Goal: Task Accomplishment & Management: Manage account settings

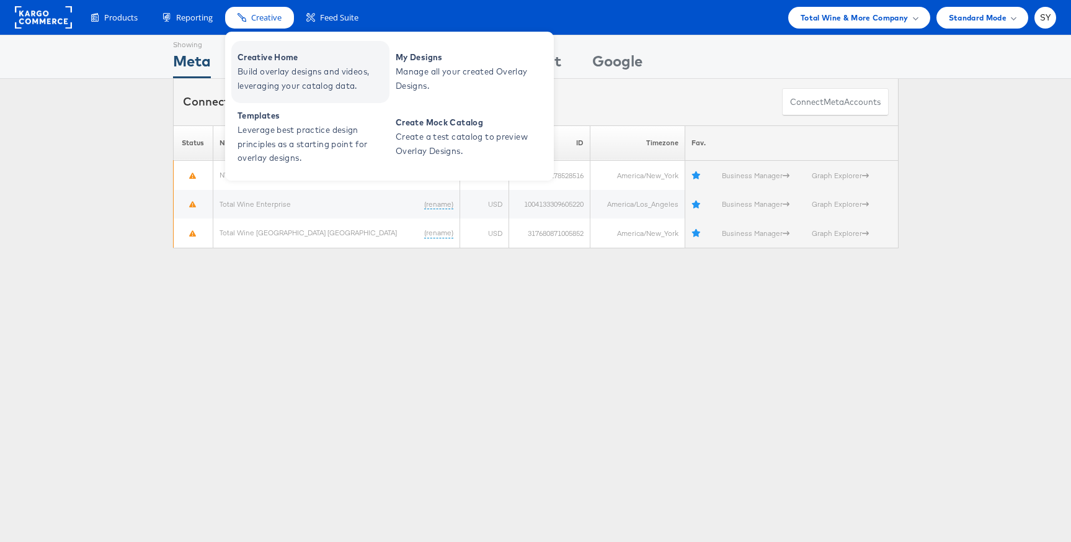
click at [280, 53] on span "Creative Home" at bounding box center [312, 57] width 149 height 14
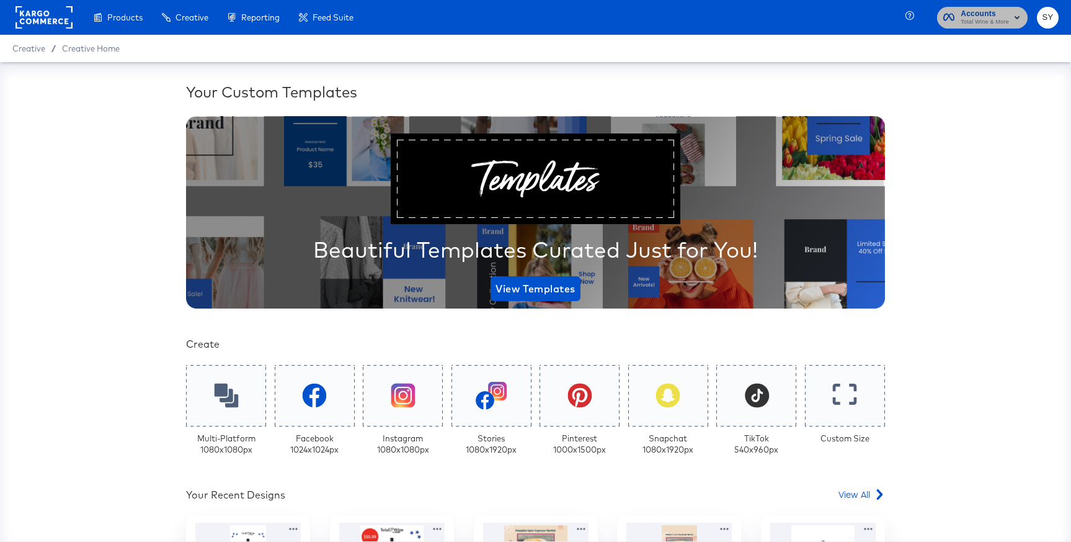
click at [962, 11] on span "Accounts" at bounding box center [985, 13] width 48 height 13
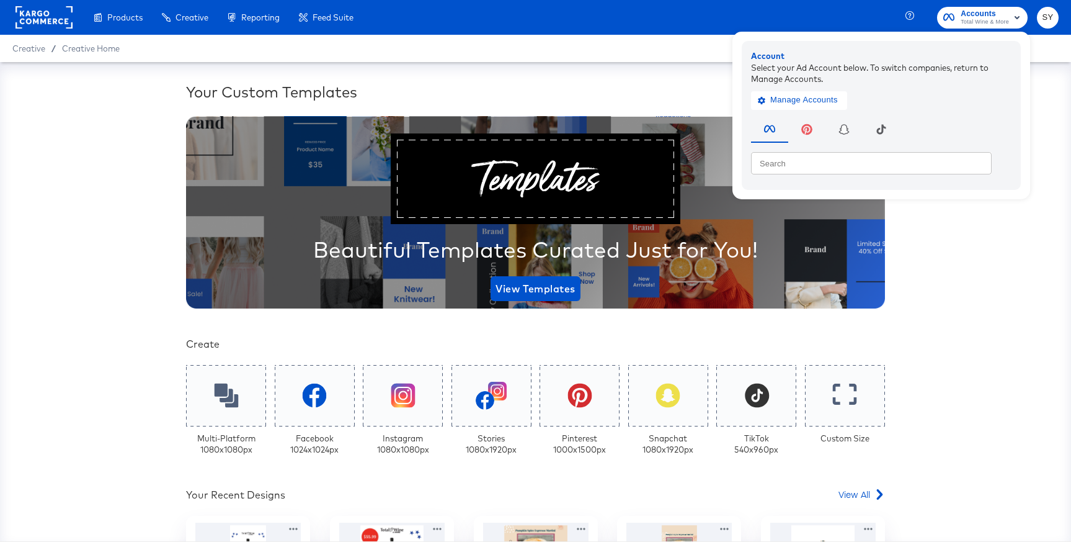
click at [60, 11] on rect at bounding box center [44, 17] width 57 height 22
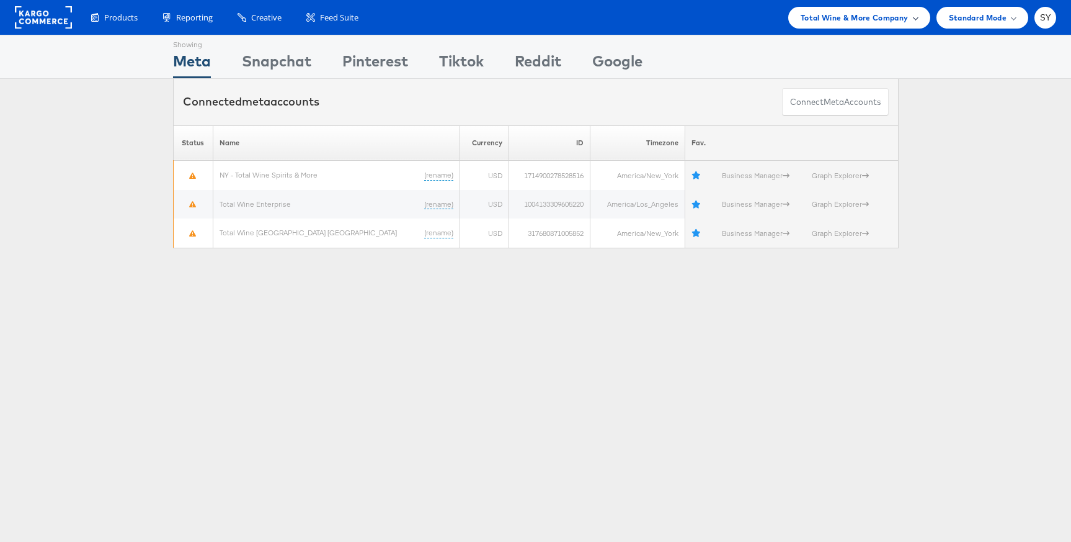
click at [888, 17] on span "Total Wine & More Company" at bounding box center [855, 17] width 108 height 13
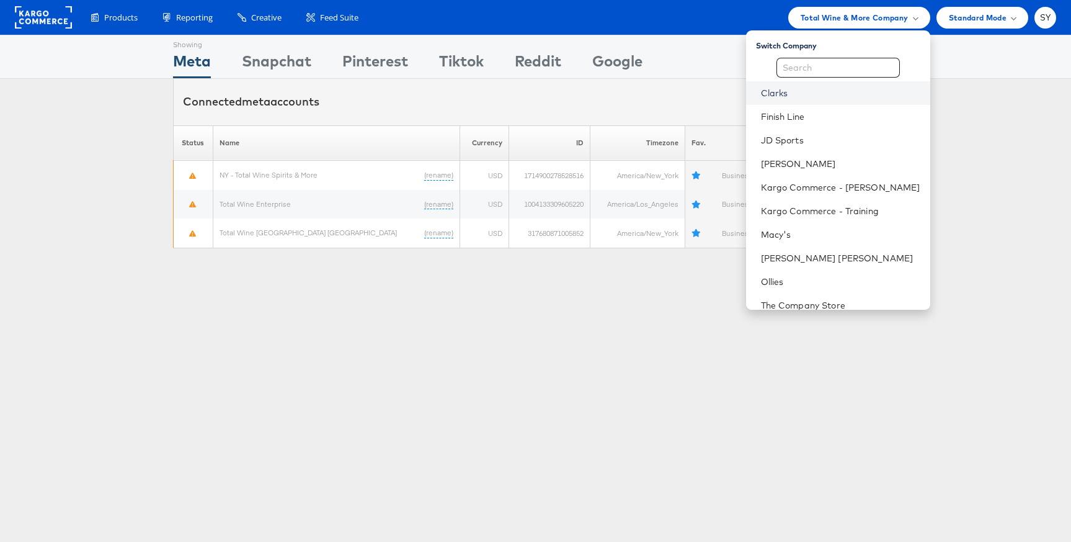
click at [830, 93] on link "Clarks" at bounding box center [840, 93] width 159 height 12
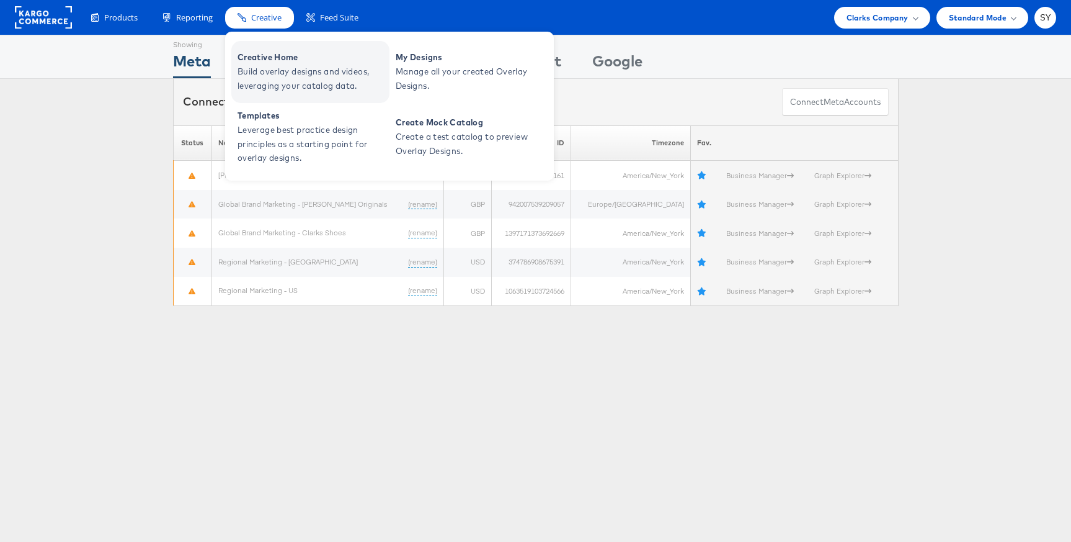
click at [290, 67] on span "Build overlay designs and videos, leveraging your catalog data." at bounding box center [312, 79] width 149 height 29
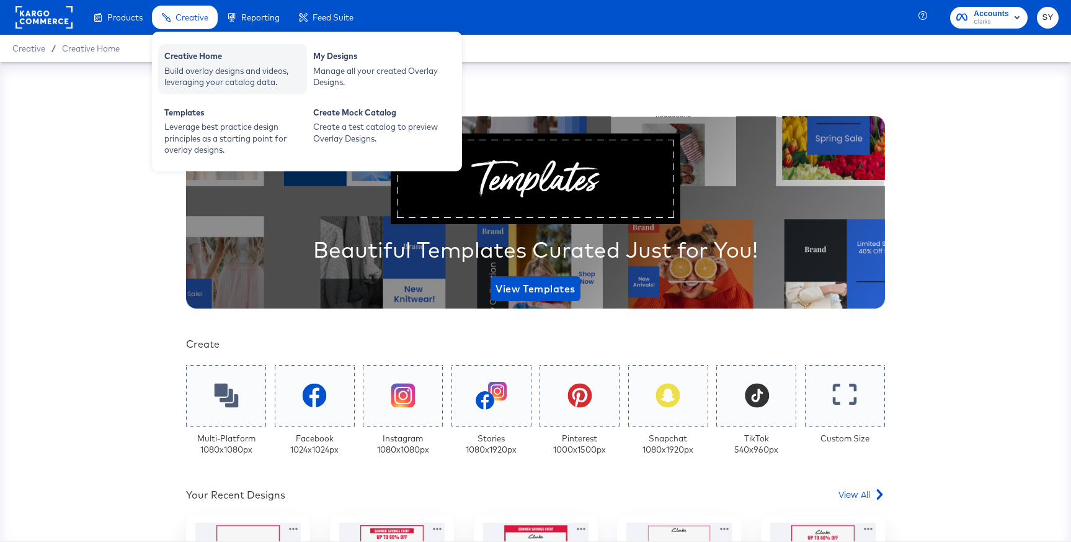
click at [202, 76] on div "Build overlay designs and videos, leveraging your catalog data." at bounding box center [232, 76] width 136 height 23
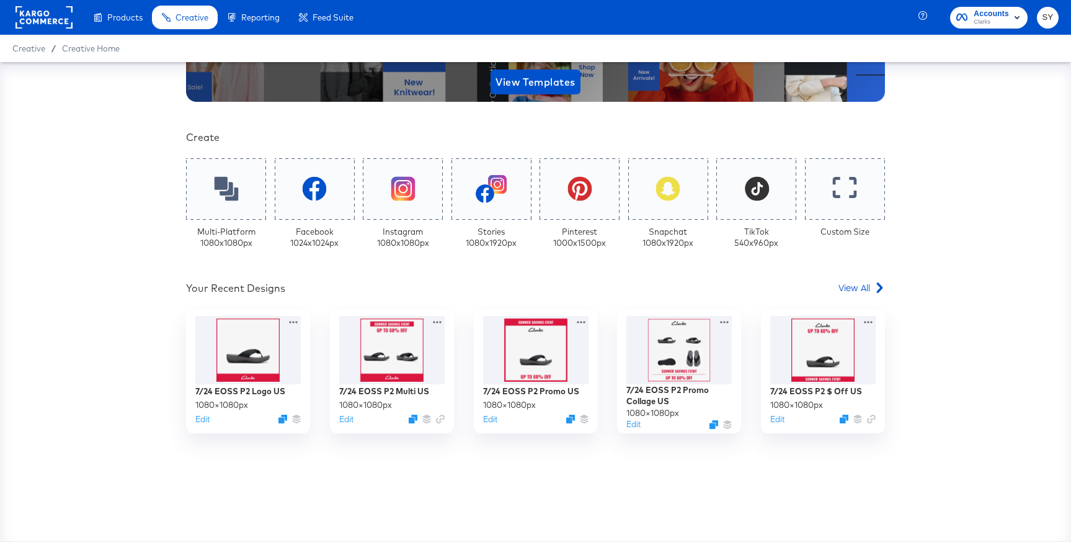
scroll to position [233, 0]
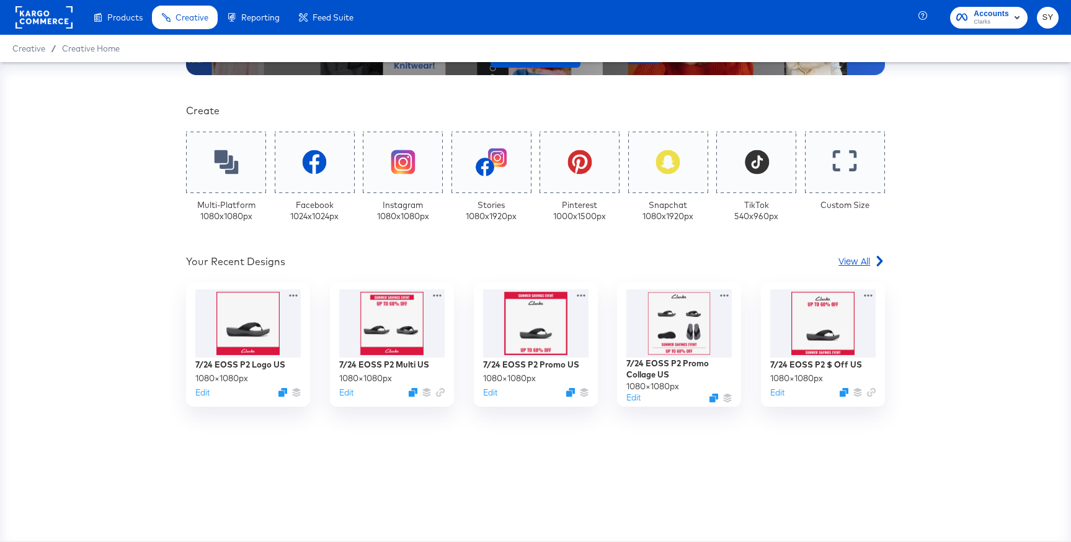
click at [860, 262] on span "View All" at bounding box center [855, 260] width 32 height 12
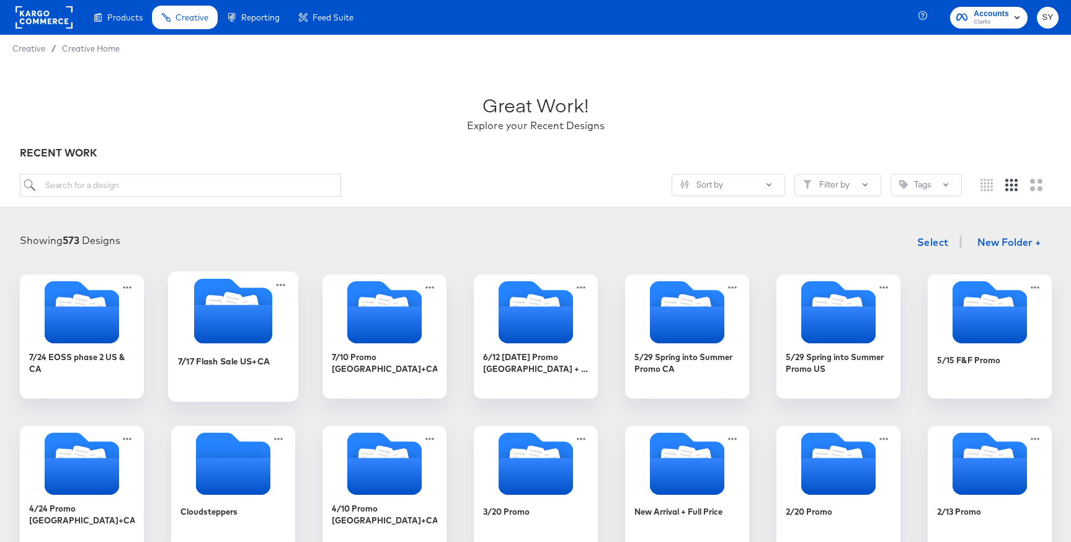
scroll to position [107, 0]
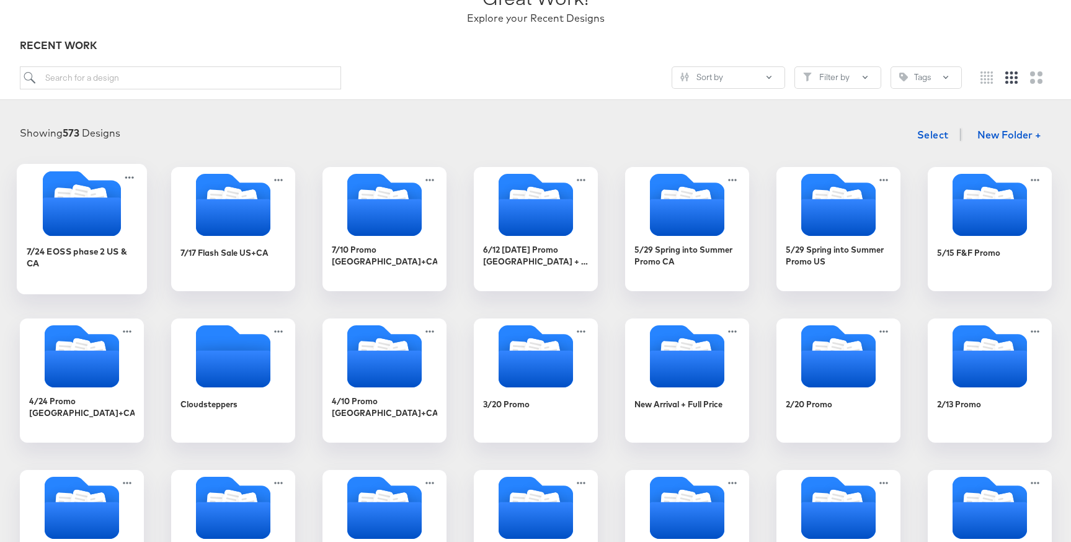
click at [84, 247] on div "7/24 EOSS phase 2 US & CA" at bounding box center [81, 256] width 111 height 24
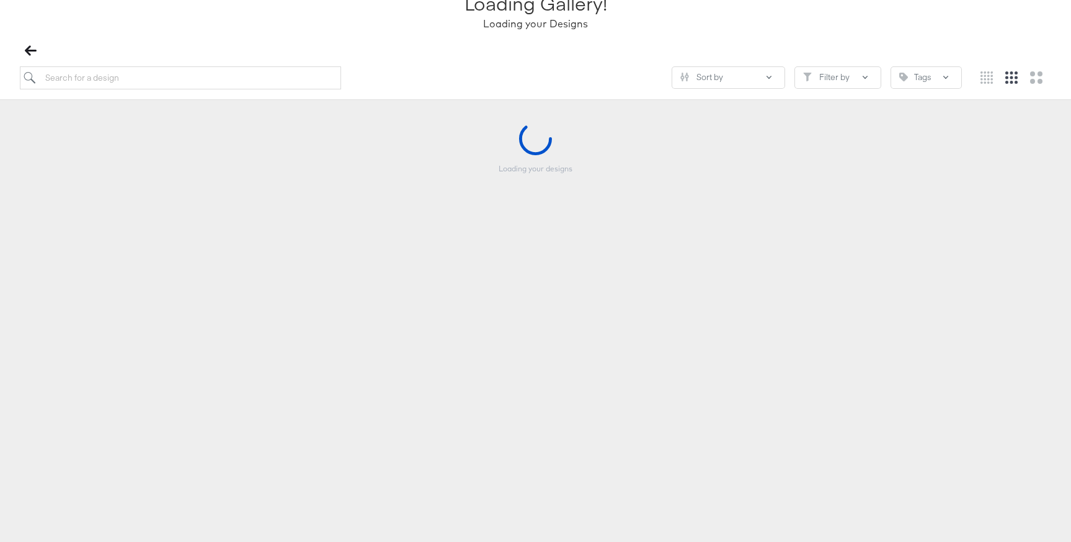
scroll to position [106, 0]
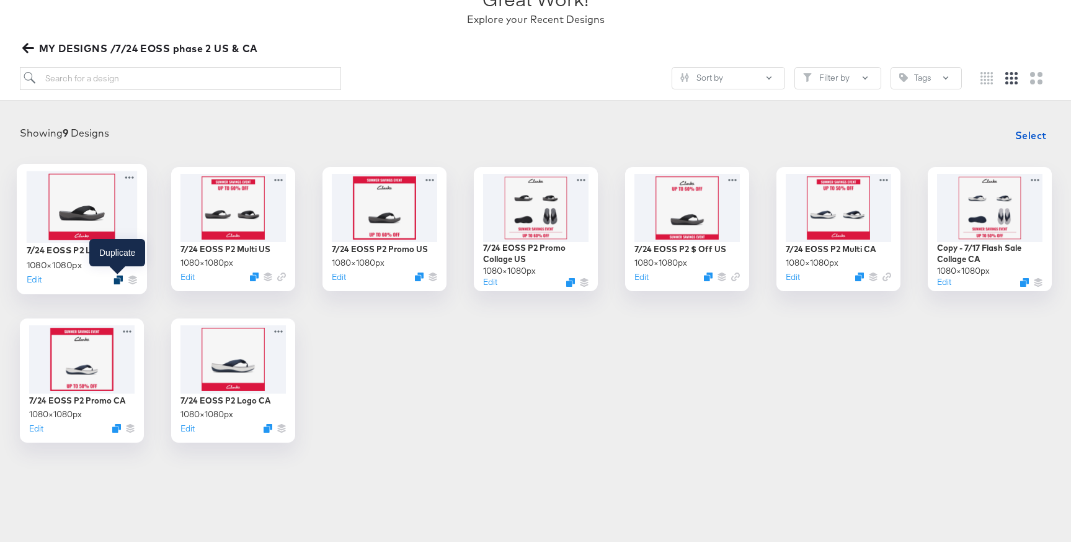
click at [116, 281] on icon "Duplicate" at bounding box center [118, 279] width 9 height 9
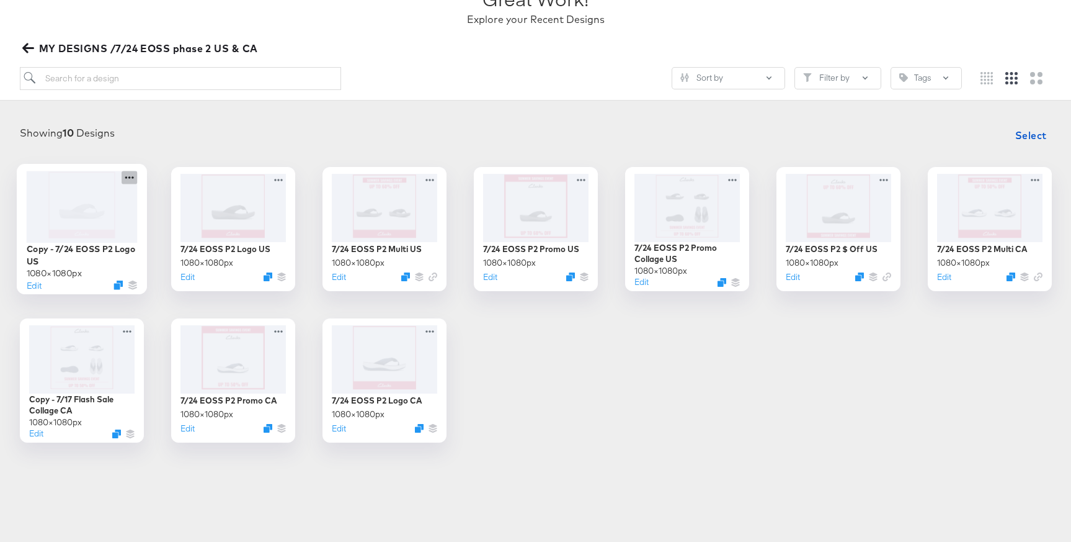
click at [127, 181] on icon at bounding box center [130, 177] width 16 height 13
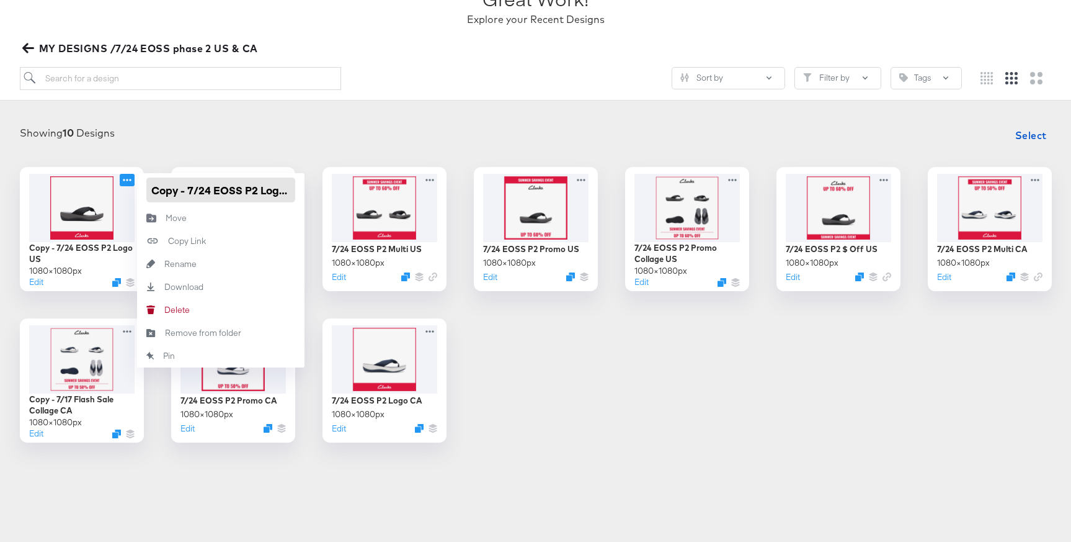
scroll to position [0, 13]
drag, startPoint x: 153, startPoint y: 190, endPoint x: 296, endPoint y: 191, distance: 142.7
click at [305, 191] on div "Copy - 7/24 EOSS P2 Logo US 1080 × 1080 px Edit Copy - 7/24 EOSS P2 Logo US Mov…" at bounding box center [535, 304] width 1046 height 275
click at [248, 190] on input "Copy - 7/24 EOSS P2 Logo US" at bounding box center [220, 189] width 149 height 25
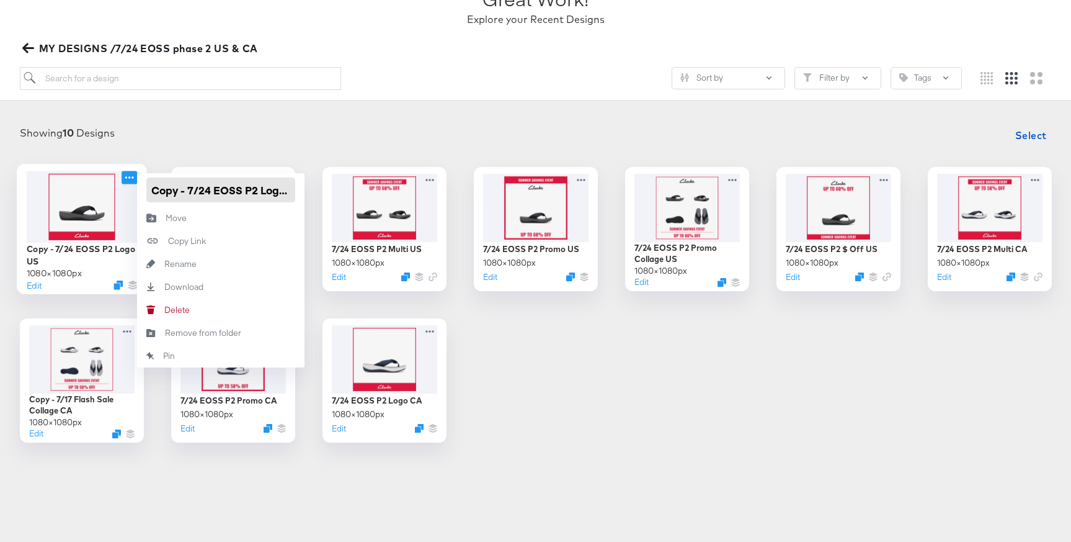
drag, startPoint x: 245, startPoint y: 188, endPoint x: 108, endPoint y: 196, distance: 137.3
click at [108, 196] on div "Copy - 7/24 EOSS P2 Logo US 1080 × 1080 px Edit Copy - 7/24 EOSS P2 Logo US Mov…" at bounding box center [82, 229] width 124 height 124
drag, startPoint x: 256, startPoint y: 189, endPoint x: 151, endPoint y: 187, distance: 104.8
click at [151, 187] on input "Copy - 7/24 EOSS P2 Logo US" at bounding box center [220, 189] width 149 height 25
paste input "8/26 last chance clearance"
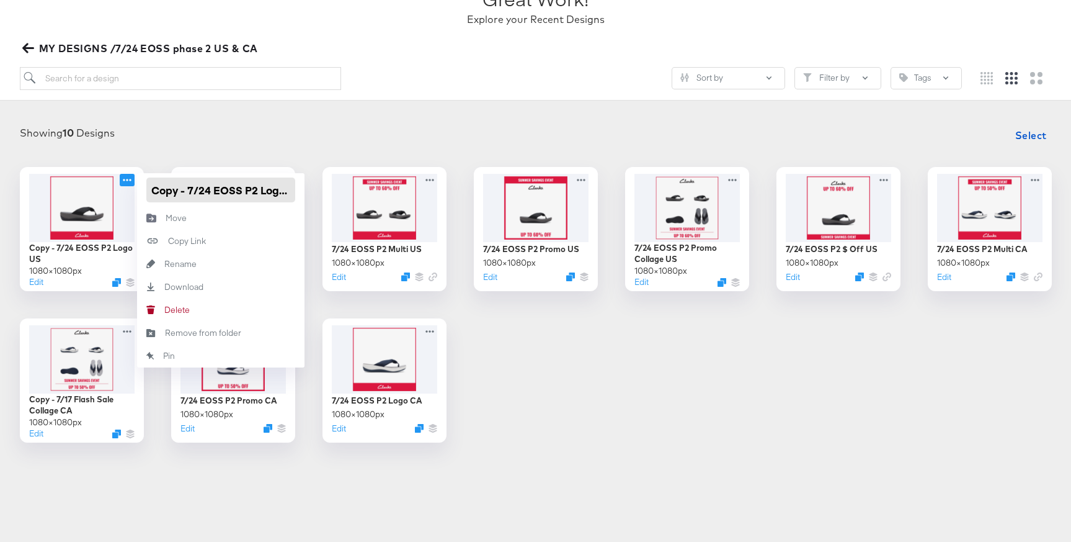
type input "8/26 last chance clearance Logo US"
click at [322, 100] on article "Great Work! Explore your Recent Designs MY DESIGNS /7/24 EOSS phase 2 US & CA S…" at bounding box center [535, 229] width 1071 height 546
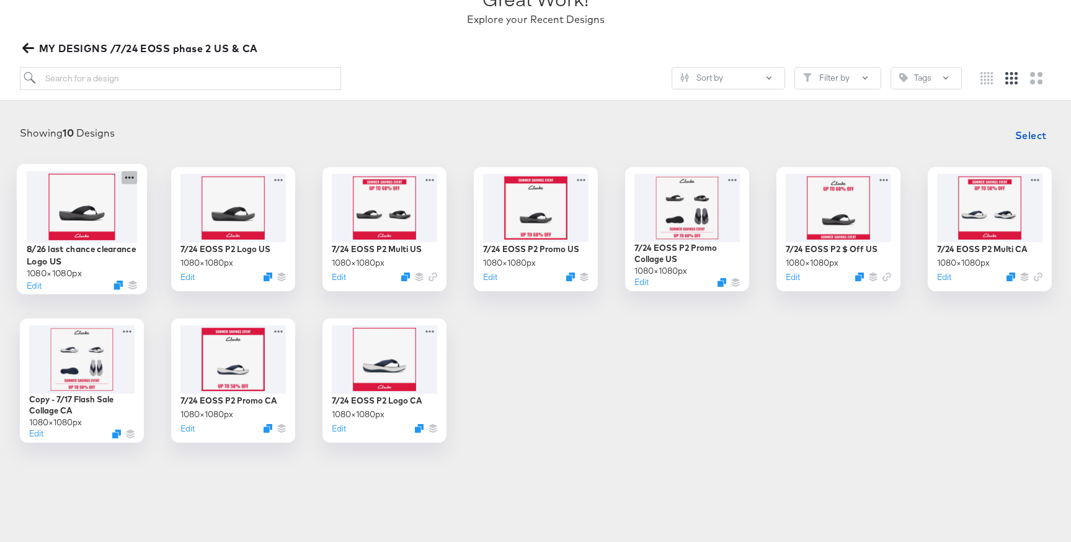
click at [128, 178] on icon at bounding box center [130, 177] width 16 height 13
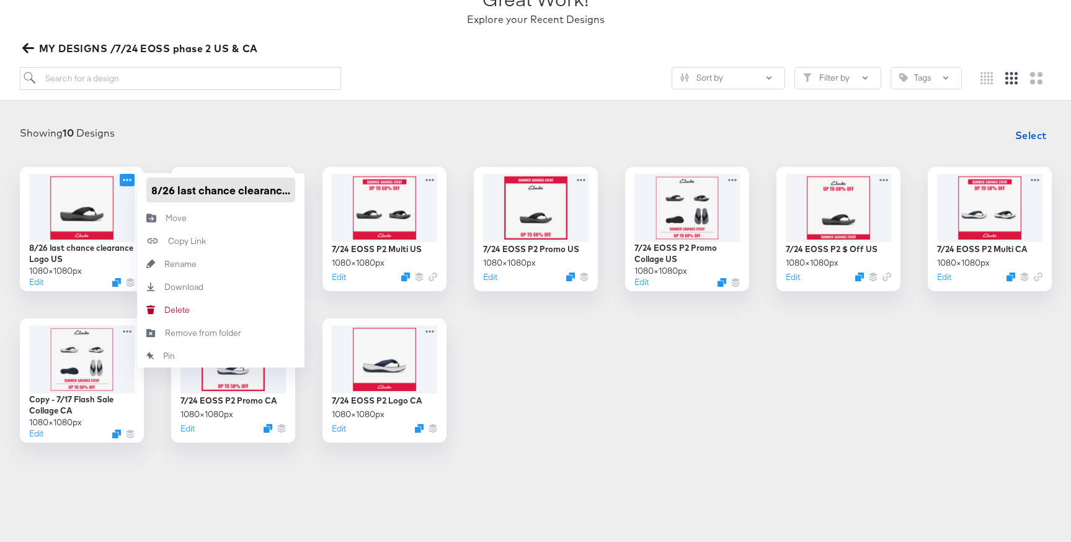
click at [181, 190] on input "8/26 last chance clearance Logo US" at bounding box center [220, 189] width 149 height 25
click at [203, 190] on input "8/26 Last chance clearance Logo US" at bounding box center [220, 189] width 149 height 25
click at [251, 189] on input "8/26 Last Chance clearance Logo US" at bounding box center [220, 189] width 149 height 25
type input "8/26 Last Chance Clearance Logo US"
click at [321, 135] on div "Showing 10 Designs Select" at bounding box center [535, 135] width 1046 height 25
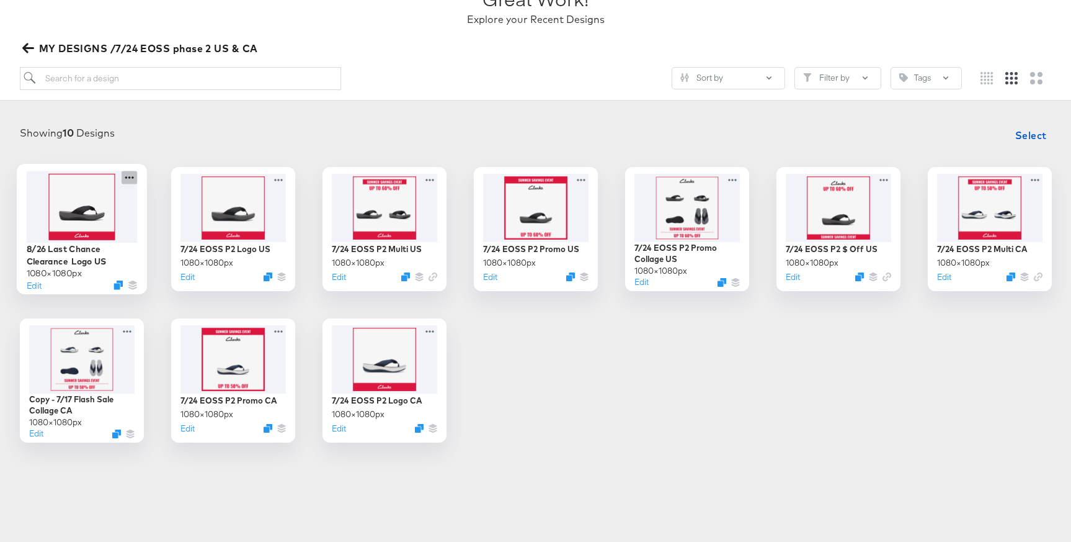
click at [130, 174] on icon at bounding box center [130, 177] width 16 height 13
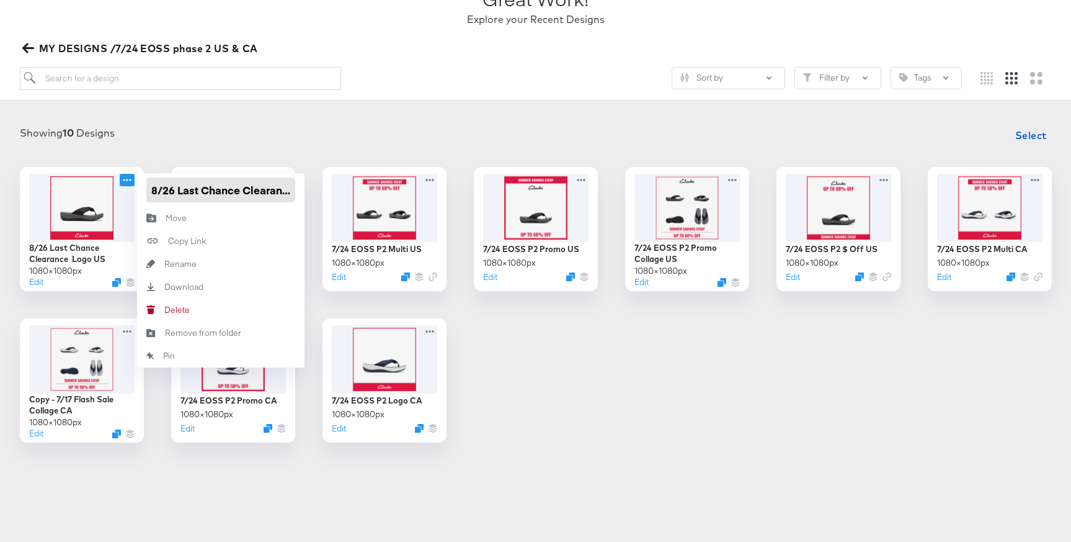
click at [270, 190] on input "8/26 Last Chance Clearance Logo US" at bounding box center [220, 189] width 149 height 25
type input "8/26 Last Chance Clearance Logo US"
click at [321, 117] on div "Showing 10 Designs Select 8/26 Last Chance Clearance Logo US 1080 × 1080 px Edi…" at bounding box center [535, 282] width 1071 height 344
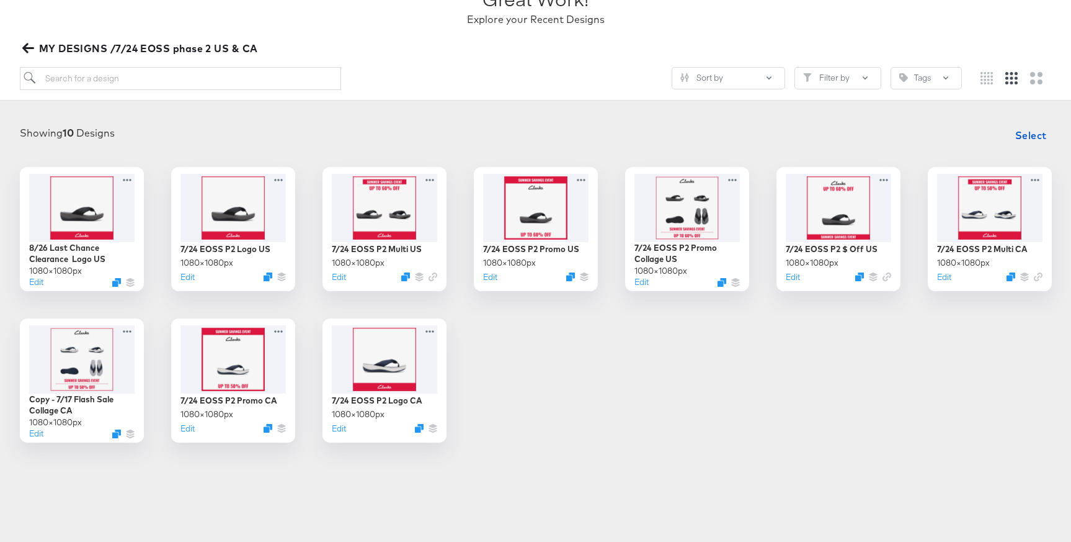
click at [321, 117] on div "Showing 10 Designs Select 8/26 Last Chance Clearance Logo US 1080 × 1080 px Edi…" at bounding box center [535, 282] width 1071 height 344
click at [130, 177] on icon at bounding box center [130, 177] width 16 height 13
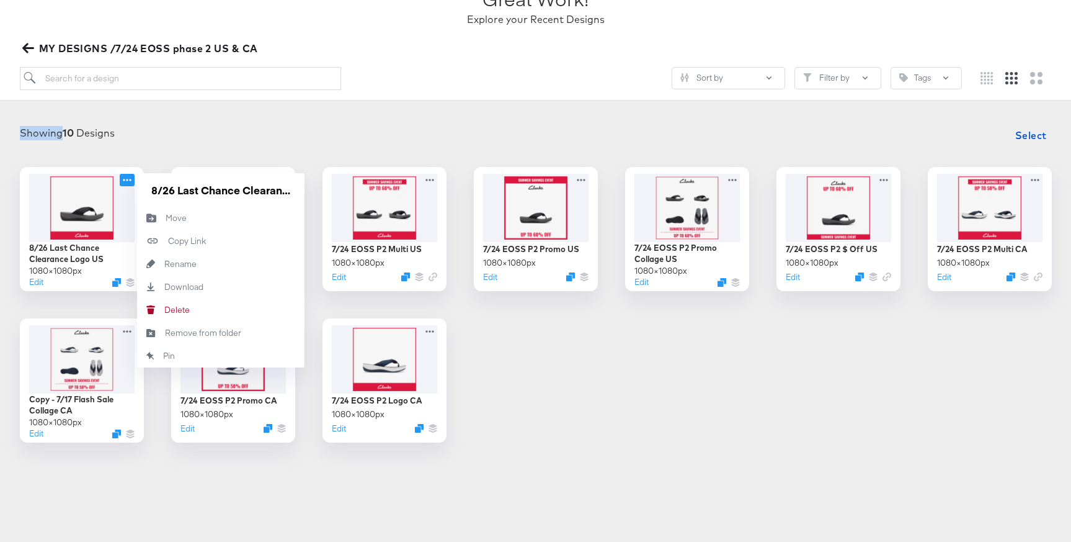
click at [249, 136] on div "Showing 10 Designs Select" at bounding box center [535, 135] width 1046 height 25
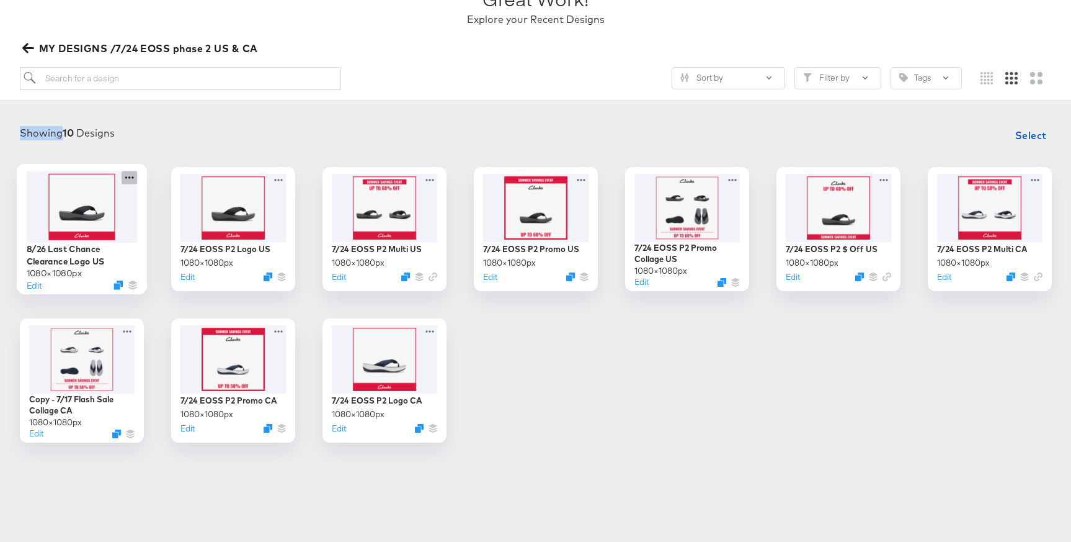
click at [130, 181] on icon at bounding box center [130, 177] width 16 height 13
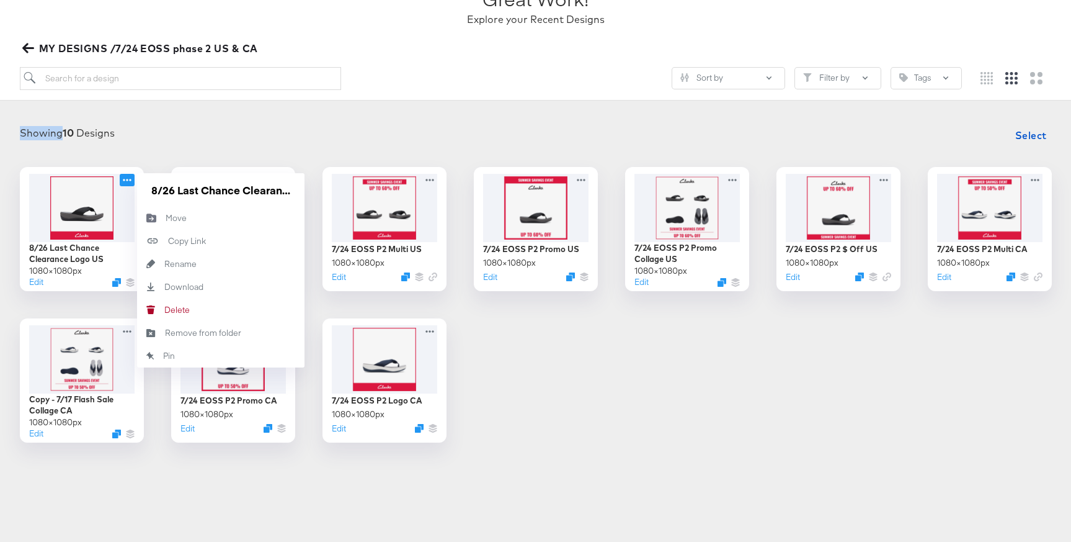
click at [298, 141] on div "Showing 10 Designs Select" at bounding box center [535, 135] width 1046 height 25
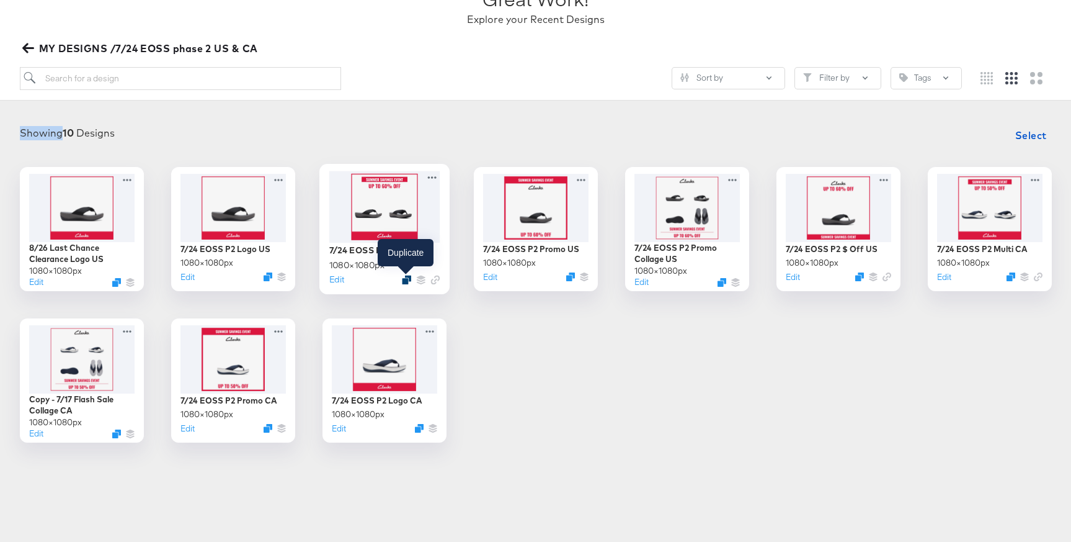
click at [406, 282] on icon "Duplicate" at bounding box center [406, 279] width 9 height 9
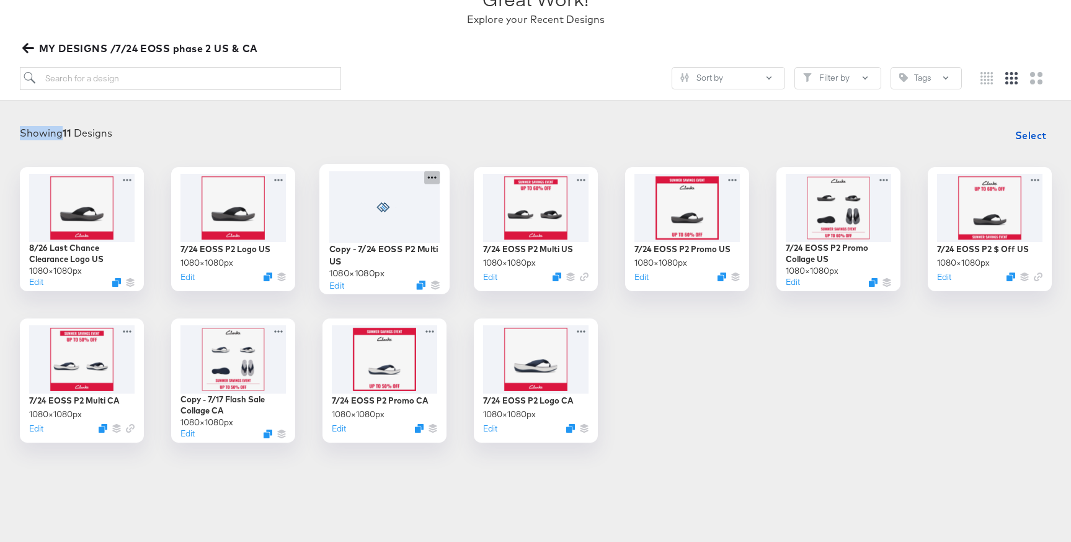
click at [432, 172] on icon at bounding box center [432, 177] width 16 height 13
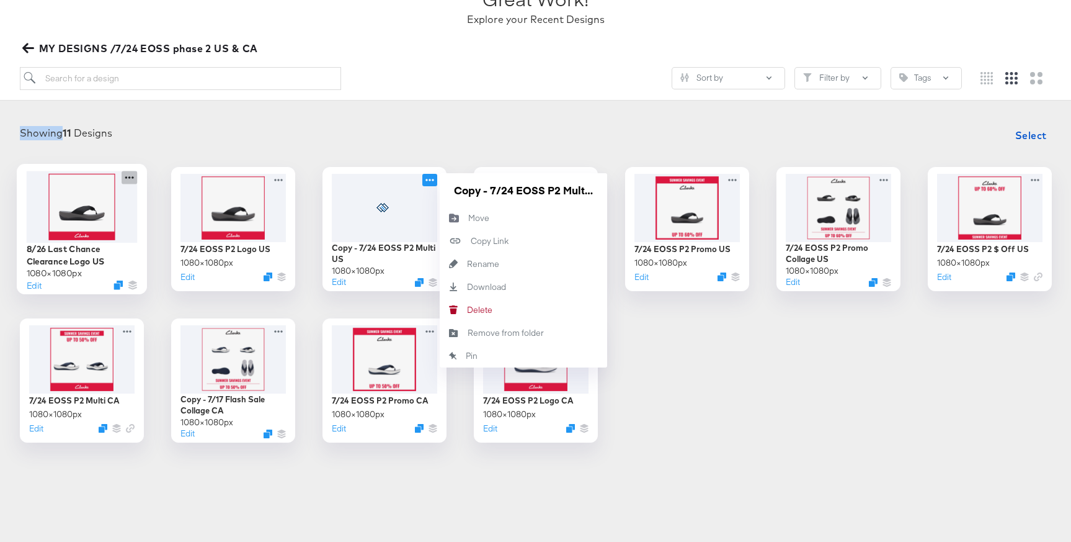
click at [128, 177] on icon at bounding box center [129, 177] width 9 height 2
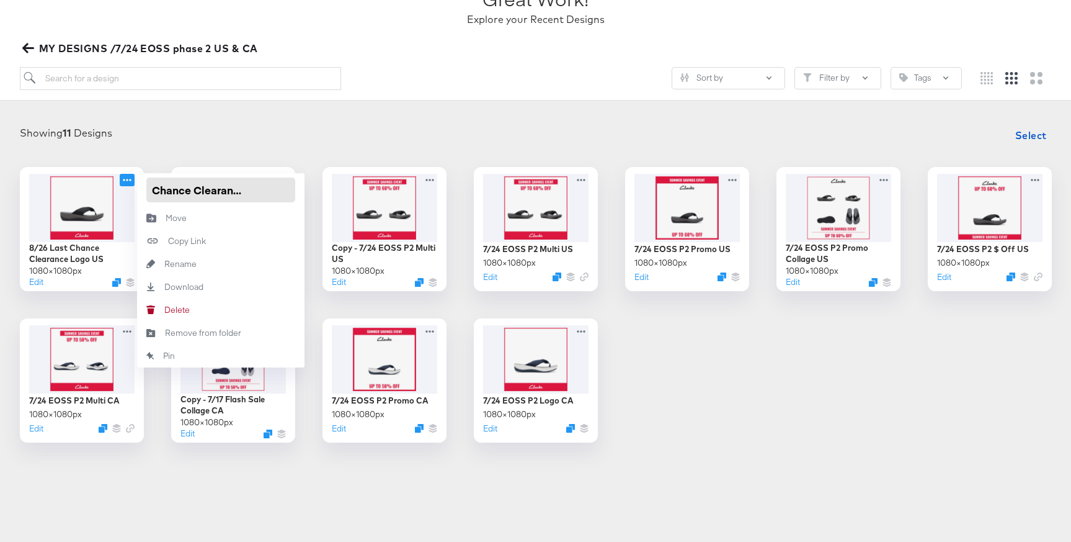
drag, startPoint x: 151, startPoint y: 189, endPoint x: 303, endPoint y: 191, distance: 152.0
click at [303, 191] on div "8/26 Last Chance Clearance Logo US" at bounding box center [220, 189] width 167 height 33
click at [457, 140] on div "Showing 11 Designs Select" at bounding box center [535, 135] width 1046 height 25
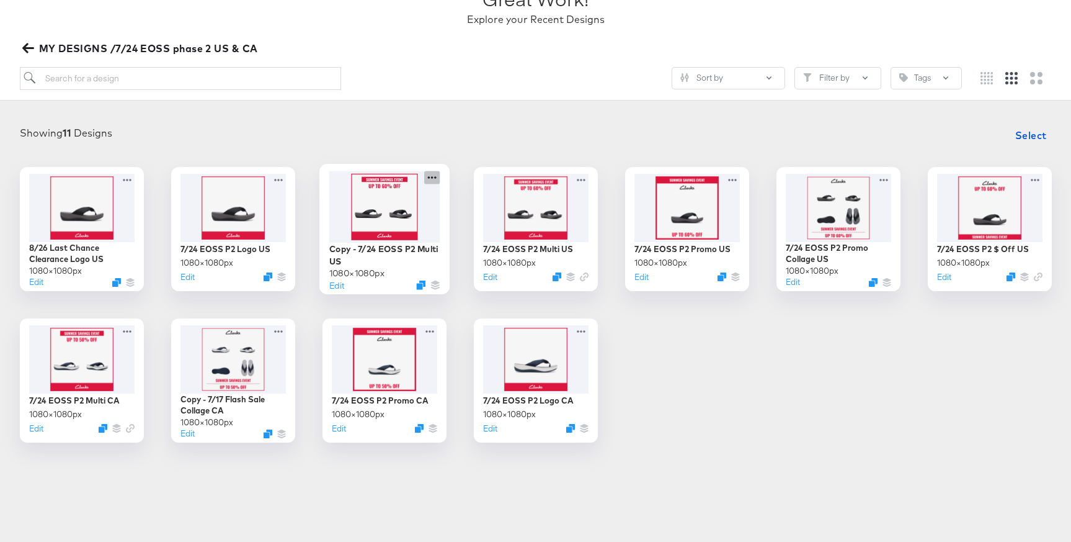
click at [432, 179] on icon at bounding box center [432, 177] width 16 height 13
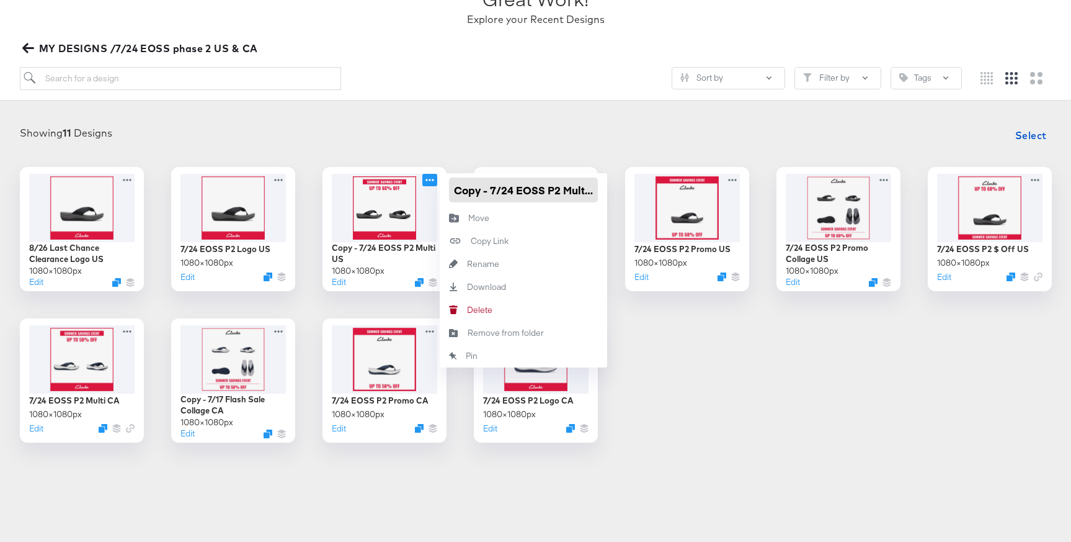
click at [494, 180] on input "Copy - 7/24 EOSS P2 Multi US" at bounding box center [523, 189] width 149 height 25
drag, startPoint x: 453, startPoint y: 189, endPoint x: 633, endPoint y: 194, distance: 179.3
click at [633, 194] on div "8/26 Last Chance Clearance Logo US 1080 × 1080 px Edit 7/24 EOSS P2 Logo US 108…" at bounding box center [535, 304] width 1046 height 275
click at [546, 187] on input "Copy - 7/24 EOSS P2 Multi US" at bounding box center [523, 189] width 149 height 25
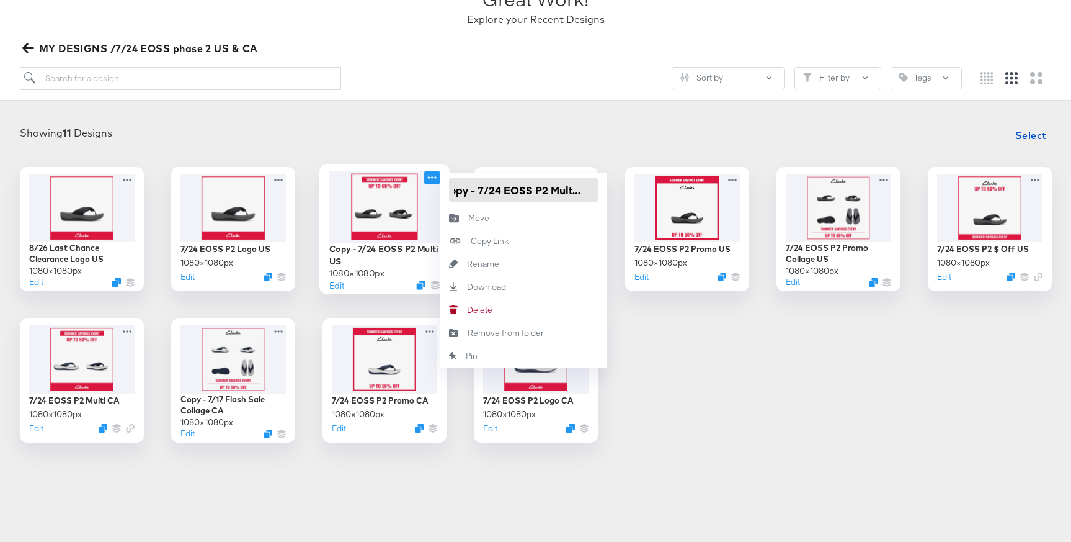
scroll to position [0, 0]
drag, startPoint x: 548, startPoint y: 188, endPoint x: 427, endPoint y: 191, distance: 121.6
click at [427, 192] on div "Copy - 7/24 EOSS P2 Multi US 1080 × 1080 px Edit Copy - 7/24 EOSS P2 Multi US M…" at bounding box center [385, 229] width 124 height 124
paste input "8/26 Last Chance Clearance Logo US"
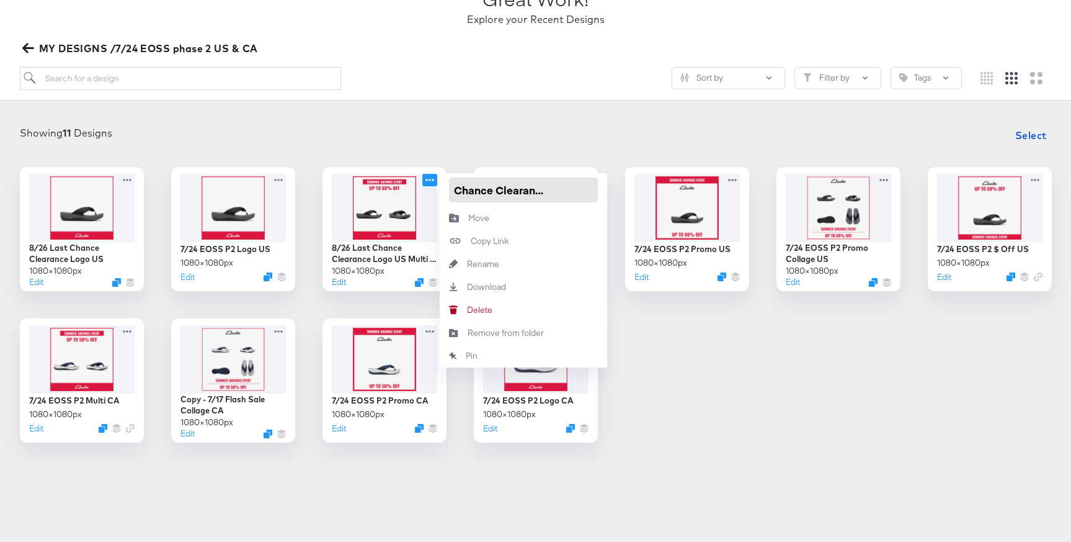
type input "8/26 Last Chance Clearance Multi US"
click at [635, 133] on div "Showing 11 Designs Select" at bounding box center [535, 135] width 1046 height 25
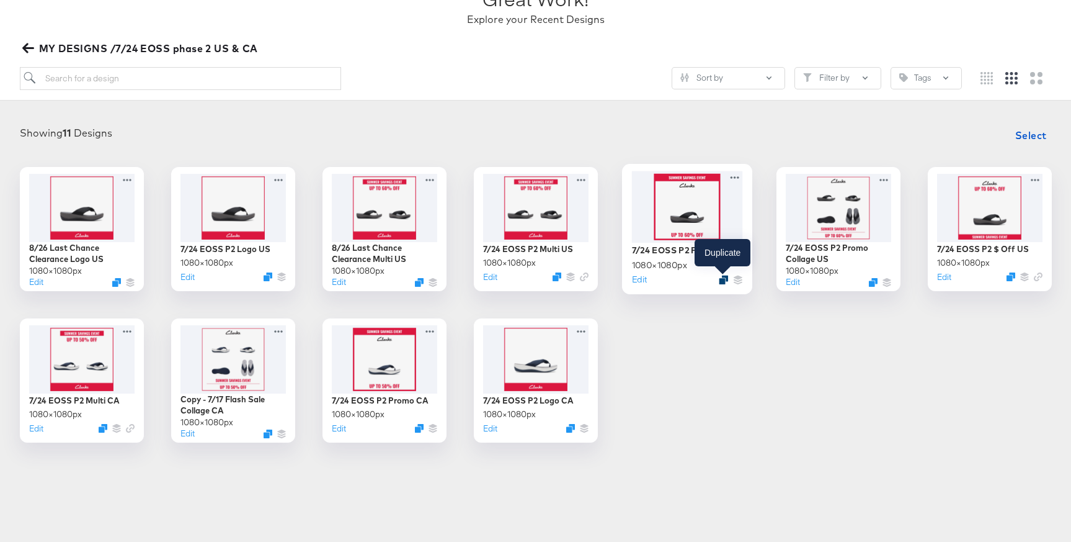
click at [721, 282] on icon "Duplicate" at bounding box center [723, 279] width 9 height 9
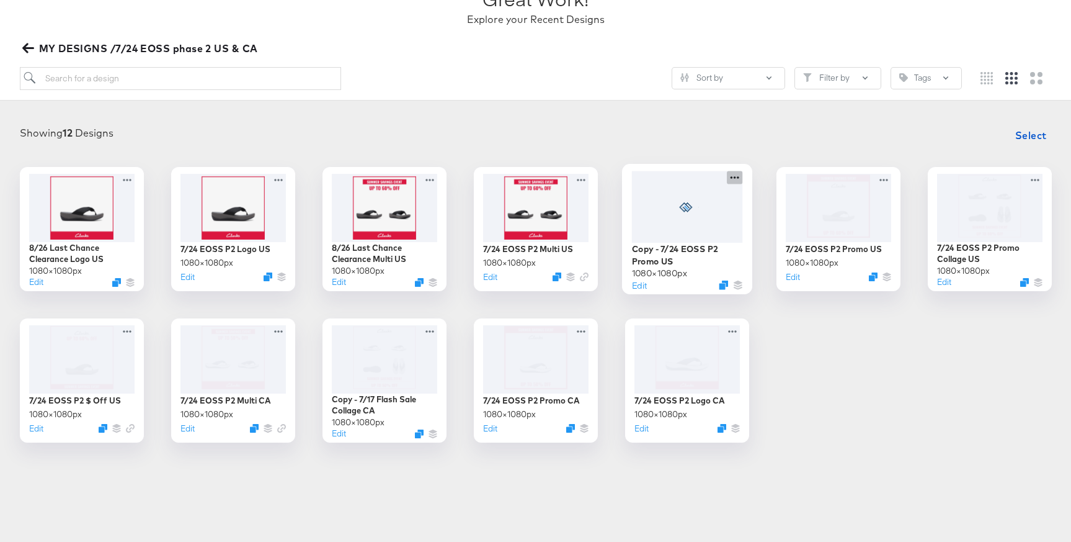
click at [733, 176] on icon at bounding box center [735, 177] width 16 height 13
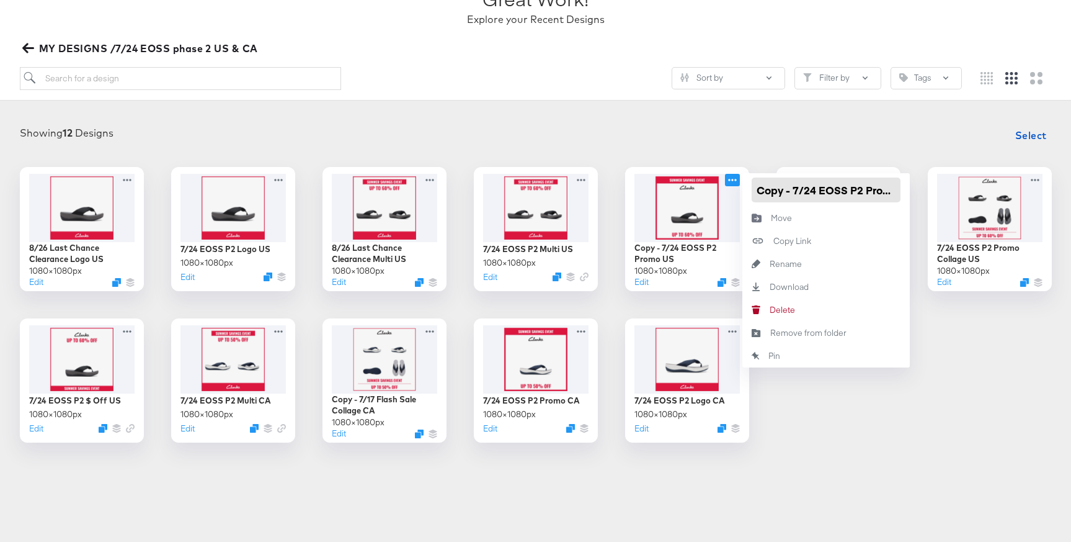
scroll to position [0, 21]
drag, startPoint x: 757, startPoint y: 189, endPoint x: 844, endPoint y: 190, distance: 87.5
click at [844, 190] on input "Copy - 7/24 EOSS P2 Promo US" at bounding box center [826, 189] width 149 height 25
paste input "8/26 Last Chance Clearance Logo US"
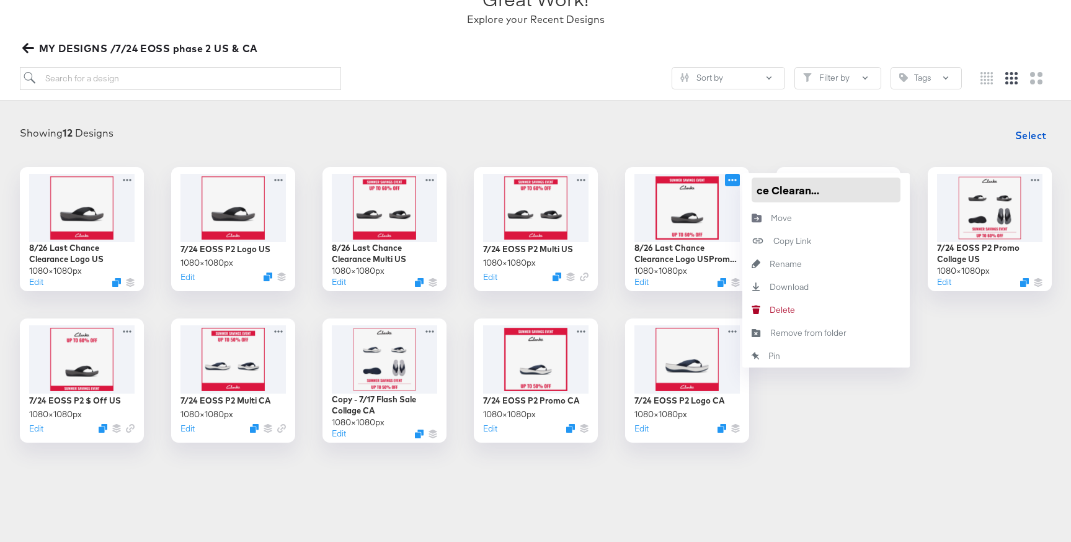
drag, startPoint x: 854, startPoint y: 191, endPoint x: 891, endPoint y: 192, distance: 37.2
click at [891, 192] on input "8/26 Last Chance Clearance Logo USPromo US" at bounding box center [826, 189] width 149 height 25
click at [870, 192] on input "8/26 Last Chance Clearance Logo USPromo US" at bounding box center [826, 189] width 149 height 25
drag, startPoint x: 863, startPoint y: 187, endPoint x: 837, endPoint y: 189, distance: 26.1
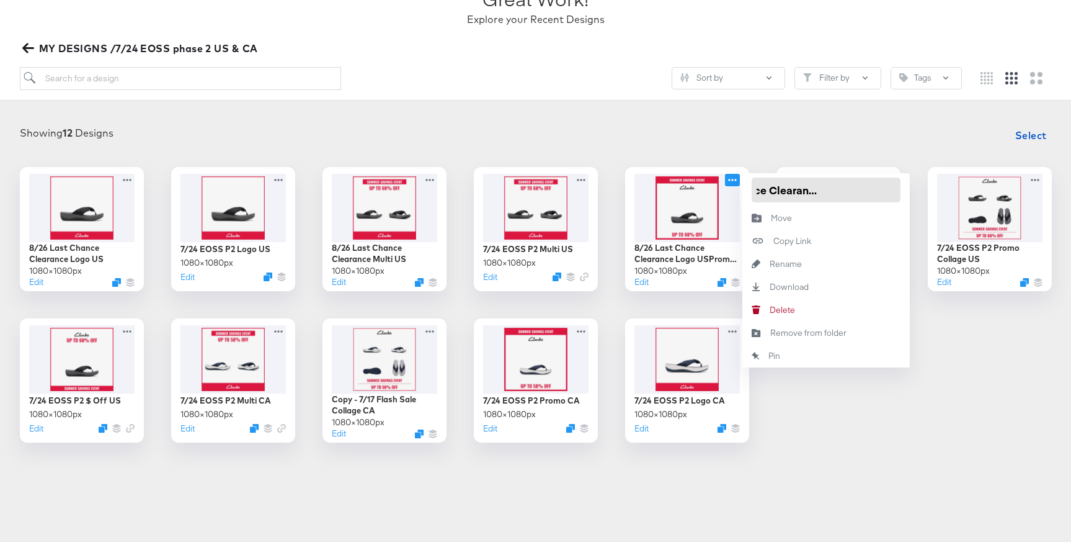
click at [837, 189] on input "8/26 Last Chance Clearance Logo USPromo US" at bounding box center [826, 189] width 149 height 25
type input "8/26 Last Chance Clearance Promo US"
click at [852, 158] on div "Showing 12 Designs Select 8/26 Last Chance Clearance Logo US 1080 × 1080 px Edi…" at bounding box center [535, 282] width 1046 height 319
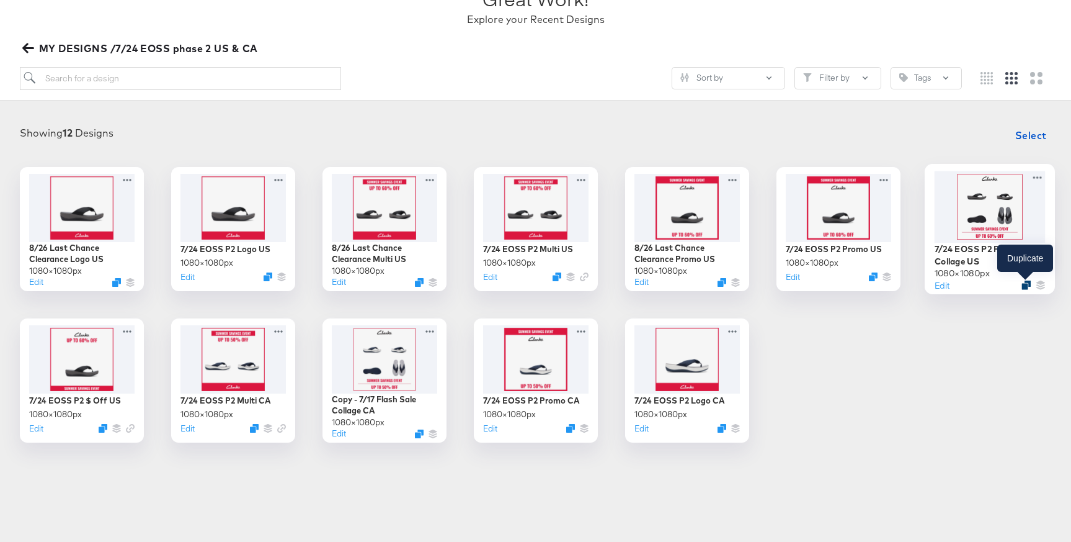
click at [1025, 287] on icon "Duplicate" at bounding box center [1026, 284] width 9 height 9
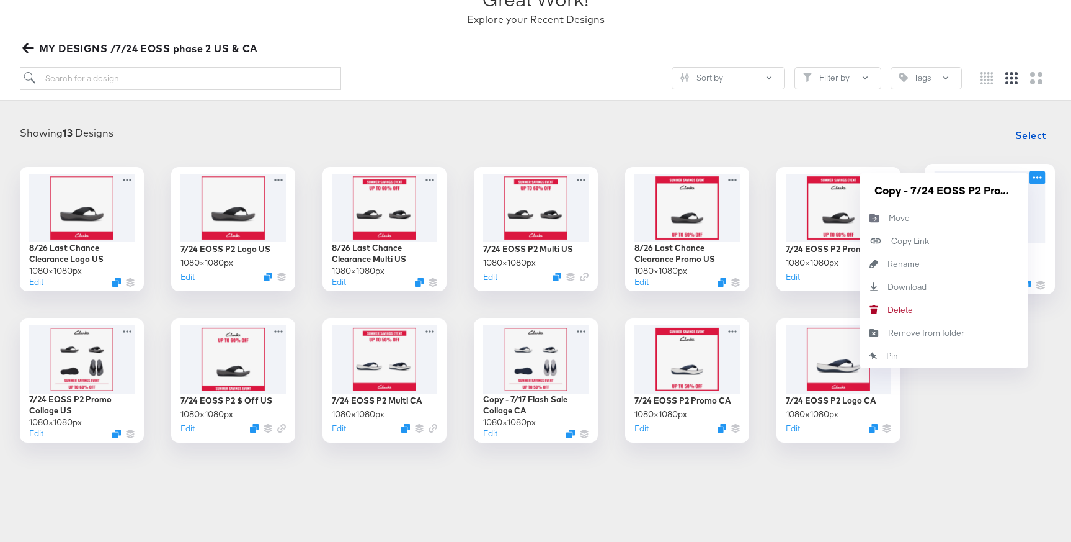
click at [1038, 179] on icon at bounding box center [1038, 177] width 16 height 13
drag, startPoint x: 876, startPoint y: 189, endPoint x: 1021, endPoint y: 189, distance: 144.5
click at [1021, 189] on div "Copy - 7/24 EOSS P2 Promo Collage US" at bounding box center [943, 189] width 167 height 33
paste input "8/26 Last Chance Clearance Logo"
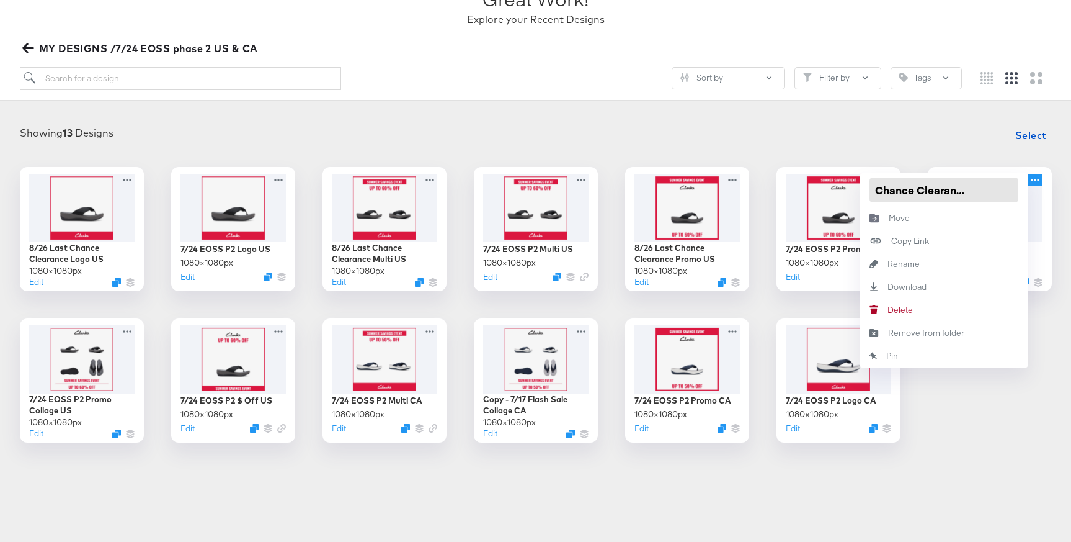
scroll to position [0, 49]
drag, startPoint x: 996, startPoint y: 191, endPoint x: 971, endPoint y: 192, distance: 24.8
click at [971, 192] on input "8/26 Last Chance Clearance Logo US" at bounding box center [944, 189] width 149 height 25
click at [941, 180] on input "8/26 Last Chance Clearance Logo US" at bounding box center [944, 189] width 149 height 25
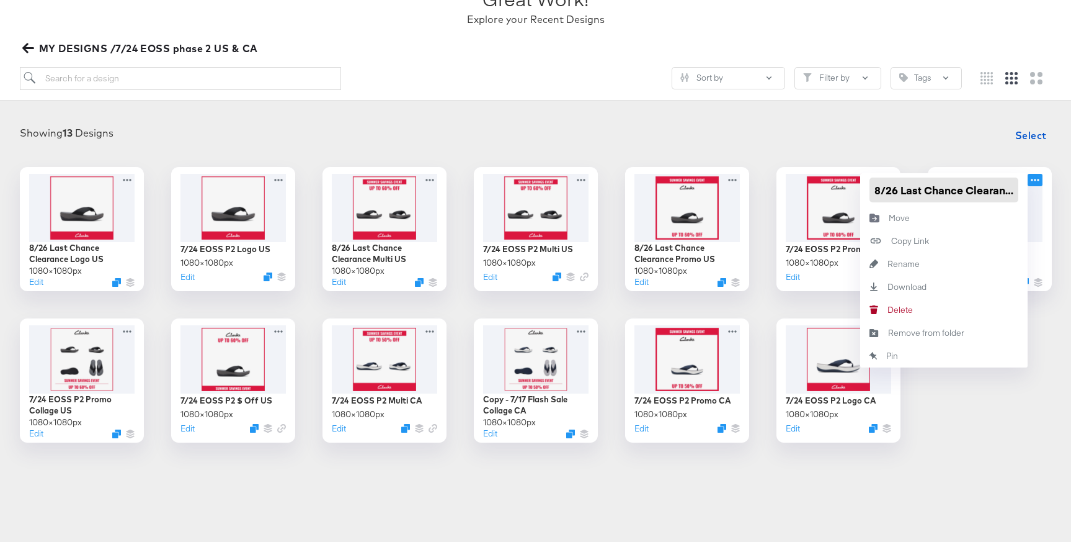
scroll to position [0, 49]
drag, startPoint x: 970, startPoint y: 190, endPoint x: 1010, endPoint y: 193, distance: 40.4
click at [1010, 193] on input "8/26 Last Chance Clearance Logo US" at bounding box center [944, 189] width 149 height 25
type input "8/26 Last Chance Clearance"
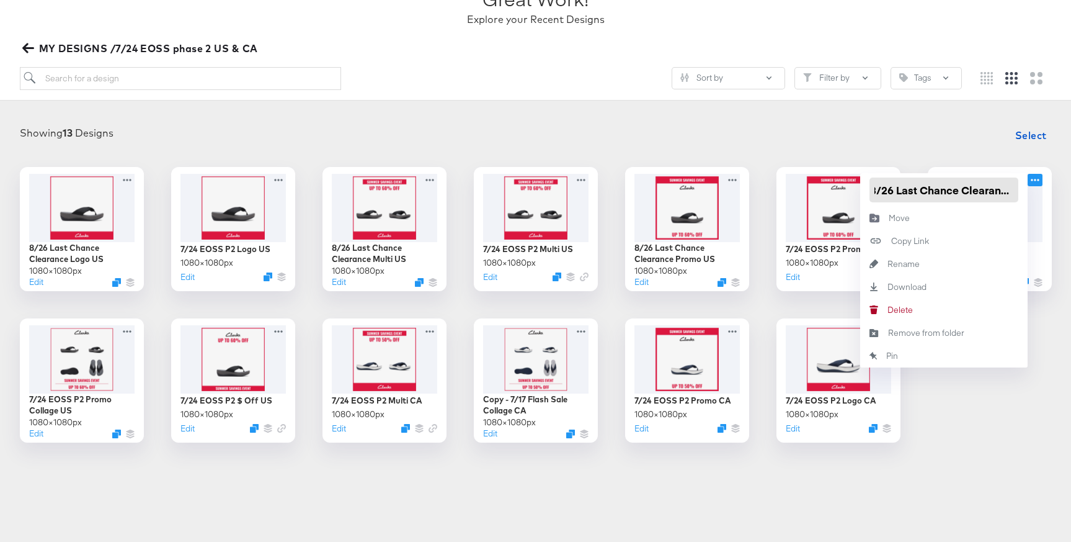
scroll to position [0, 7]
click at [991, 146] on div "Showing 13 Designs Select" at bounding box center [535, 135] width 1046 height 25
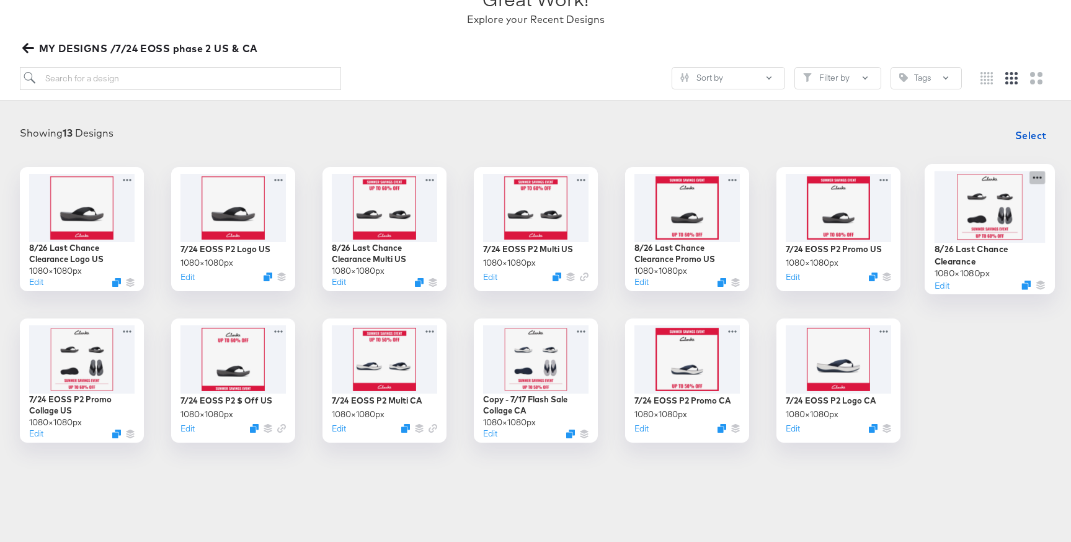
click at [1041, 177] on icon at bounding box center [1038, 177] width 16 height 13
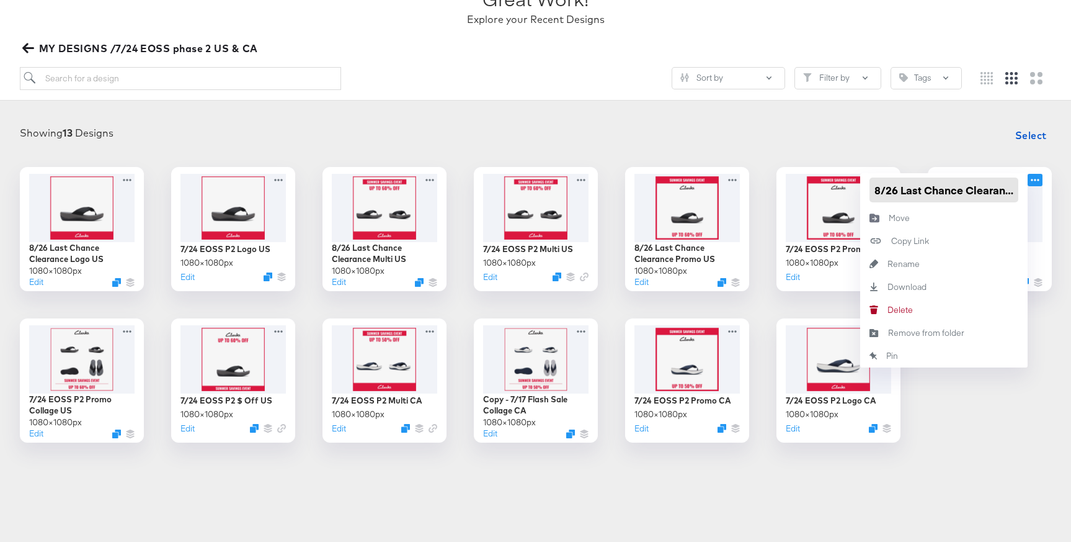
click at [1006, 190] on input "8/26 Last Chance Clearance" at bounding box center [944, 189] width 149 height 25
type input "8/26 Last Chance Clearance Collage US"
click at [947, 132] on div "Showing 13 Designs Select" at bounding box center [535, 135] width 1046 height 25
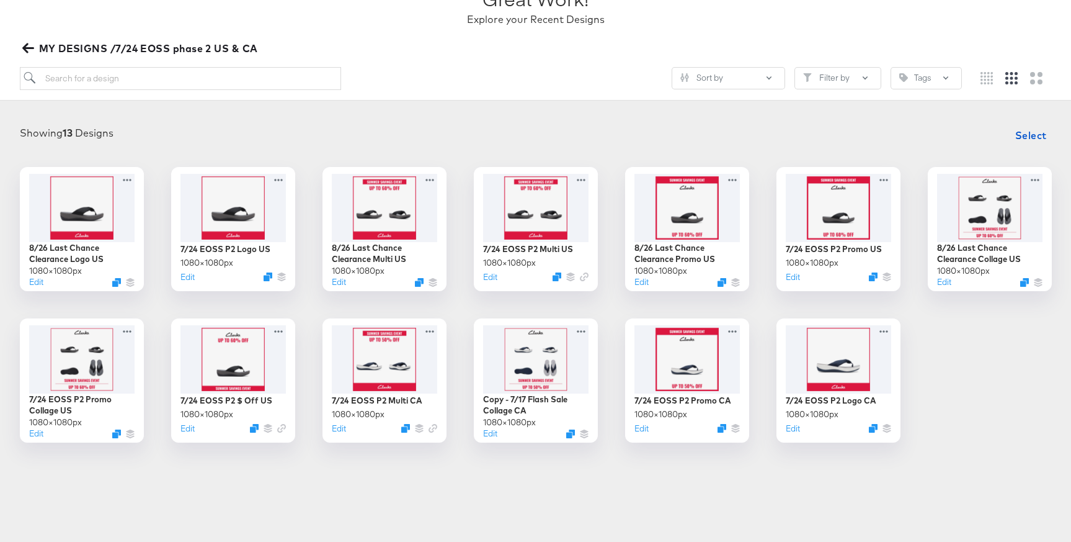
click at [138, 42] on span "MY DESIGNS /7/24 EOSS phase 2 US & CA" at bounding box center [141, 48] width 233 height 17
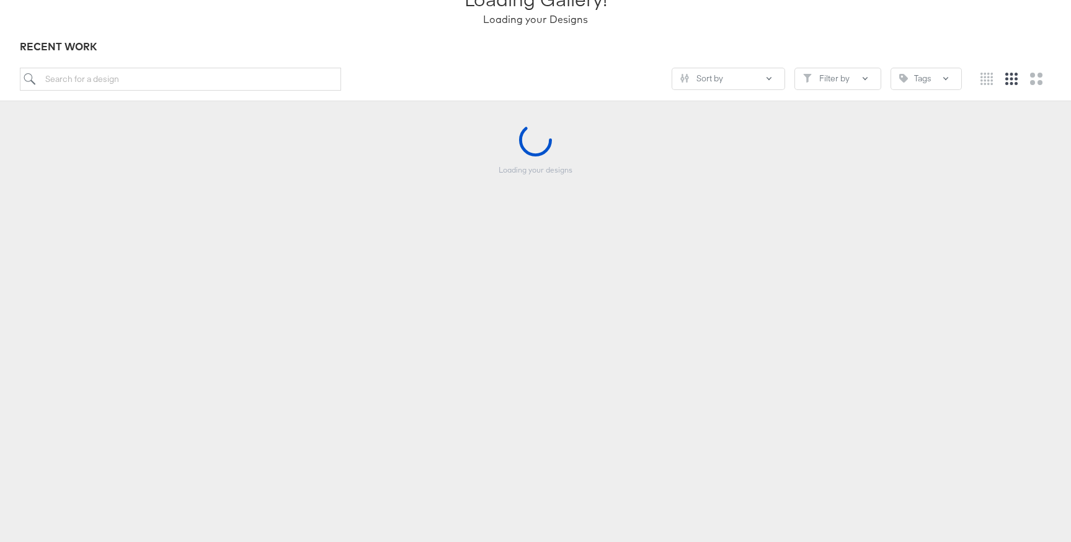
scroll to position [107, 0]
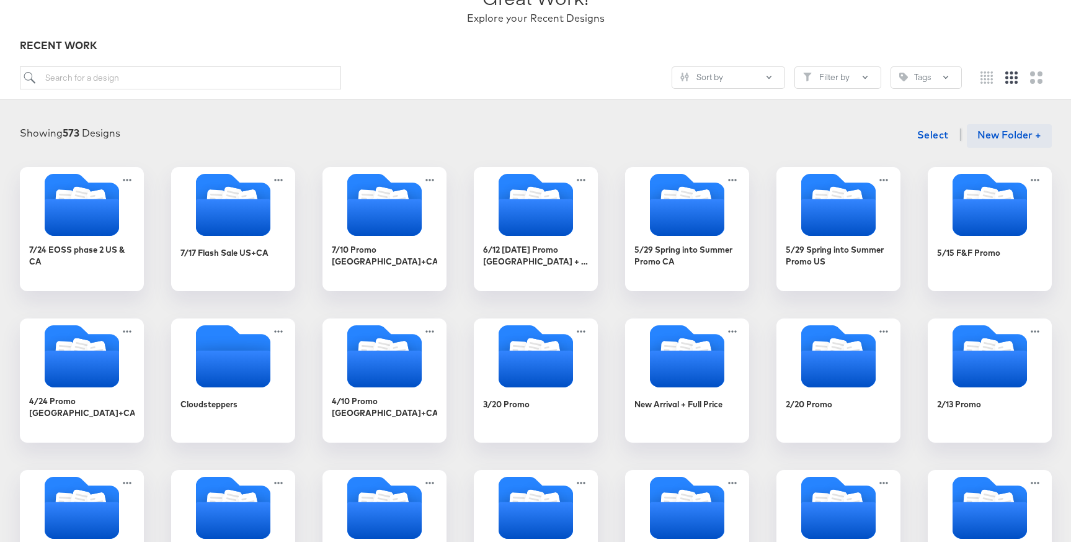
click at [989, 138] on button "New Folder +" at bounding box center [1009, 136] width 85 height 24
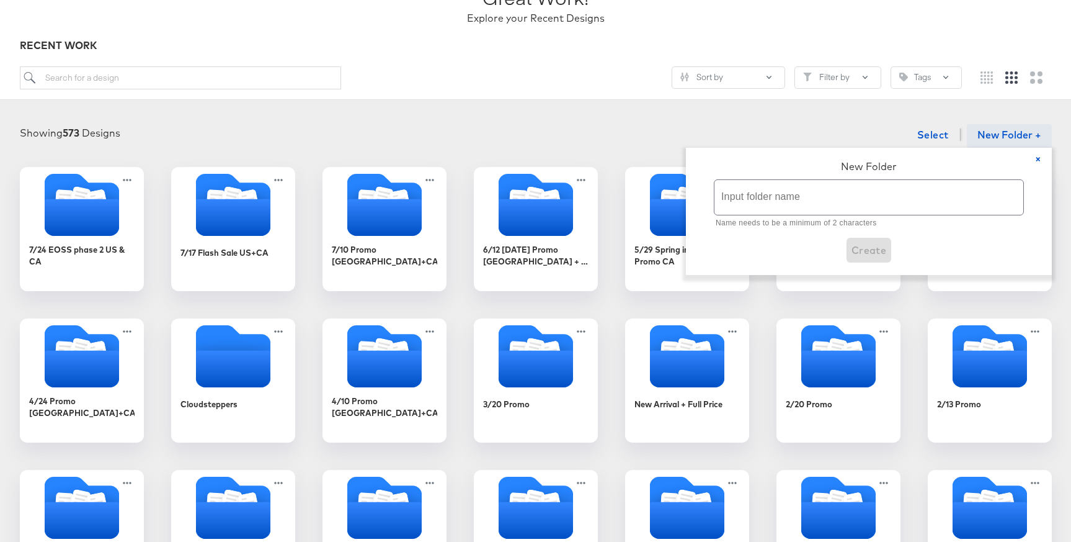
click at [788, 197] on input "text" at bounding box center [869, 197] width 309 height 35
paste input "8/26 Last Chance Clearance Logo US"
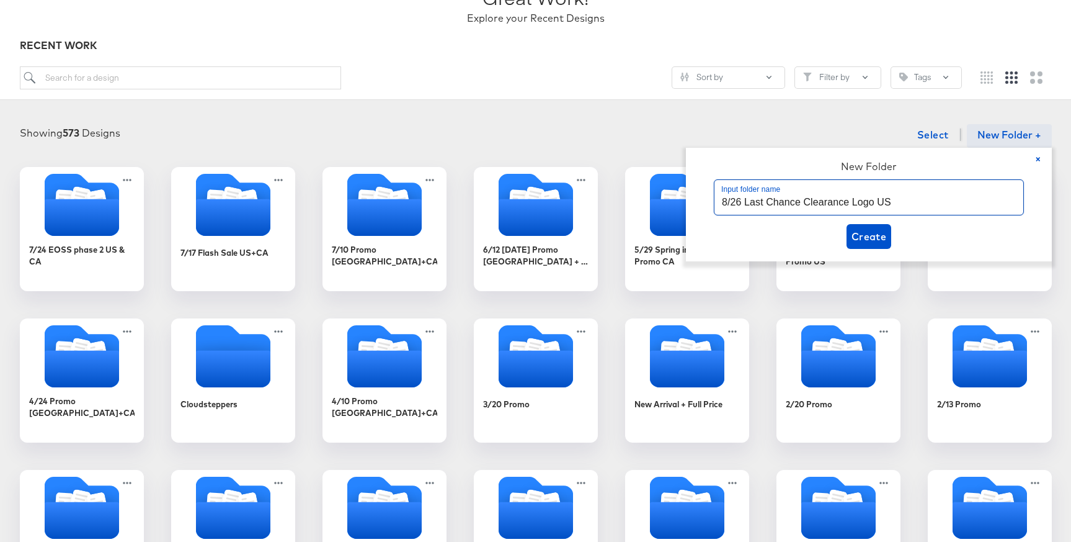
drag, startPoint x: 906, startPoint y: 210, endPoint x: 852, endPoint y: 205, distance: 54.8
click at [852, 205] on input "8/26 Last Chance Clearance Logo US" at bounding box center [869, 197] width 309 height 35
type input "8/26 Last Chance Clearance [GEOGRAPHIC_DATA] & [GEOGRAPHIC_DATA]"
click at [881, 234] on span "Create" at bounding box center [869, 236] width 35 height 17
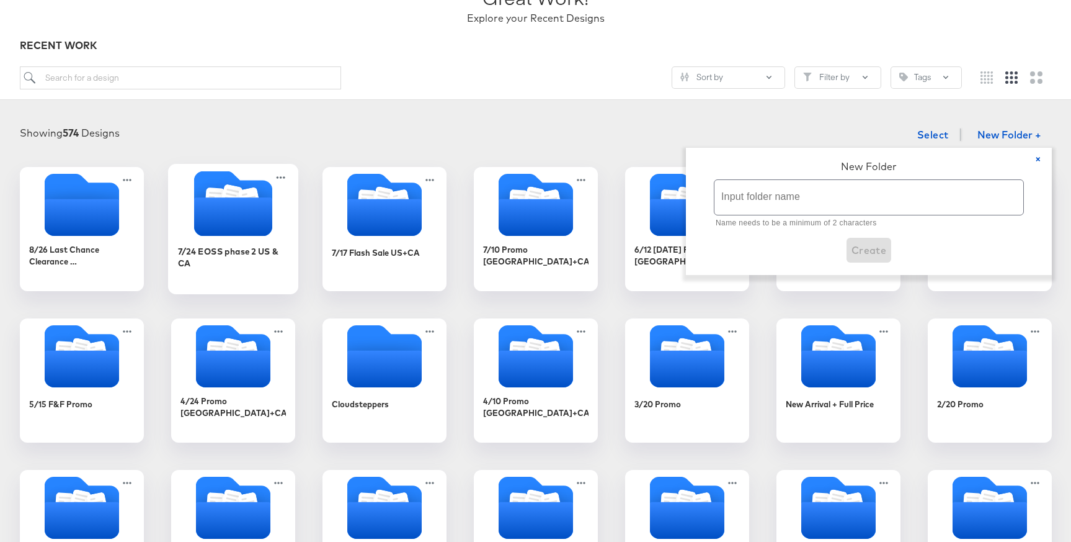
click at [216, 221] on icon "Folder" at bounding box center [233, 216] width 78 height 38
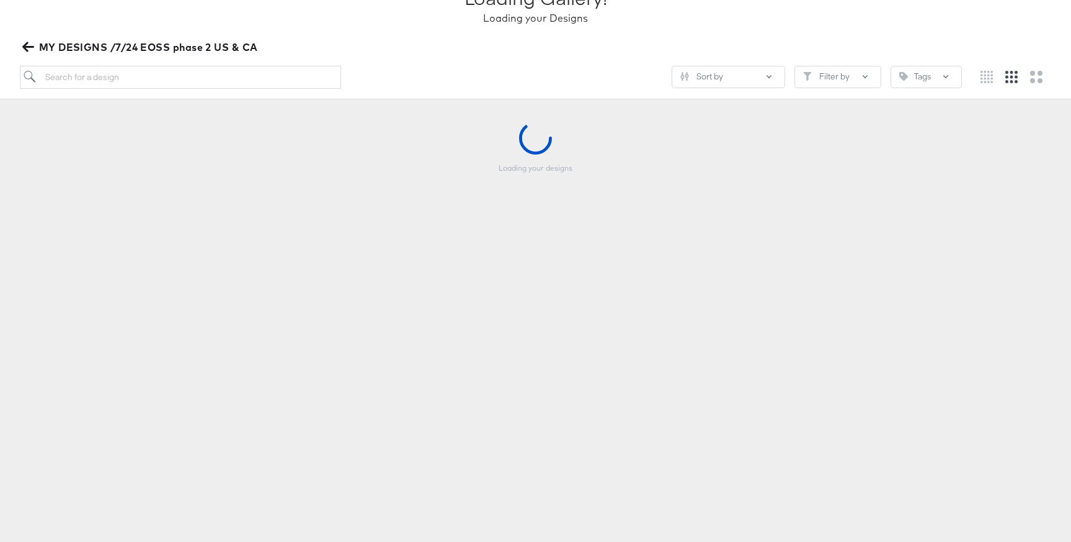
scroll to position [106, 0]
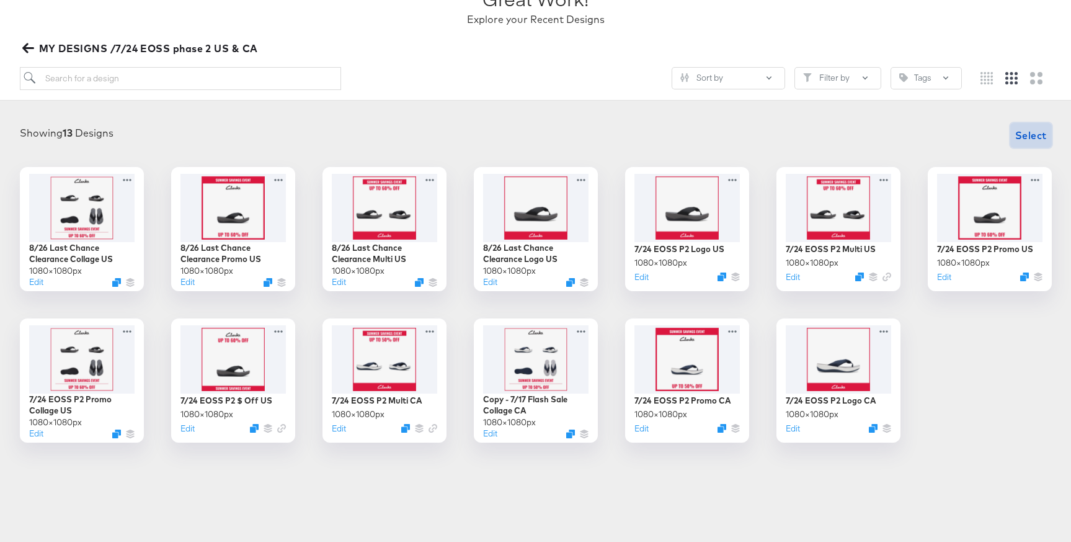
click at [1017, 132] on span "Select" at bounding box center [1031, 135] width 32 height 17
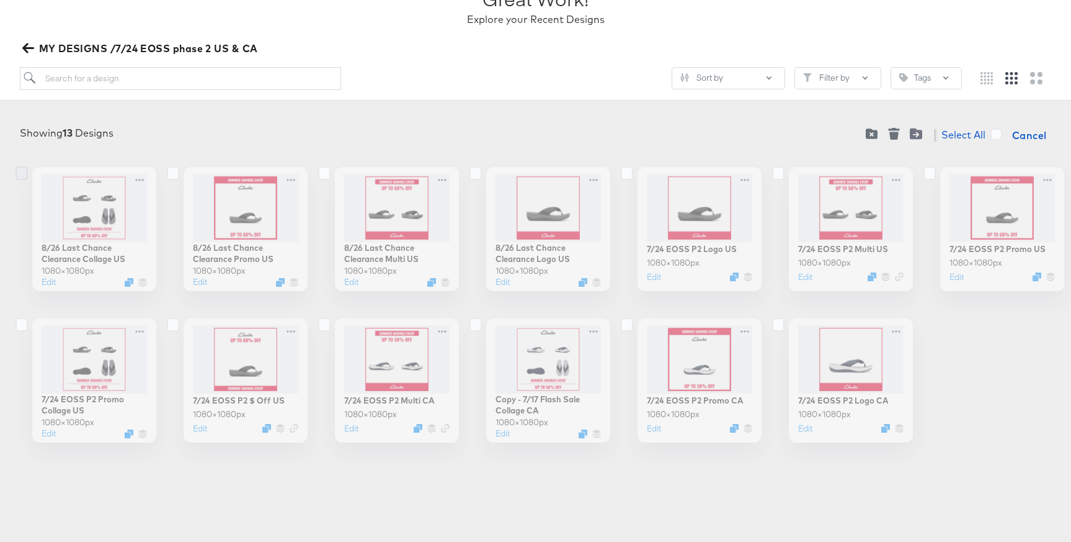
click at [23, 172] on icon at bounding box center [22, 173] width 12 height 14
click at [0, 0] on input "checkbox" at bounding box center [0, 0] width 0 height 0
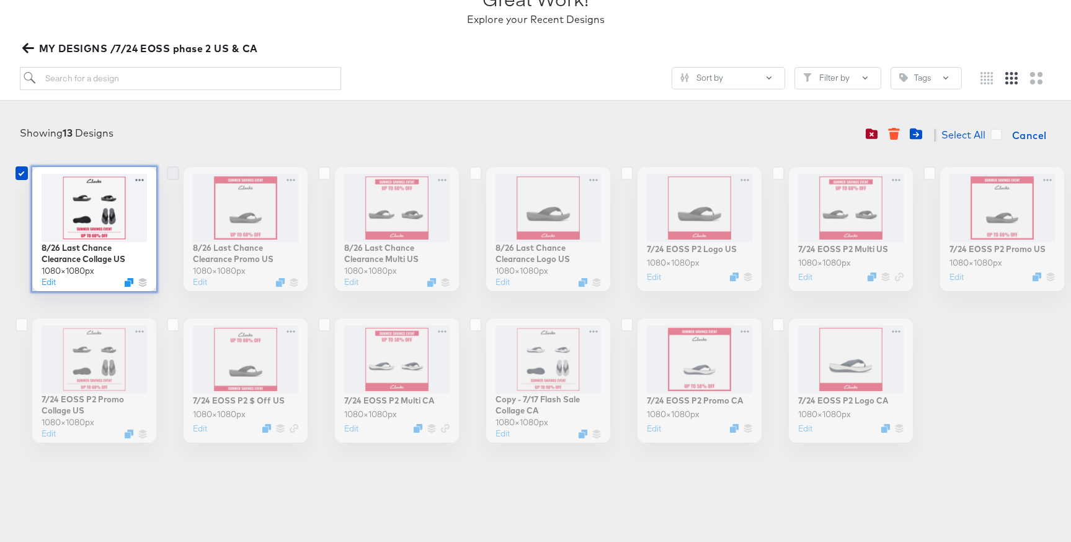
click at [168, 173] on icon at bounding box center [173, 173] width 12 height 14
click at [0, 0] on input "checkbox" at bounding box center [0, 0] width 0 height 0
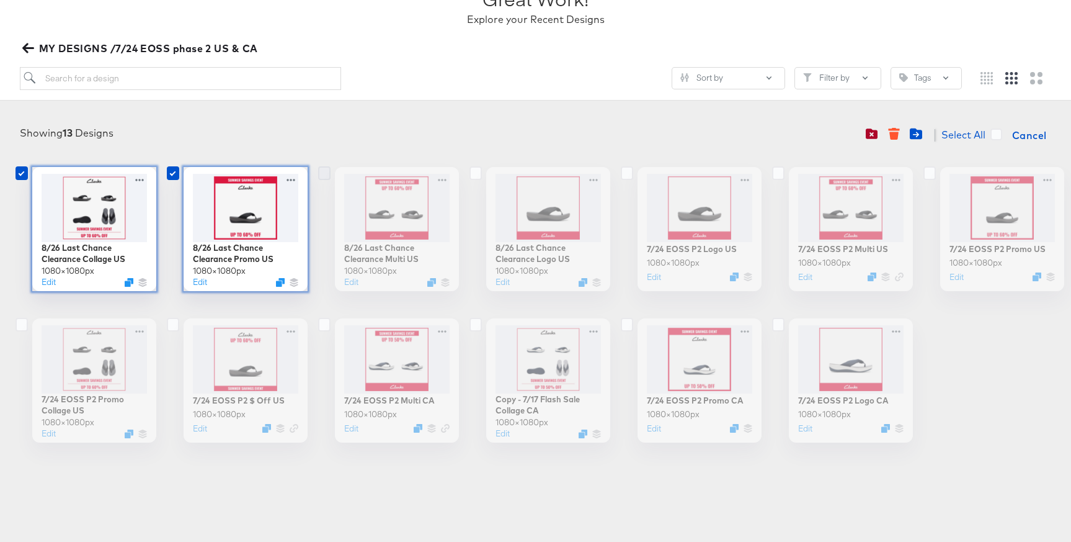
click at [321, 174] on icon at bounding box center [324, 173] width 12 height 14
click at [0, 0] on input "checkbox" at bounding box center [0, 0] width 0 height 0
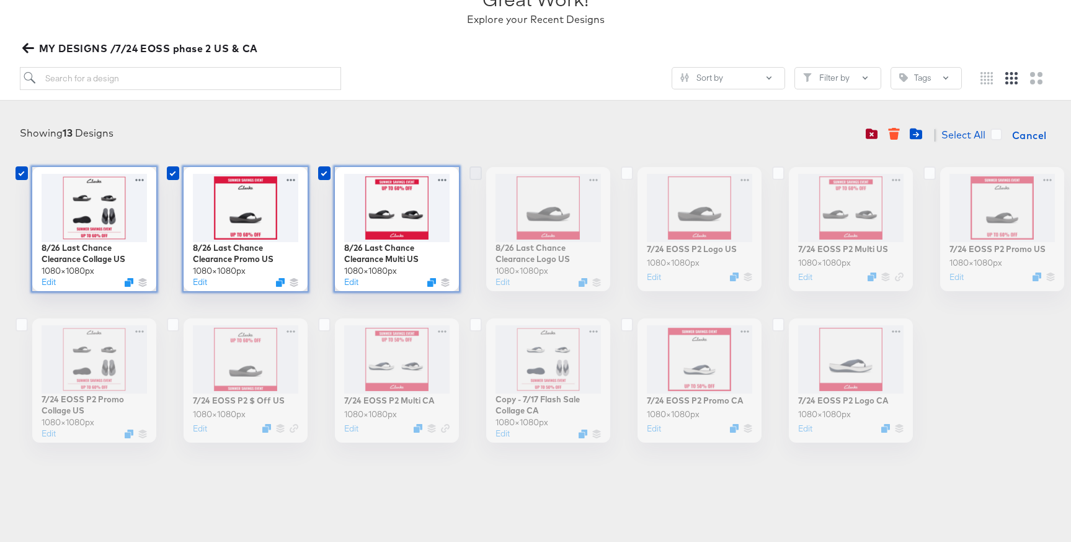
click at [473, 172] on icon at bounding box center [476, 173] width 12 height 14
click at [0, 0] on input "checkbox" at bounding box center [0, 0] width 0 height 0
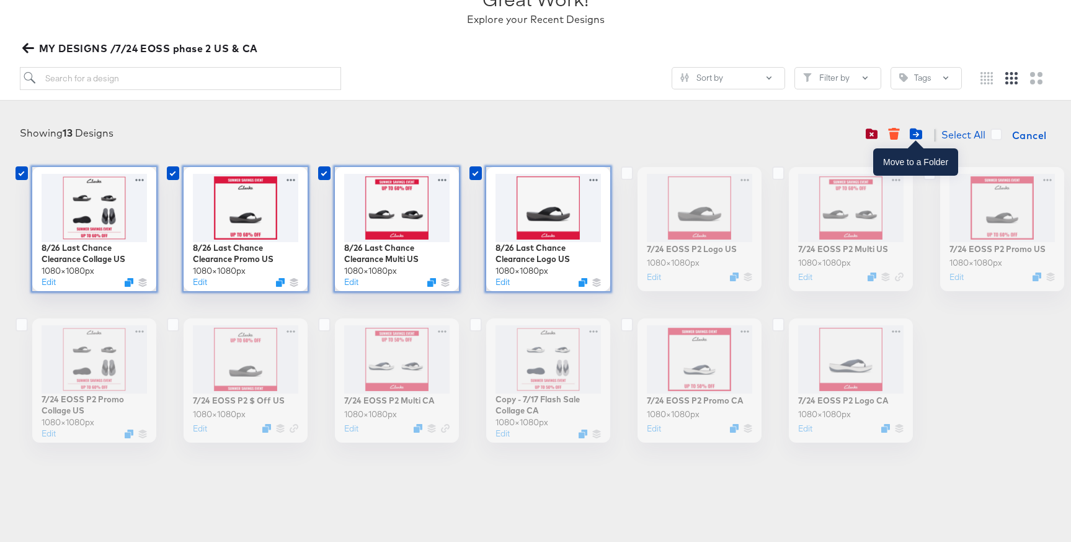
click at [919, 131] on icon "Move to folder" at bounding box center [916, 133] width 12 height 11
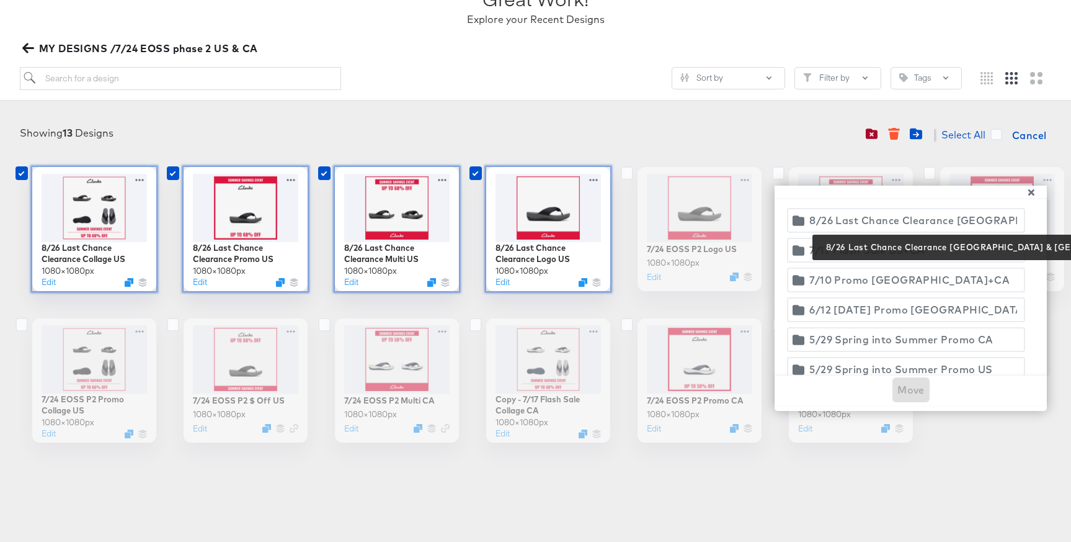
click at [892, 218] on div "8/26 Last Chance Clearance [GEOGRAPHIC_DATA] & [GEOGRAPHIC_DATA]" at bounding box center [914, 220] width 208 height 17
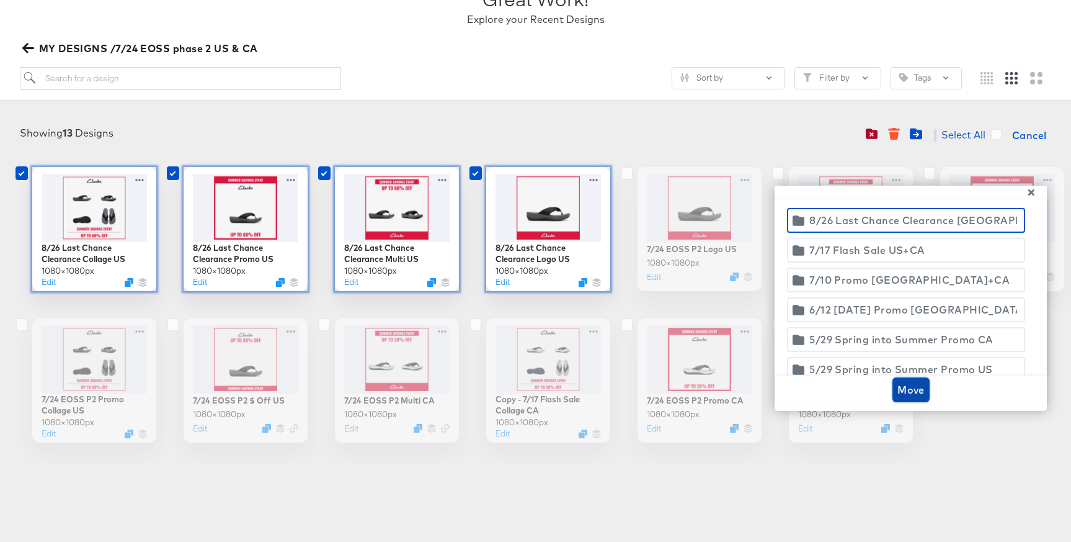
click at [916, 387] on span "Move" at bounding box center [911, 389] width 27 height 17
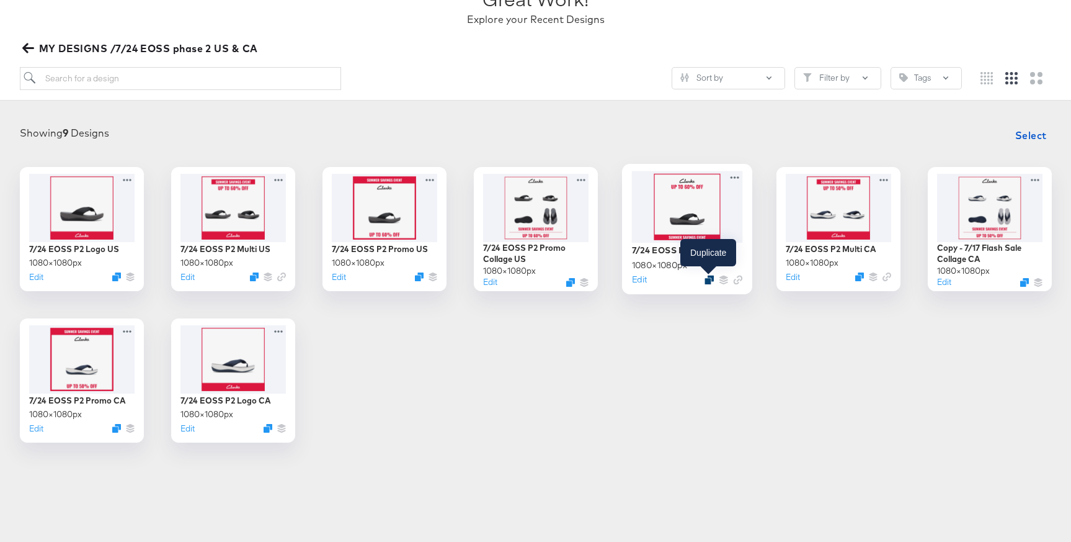
click at [709, 282] on icon "Duplicate" at bounding box center [709, 279] width 9 height 9
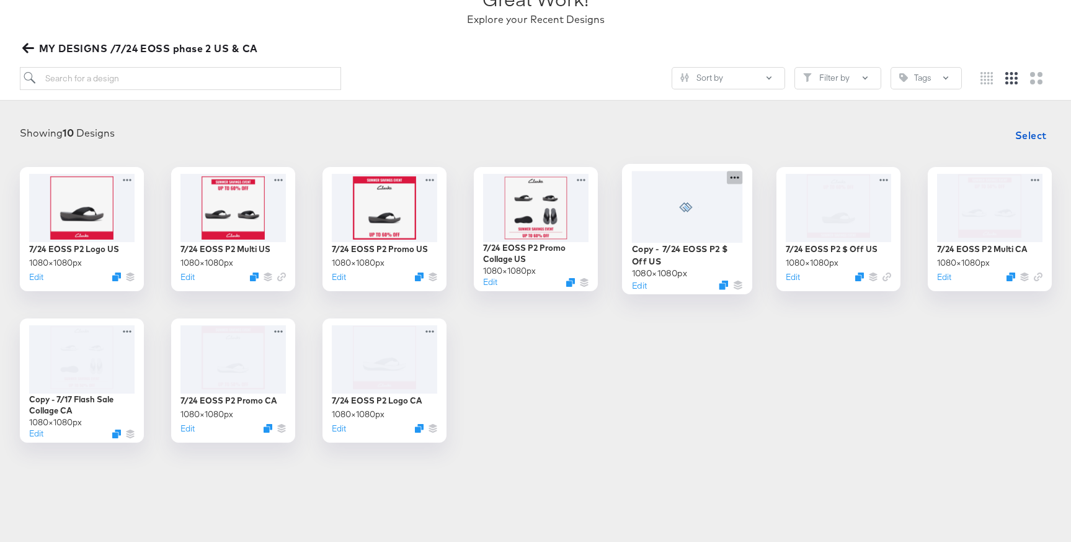
click at [735, 174] on icon at bounding box center [735, 177] width 16 height 13
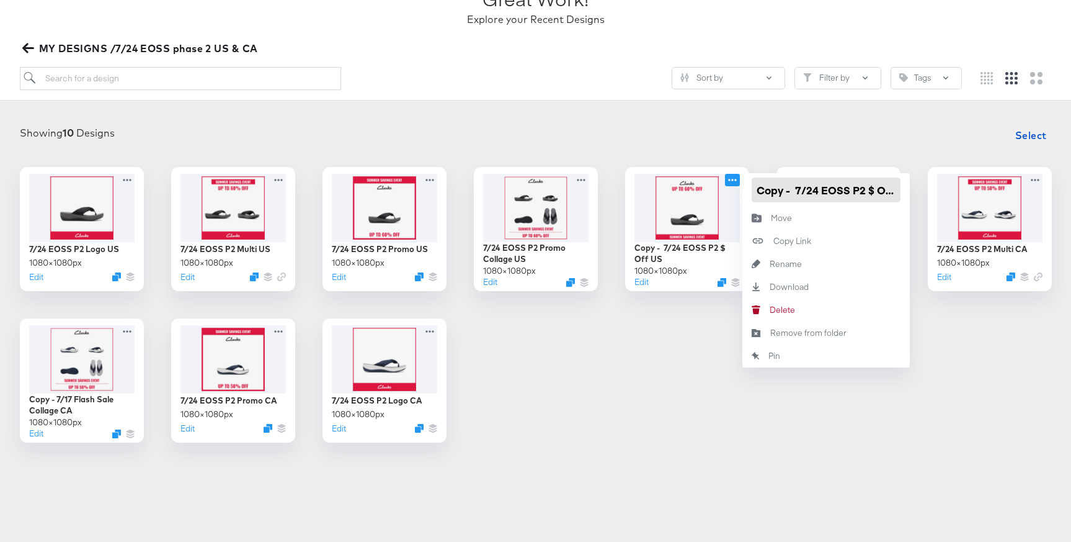
scroll to position [0, 16]
drag, startPoint x: 758, startPoint y: 191, endPoint x: 880, endPoint y: 192, distance: 121.6
click at [885, 192] on input "Copy - 7/24 EOSS P2 $ Off US" at bounding box center [826, 189] width 149 height 25
click at [777, 189] on input "Copy - 7/24 EOSS P2 $ Off US" at bounding box center [826, 189] width 149 height 25
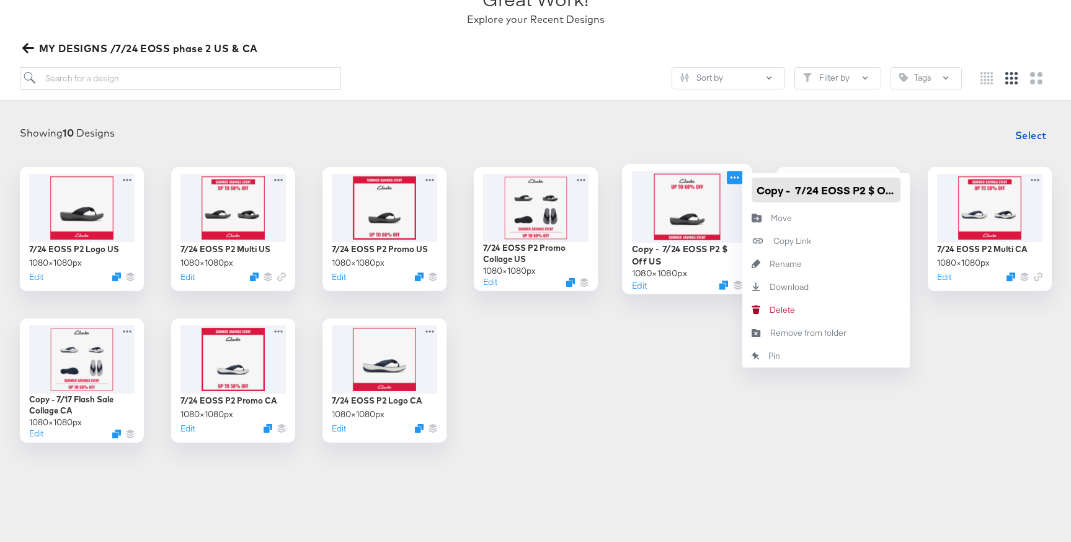
drag, startPoint x: 778, startPoint y: 187, endPoint x: 740, endPoint y: 187, distance: 38.5
click at [740, 187] on div "Copy - 7/24 EOSS P2 $ Off US 1080 × 1080 px Edit Copy - 7/24 EOSS P2 $ Off US M…" at bounding box center [687, 229] width 124 height 124
drag, startPoint x: 830, startPoint y: 192, endPoint x: 731, endPoint y: 190, distance: 99.3
click at [731, 190] on div "7/24 EOSS P2 $ Off US 1080 × 1080 px Edit 7/24 EOSS P2 $ Off US Move Move Copy …" at bounding box center [687, 229] width 124 height 124
paste input "8/26 Last Chance Clearance Logo US"
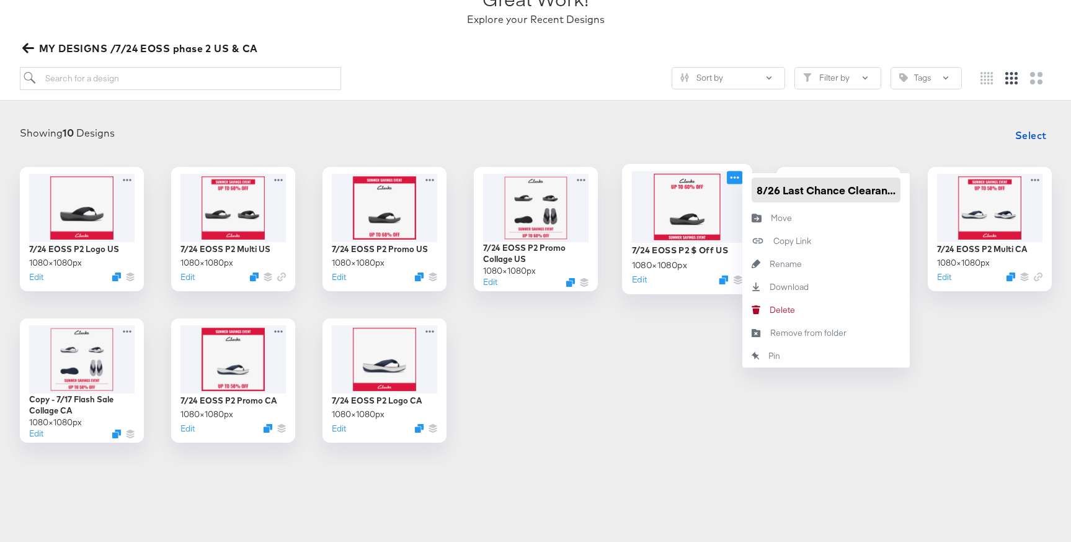
scroll to position [0, 50]
type input "8/26 Last Chance Clearance $ Off US"
click at [886, 153] on div "Showing 10 Designs Select 7/24 EOSS P2 Logo US 1080 × 1080 px Edit 7/24 EOSS P2…" at bounding box center [535, 282] width 1046 height 319
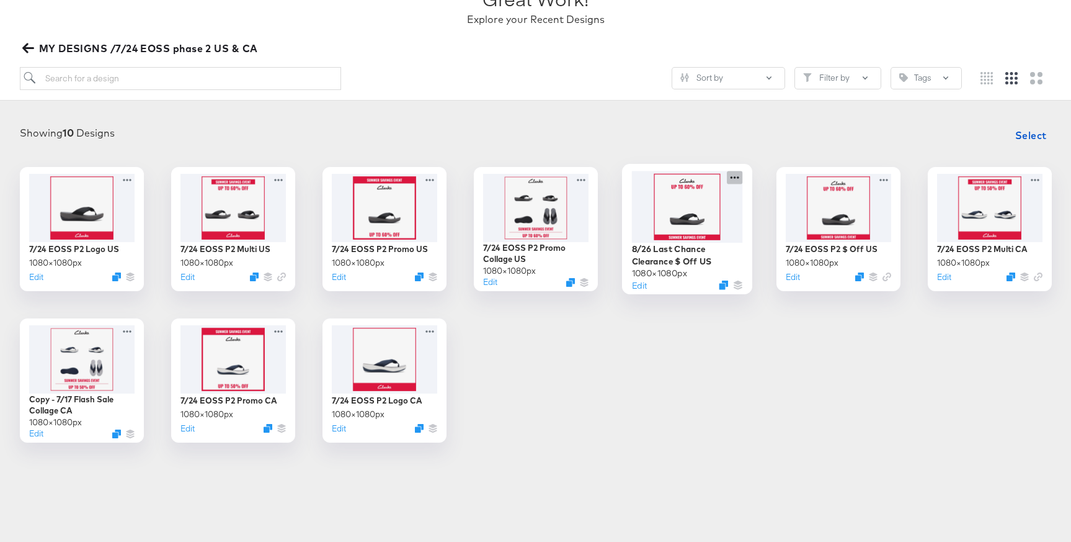
click at [734, 179] on icon at bounding box center [735, 177] width 16 height 13
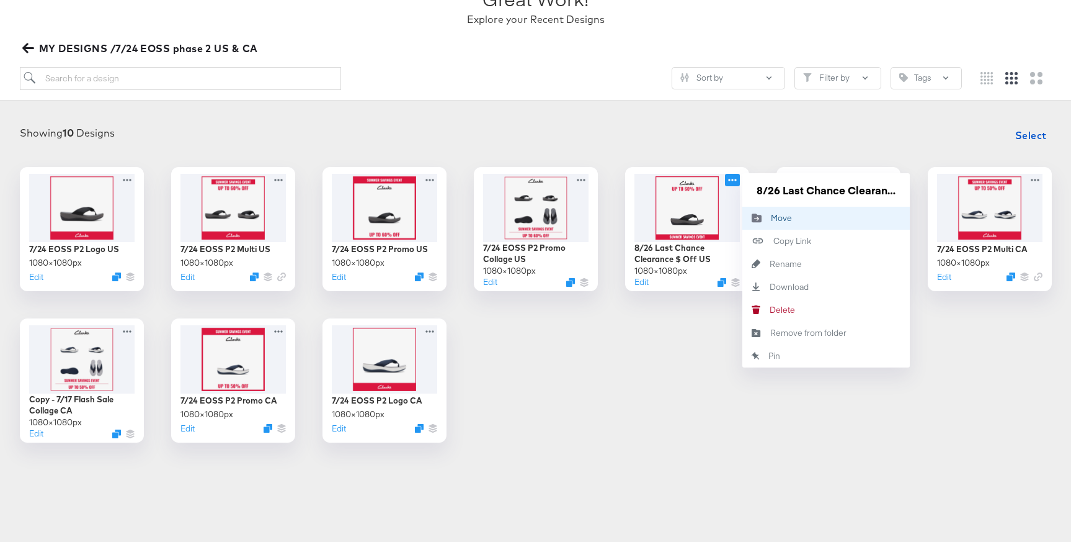
click at [771, 218] on div "Move Move" at bounding box center [771, 218] width 0 height 0
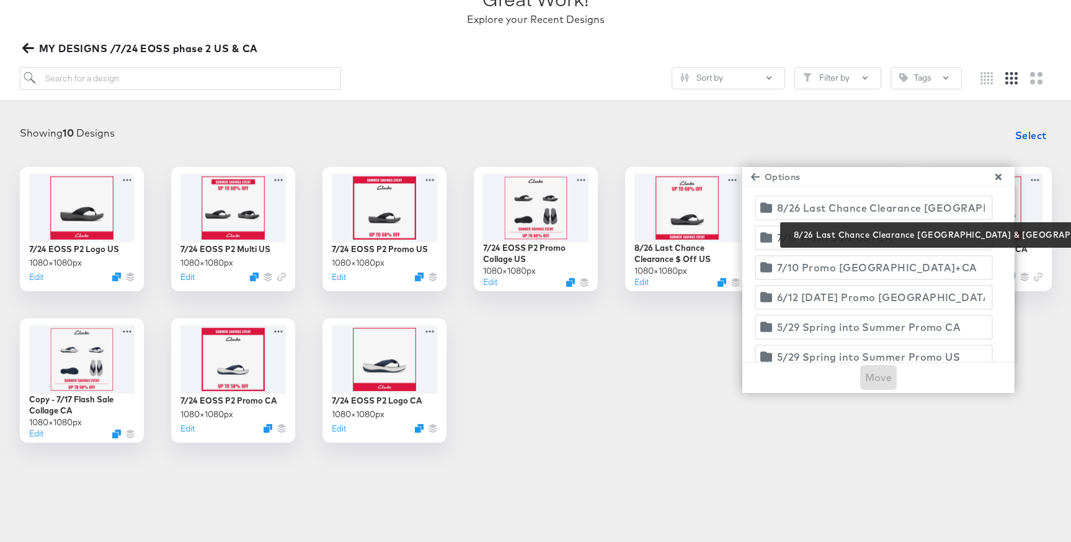
click at [837, 211] on div "8/26 Last Chance Clearance [GEOGRAPHIC_DATA] & [GEOGRAPHIC_DATA]" at bounding box center [881, 207] width 208 height 17
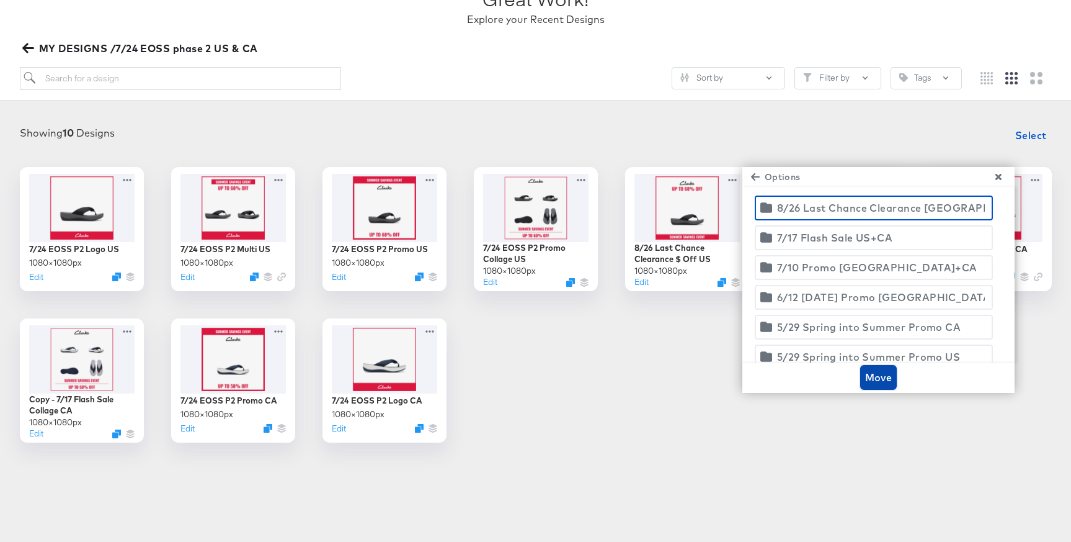
click at [874, 372] on span "Move" at bounding box center [878, 376] width 27 height 17
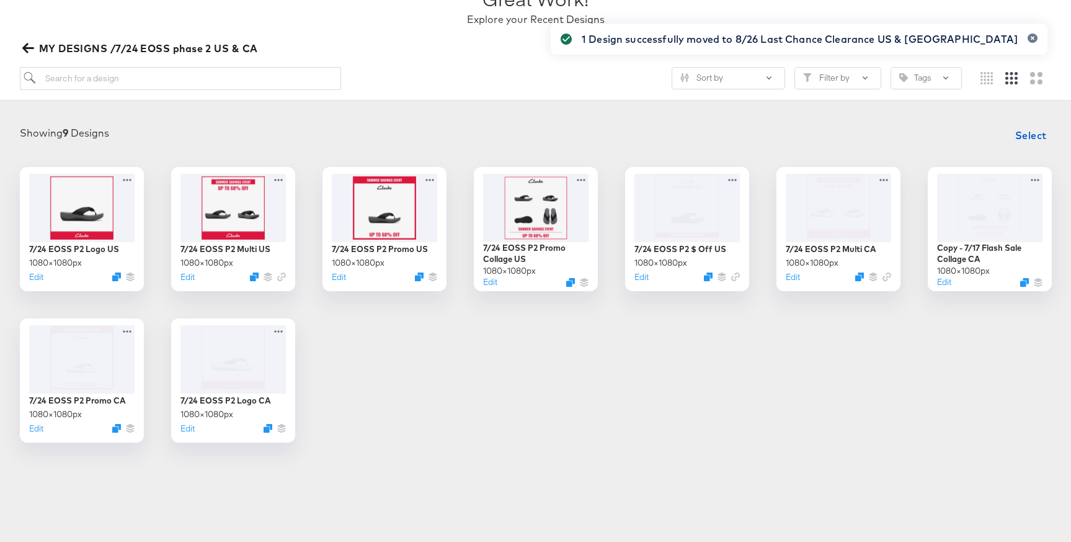
click at [132, 40] on span "MY DESIGNS /7/24 EOSS phase 2 US & CA" at bounding box center [141, 48] width 233 height 17
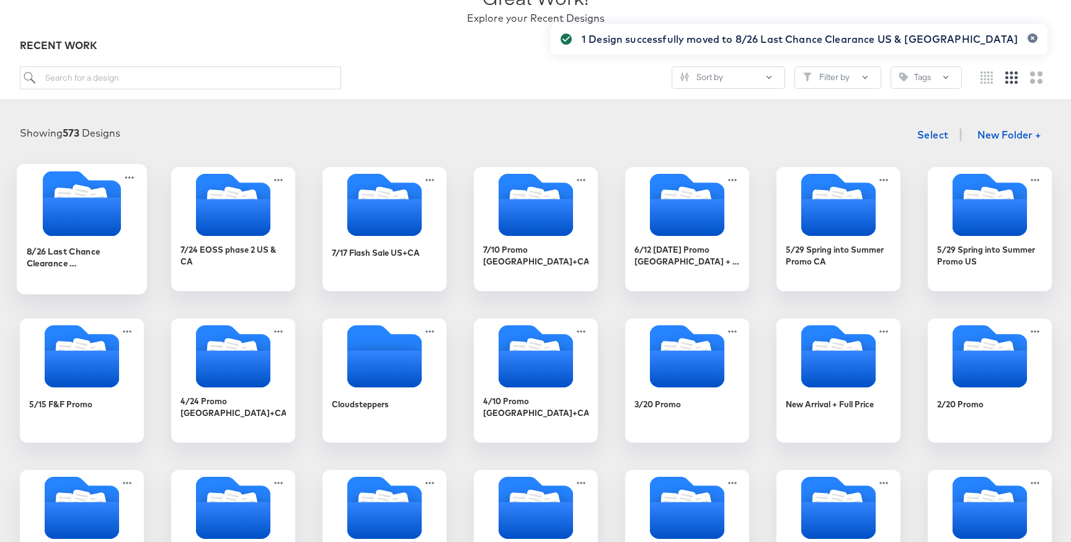
click at [71, 215] on icon "Folder" at bounding box center [81, 216] width 78 height 38
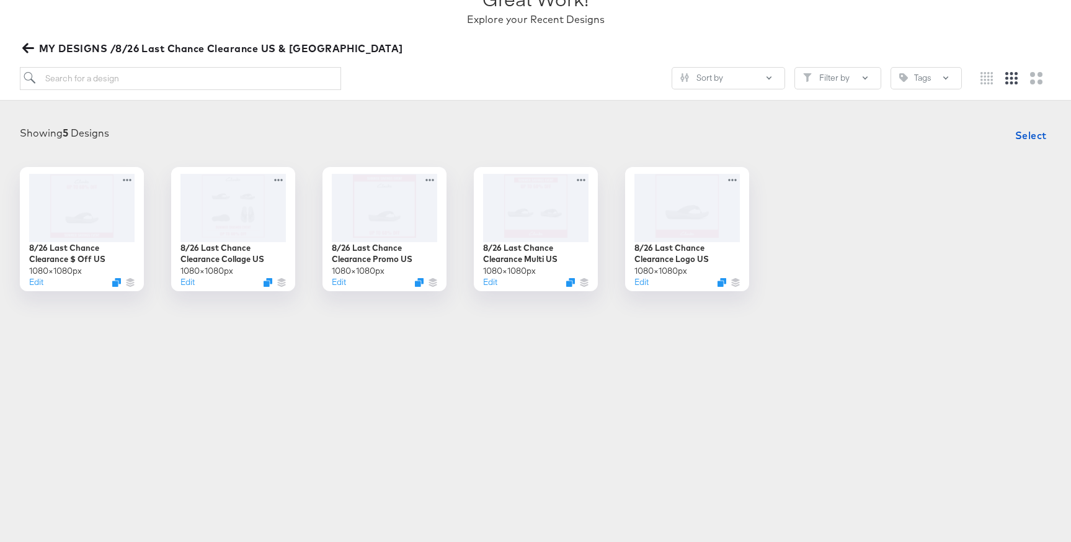
click at [261, 339] on article "Great Work! Explore your Recent Designs MY DESIGNS /8/26 Last Chance Clearance …" at bounding box center [535, 153] width 1071 height 395
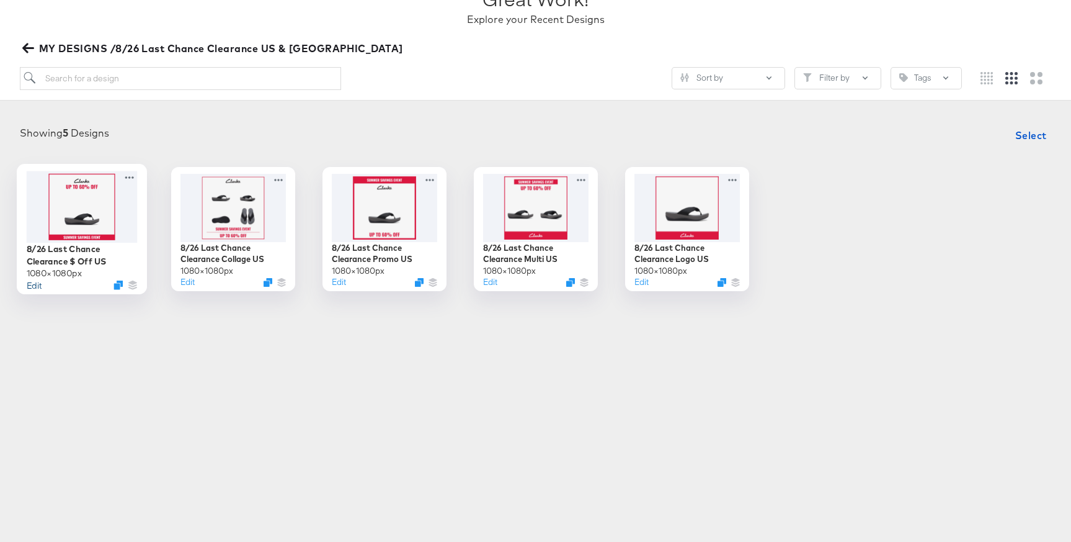
click at [33, 283] on button "Edit" at bounding box center [33, 285] width 15 height 12
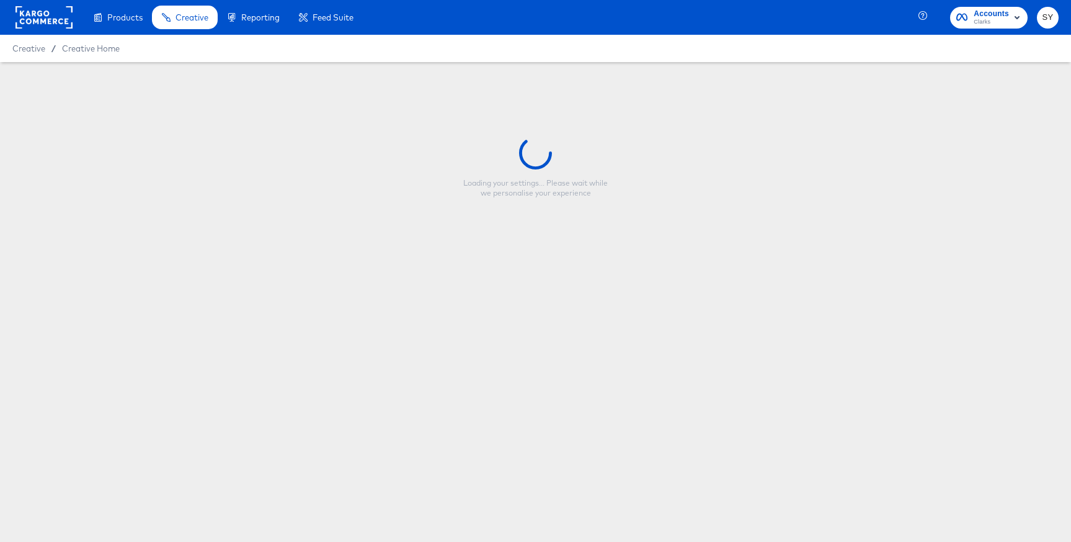
type input "8/26 Last Chance Clearance $ Off US"
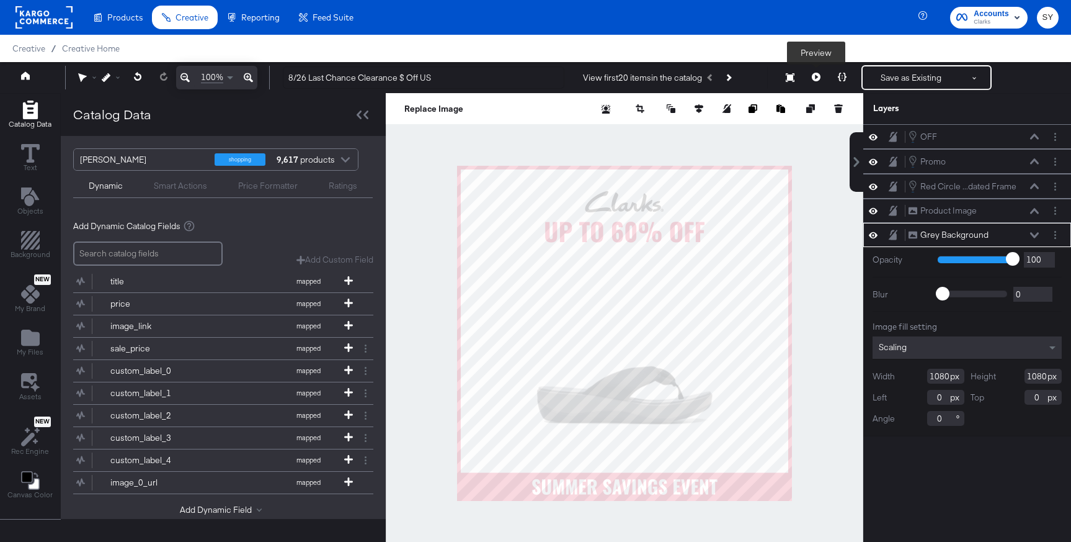
click at [815, 76] on icon at bounding box center [816, 77] width 9 height 9
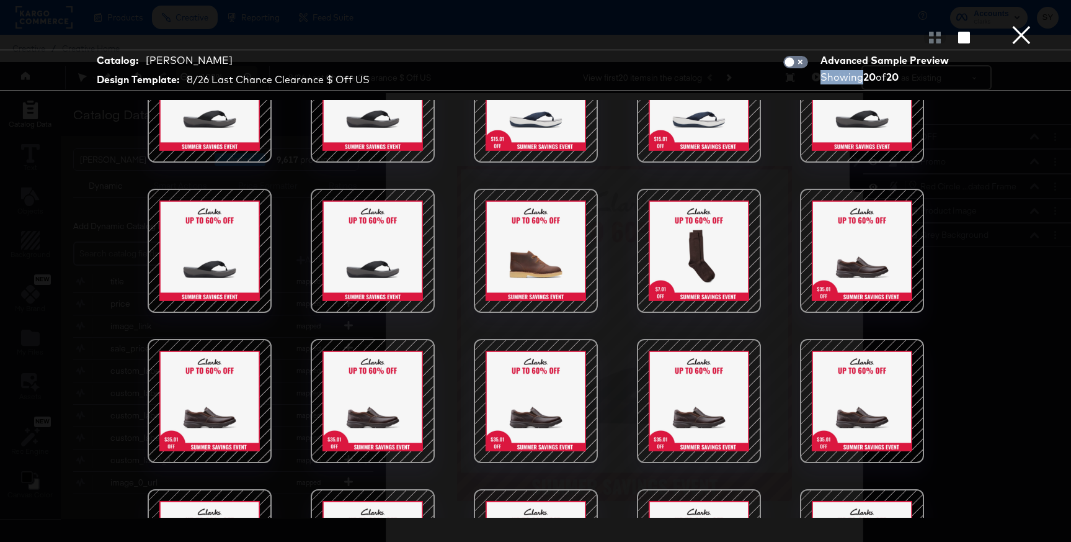
scroll to position [63, 0]
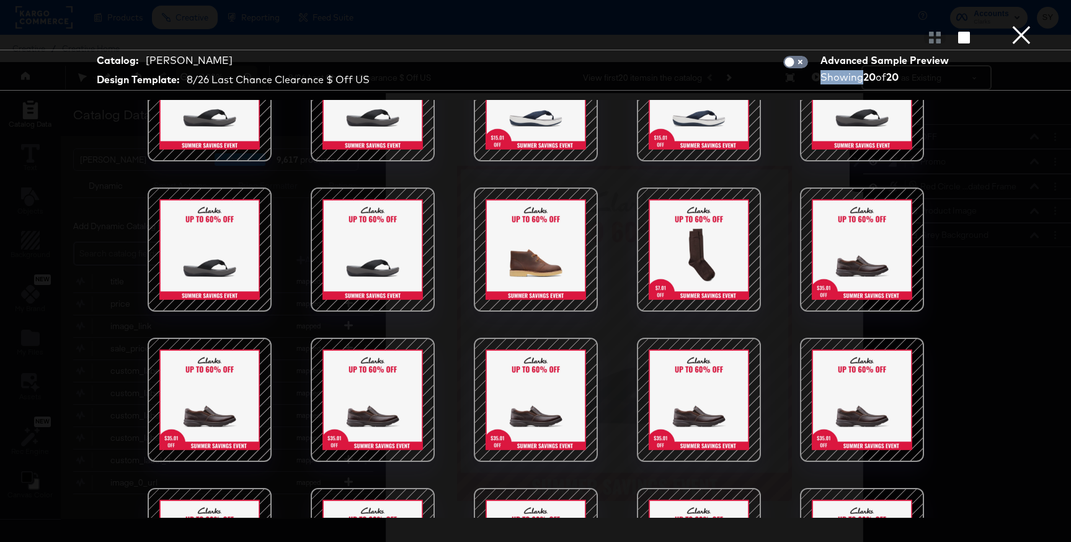
click at [1029, 25] on button "×" at bounding box center [1021, 12] width 25 height 25
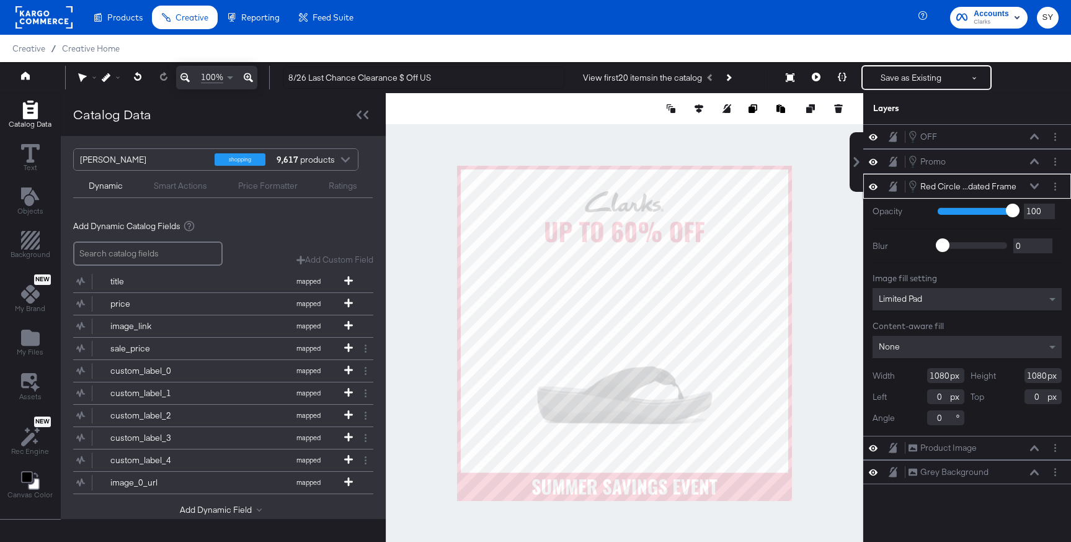
click at [1036, 187] on icon at bounding box center [1034, 186] width 9 height 6
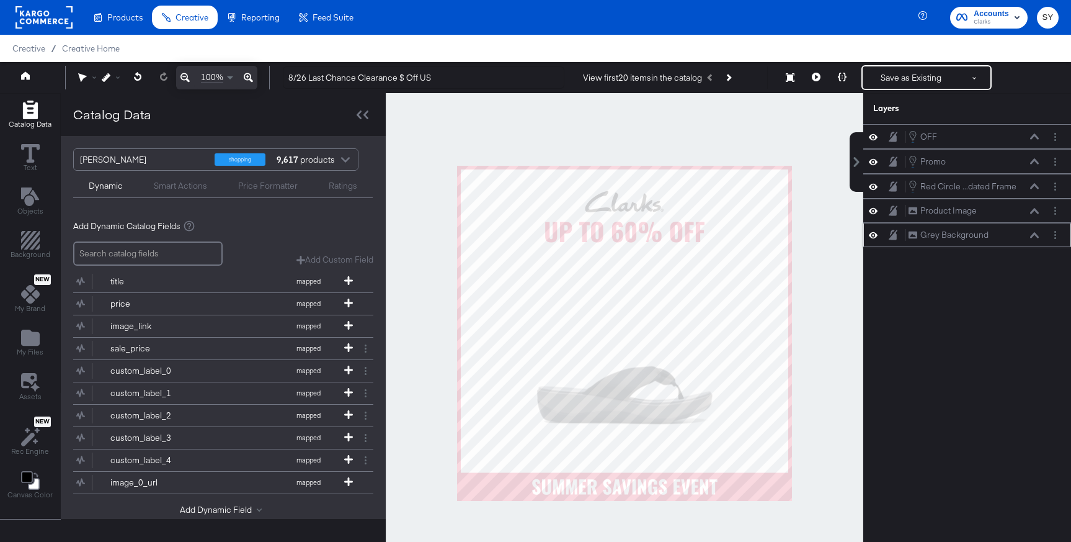
click at [874, 239] on icon at bounding box center [873, 235] width 9 height 11
click at [874, 239] on button at bounding box center [873, 235] width 10 height 10
click at [875, 214] on icon at bounding box center [873, 210] width 9 height 11
click at [875, 214] on icon at bounding box center [873, 211] width 9 height 8
click at [876, 192] on div "Red Circle ...dated Frame Red Circle - Updated Frame" at bounding box center [967, 186] width 198 height 14
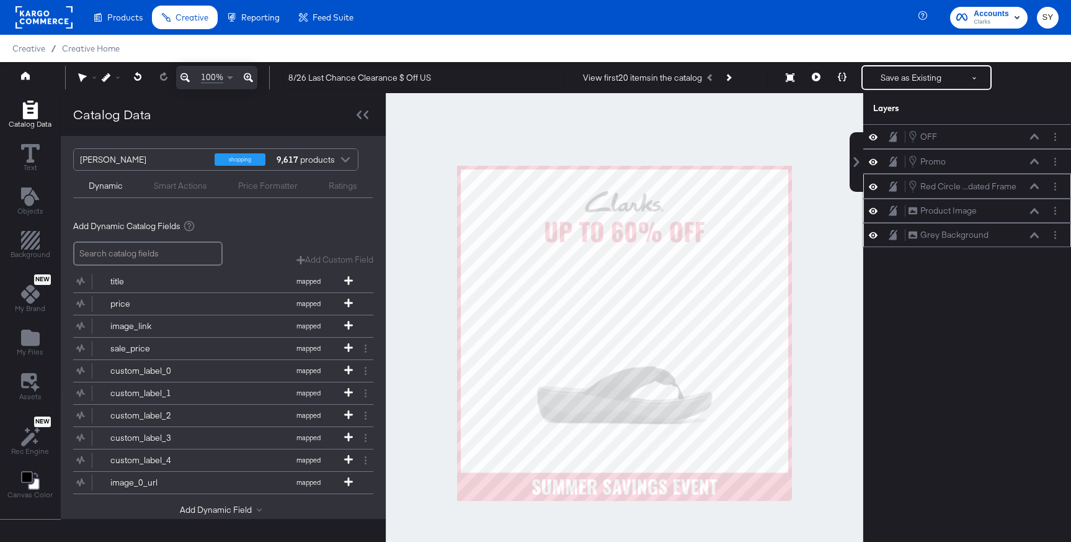
click at [876, 192] on div "Red Circle ...dated Frame Red Circle - Updated Frame" at bounding box center [967, 186] width 198 height 14
click at [876, 182] on icon at bounding box center [873, 186] width 9 height 11
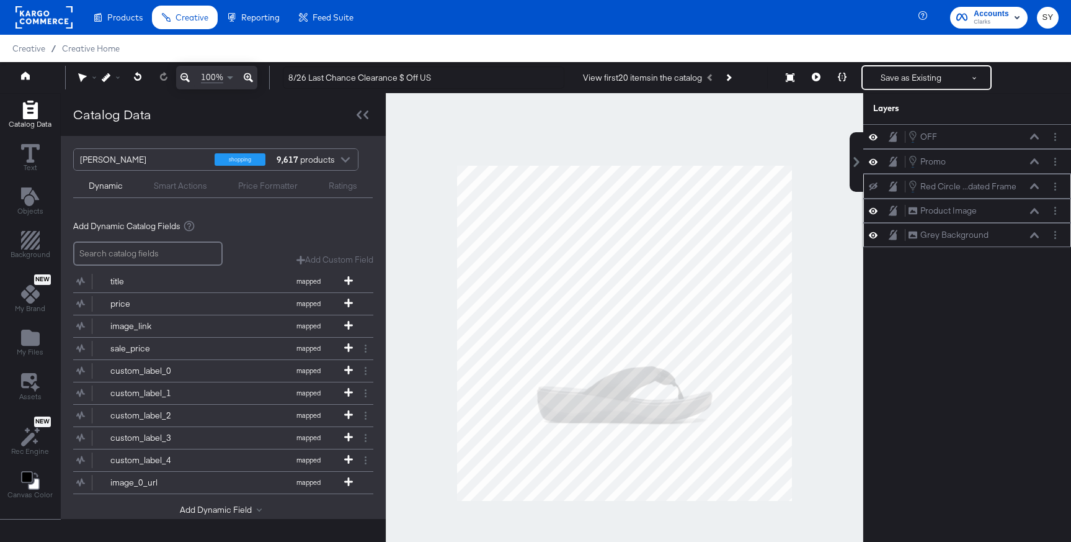
click at [876, 182] on button at bounding box center [873, 186] width 10 height 10
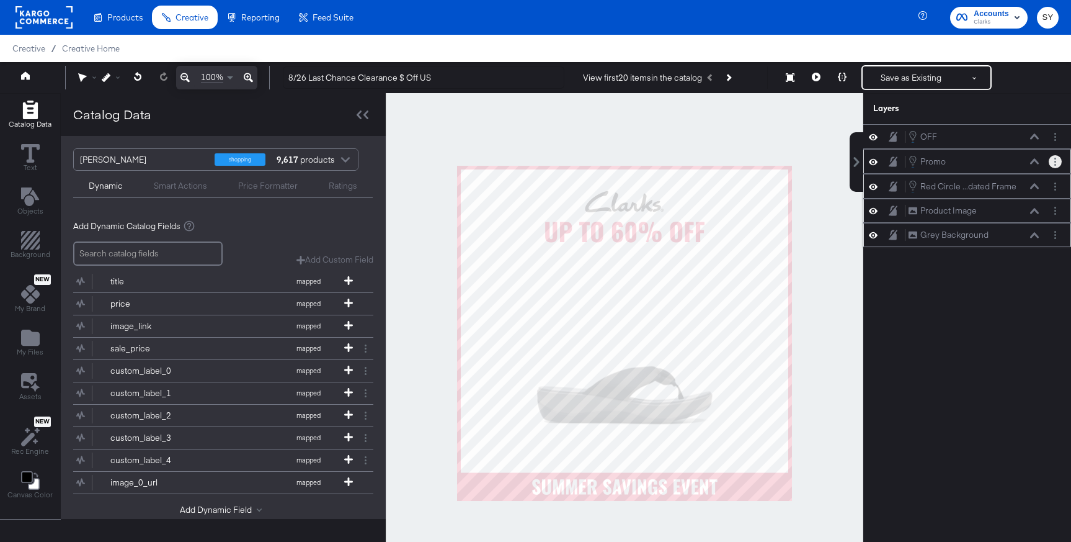
click at [1055, 165] on button "Layer Options" at bounding box center [1055, 161] width 13 height 13
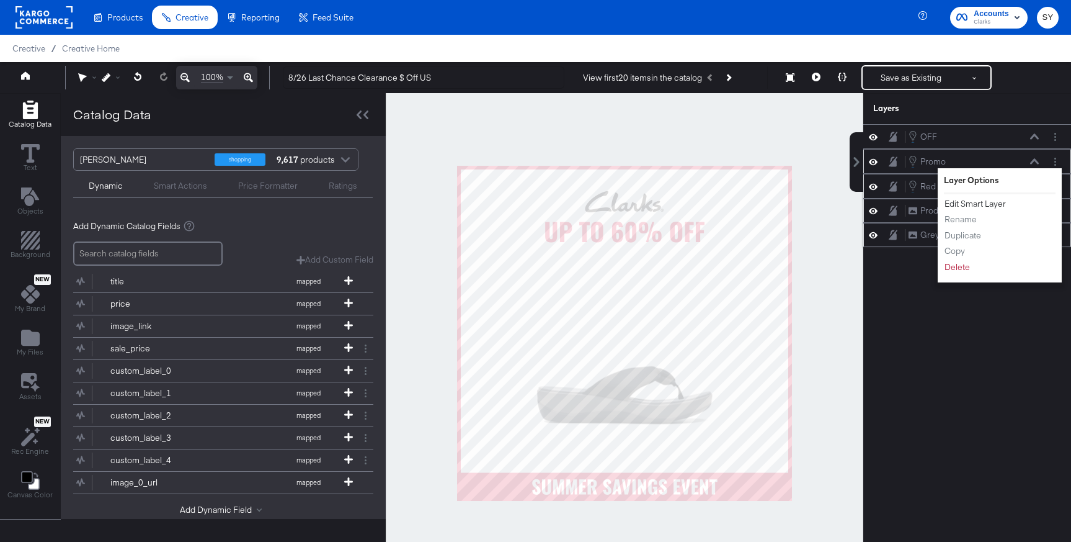
click at [970, 202] on button "Edit Smart Layer" at bounding box center [975, 203] width 63 height 13
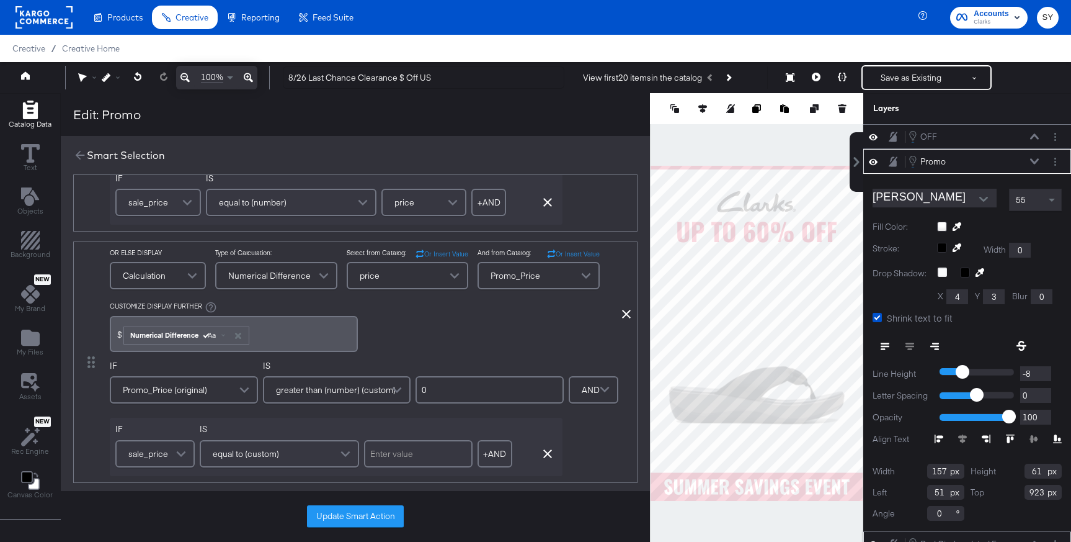
scroll to position [0, 0]
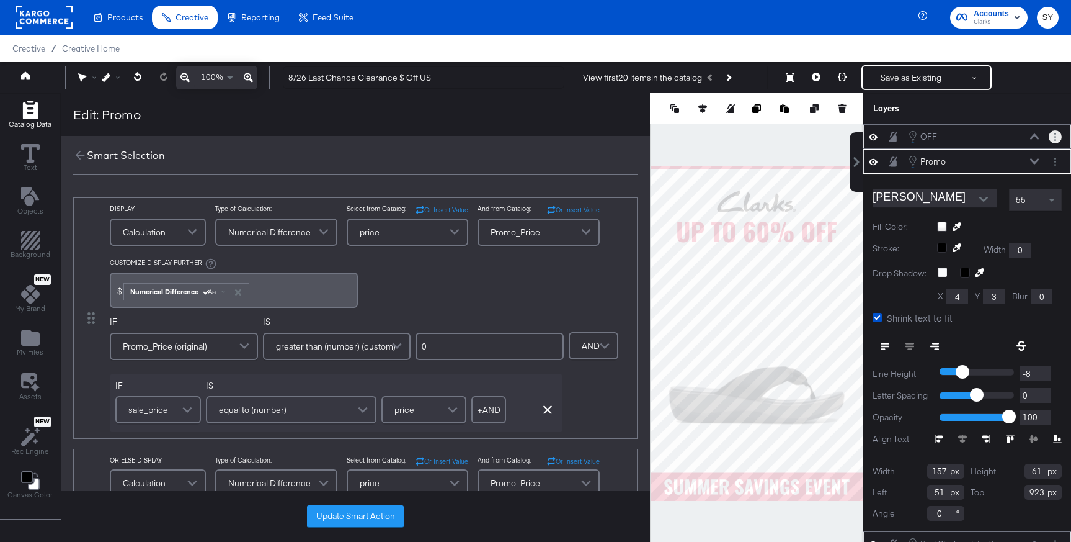
click at [1052, 137] on button "Layer Options" at bounding box center [1055, 136] width 13 height 13
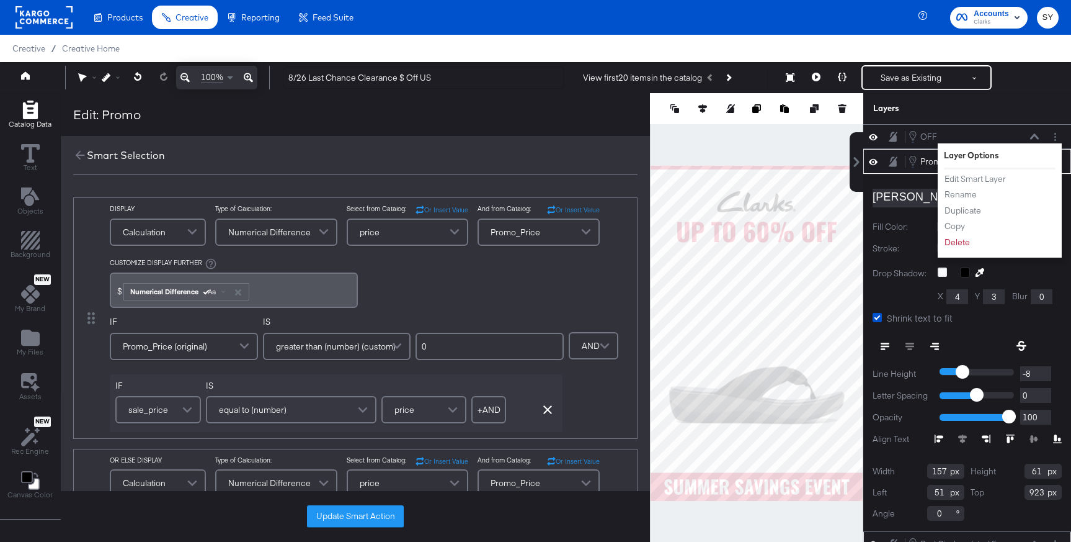
click at [1044, 107] on div "Layers" at bounding box center [967, 108] width 208 height 31
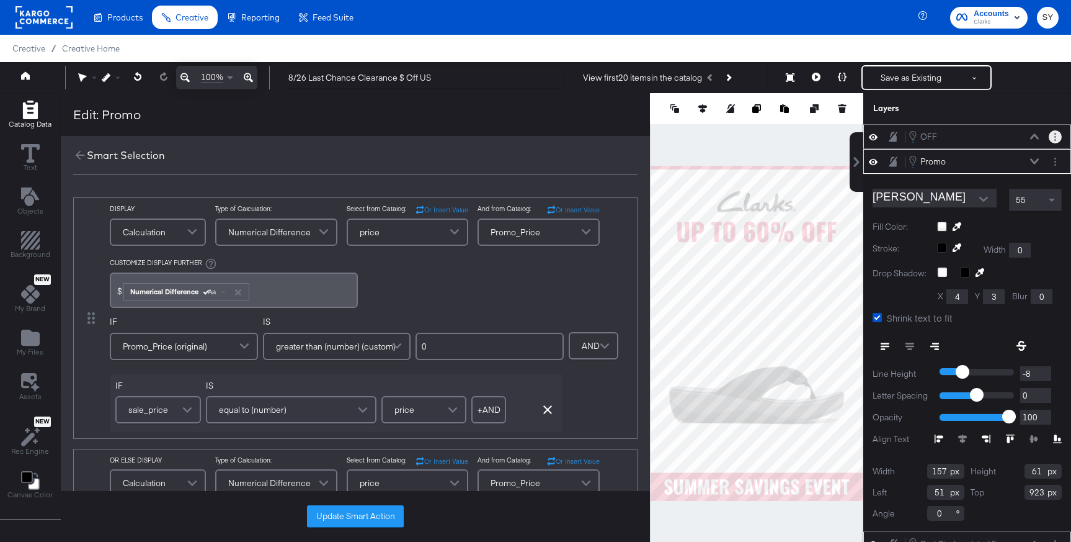
click at [1055, 141] on button "Layer Options" at bounding box center [1055, 136] width 13 height 13
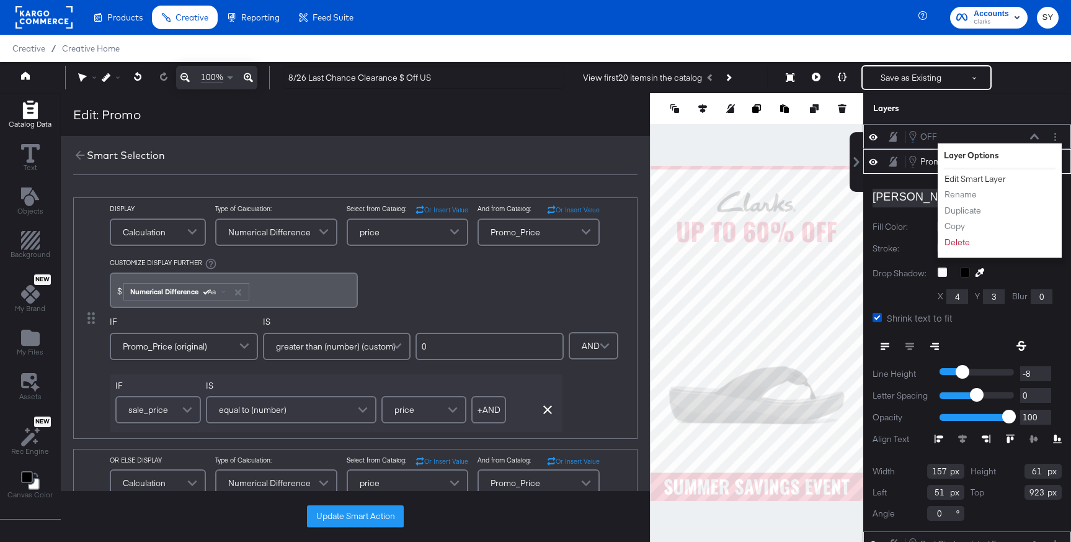
click at [992, 174] on button "Edit Smart Layer" at bounding box center [975, 178] width 63 height 13
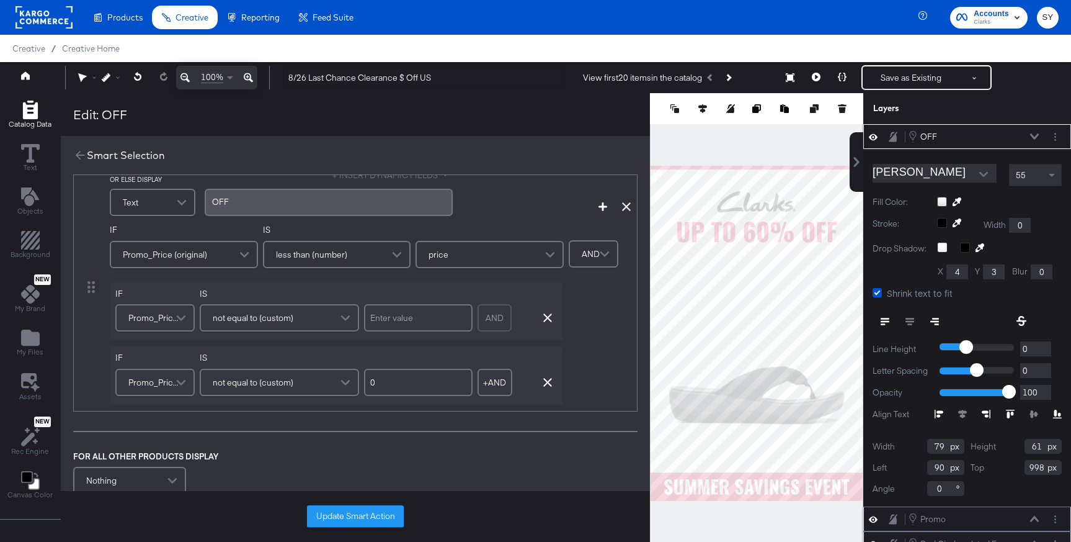
scroll to position [248, 0]
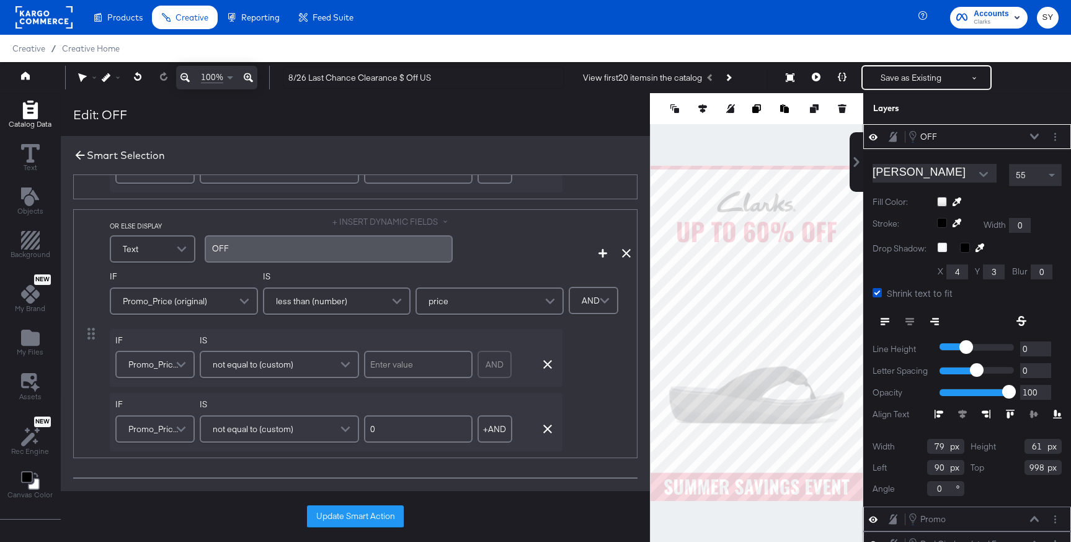
click at [79, 154] on icon at bounding box center [80, 155] width 14 height 14
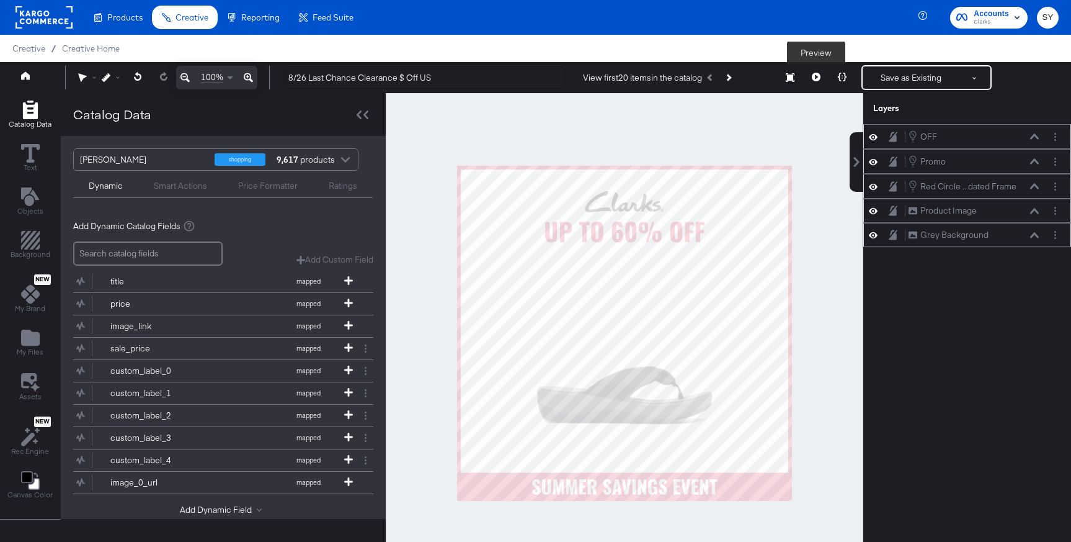
click at [813, 77] on icon at bounding box center [816, 77] width 9 height 9
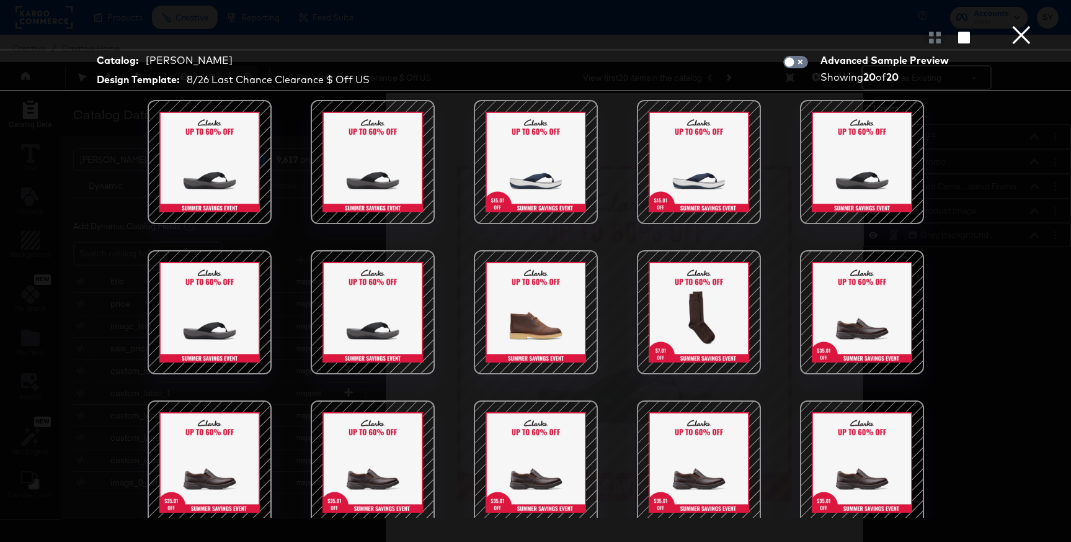
click at [1017, 25] on button "×" at bounding box center [1021, 12] width 25 height 25
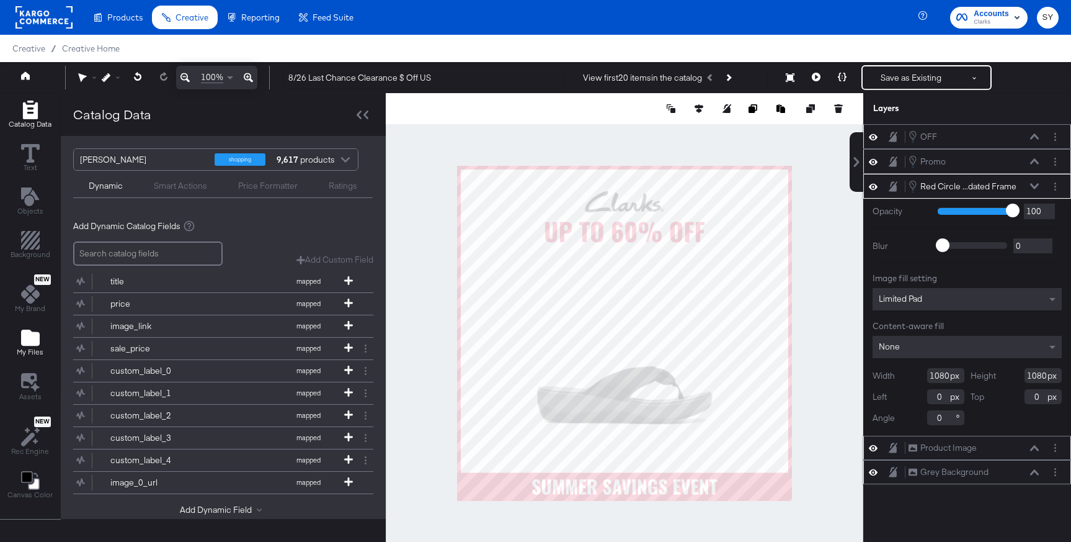
click at [21, 332] on icon "Add Files" at bounding box center [30, 337] width 19 height 16
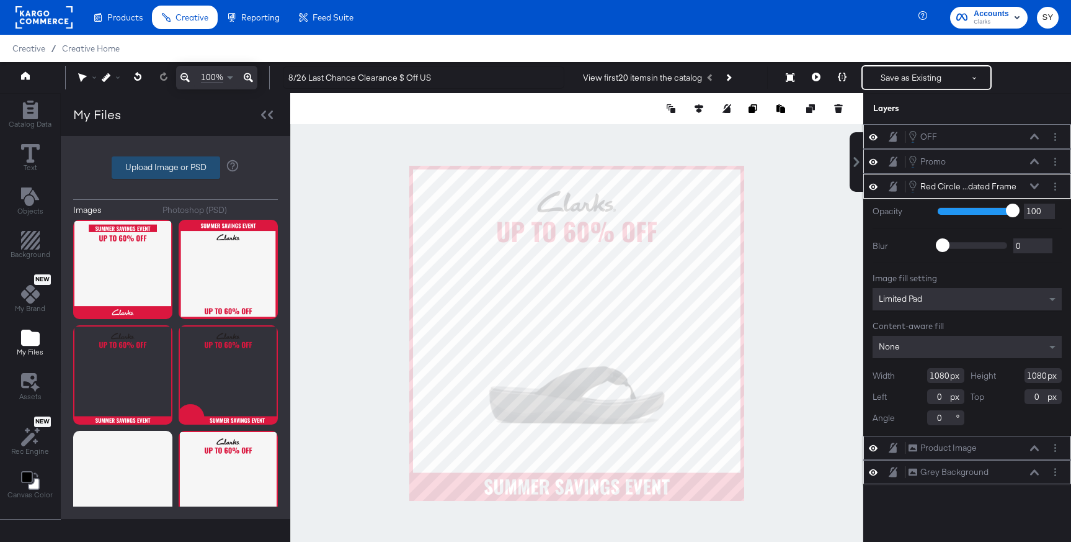
click at [189, 159] on label "Upload Image or PSD" at bounding box center [165, 167] width 107 height 21
click at [176, 167] on input "Upload Image or PSD" at bounding box center [176, 167] width 0 height 0
type input "C:\fakepath\multi 8.png"
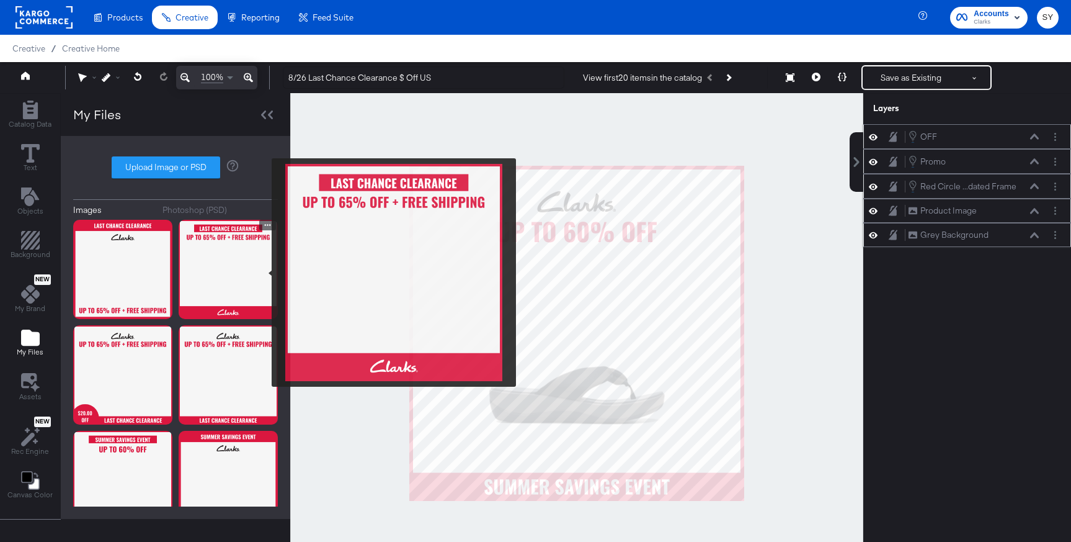
click at [264, 272] on img at bounding box center [228, 269] width 99 height 99
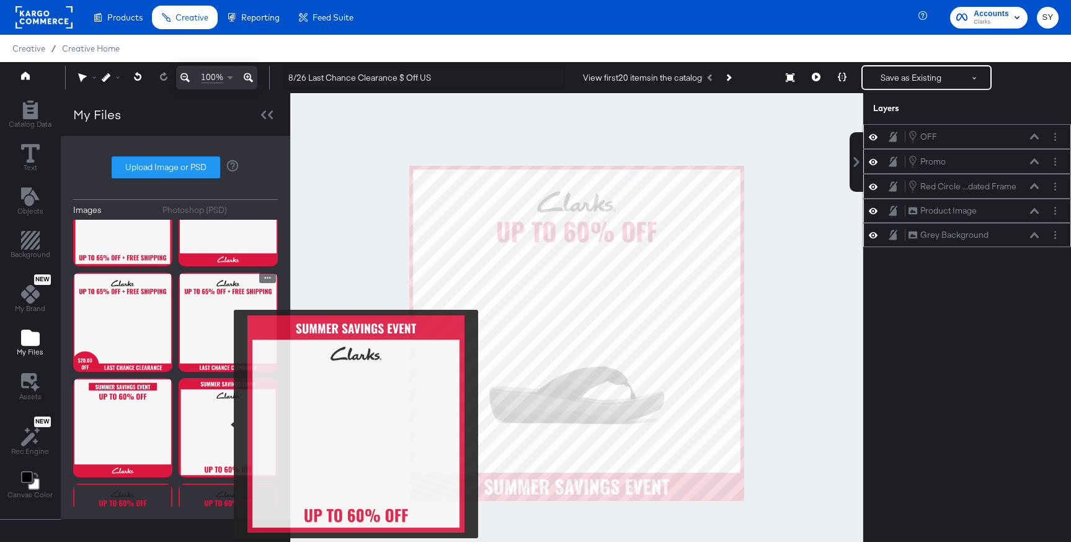
scroll to position [53, 0]
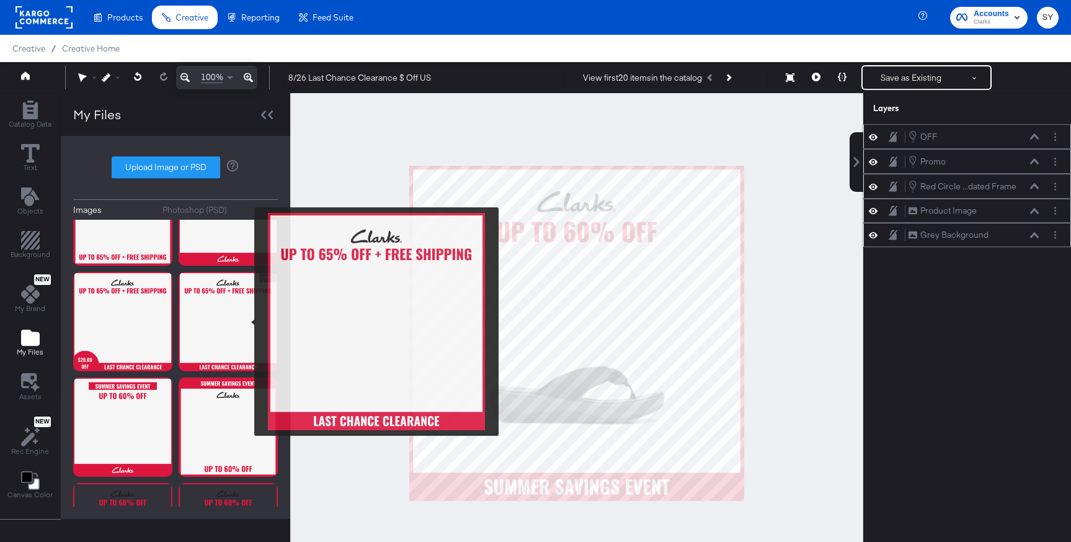
click at [246, 321] on img at bounding box center [228, 321] width 99 height 99
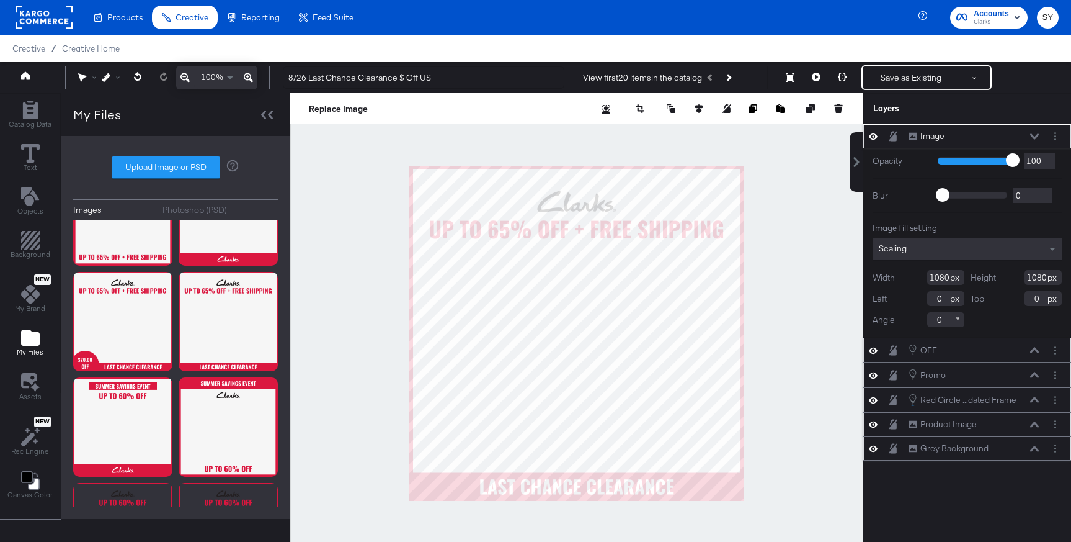
click at [1030, 141] on div "Image Image" at bounding box center [974, 136] width 132 height 13
click at [1033, 135] on icon at bounding box center [1034, 136] width 9 height 6
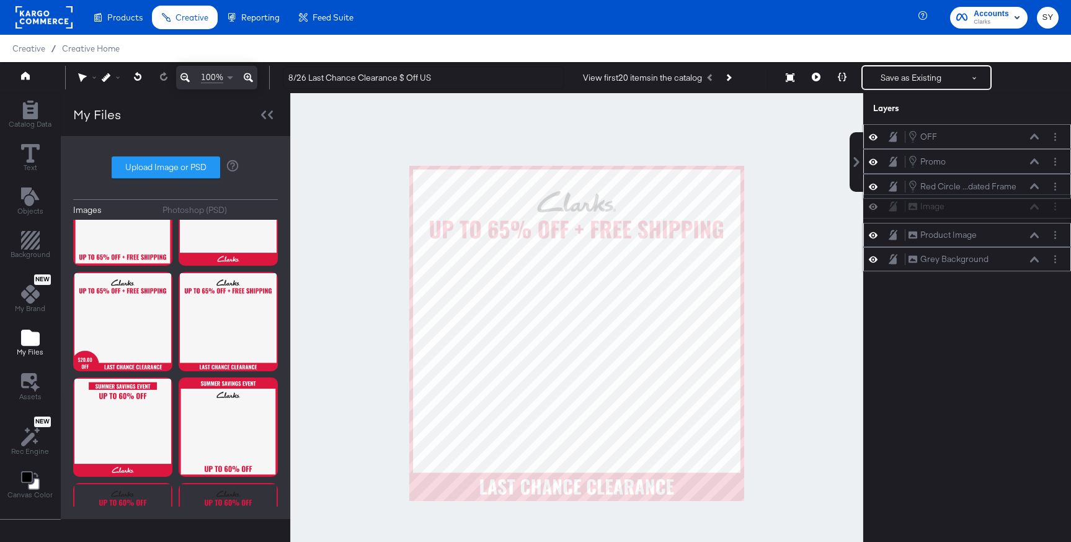
drag, startPoint x: 983, startPoint y: 140, endPoint x: 984, endPoint y: 216, distance: 76.9
click at [984, 216] on div "Image Image OFF OFF Promo Promo Red Circle ...dated Frame Red Circle - Updated …" at bounding box center [967, 197] width 208 height 147
click at [1051, 211] on button "Layer Options" at bounding box center [1055, 210] width 13 height 13
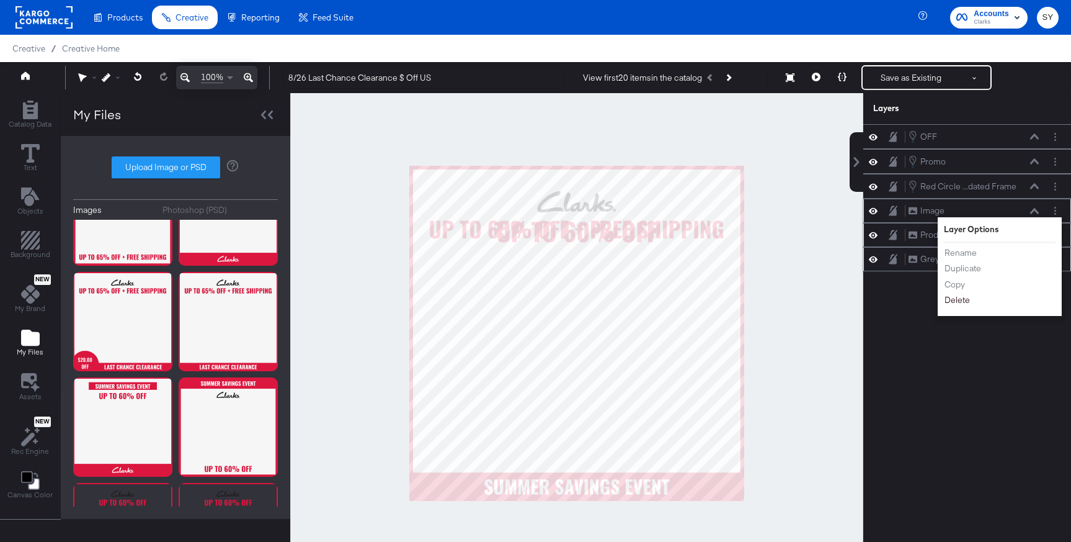
click at [966, 302] on button "Delete" at bounding box center [957, 299] width 27 height 13
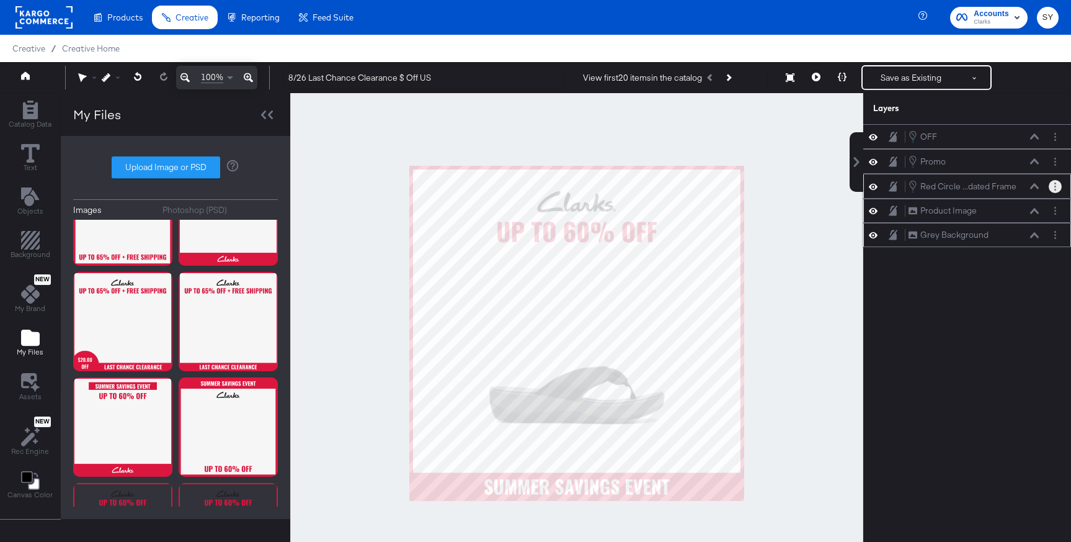
click at [1060, 188] on button "Layer Options" at bounding box center [1055, 186] width 13 height 13
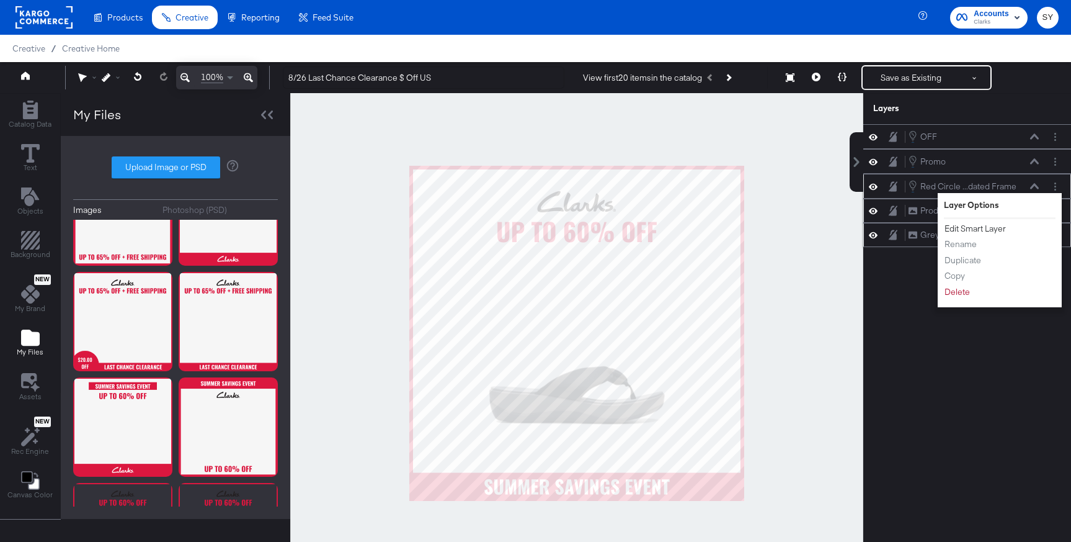
click at [986, 231] on button "Edit Smart Layer" at bounding box center [975, 228] width 63 height 13
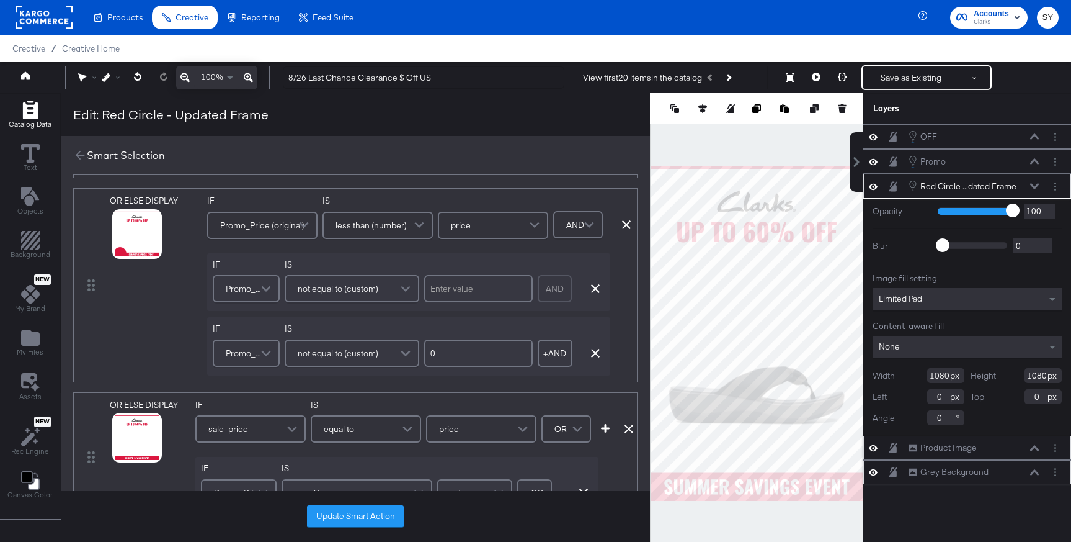
scroll to position [213, 0]
click at [120, 250] on icon at bounding box center [121, 249] width 9 height 9
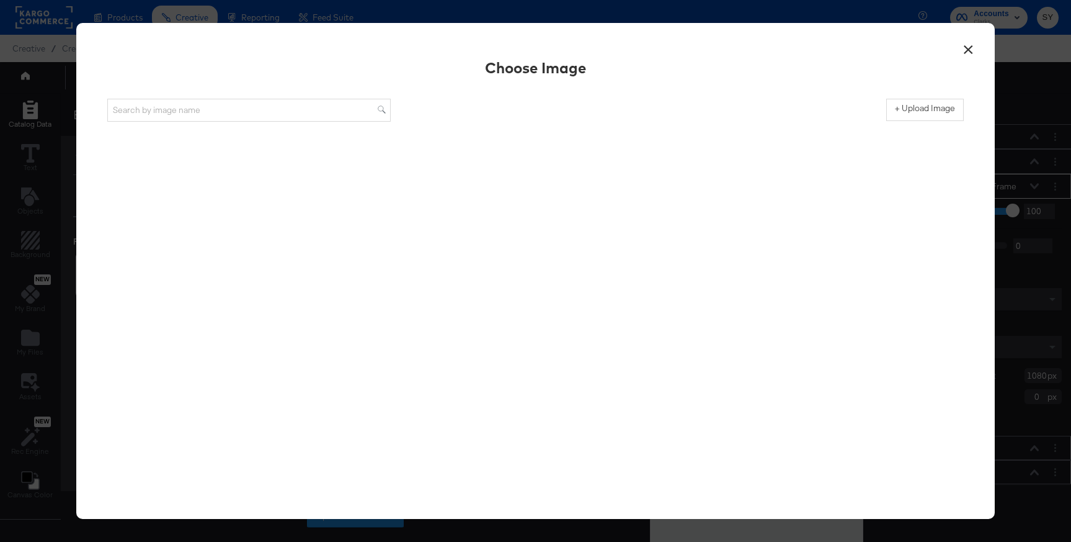
scroll to position [0, 0]
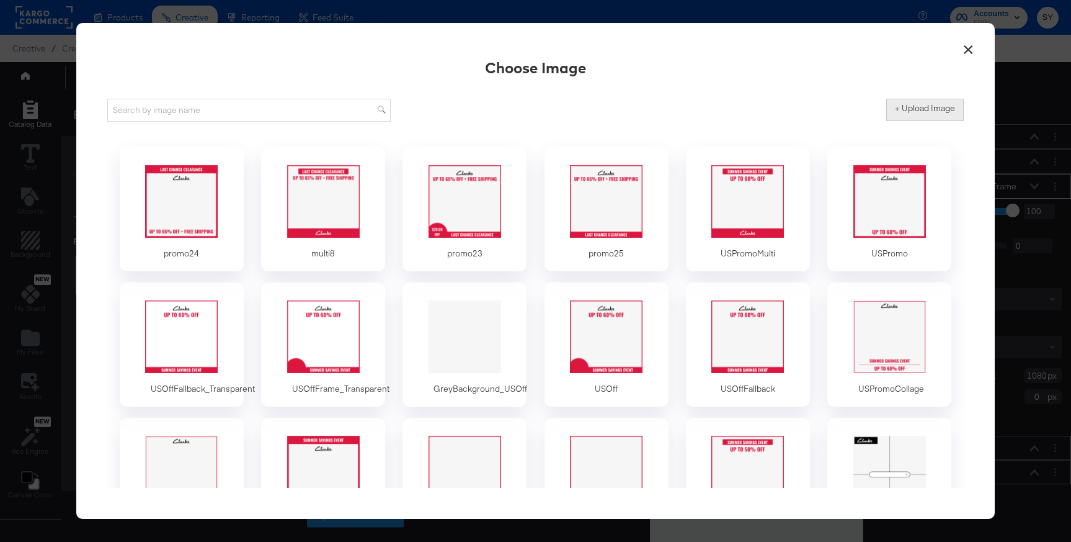
click at [933, 114] on button "+ Upload Image" at bounding box center [925, 110] width 78 height 22
click at [947, 117] on button "+ Upload Image" at bounding box center [925, 110] width 78 height 22
click at [923, 109] on label "+ Upload Image" at bounding box center [925, 108] width 60 height 12
click at [923, 121] on input "+ Upload Image" at bounding box center [1027, 121] width 283 height 0
type input "C:\fakepath\promo 23.png"
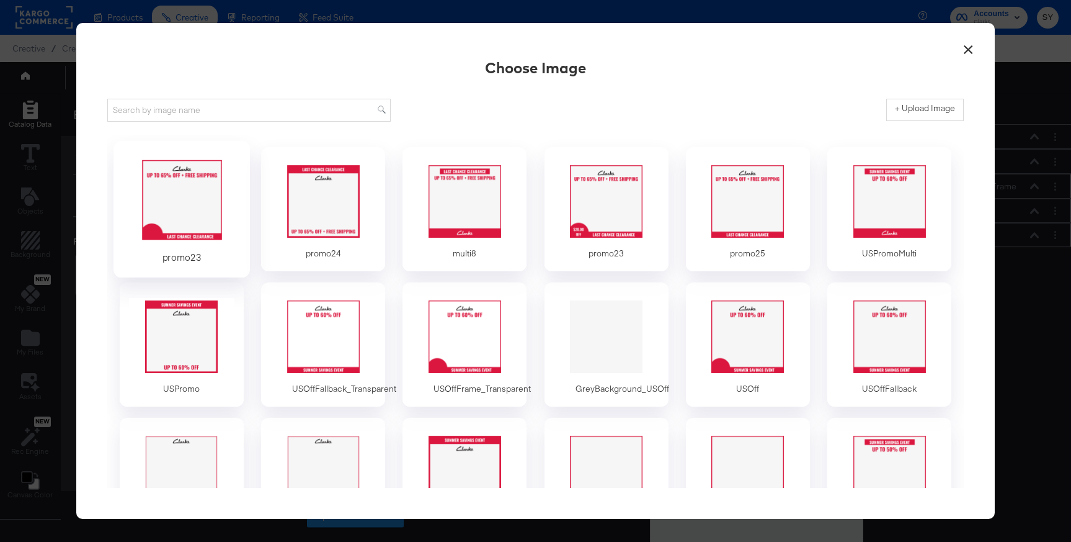
click at [209, 205] on div at bounding box center [181, 201] width 116 height 86
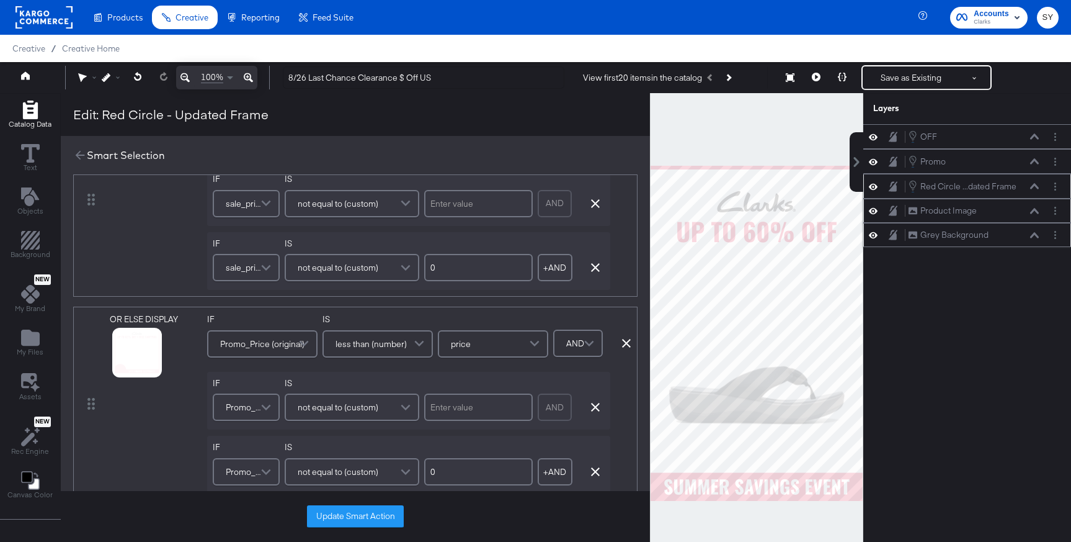
scroll to position [96, 0]
click at [120, 369] on icon at bounding box center [121, 367] width 9 height 9
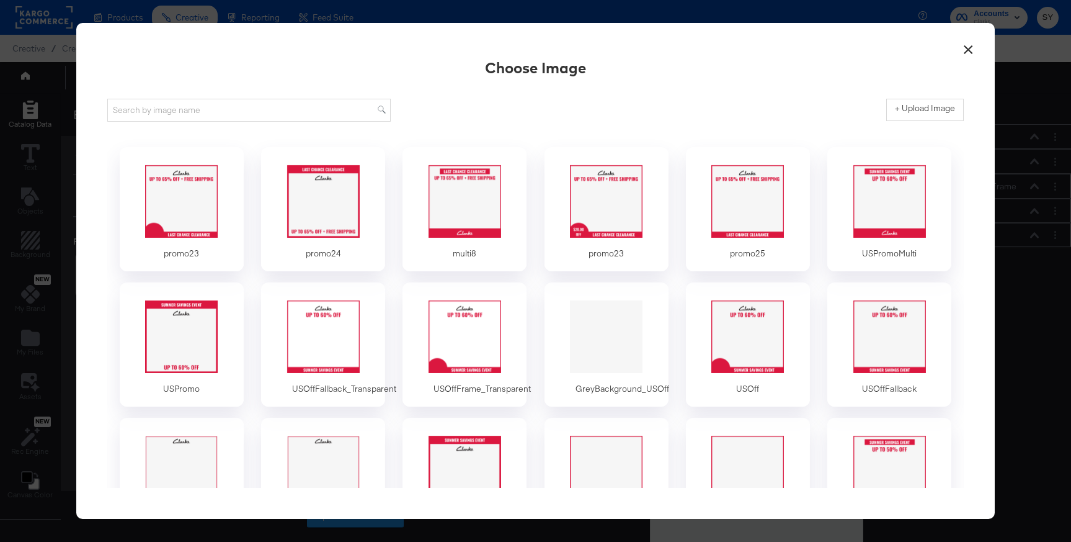
scroll to position [0, 0]
click at [192, 236] on div at bounding box center [181, 201] width 116 height 86
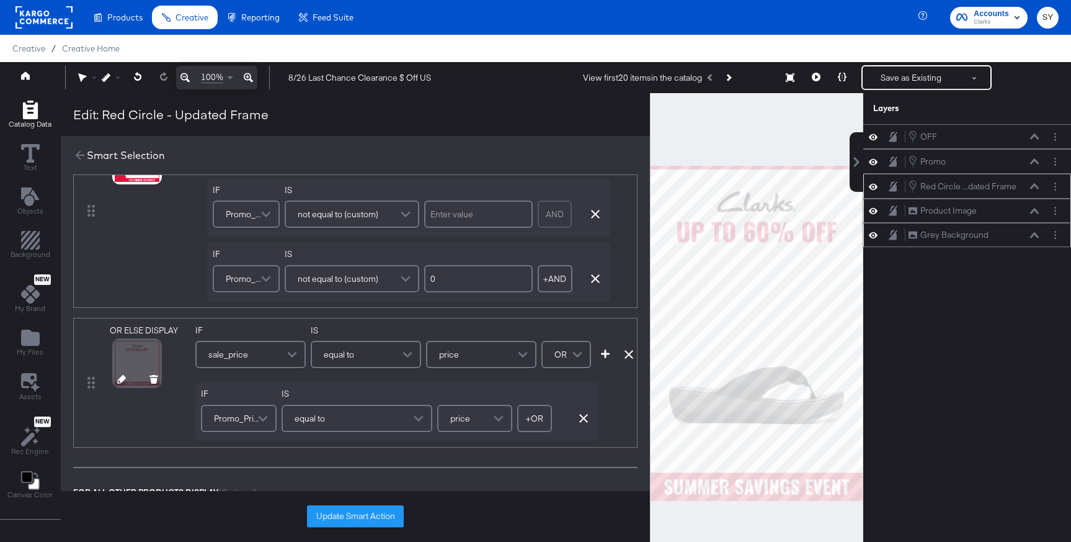
scroll to position [295, 0]
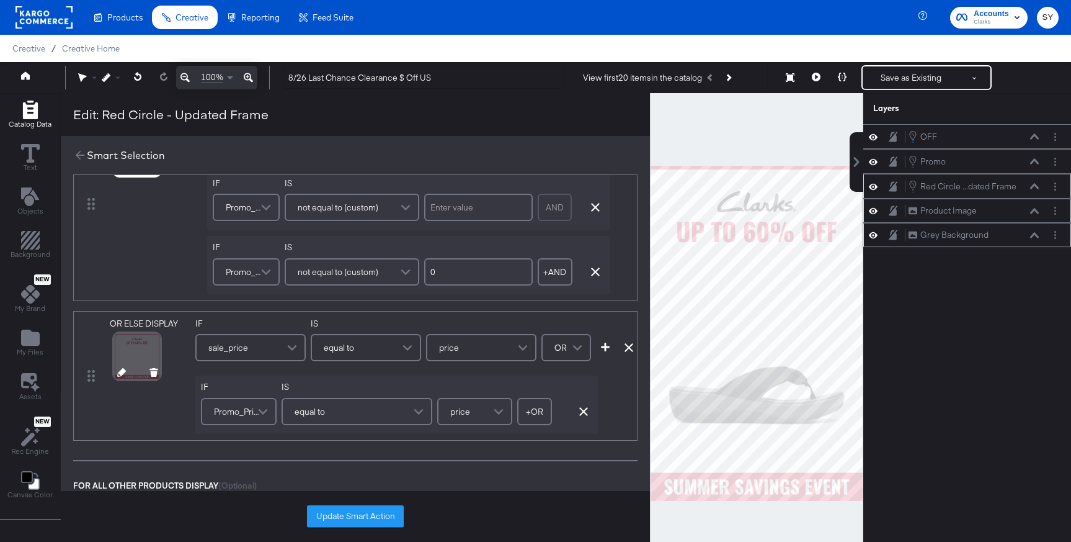
click at [121, 371] on icon at bounding box center [121, 372] width 9 height 9
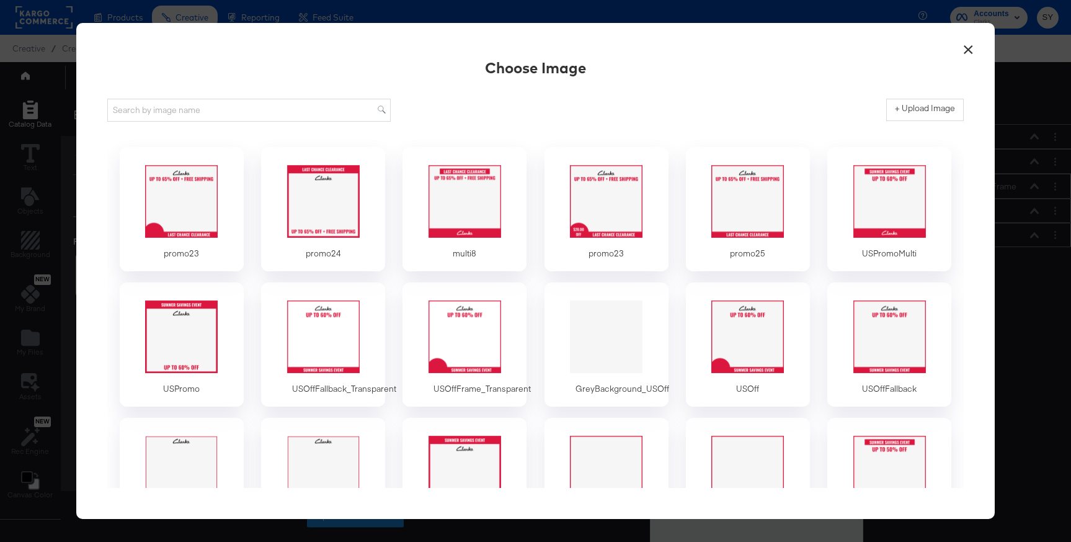
scroll to position [0, 0]
click at [737, 198] on div at bounding box center [748, 201] width 116 height 86
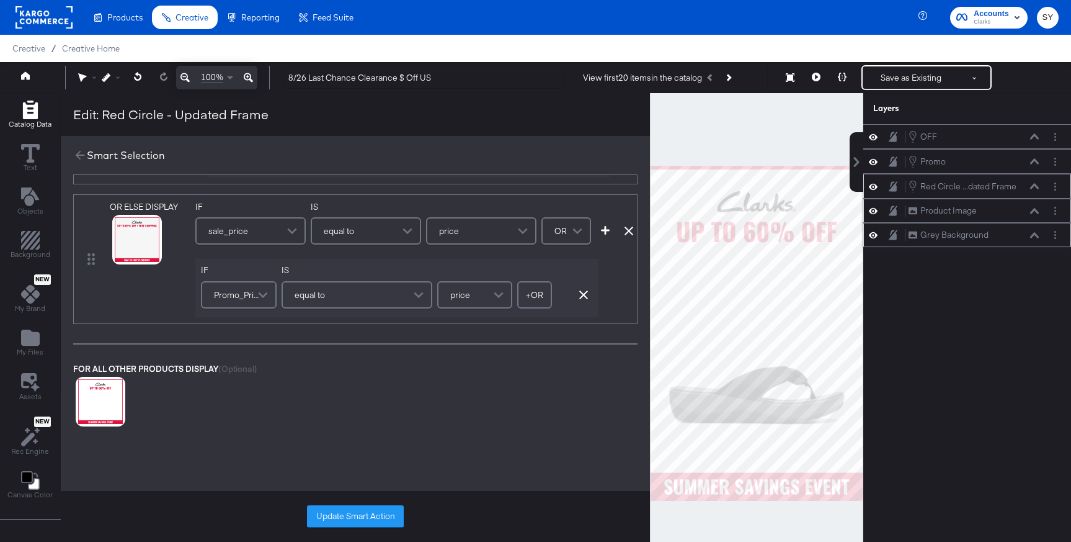
scroll to position [480, 0]
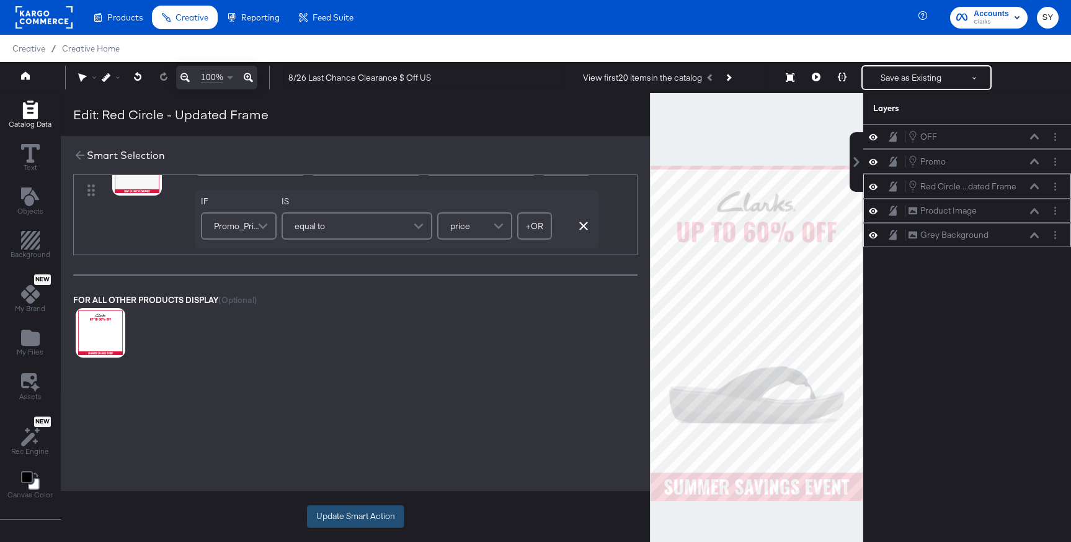
click at [377, 514] on button "Update Smart Action" at bounding box center [355, 516] width 97 height 22
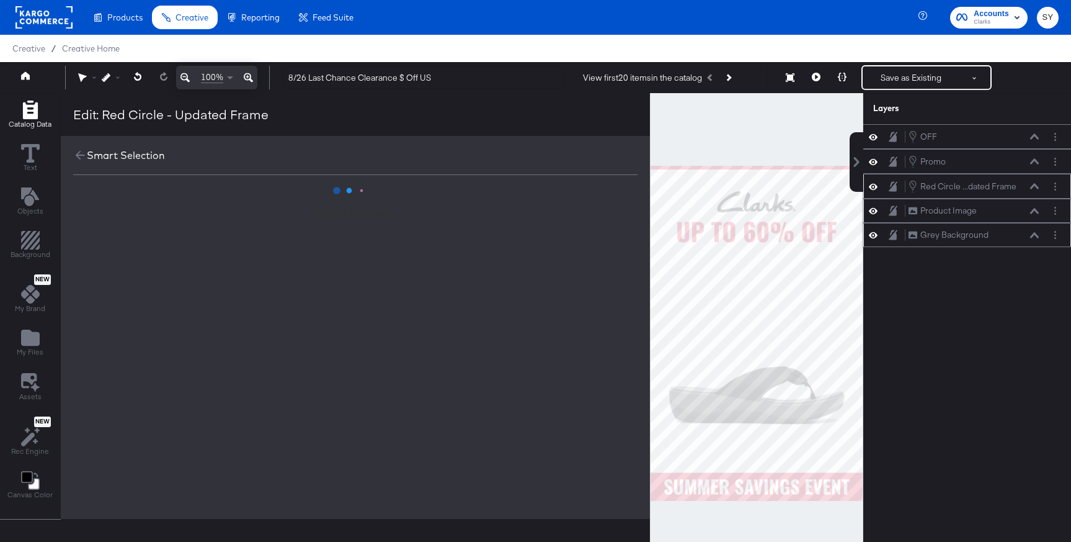
scroll to position [0, 0]
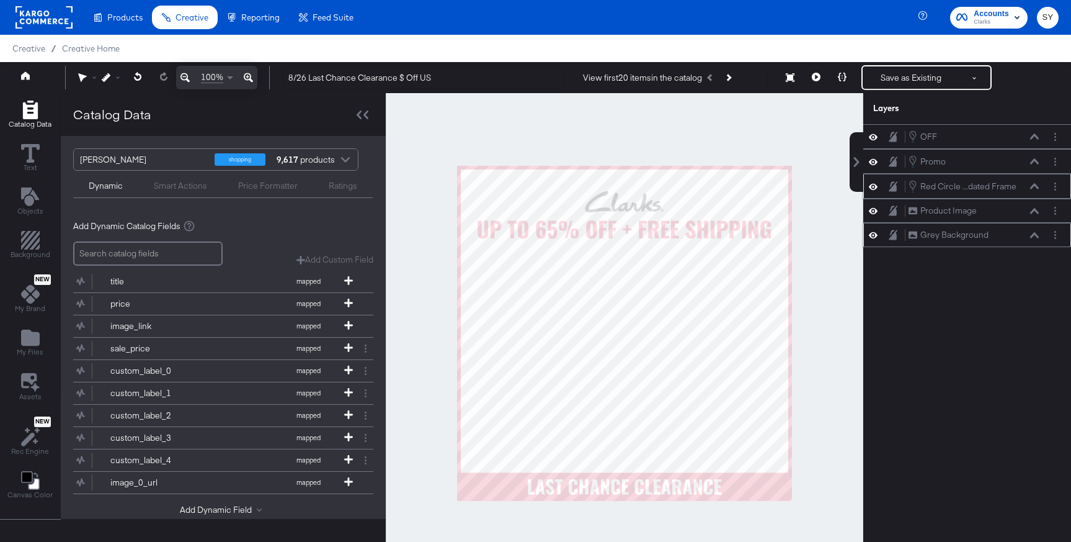
drag, startPoint x: 972, startPoint y: 210, endPoint x: 970, endPoint y: 177, distance: 32.4
click at [970, 177] on div "OFF OFF Promo Promo Red Circle ...dated Frame Red Circle - Updated Frame Produc…" at bounding box center [967, 185] width 208 height 123
drag, startPoint x: 977, startPoint y: 188, endPoint x: 978, endPoint y: 216, distance: 27.9
click at [978, 216] on div "OFF OFF Promo Promo Red Circle ...dated Frame Red Circle - Updated Frame Produc…" at bounding box center [967, 185] width 208 height 123
drag, startPoint x: 978, startPoint y: 201, endPoint x: 981, endPoint y: 180, distance: 21.4
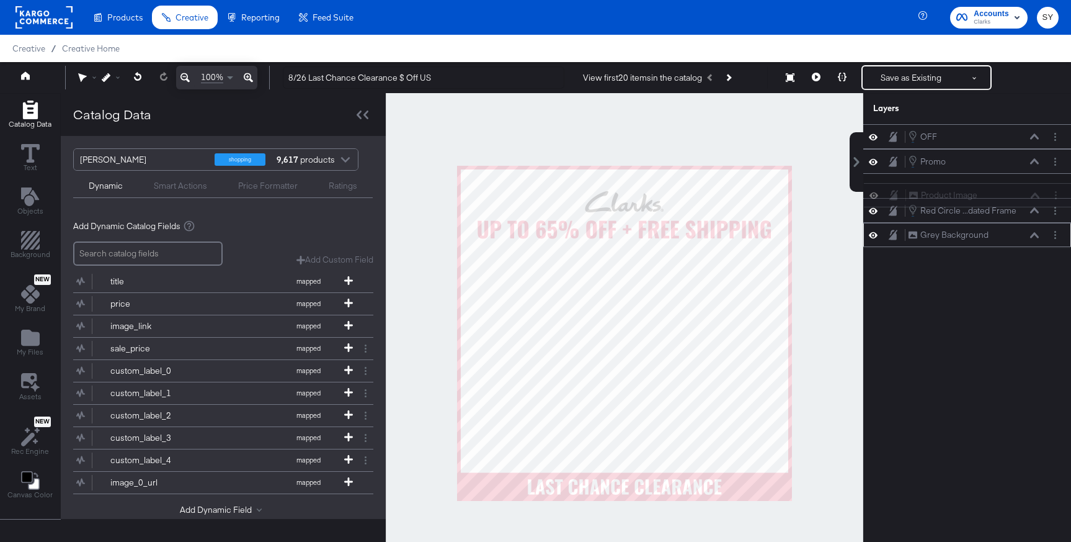
click at [981, 180] on div "OFF OFF Promo Promo Red Circle ...dated Frame Red Circle - Updated Frame Produc…" at bounding box center [967, 185] width 208 height 123
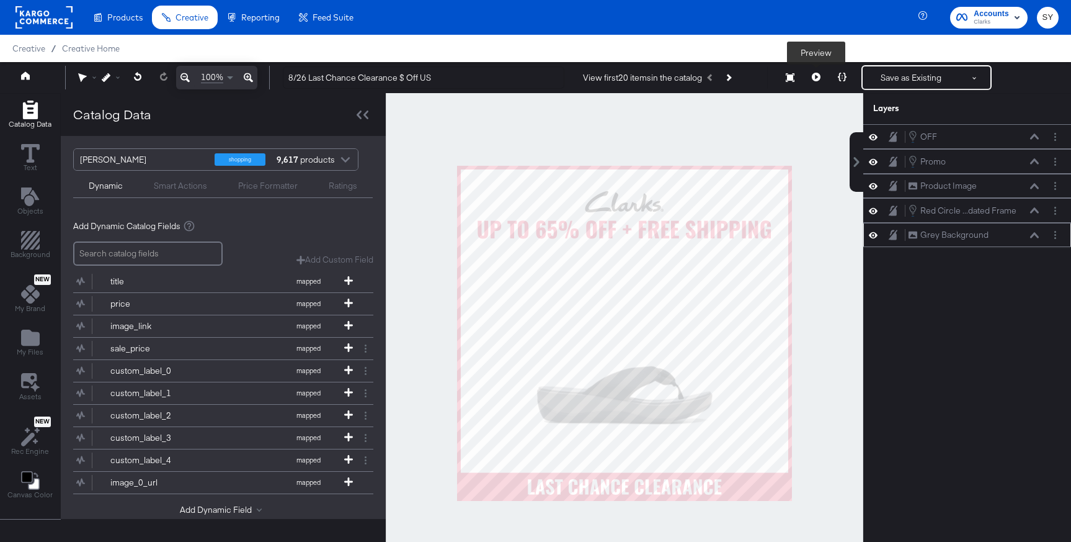
click at [813, 76] on icon at bounding box center [816, 77] width 9 height 9
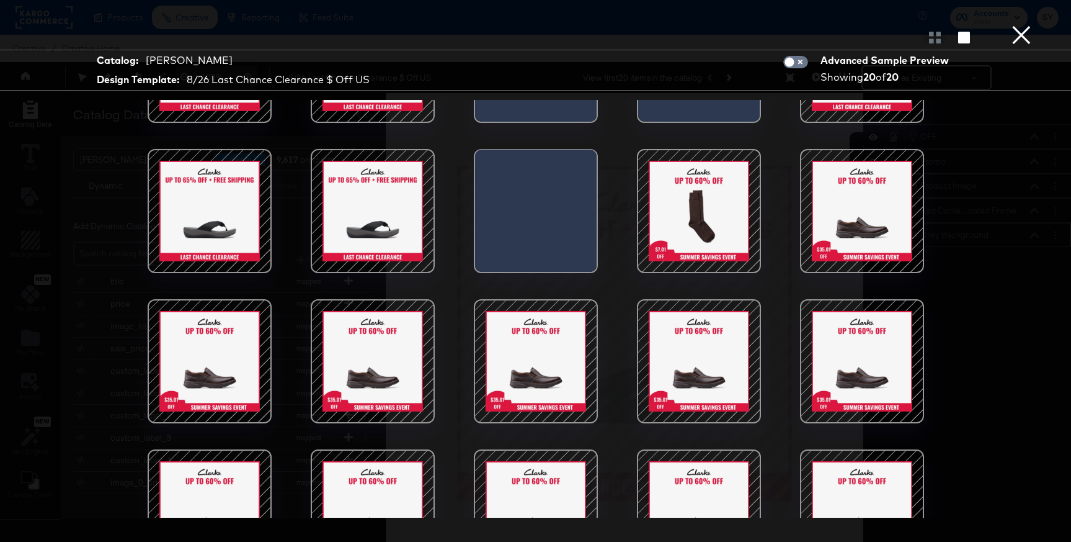
scroll to position [102, 0]
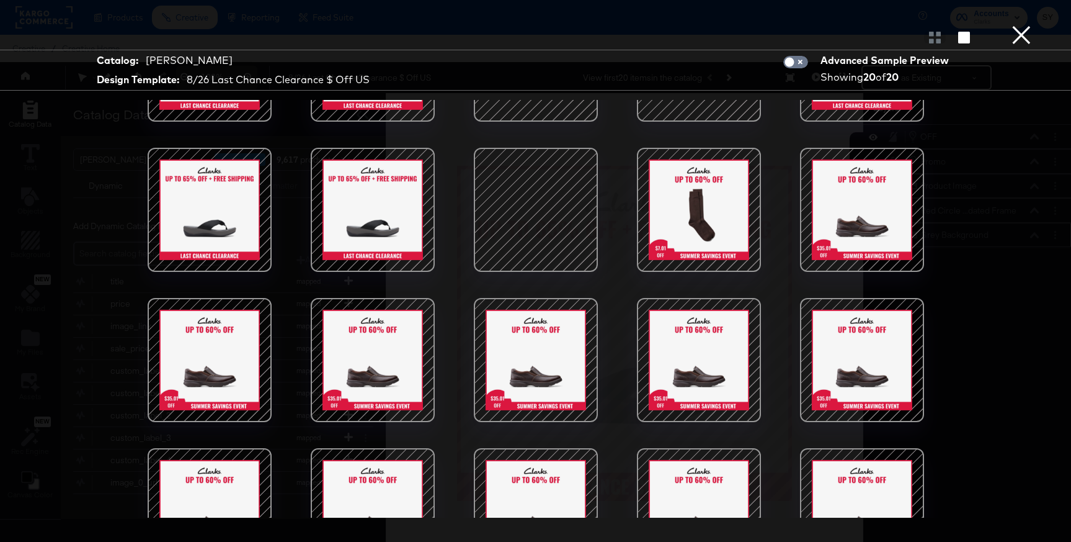
click at [1025, 25] on button "×" at bounding box center [1021, 12] width 25 height 25
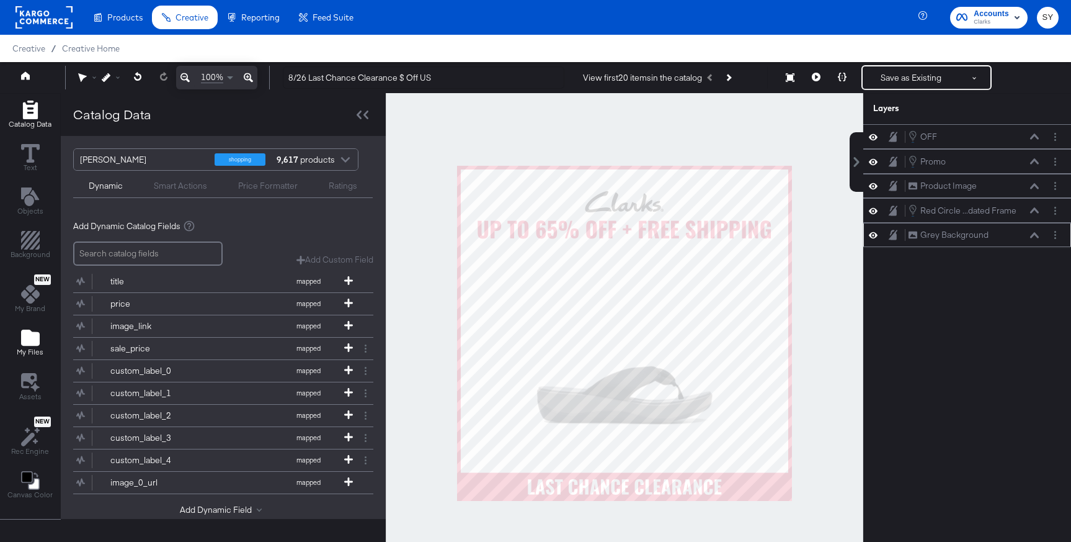
click at [40, 337] on div "My Files" at bounding box center [30, 342] width 27 height 29
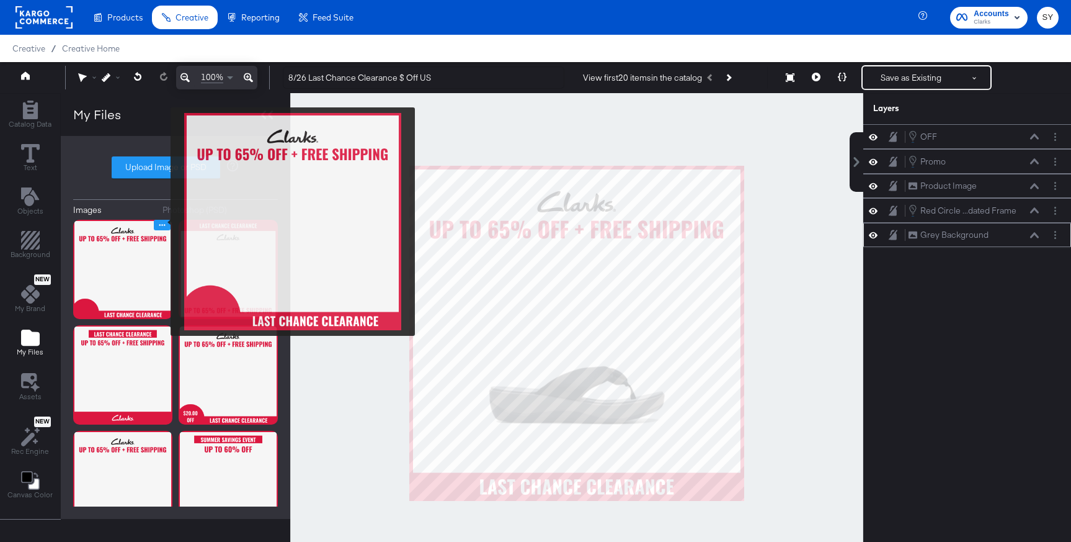
click at [163, 221] on icon "Image Options" at bounding box center [162, 224] width 9 height 9
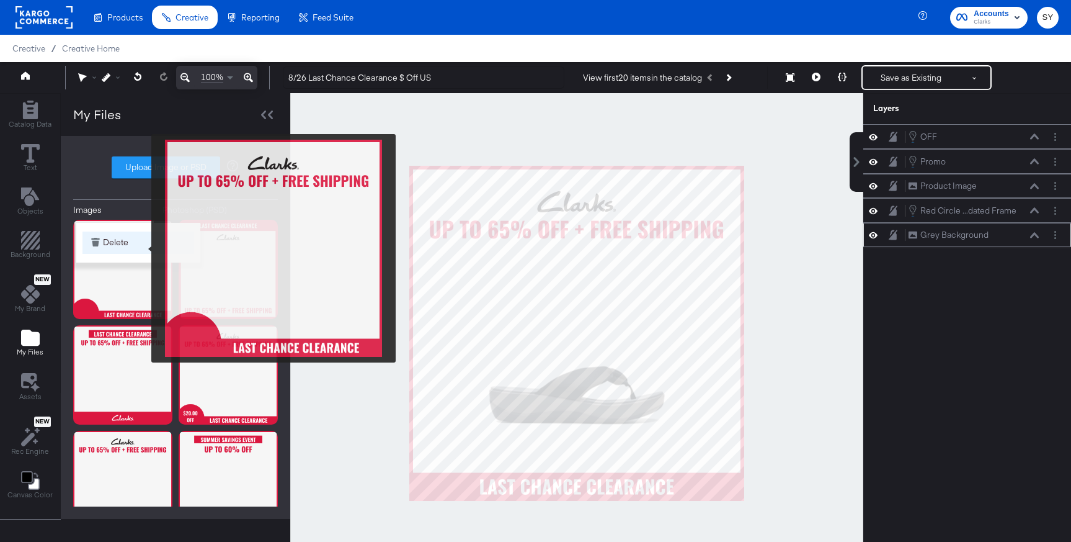
click at [142, 243] on button "Delete" at bounding box center [139, 242] width 112 height 22
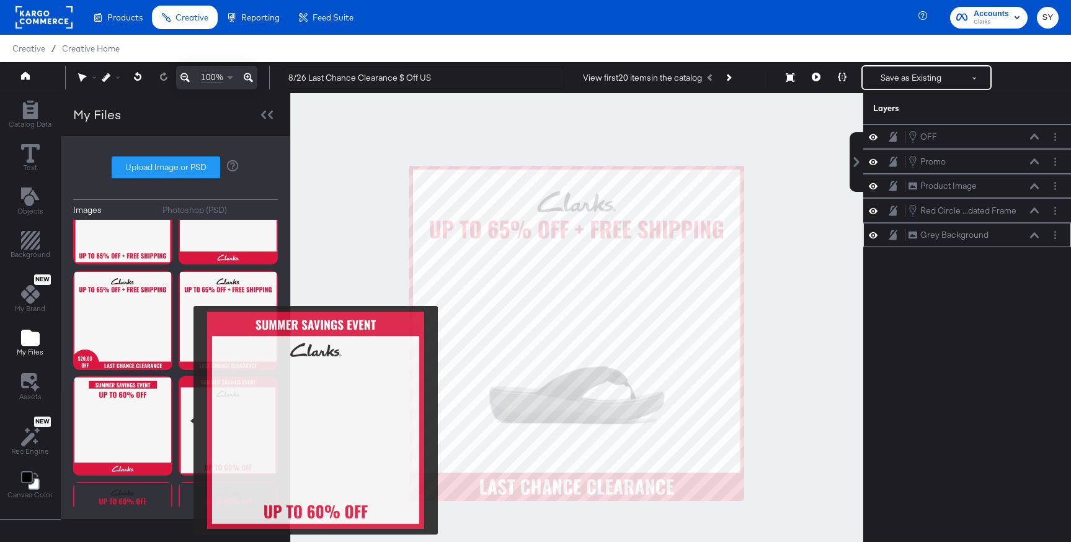
scroll to position [11, 0]
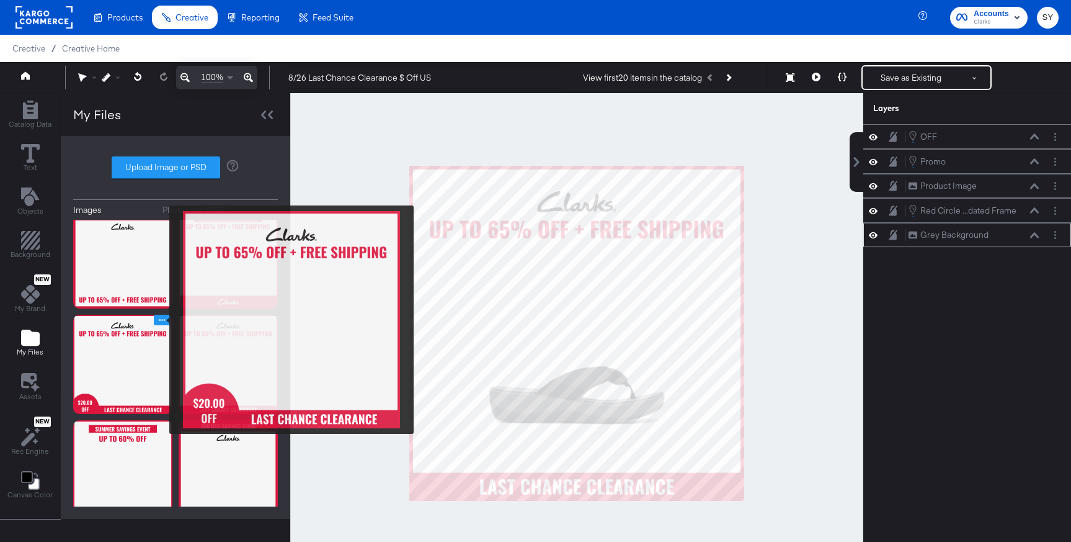
click at [161, 319] on icon "Image Options" at bounding box center [162, 319] width 9 height 9
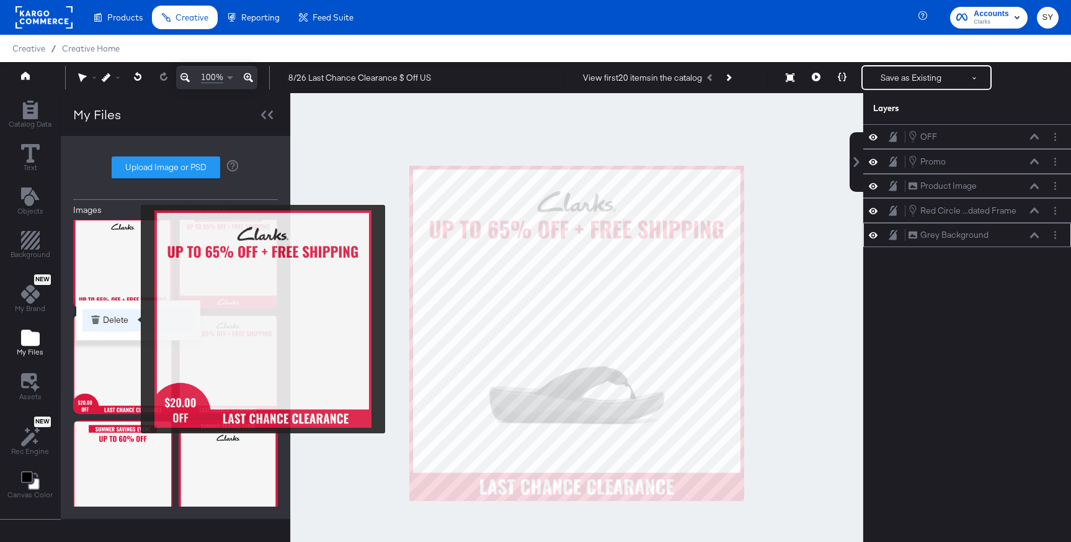
click at [133, 319] on button "Delete" at bounding box center [139, 320] width 112 height 22
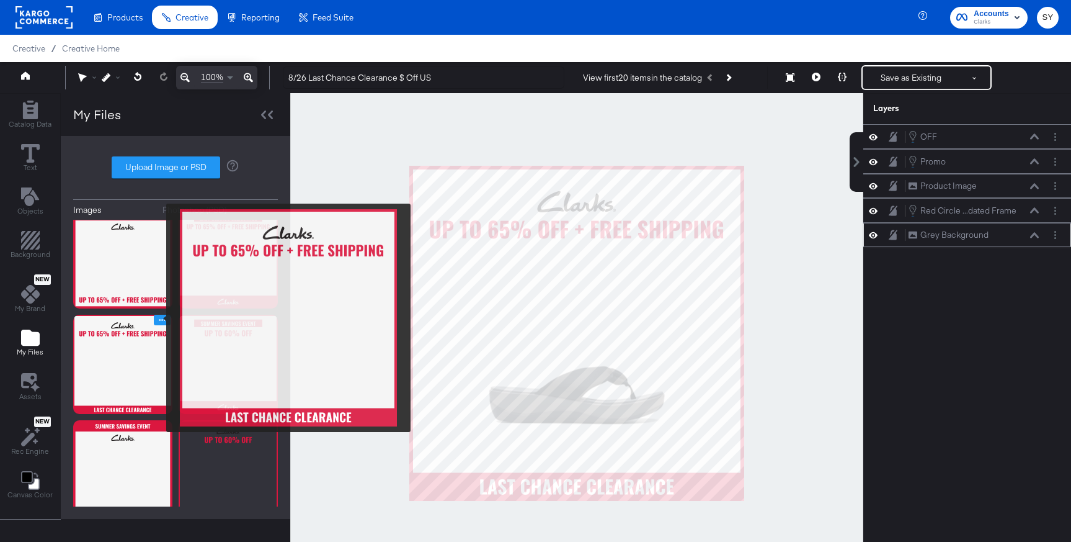
click at [158, 318] on icon "Image Options" at bounding box center [162, 319] width 9 height 9
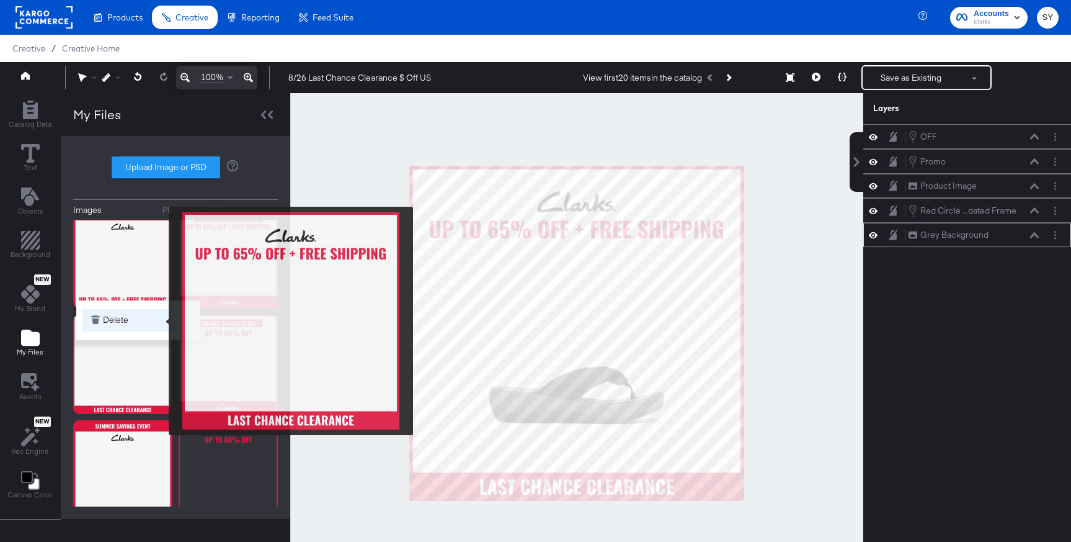
click at [159, 318] on button "Delete" at bounding box center [139, 320] width 112 height 22
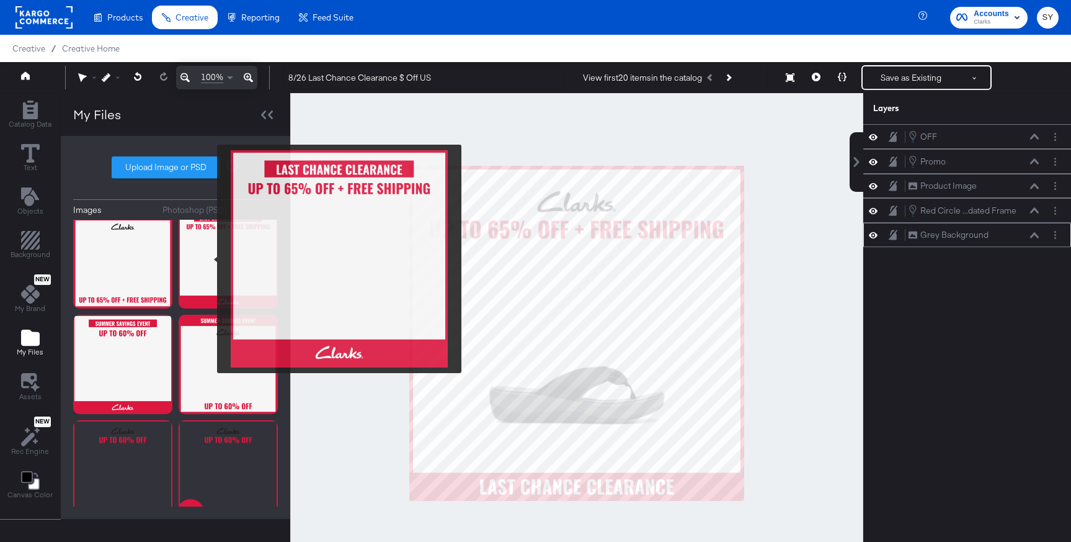
scroll to position [0, 0]
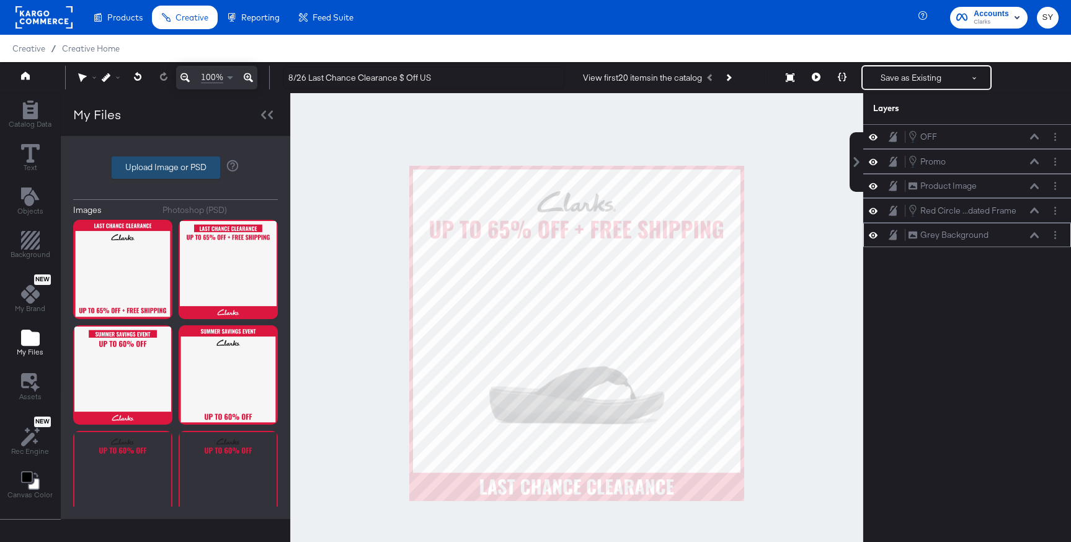
click at [193, 174] on label "Upload Image or PSD" at bounding box center [165, 167] width 107 height 21
click at [176, 167] on input "Upload Image or PSD" at bounding box center [176, 167] width 0 height 0
type input "C:\fakepath\promo 25.png"
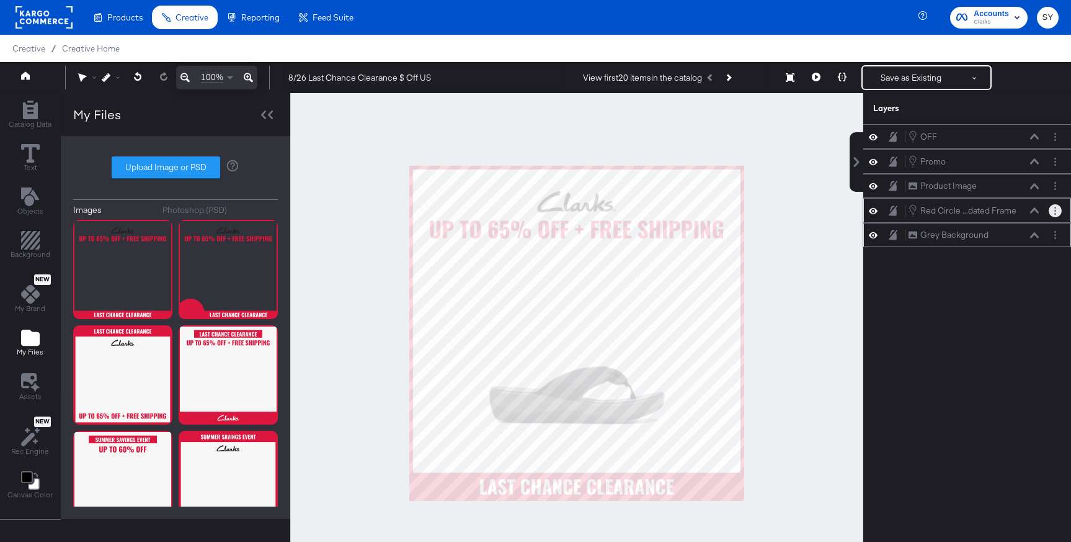
click at [1059, 208] on button "Layer Options" at bounding box center [1055, 210] width 13 height 13
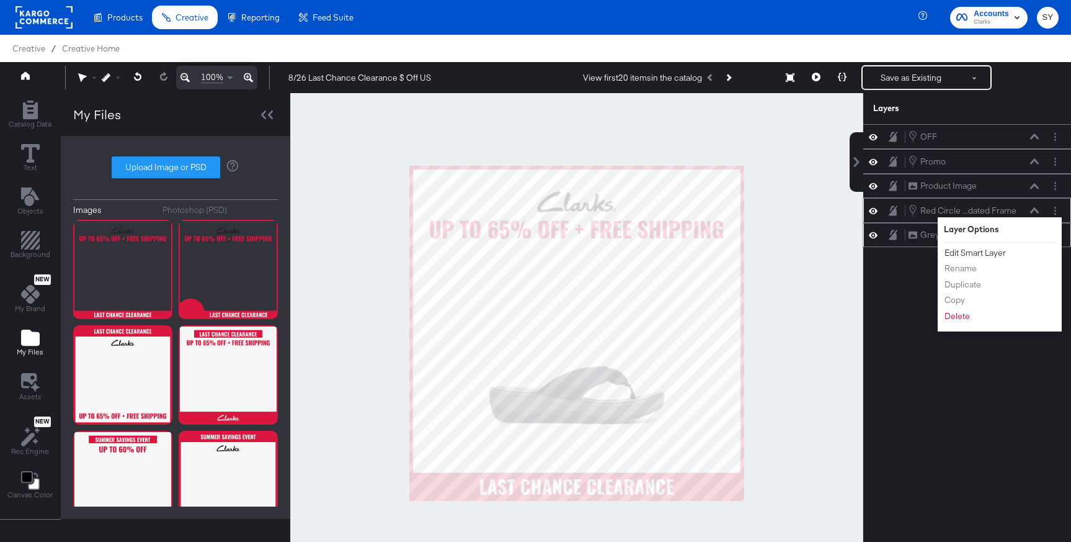
click at [986, 252] on button "Edit Smart Layer" at bounding box center [975, 252] width 63 height 13
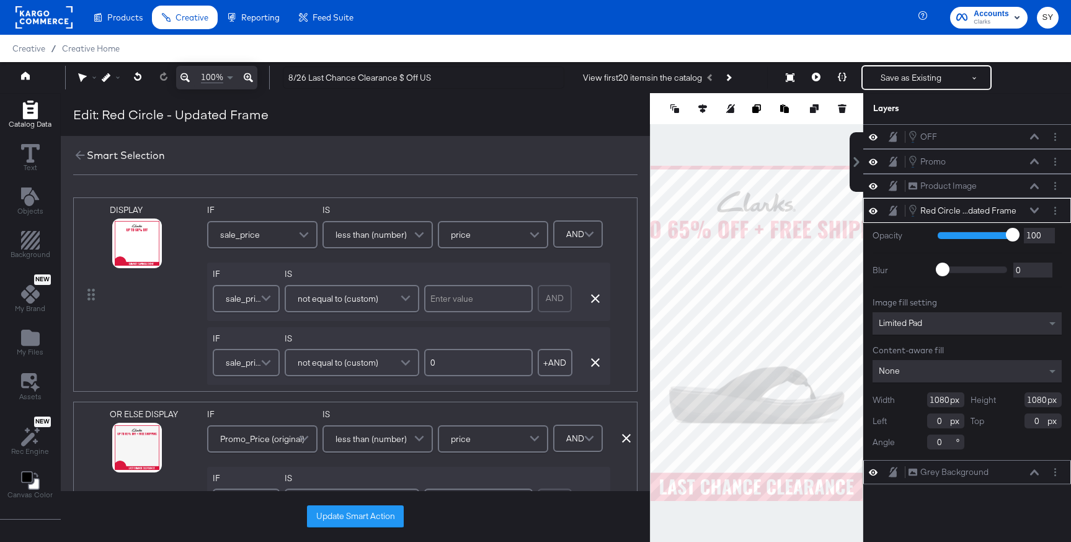
click at [990, 251] on div "Opacity 1 100 100 Blur 0 2000 0 Image fill setting Limited Pad Content-aware fi…" at bounding box center [967, 341] width 208 height 237
click at [122, 259] on icon at bounding box center [121, 258] width 9 height 9
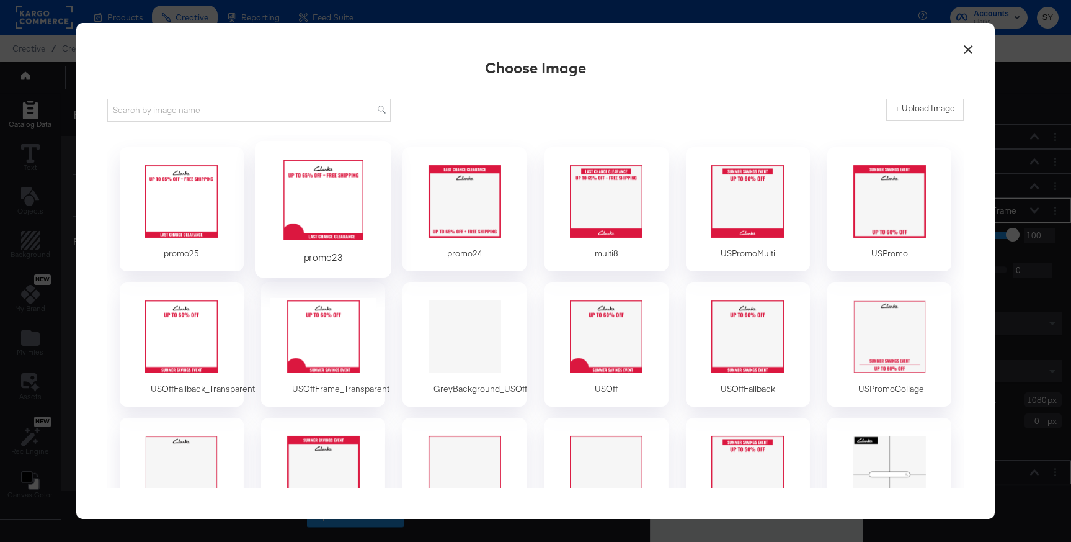
click at [342, 219] on div at bounding box center [323, 201] width 116 height 86
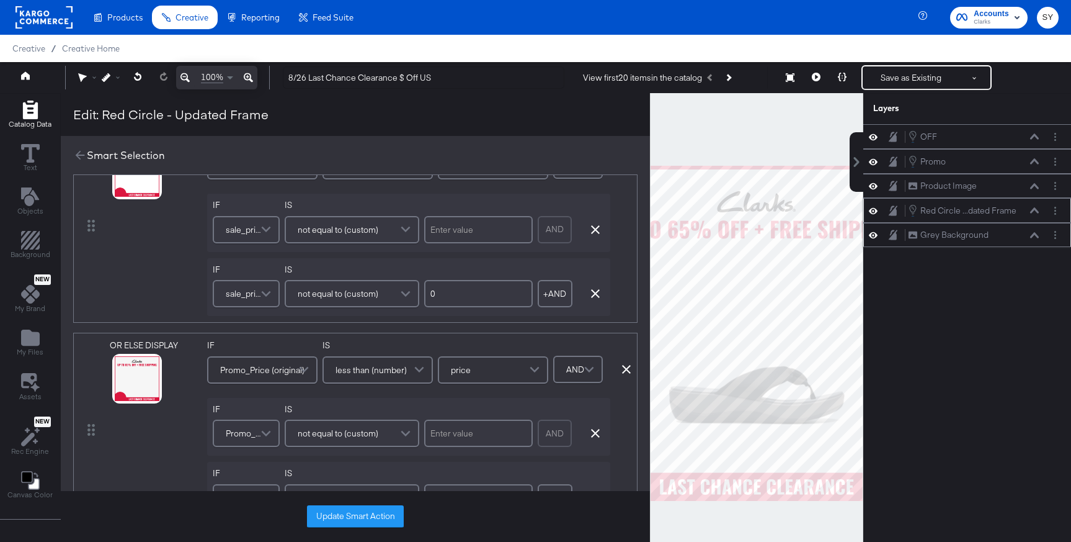
scroll to position [97, 0]
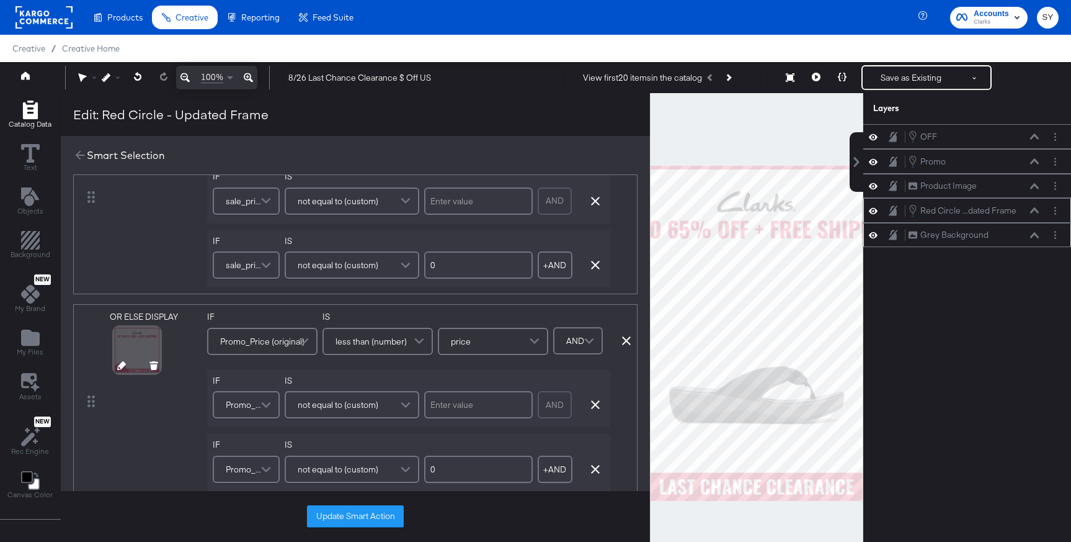
click at [122, 367] on icon at bounding box center [121, 365] width 9 height 9
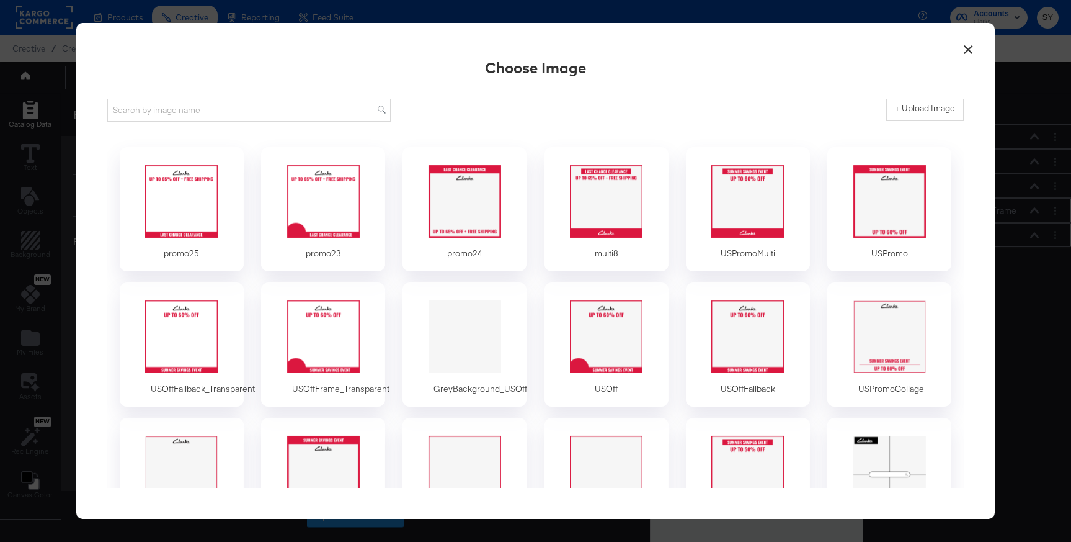
scroll to position [0, 0]
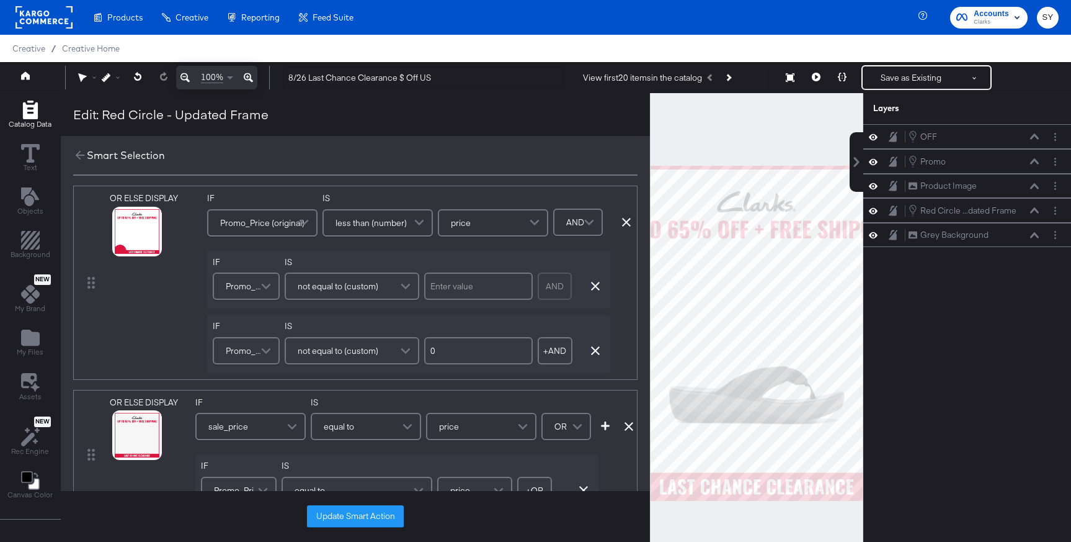
scroll to position [218, 0]
click at [121, 450] on icon at bounding box center [121, 448] width 9 height 9
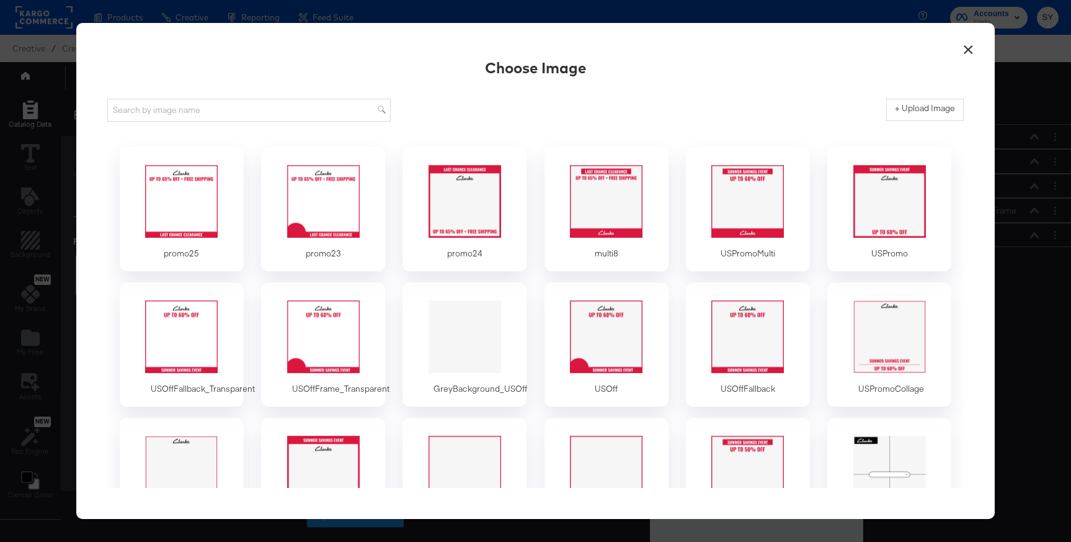
scroll to position [0, 0]
click at [182, 244] on div at bounding box center [182, 200] width 122 height 91
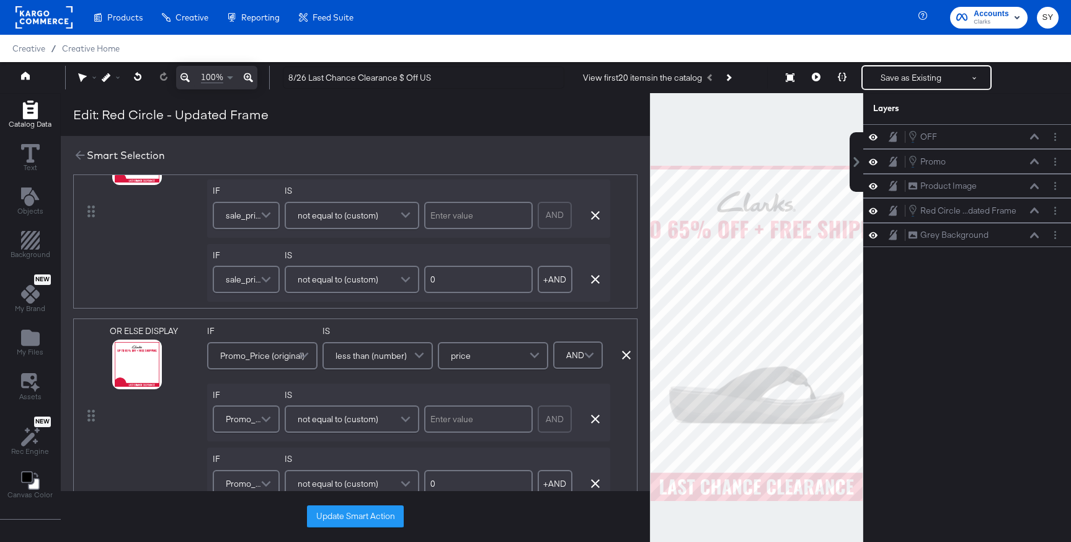
scroll to position [87, 0]
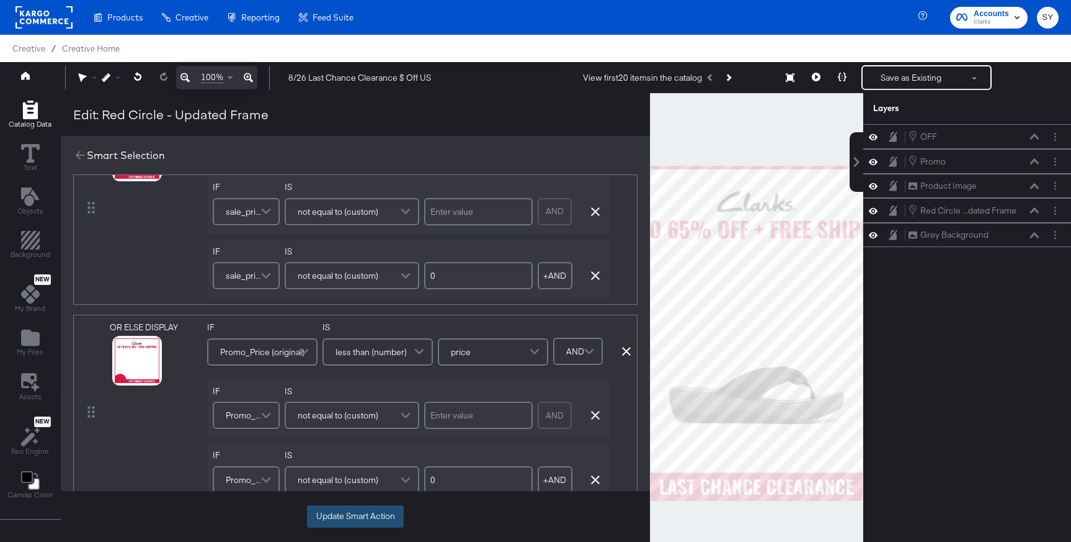
click at [385, 518] on button "Update Smart Action" at bounding box center [355, 516] width 97 height 22
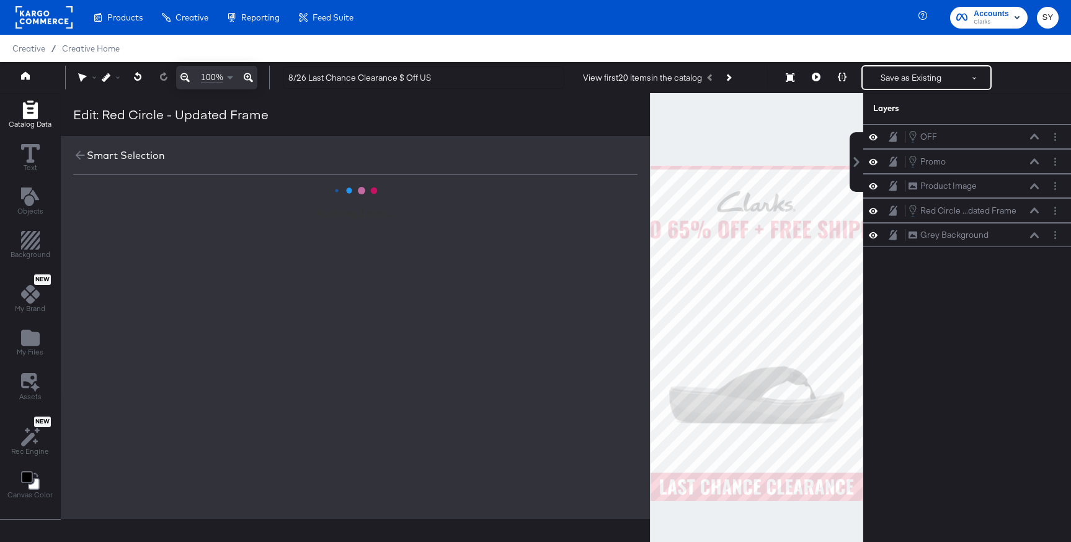
scroll to position [0, 0]
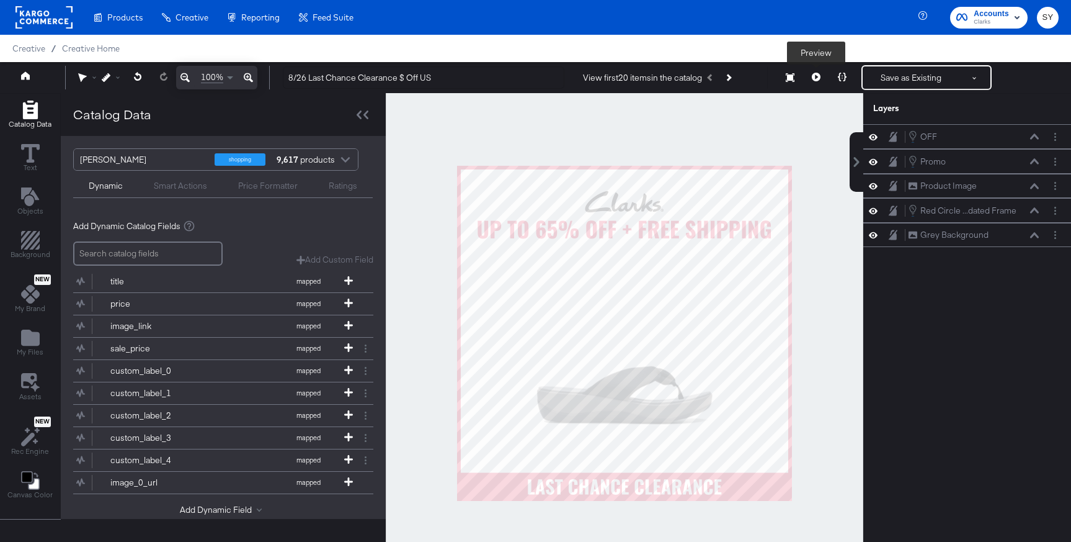
click at [816, 79] on icon at bounding box center [816, 77] width 9 height 9
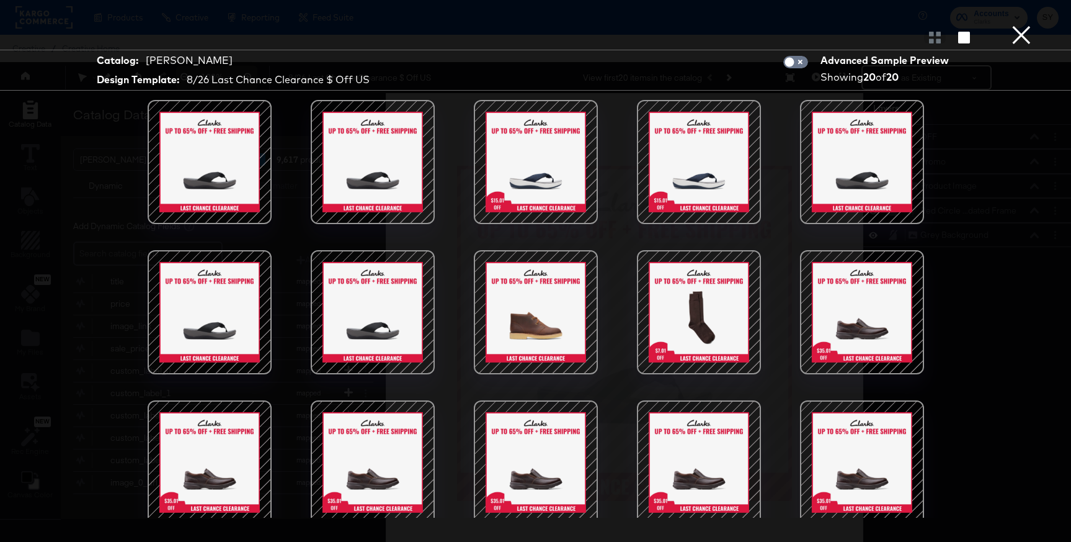
click at [1019, 25] on button "×" at bounding box center [1021, 12] width 25 height 25
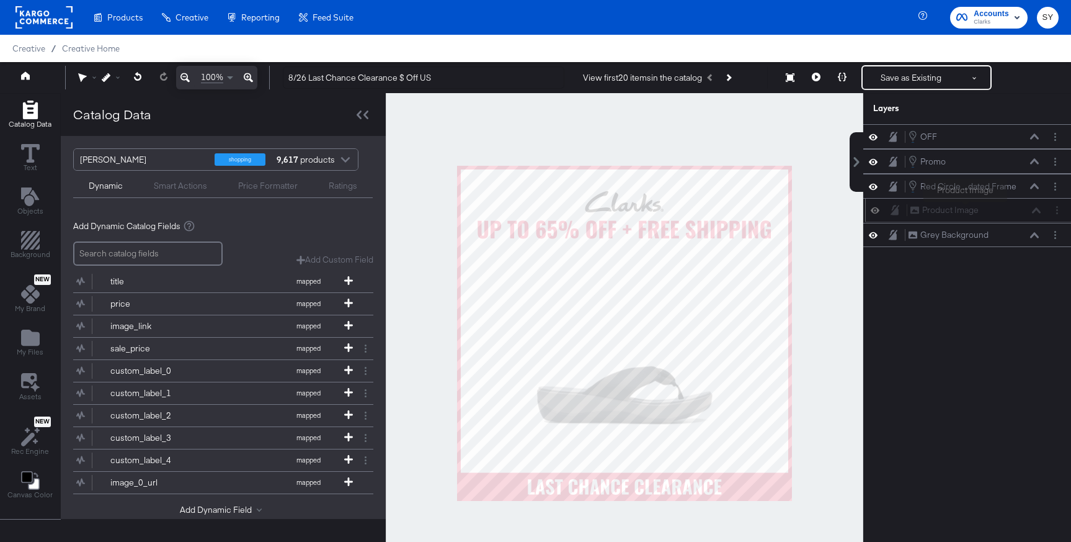
drag, startPoint x: 962, startPoint y: 176, endPoint x: 965, endPoint y: 204, distance: 28.1
click at [965, 204] on div "Product Image Product Image" at bounding box center [969, 210] width 208 height 24
click at [822, 79] on button at bounding box center [816, 77] width 26 height 25
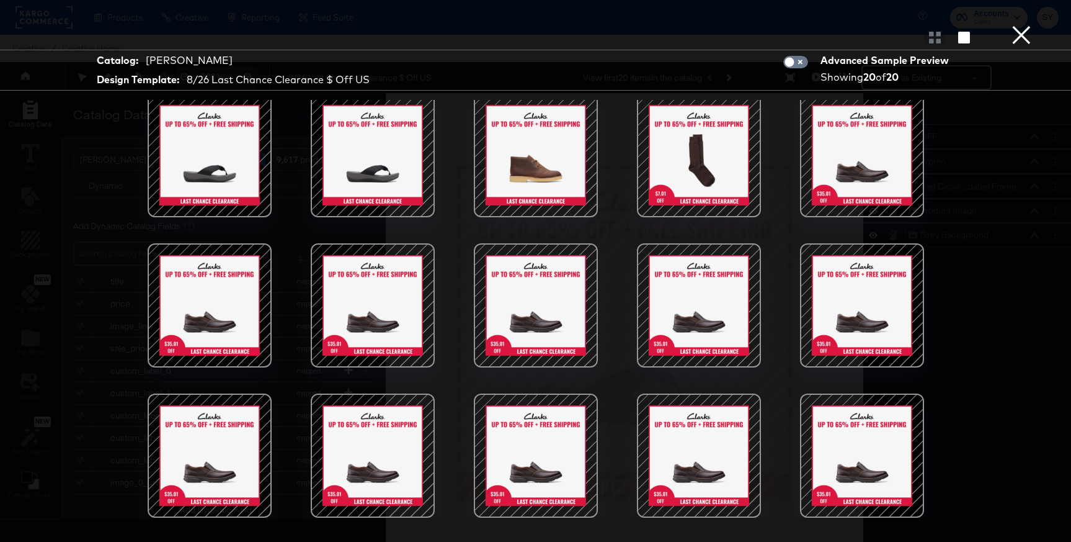
scroll to position [32, 0]
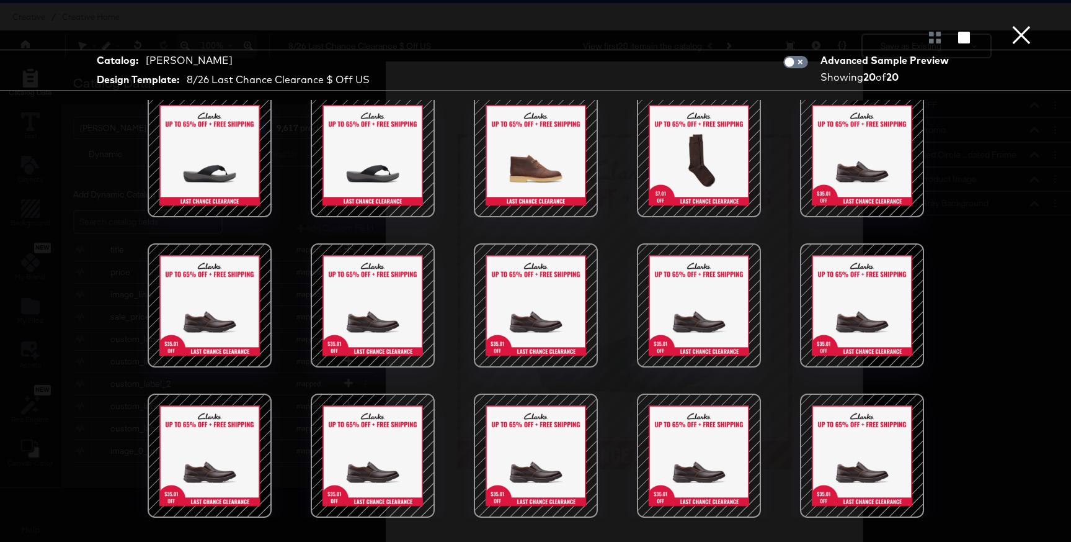
click at [1024, 25] on button "×" at bounding box center [1021, 12] width 25 height 25
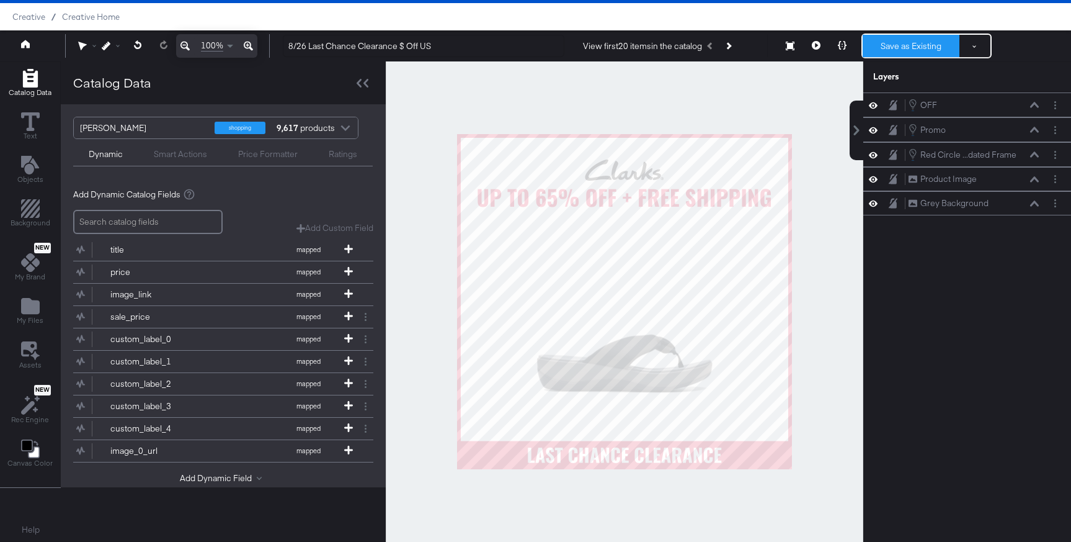
click at [937, 50] on button "Save as Existing" at bounding box center [911, 46] width 97 height 22
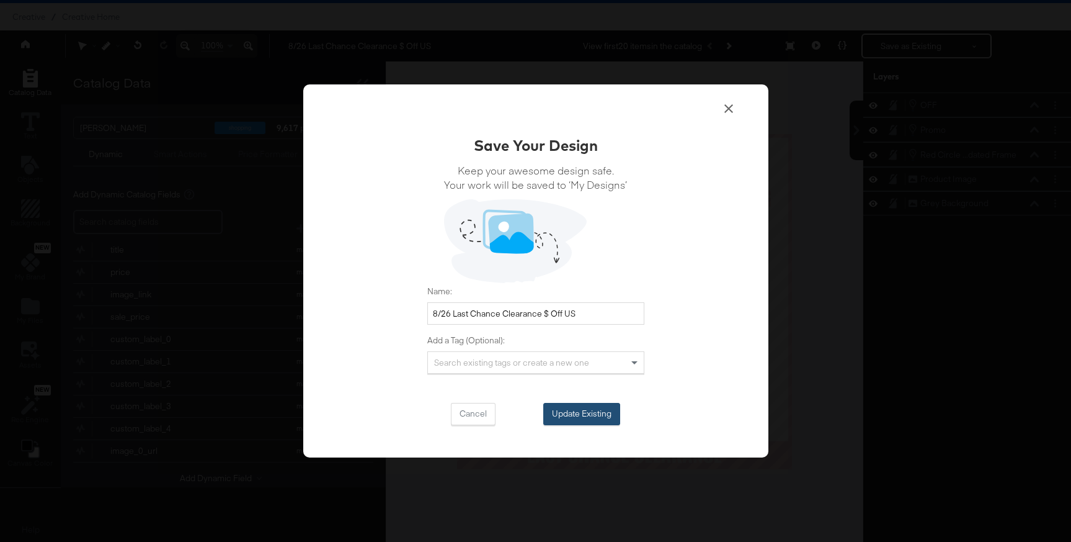
click at [587, 403] on button "Update Existing" at bounding box center [581, 414] width 77 height 22
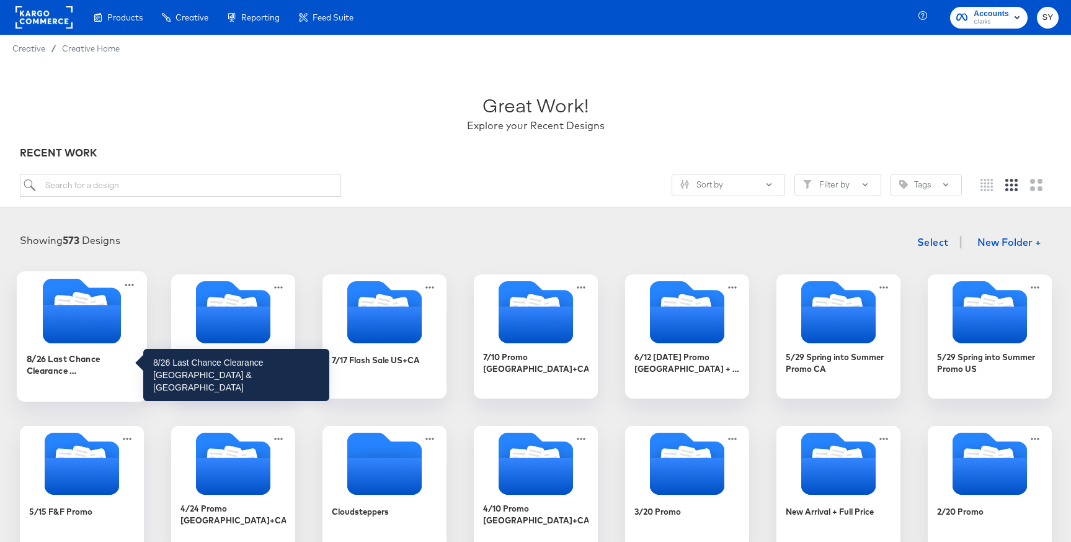
click at [122, 359] on div "8/26 Last Chance Clearance [GEOGRAPHIC_DATA] & [GEOGRAPHIC_DATA]" at bounding box center [81, 364] width 111 height 24
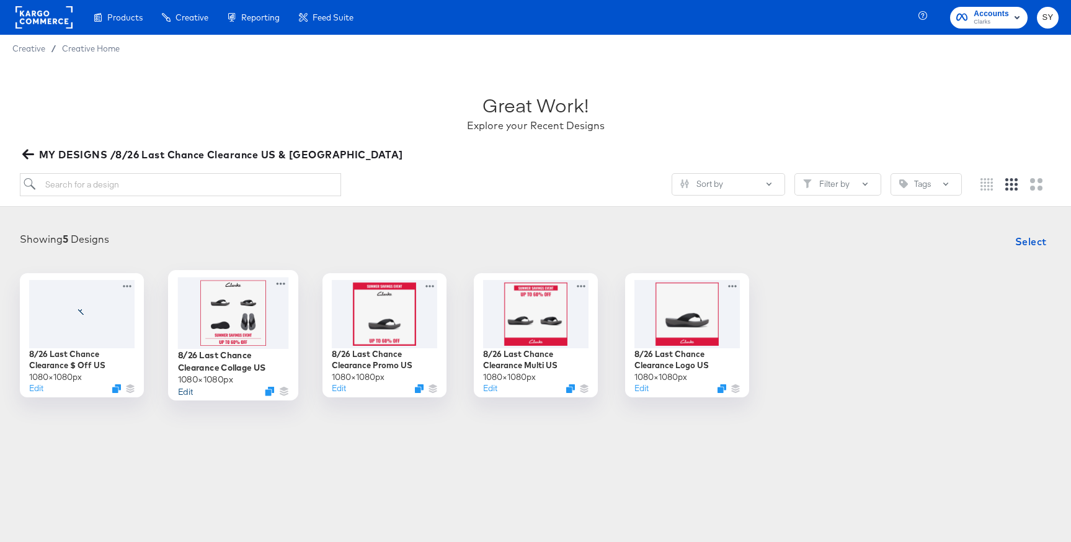
click at [187, 392] on button "Edit" at bounding box center [184, 391] width 15 height 12
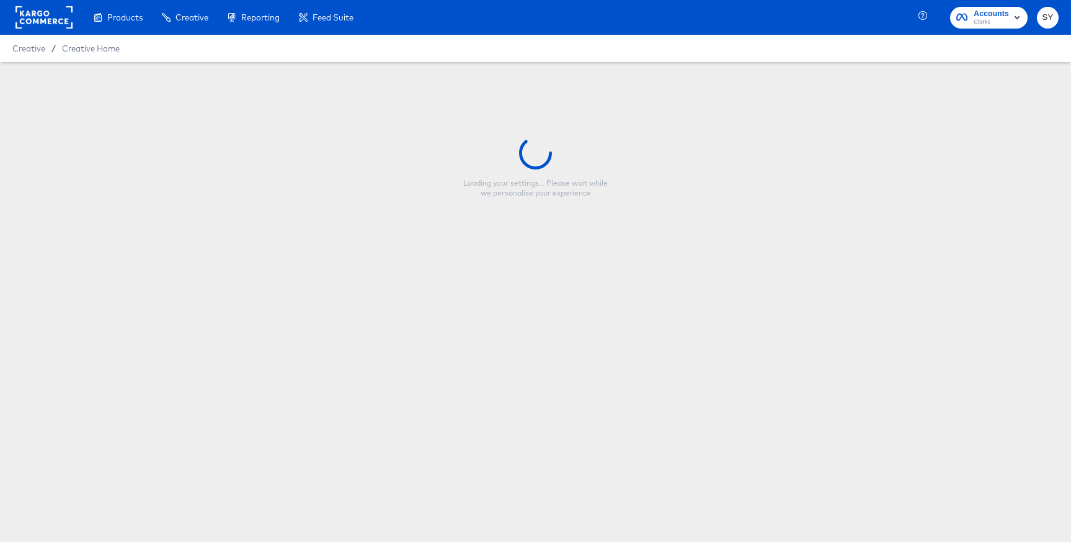
type input "8/26 Last Chance Clearance Collage US"
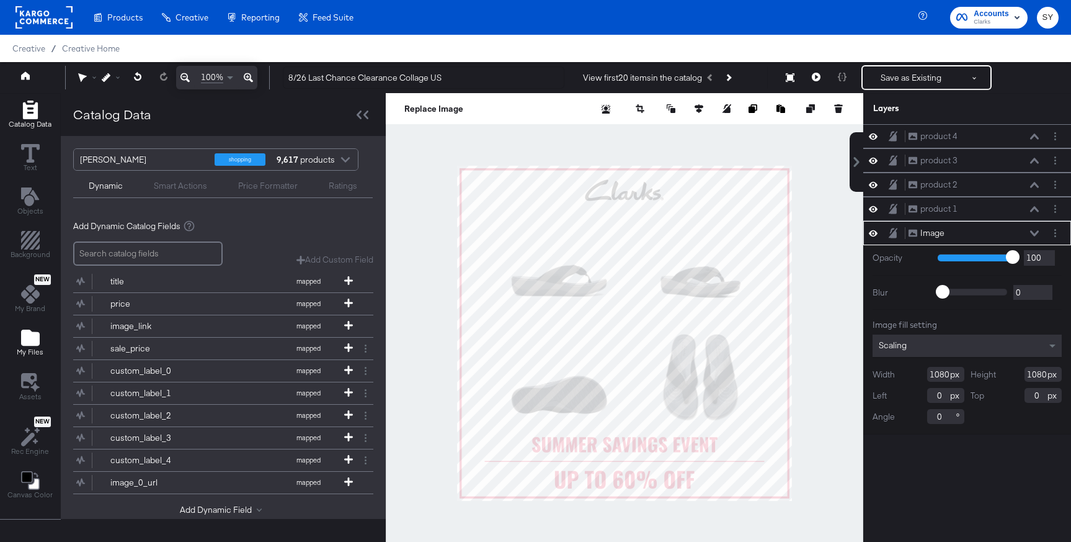
click at [39, 327] on button "My Files" at bounding box center [30, 343] width 42 height 35
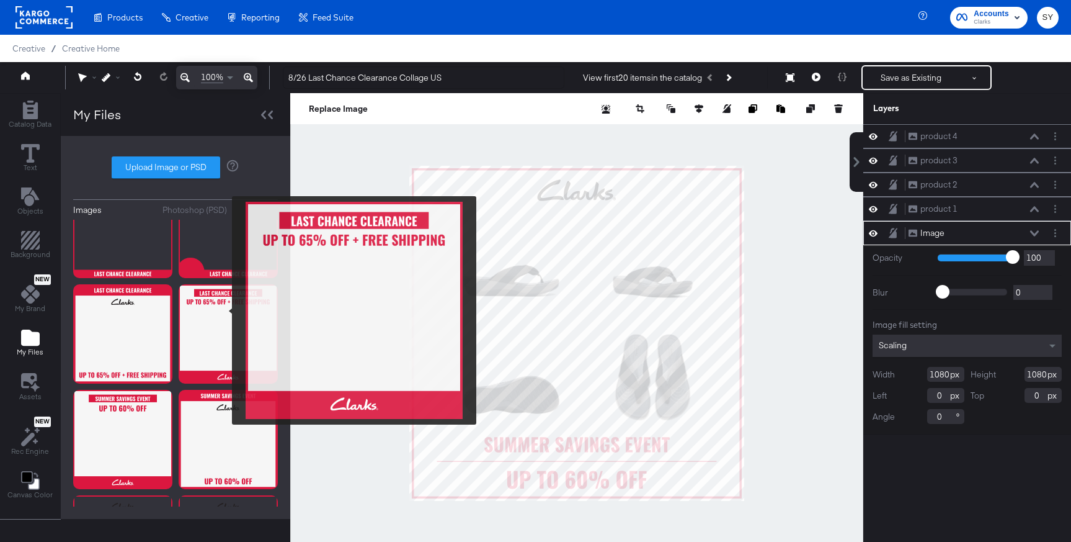
scroll to position [45, 0]
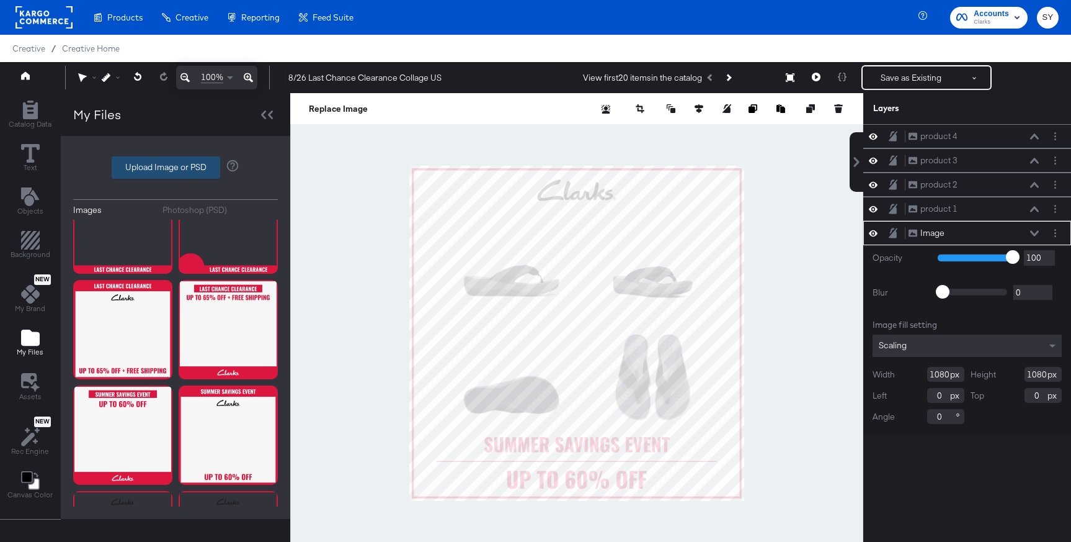
click at [200, 167] on label "Upload Image or PSD" at bounding box center [165, 167] width 107 height 21
click at [176, 167] on input "Upload Image or PSD" at bounding box center [176, 167] width 0 height 0
type input "C:\fakepath\collage 6.png"
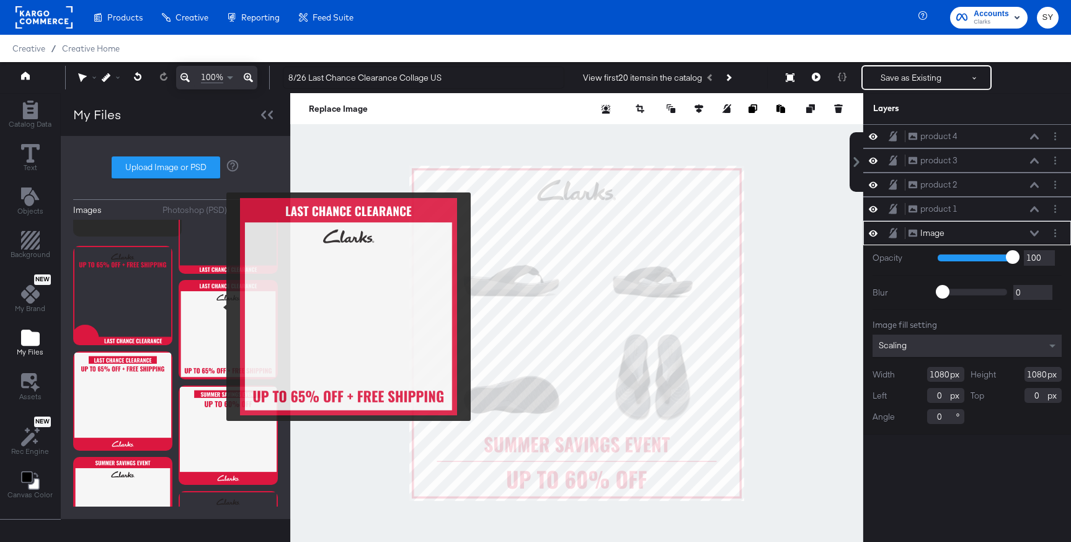
scroll to position [0, 0]
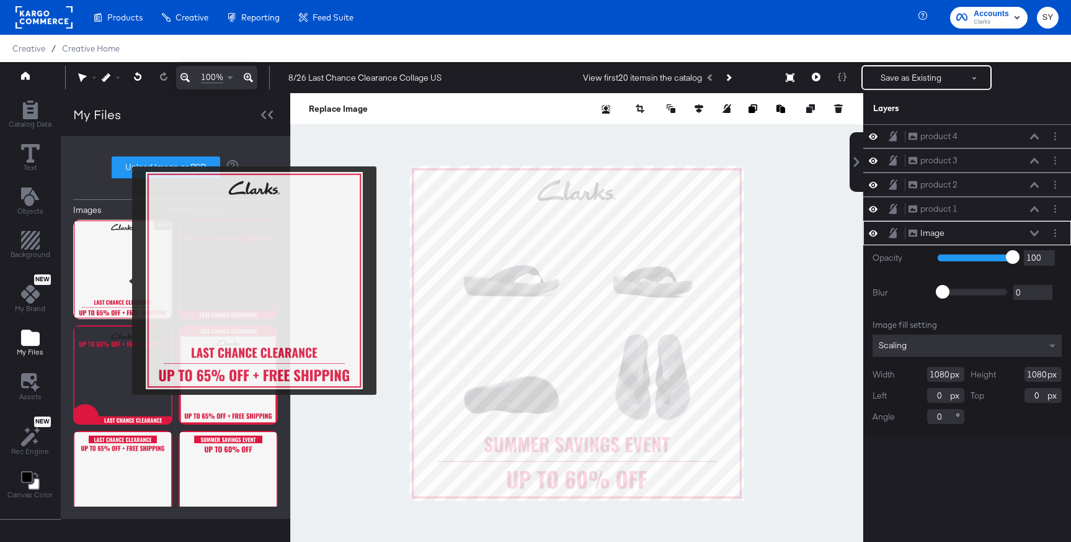
click at [124, 280] on img at bounding box center [122, 269] width 99 height 99
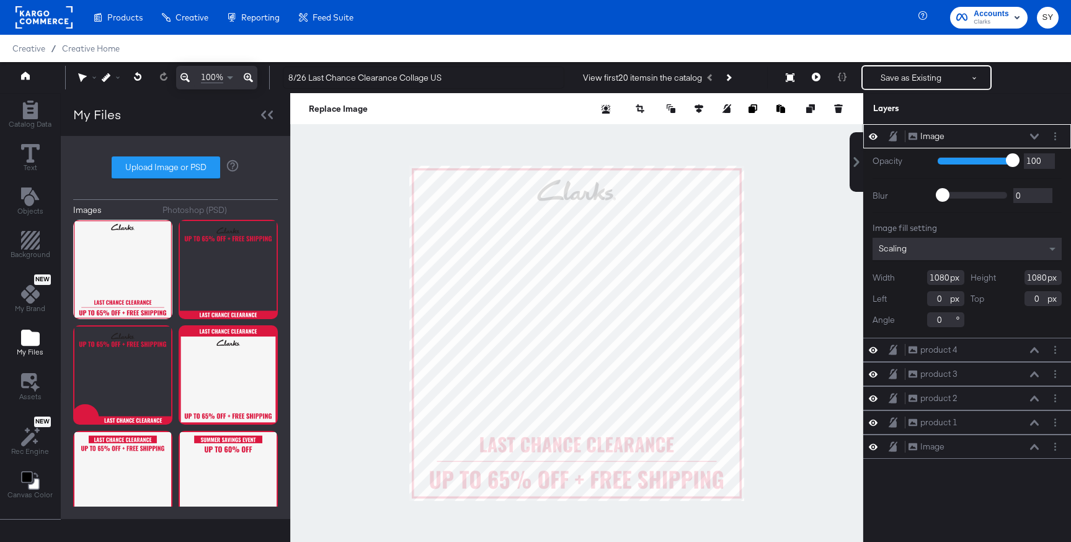
click at [1035, 140] on button at bounding box center [1035, 136] width 10 height 7
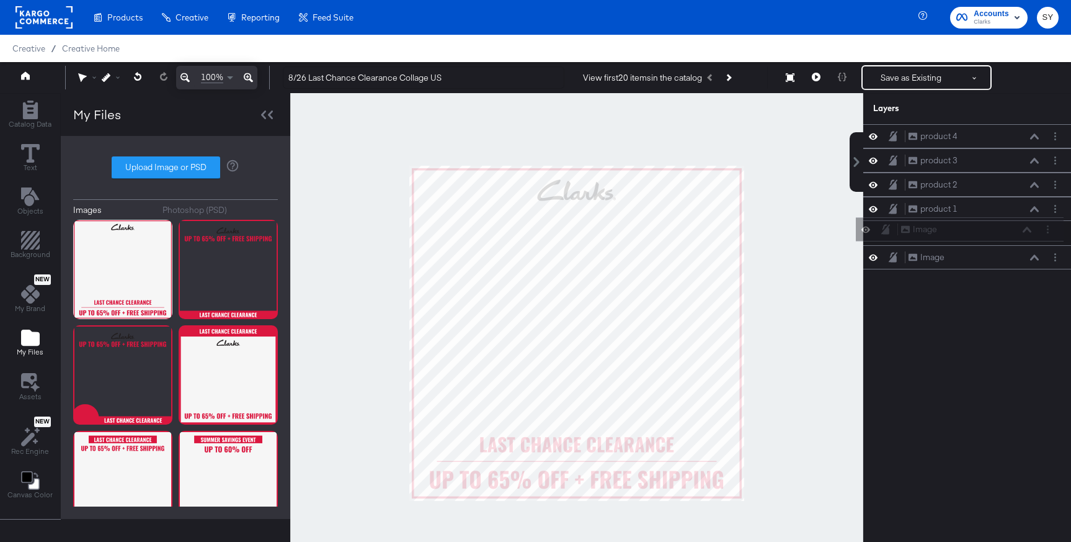
drag, startPoint x: 991, startPoint y: 138, endPoint x: 984, endPoint y: 236, distance: 98.9
click at [984, 236] on div "Image Image product 4 product 4 product 3 product 3 product 2 product 2 product…" at bounding box center [967, 196] width 208 height 145
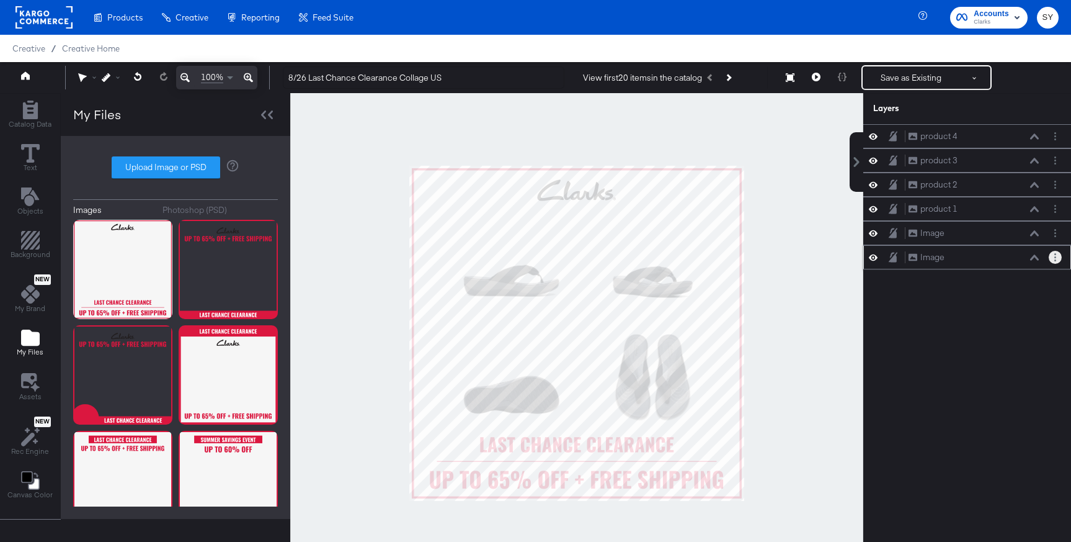
click at [1055, 257] on icon "Layer Options" at bounding box center [1056, 257] width 2 height 8
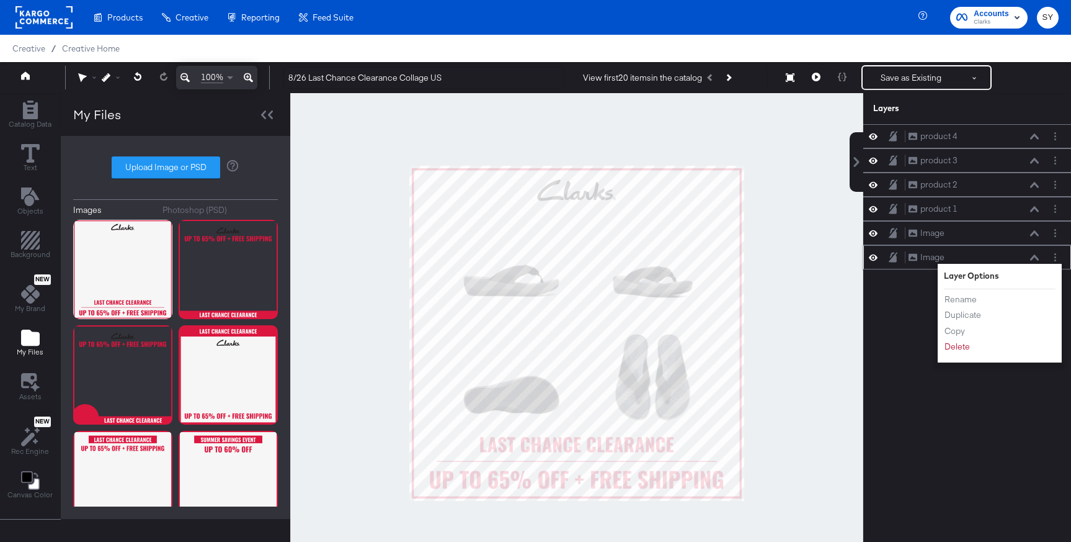
click at [971, 349] on li "Delete" at bounding box center [978, 346] width 68 height 13
click at [956, 350] on button "Delete" at bounding box center [957, 346] width 27 height 13
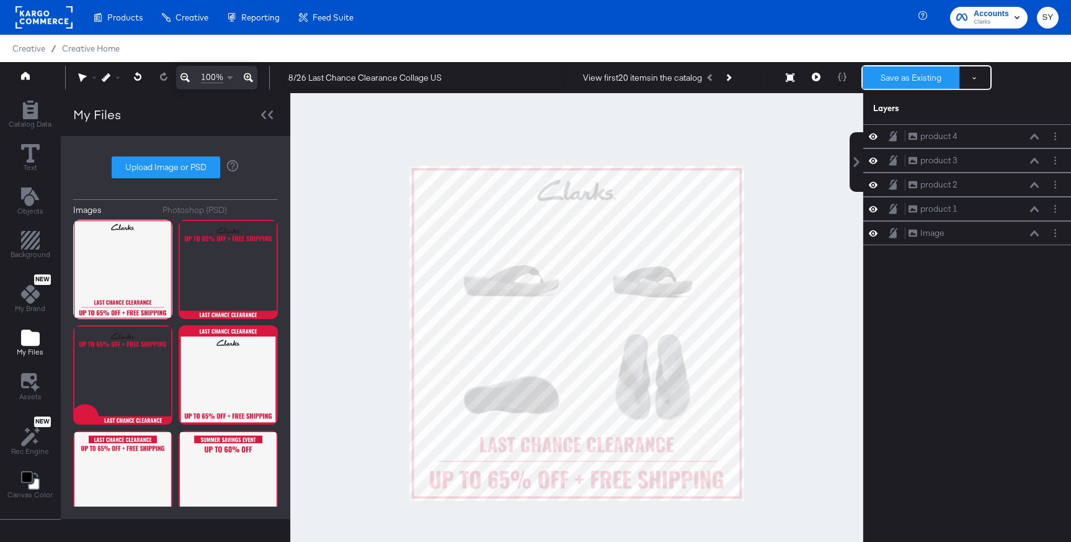
click at [924, 67] on button "Save as Existing" at bounding box center [911, 77] width 97 height 22
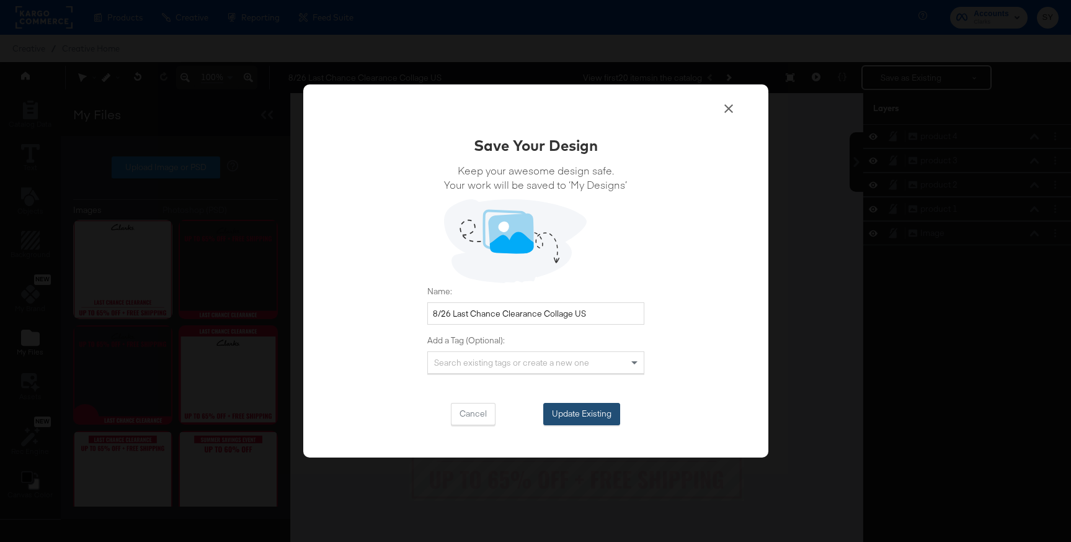
click at [582, 413] on button "Update Existing" at bounding box center [581, 414] width 77 height 22
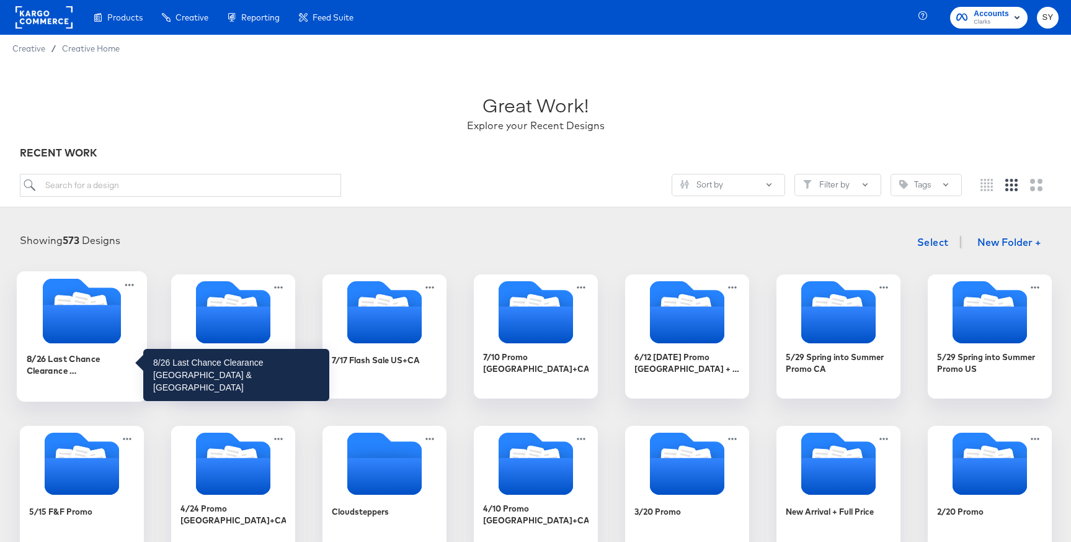
click at [108, 355] on div "8/26 Last Chance Clearance [GEOGRAPHIC_DATA] & [GEOGRAPHIC_DATA]" at bounding box center [81, 364] width 111 height 24
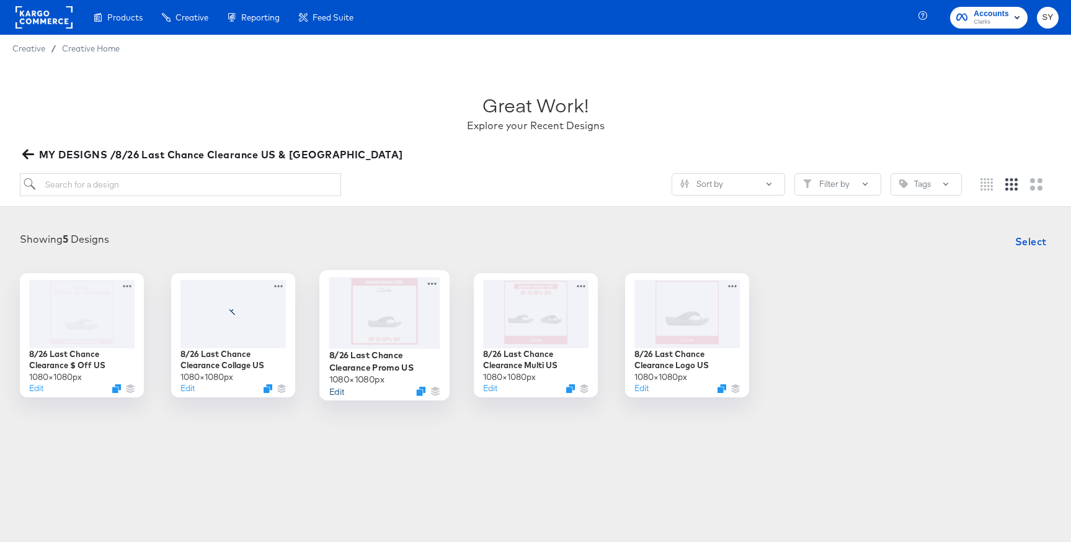
click at [338, 390] on button "Edit" at bounding box center [336, 391] width 15 height 12
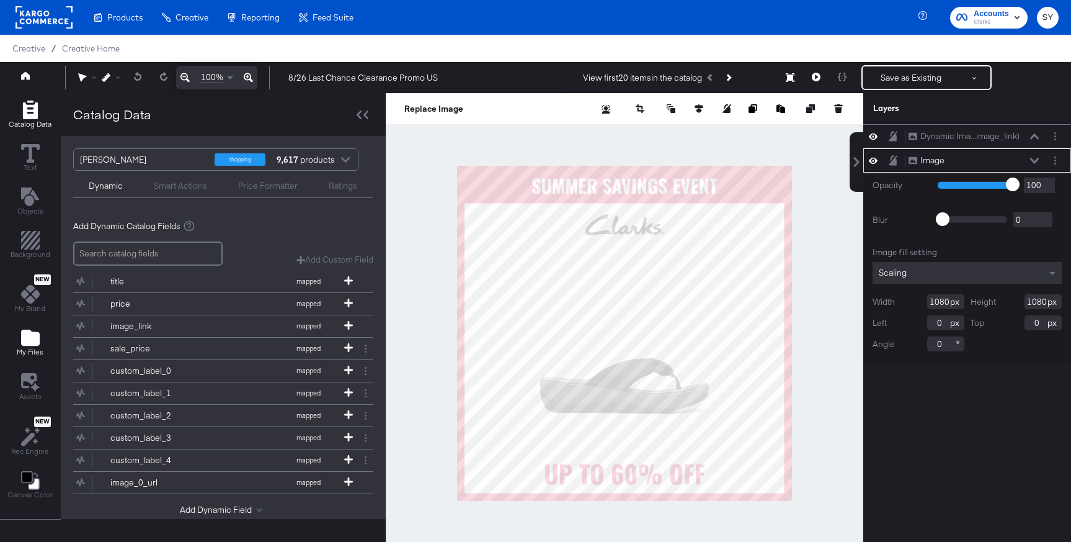
click at [31, 341] on icon "Add Files" at bounding box center [30, 337] width 19 height 16
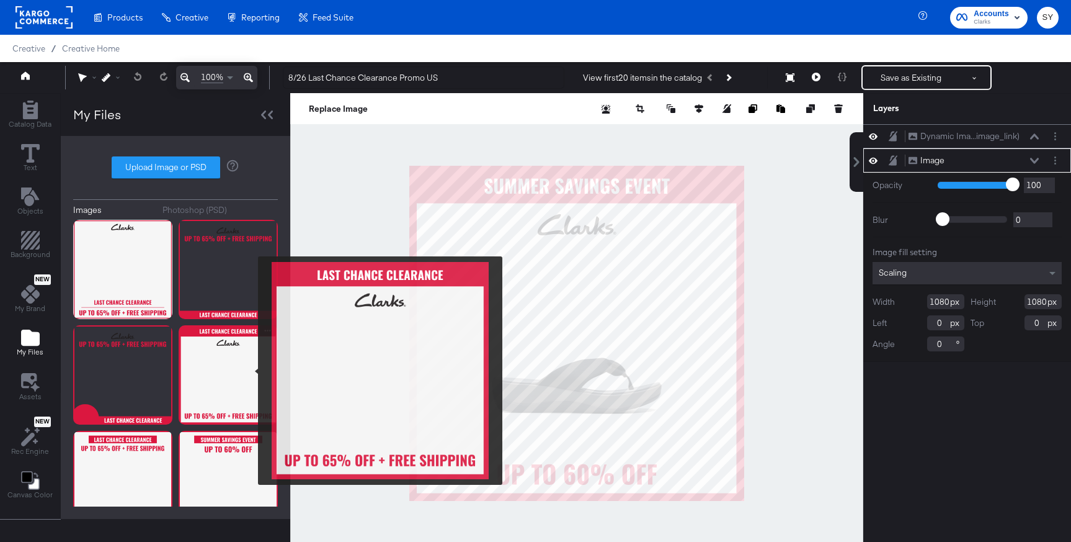
click at [250, 370] on img at bounding box center [228, 374] width 99 height 99
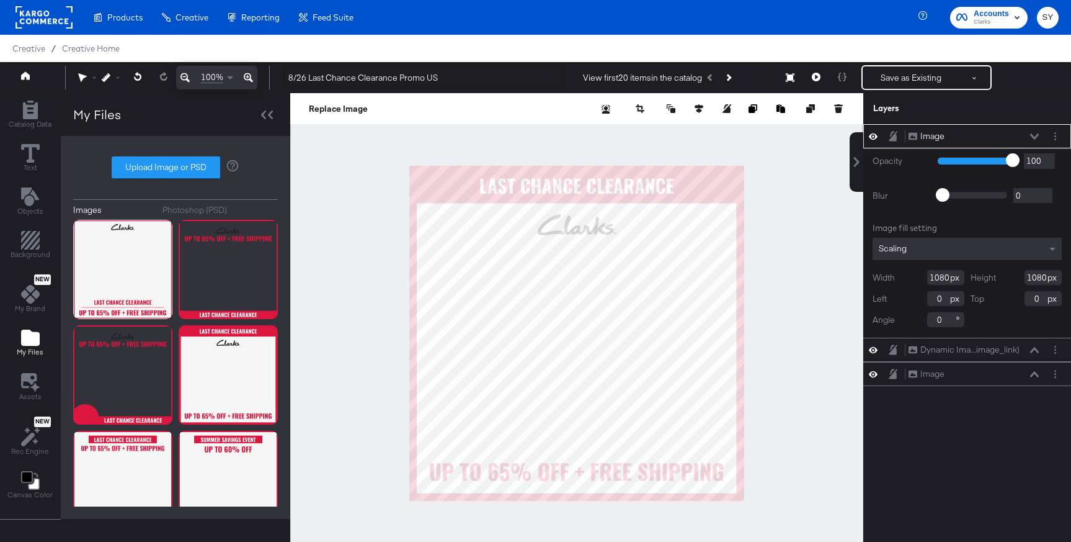
click at [1031, 135] on icon at bounding box center [1034, 136] width 9 height 6
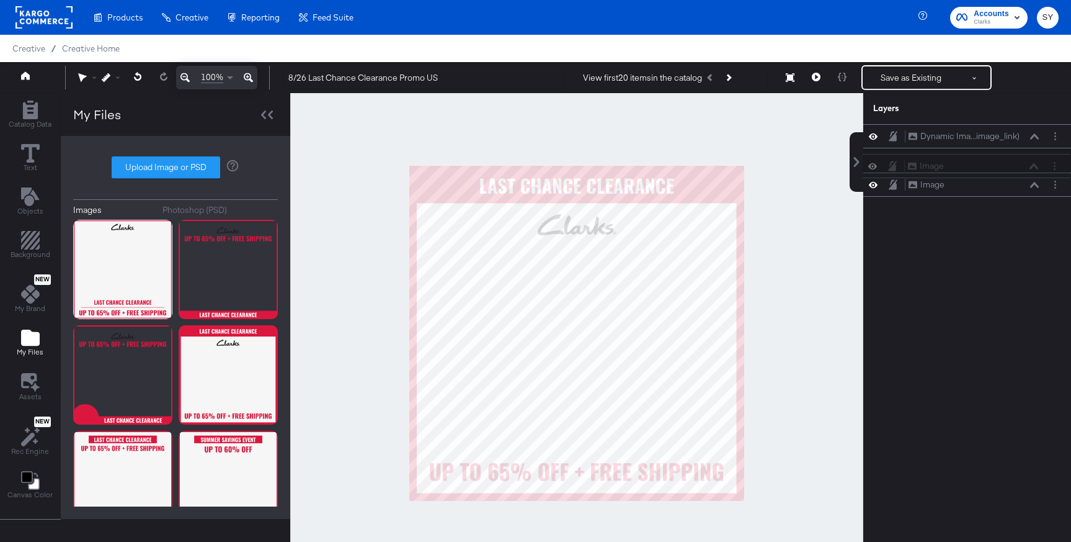
drag, startPoint x: 990, startPoint y: 141, endPoint x: 989, endPoint y: 176, distance: 34.7
click at [989, 176] on div "Image Image Dynamic Ima...image_link) Dynamic Image (image_link) Image Image" at bounding box center [967, 160] width 208 height 73
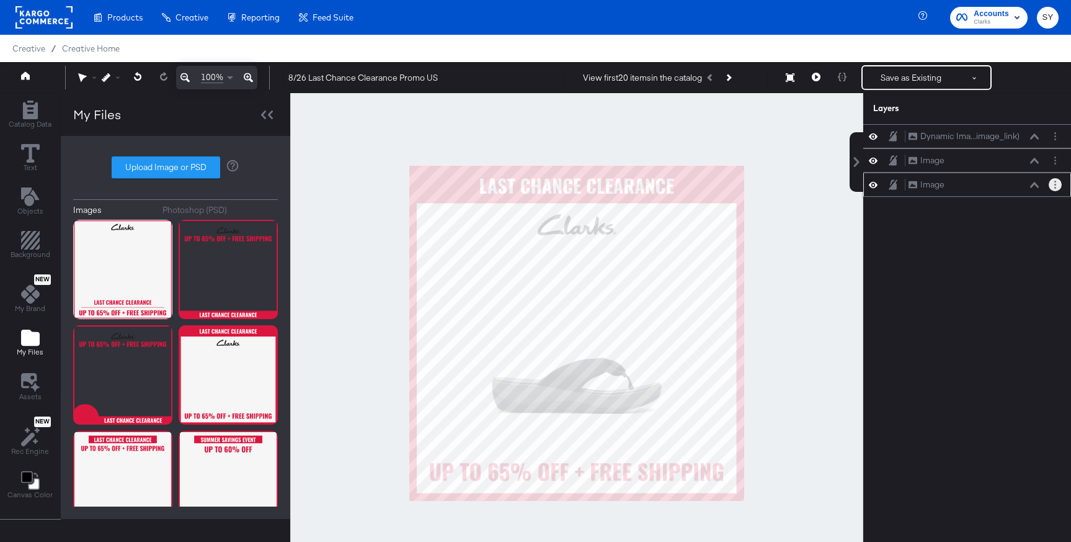
click at [1055, 184] on circle "Layer Options" at bounding box center [1056, 185] width 2 height 2
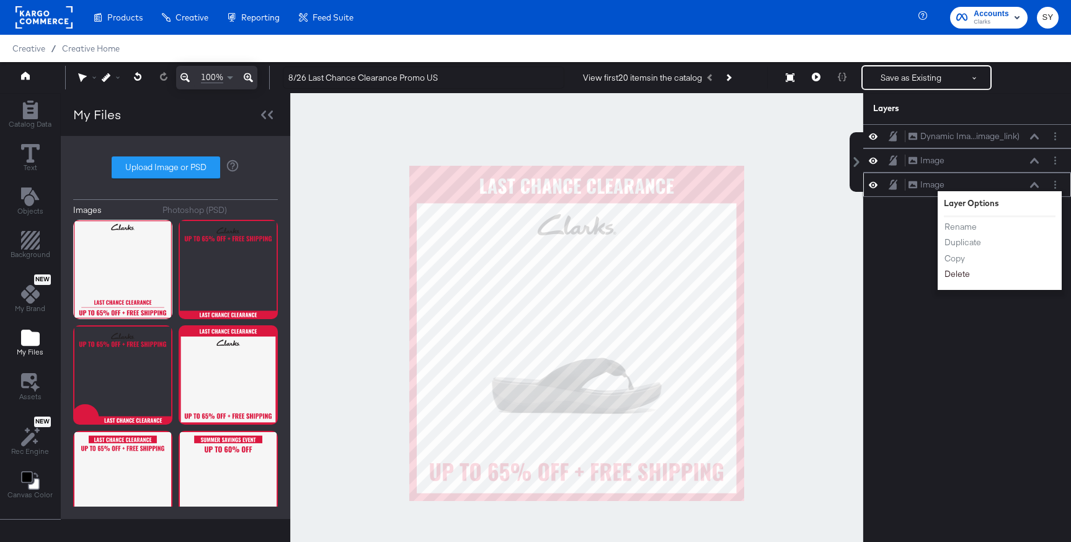
click at [961, 279] on button "Delete" at bounding box center [957, 273] width 27 height 13
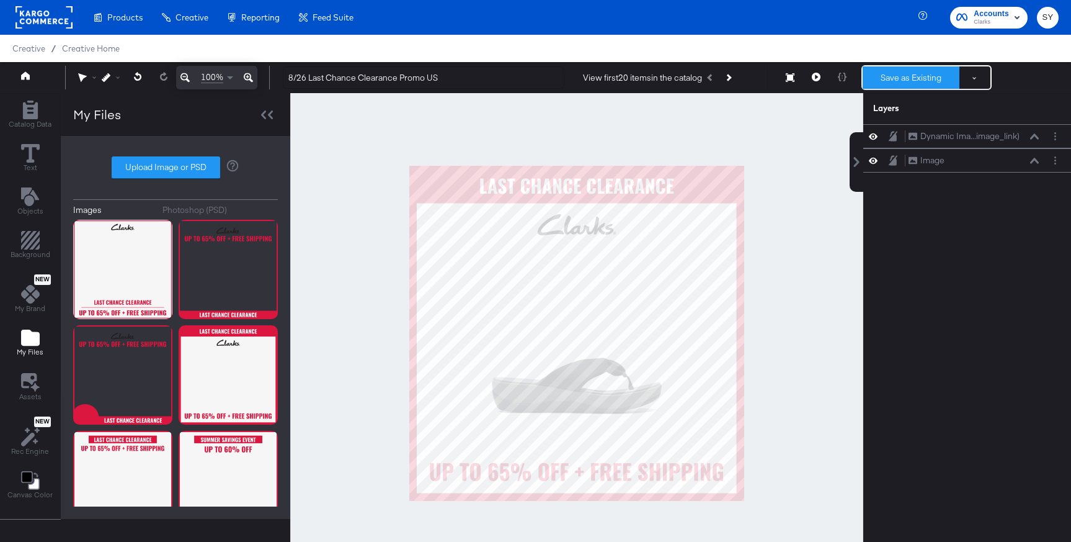
click at [930, 77] on button "Save as Existing" at bounding box center [911, 77] width 97 height 22
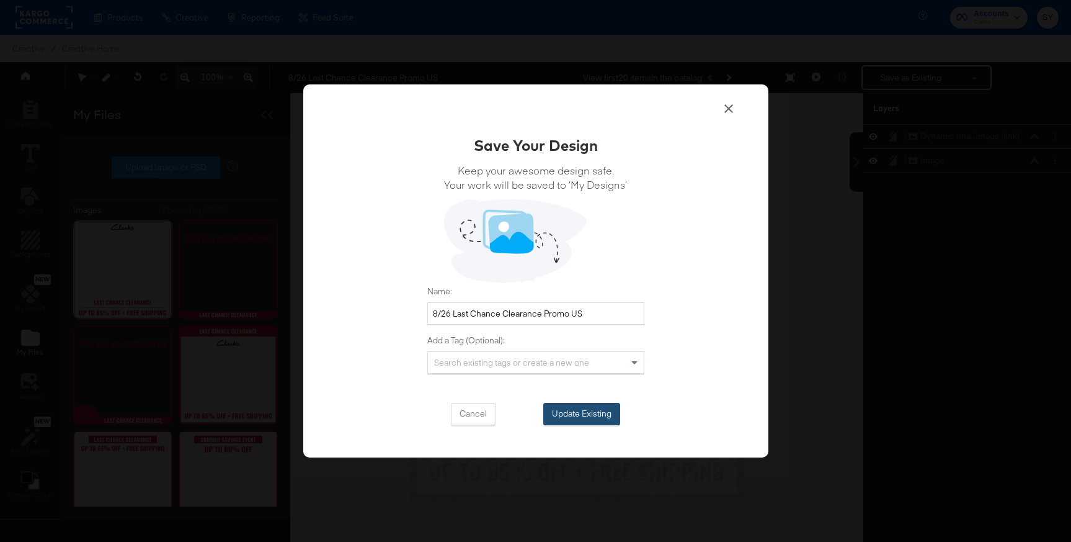
click at [591, 411] on button "Update Existing" at bounding box center [581, 414] width 77 height 22
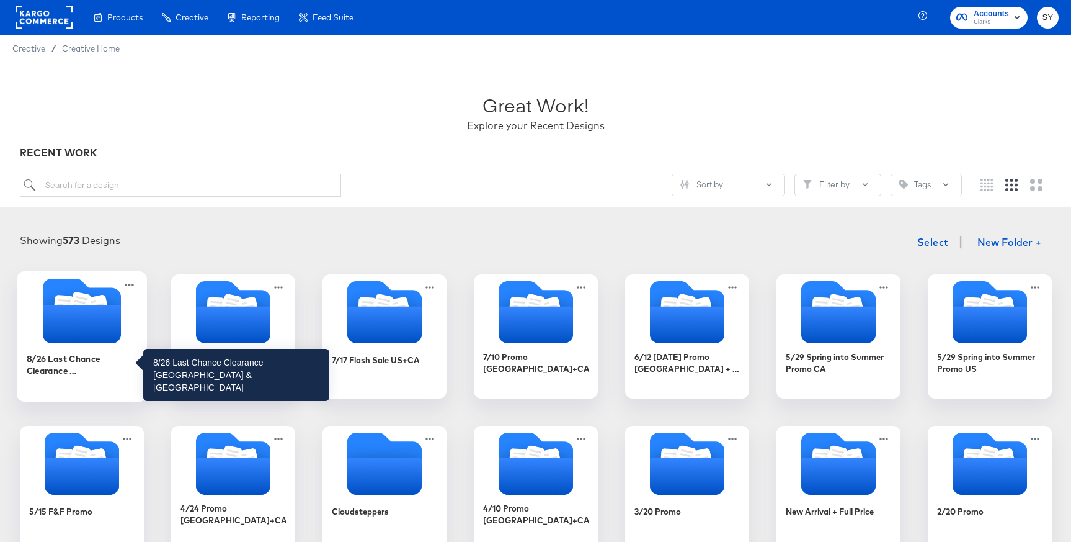
click at [96, 359] on div "8/26 Last Chance Clearance [GEOGRAPHIC_DATA] & [GEOGRAPHIC_DATA]" at bounding box center [81, 364] width 111 height 24
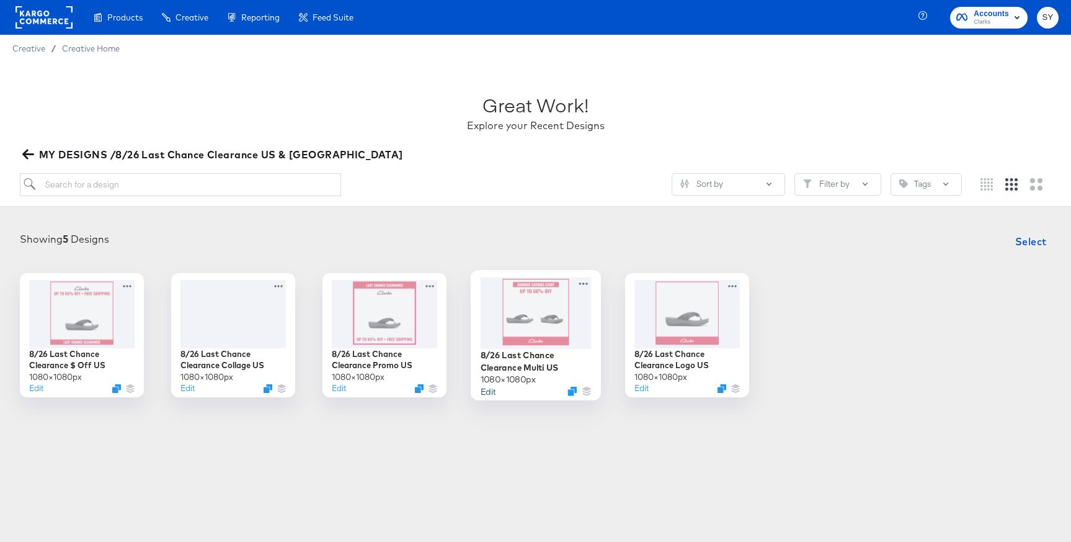
click at [492, 392] on button "Edit" at bounding box center [487, 391] width 15 height 12
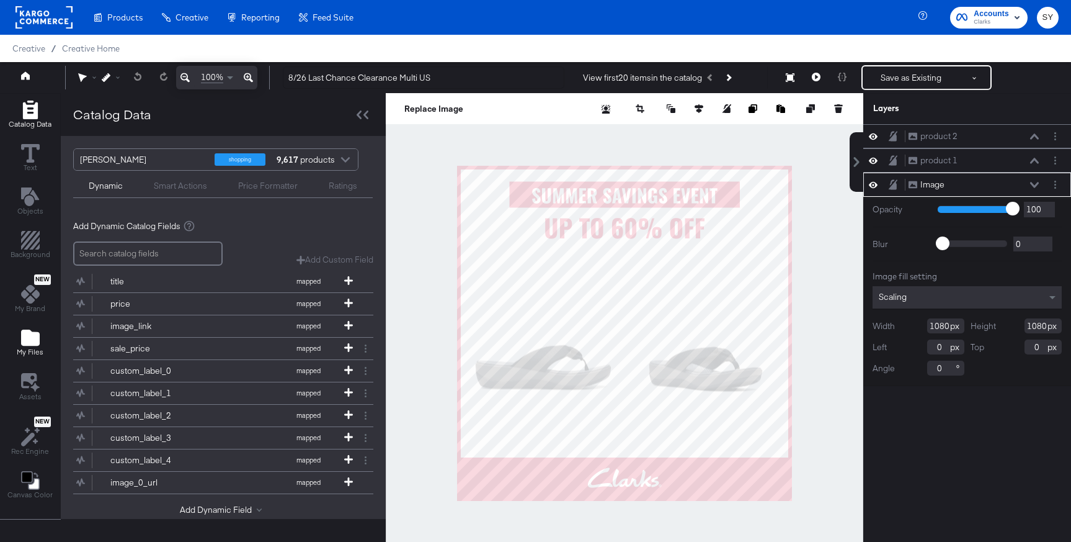
click at [38, 336] on icon "Add Files" at bounding box center [30, 337] width 19 height 16
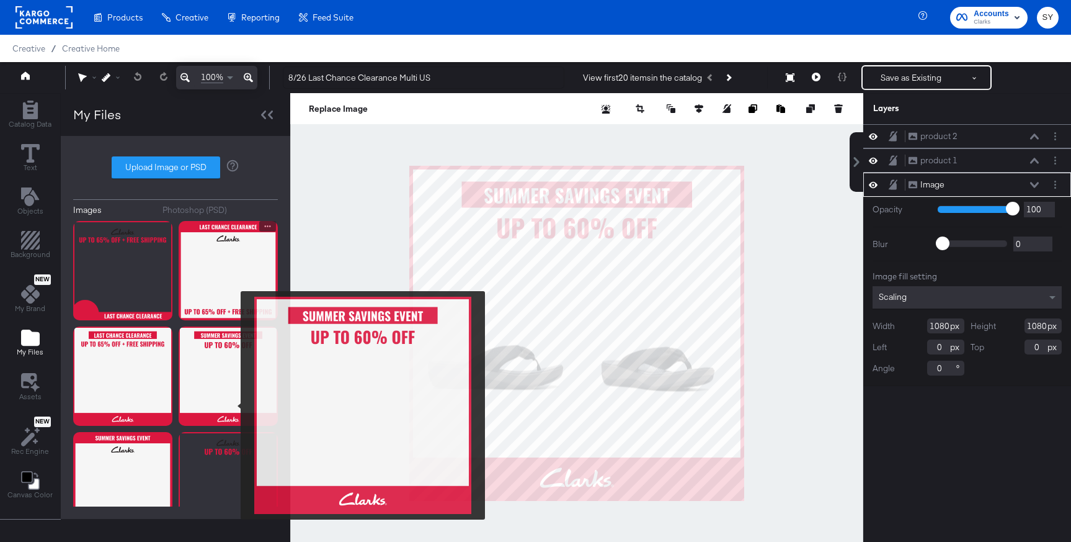
scroll to position [106, 0]
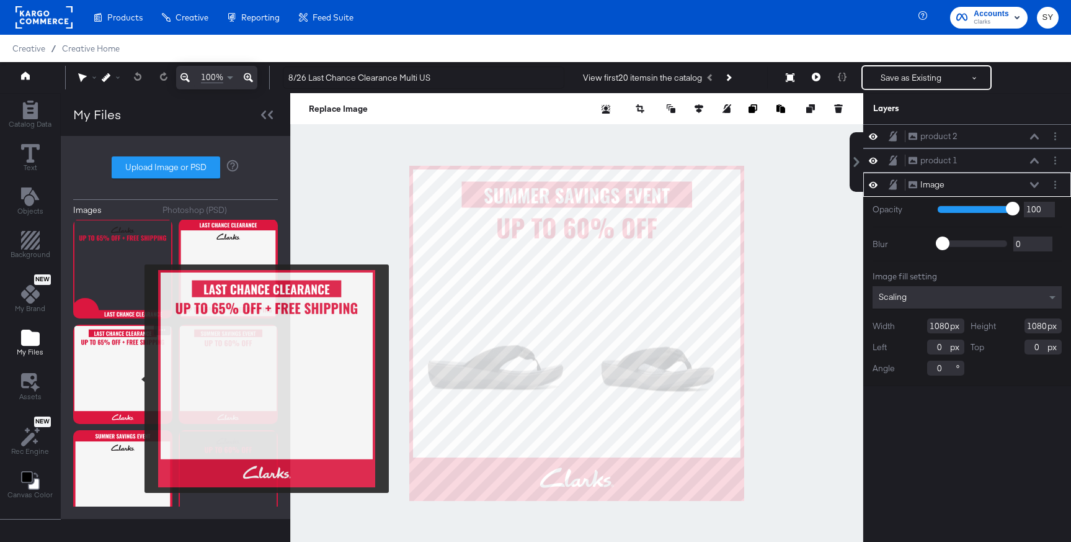
click at [136, 378] on img at bounding box center [122, 373] width 99 height 99
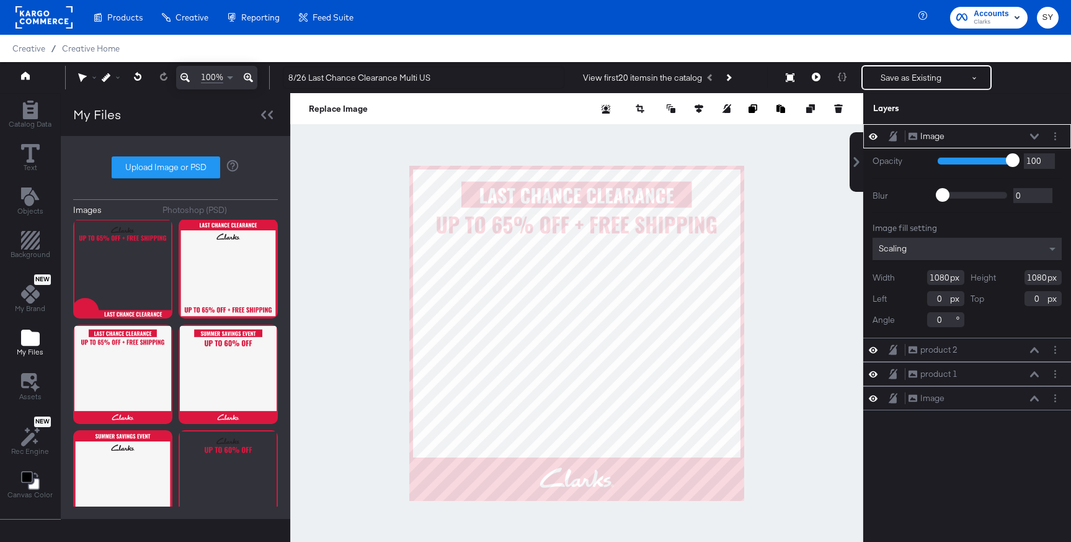
click at [1033, 131] on div "Image Image" at bounding box center [974, 136] width 132 height 13
click at [1033, 138] on icon at bounding box center [1034, 136] width 9 height 6
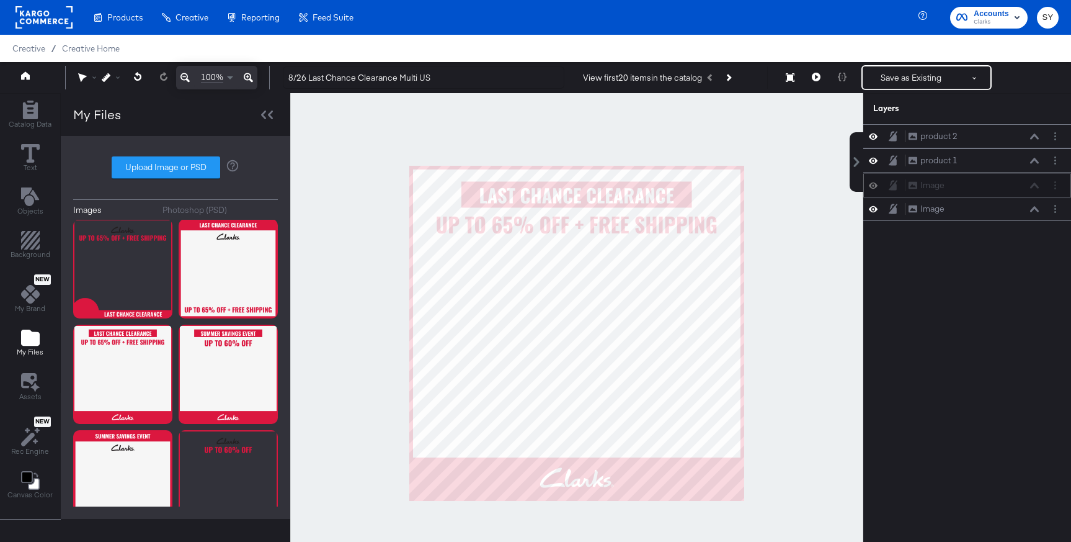
drag, startPoint x: 995, startPoint y: 135, endPoint x: 995, endPoint y: 187, distance: 52.1
click at [995, 187] on div "Image Image" at bounding box center [974, 185] width 132 height 13
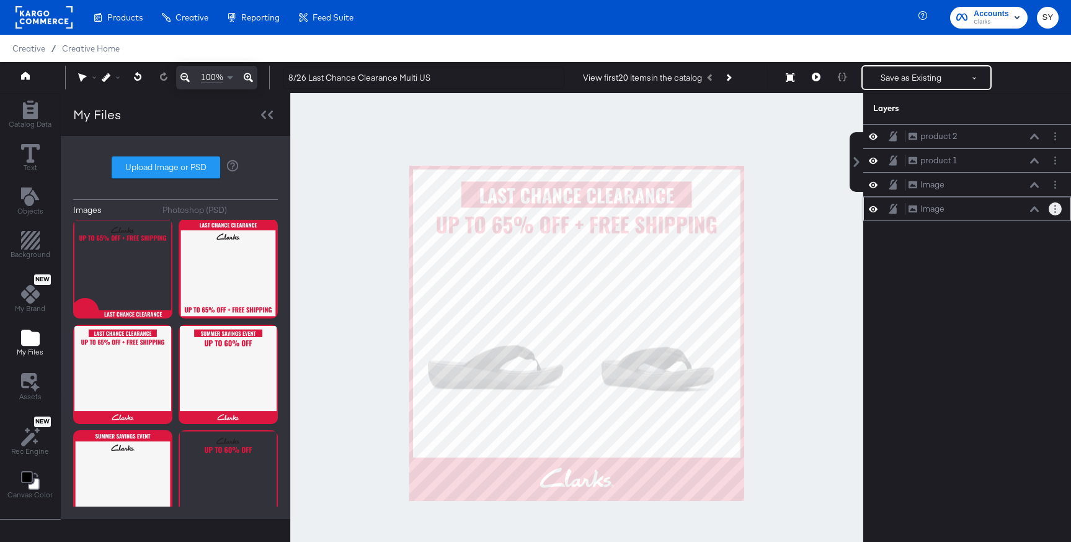
click at [1055, 211] on icon "Layer Options" at bounding box center [1056, 209] width 2 height 8
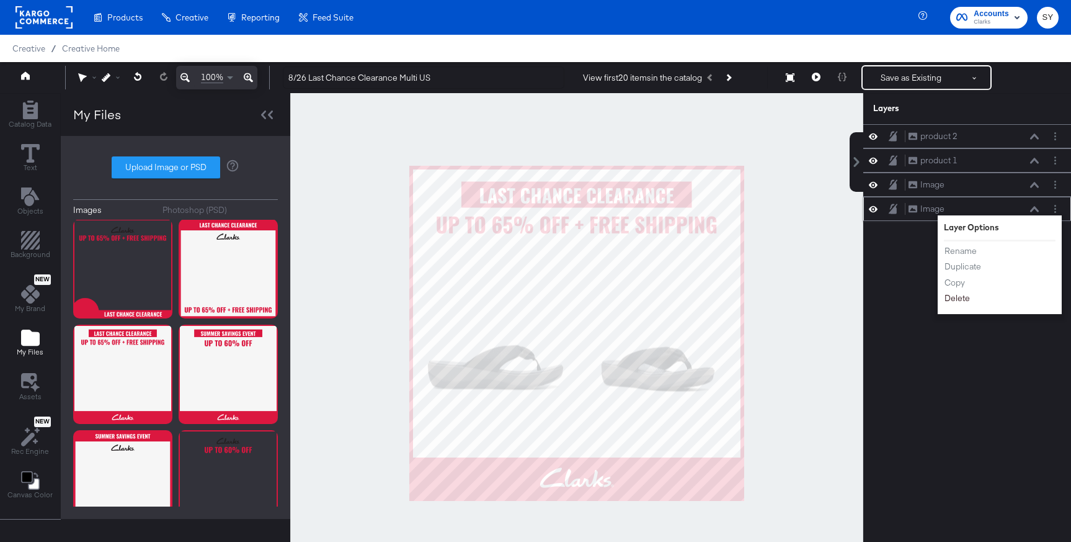
click at [968, 299] on button "Delete" at bounding box center [957, 298] width 27 height 13
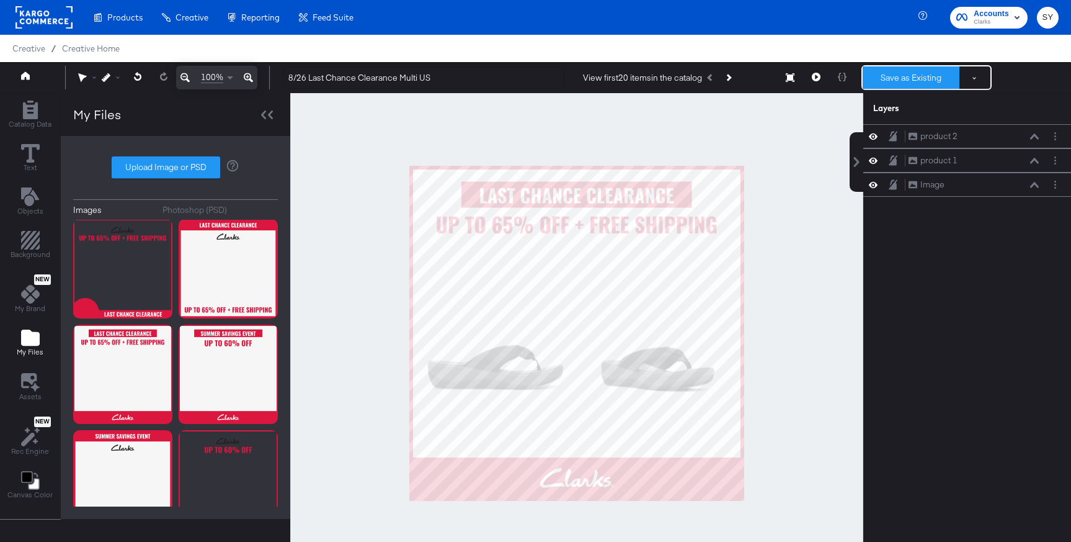
click at [936, 79] on button "Save as Existing" at bounding box center [911, 77] width 97 height 22
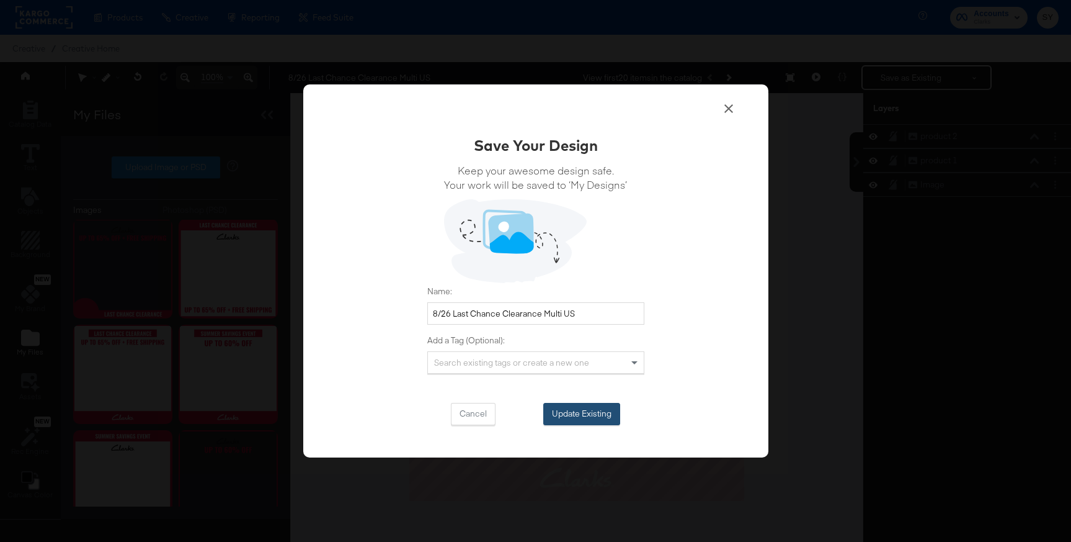
click at [587, 414] on button "Update Existing" at bounding box center [581, 414] width 77 height 22
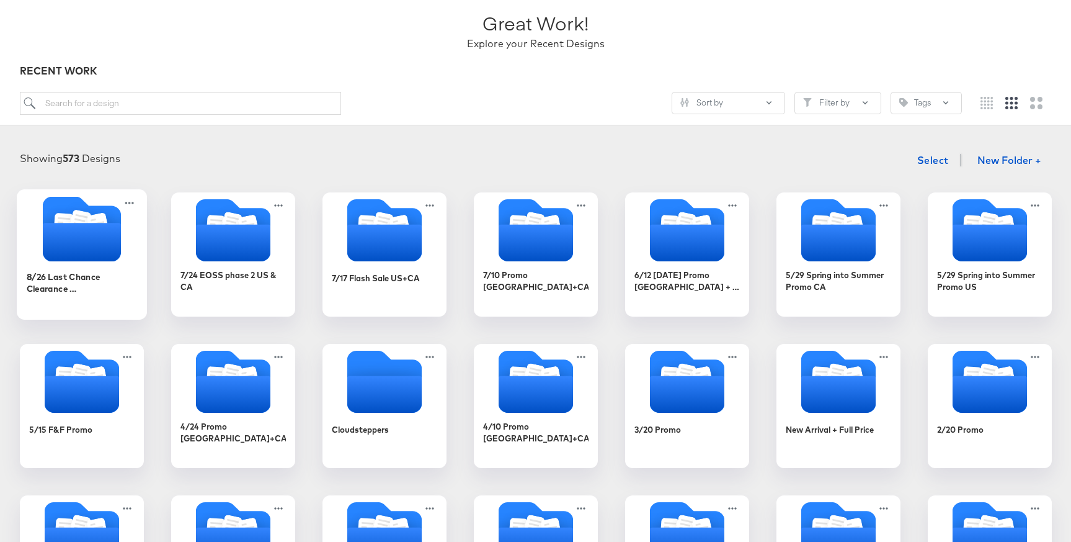
click at [79, 260] on icon "Folder" at bounding box center [81, 242] width 78 height 38
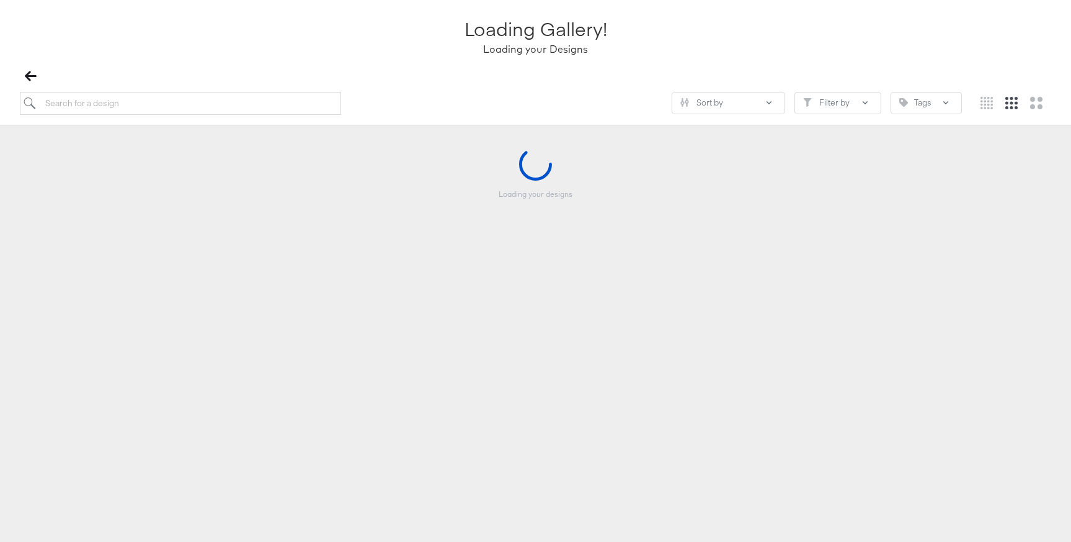
scroll to position [81, 0]
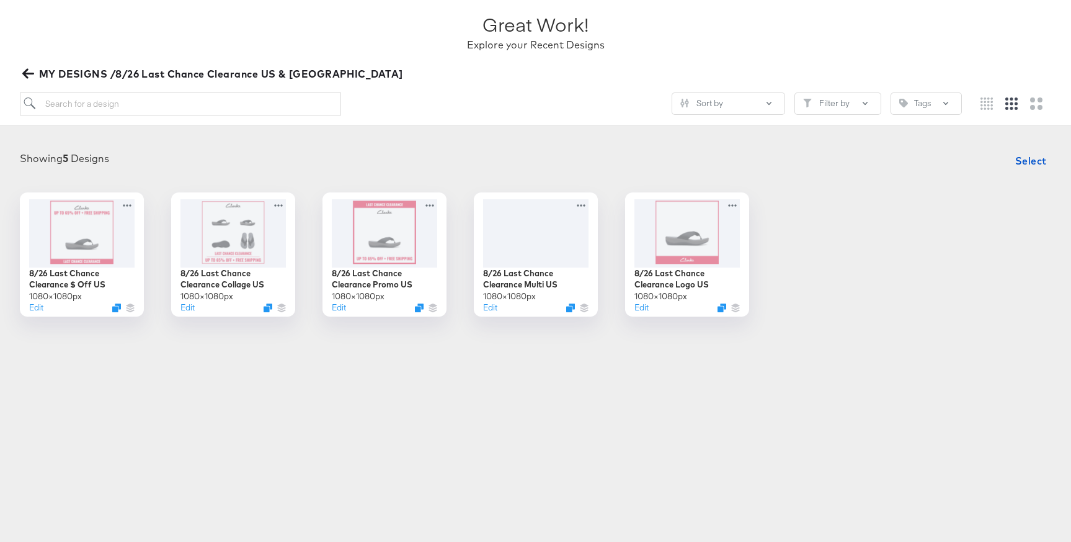
click at [115, 70] on span "MY DESIGNS /8/26 Last Chance Clearance US & [GEOGRAPHIC_DATA]" at bounding box center [214, 73] width 378 height 17
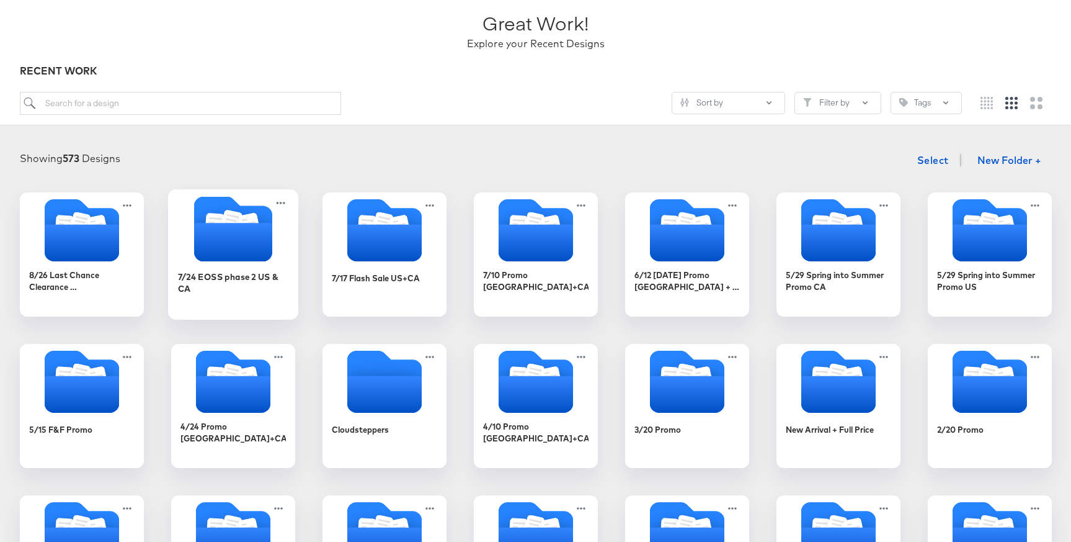
click at [192, 258] on icon "Folder" at bounding box center [233, 228] width 130 height 65
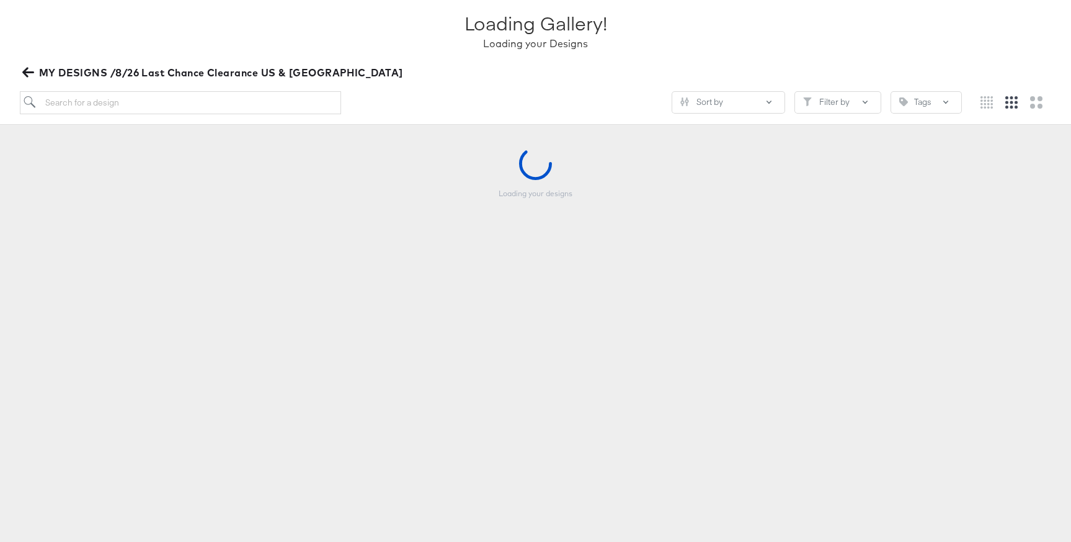
scroll to position [81, 0]
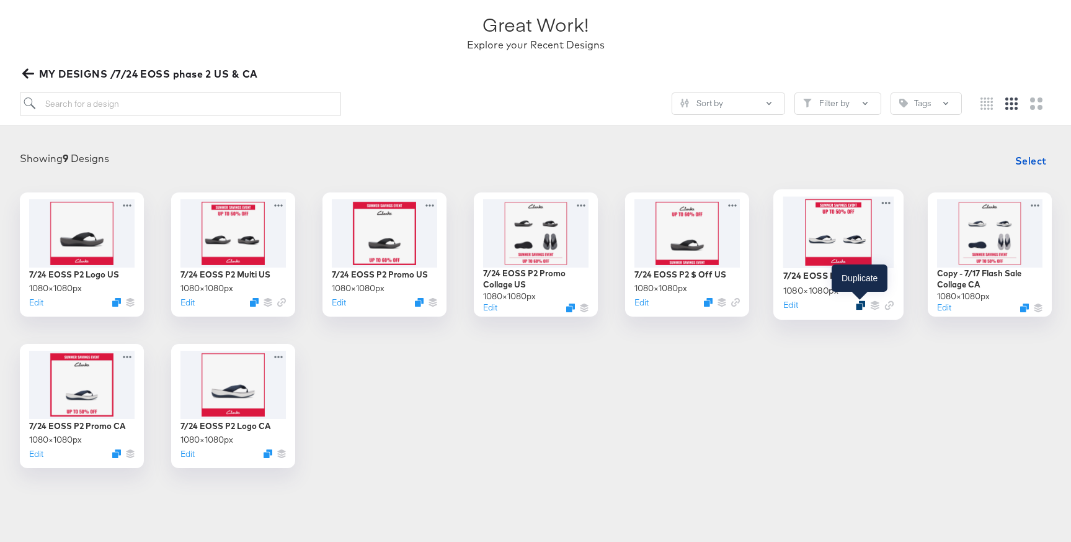
click at [860, 302] on icon "Duplicate" at bounding box center [860, 304] width 9 height 9
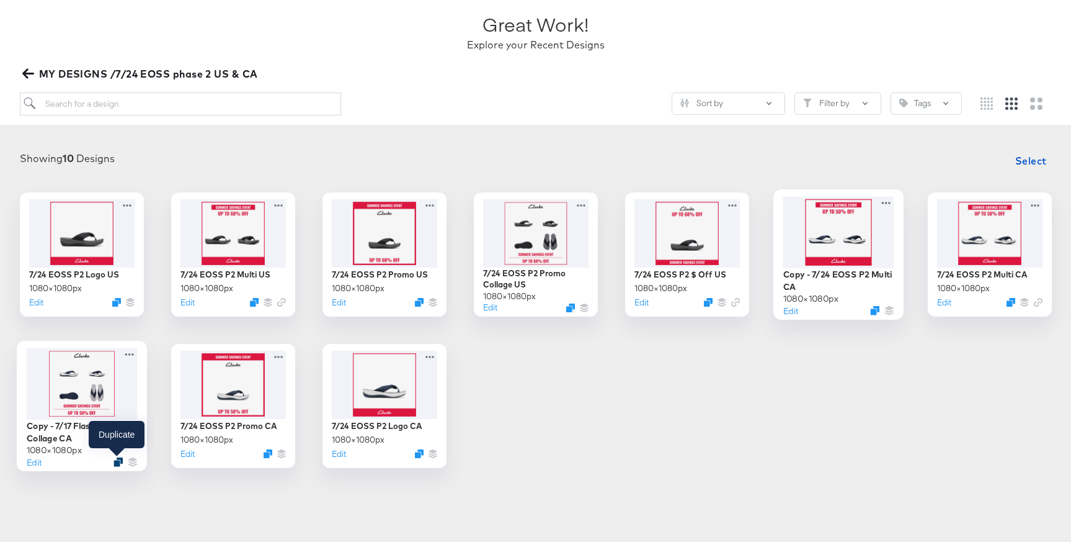
click at [114, 462] on icon "Duplicate" at bounding box center [118, 461] width 9 height 9
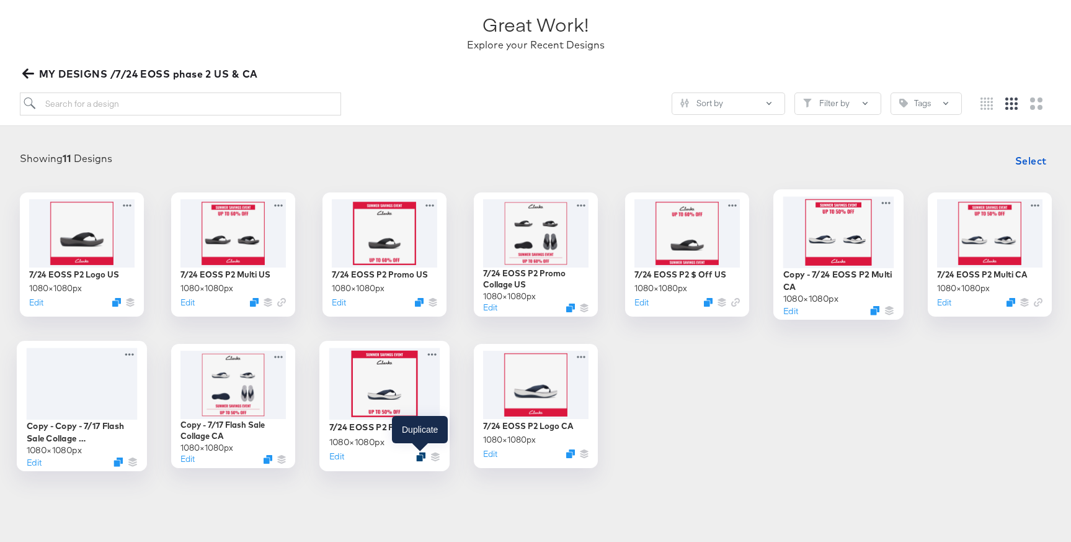
click at [421, 453] on icon "Duplicate" at bounding box center [420, 456] width 9 height 9
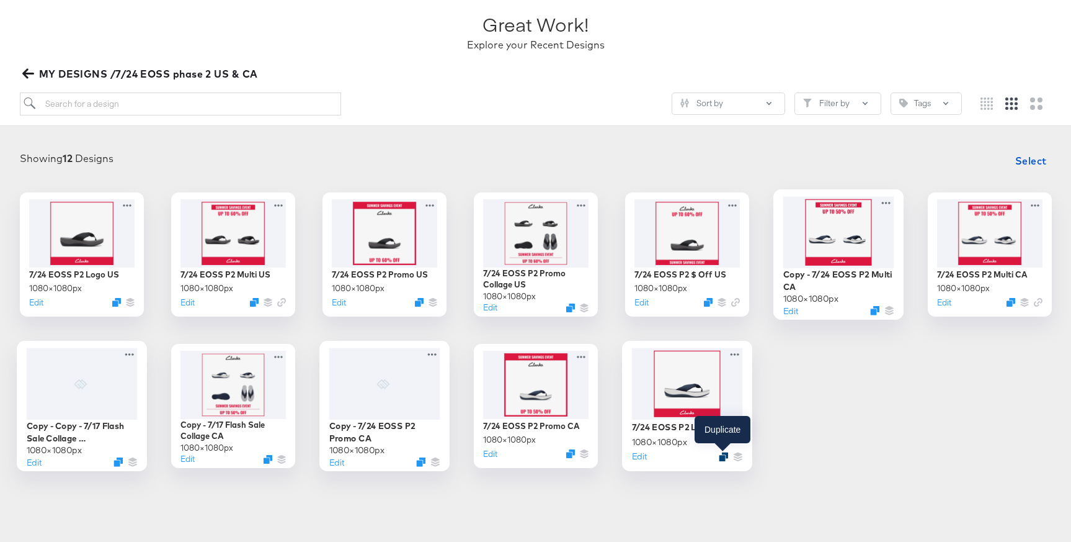
click at [722, 454] on icon "Duplicate" at bounding box center [723, 456] width 9 height 9
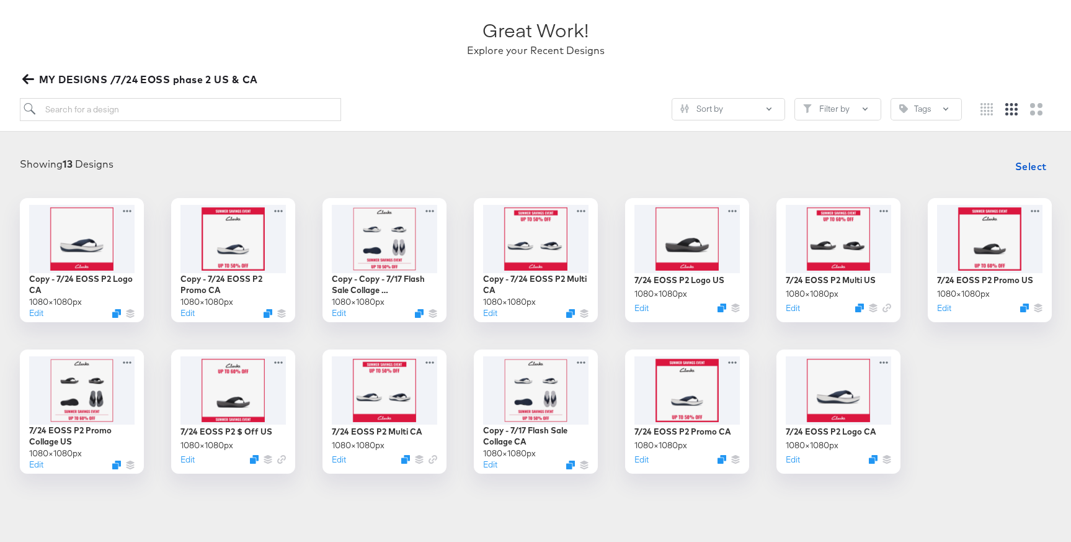
scroll to position [76, 0]
click at [1037, 171] on span "Select" at bounding box center [1031, 165] width 32 height 17
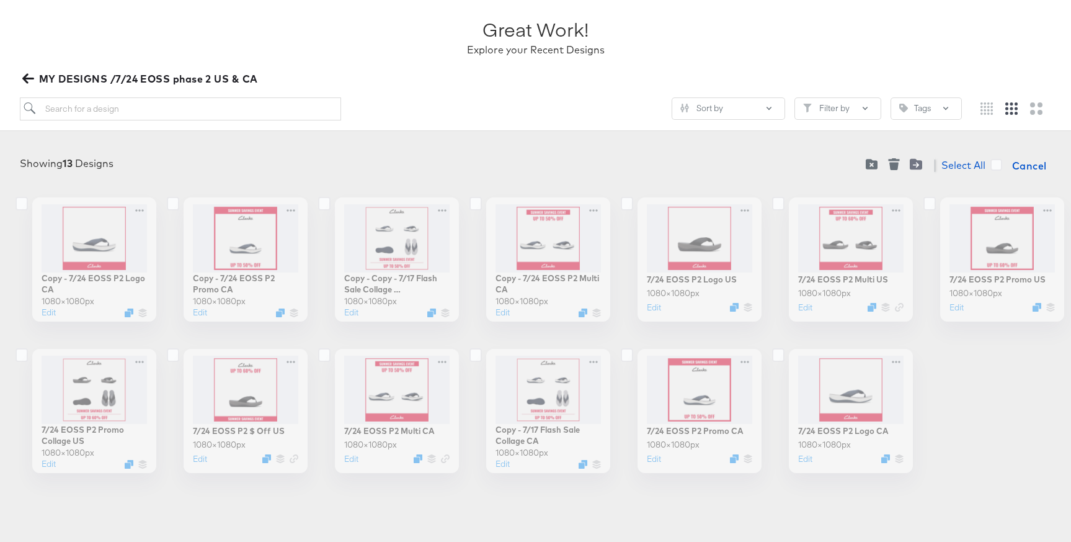
click at [93, 214] on div "Copy - 7/24 EOSS P2 Logo CA 1080 × 1080 px Edit" at bounding box center [82, 259] width 124 height 124
click at [17, 205] on icon at bounding box center [22, 204] width 12 height 14
click at [0, 0] on input "checkbox" at bounding box center [0, 0] width 0 height 0
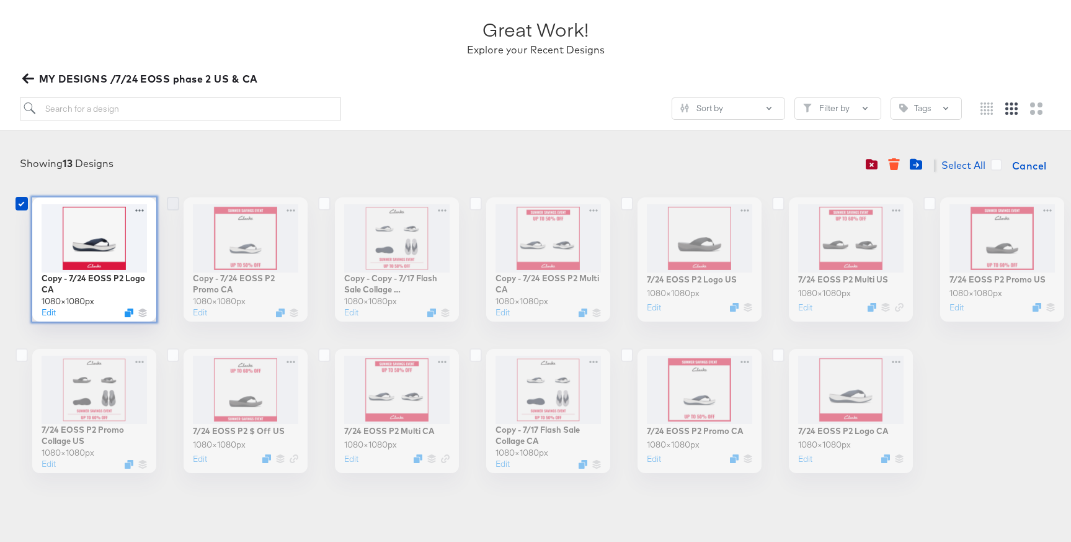
click at [168, 197] on icon at bounding box center [173, 204] width 12 height 14
click at [0, 0] on input "checkbox" at bounding box center [0, 0] width 0 height 0
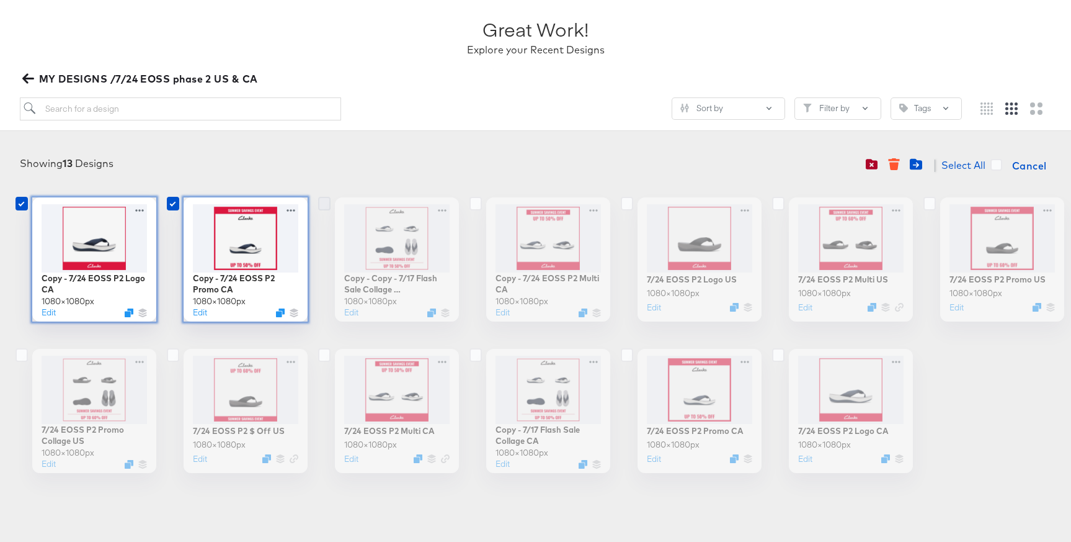
click at [324, 202] on icon at bounding box center [324, 204] width 12 height 14
click at [0, 0] on input "checkbox" at bounding box center [0, 0] width 0 height 0
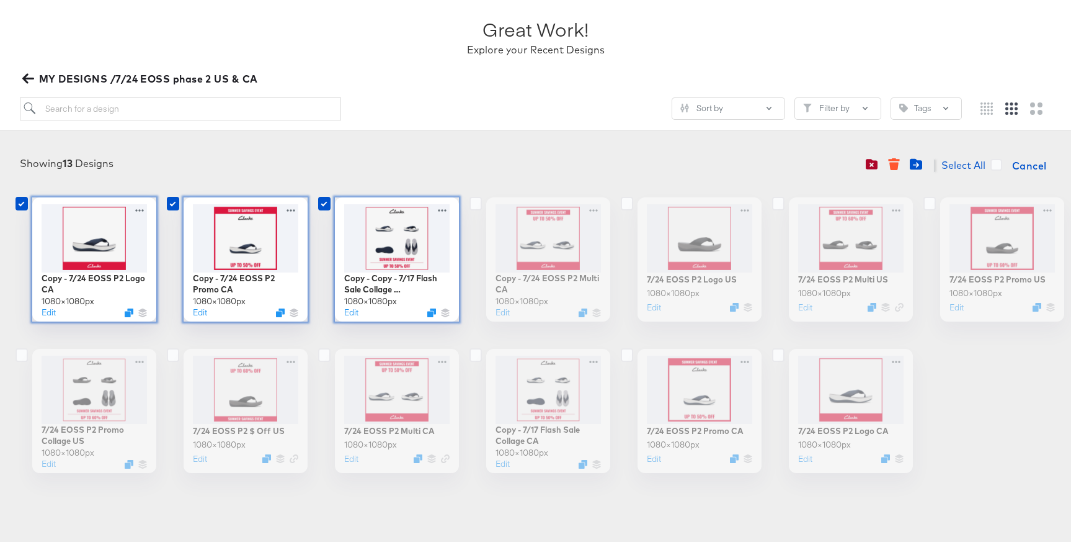
click at [481, 201] on label at bounding box center [480, 203] width 12 height 12
click at [0, 0] on input "checkbox" at bounding box center [0, 0] width 0 height 0
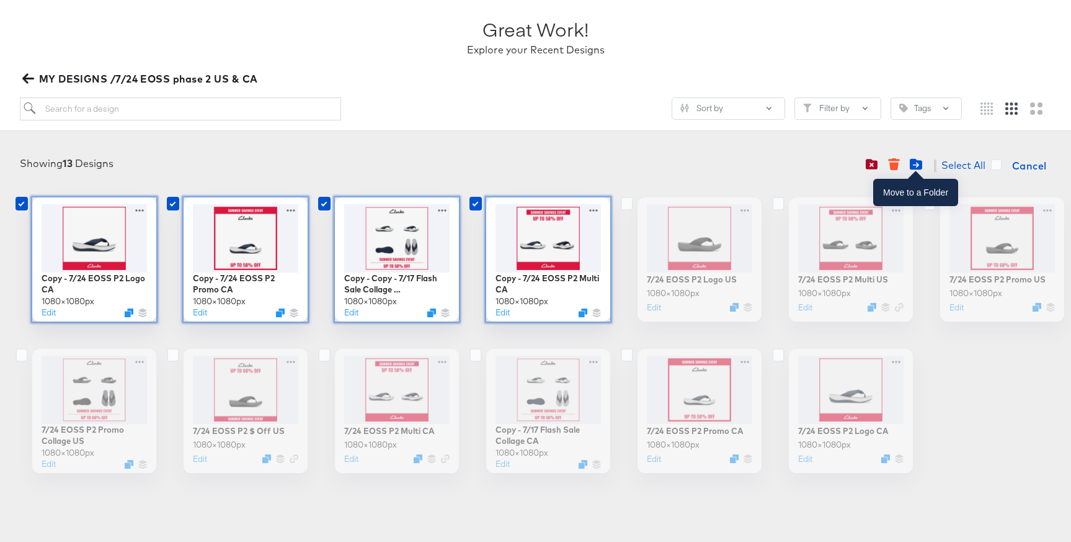
click at [914, 161] on icon "Move to folder" at bounding box center [916, 164] width 12 height 11
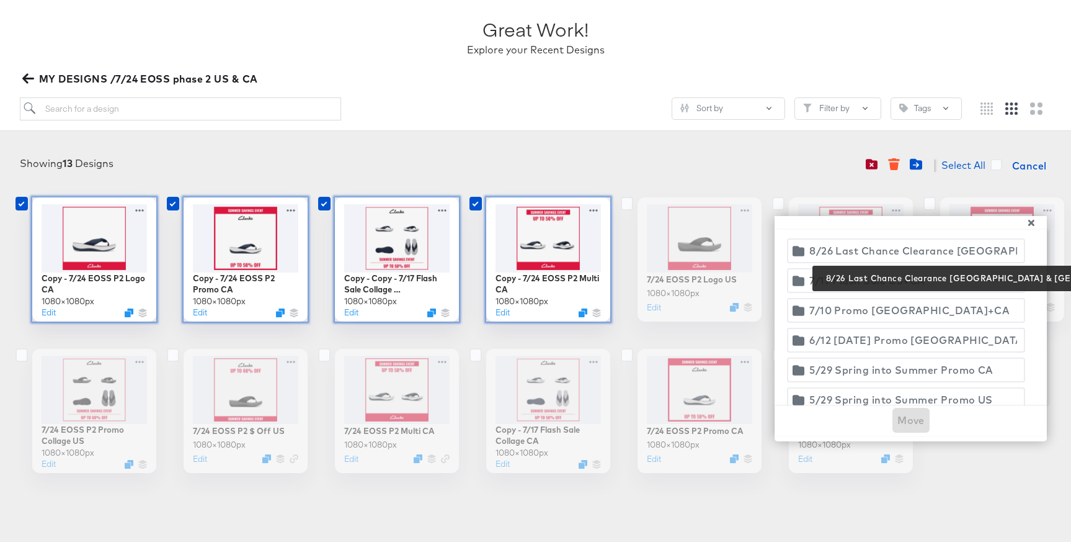
click at [950, 254] on div "8/26 Last Chance Clearance [GEOGRAPHIC_DATA] & [GEOGRAPHIC_DATA]" at bounding box center [914, 250] width 208 height 17
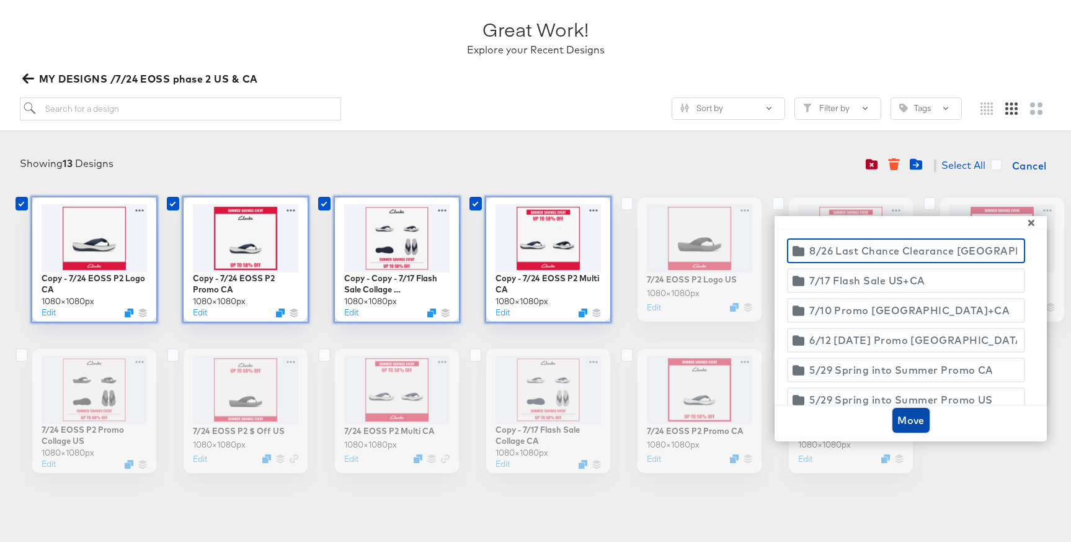
click at [908, 424] on span "Move" at bounding box center [911, 419] width 27 height 17
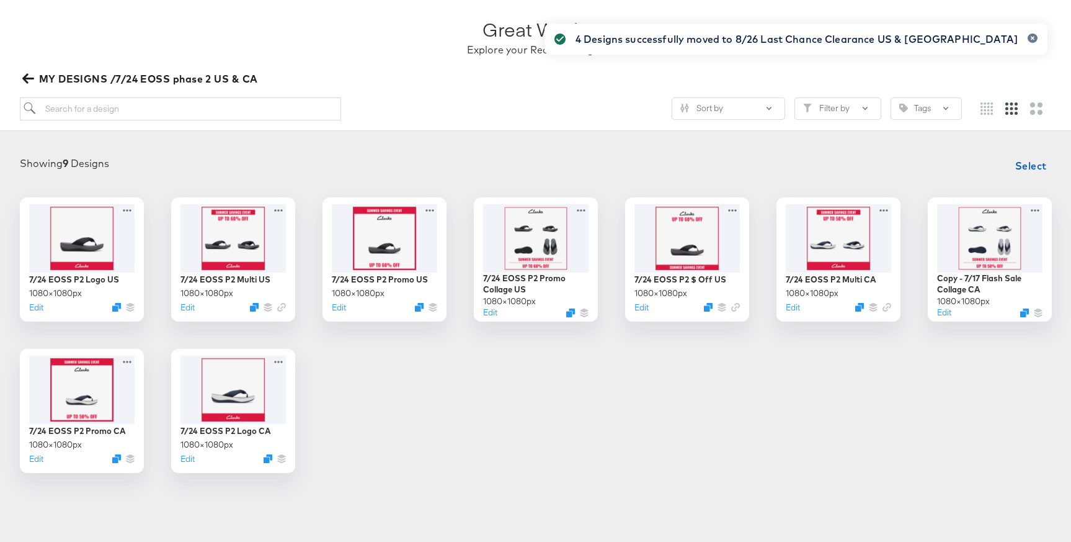
click at [117, 80] on span "MY DESIGNS /7/24 EOSS phase 2 US & CA" at bounding box center [141, 78] width 233 height 17
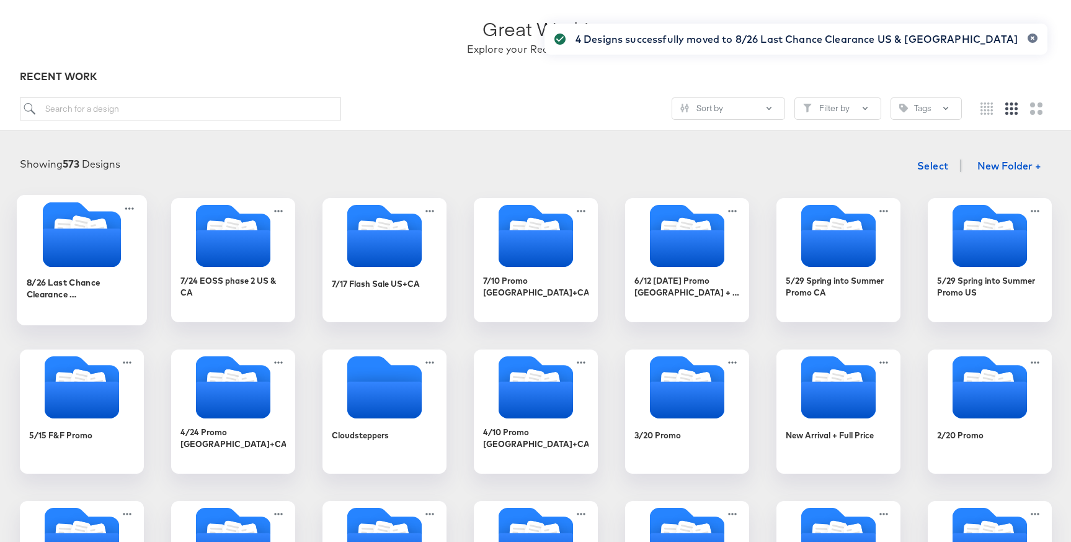
click at [81, 257] on icon "Folder" at bounding box center [81, 247] width 78 height 38
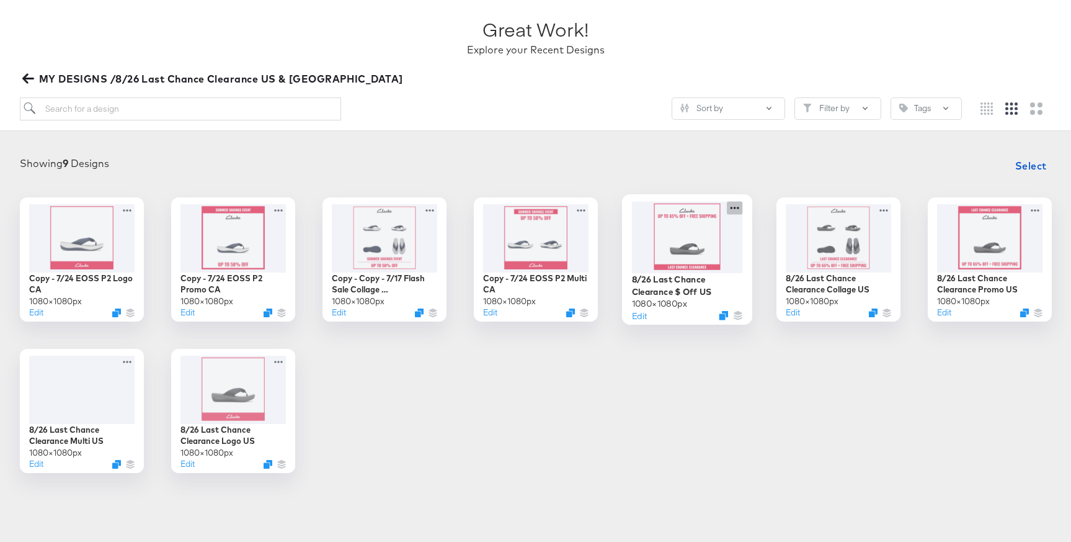
click at [737, 205] on icon at bounding box center [735, 207] width 16 height 13
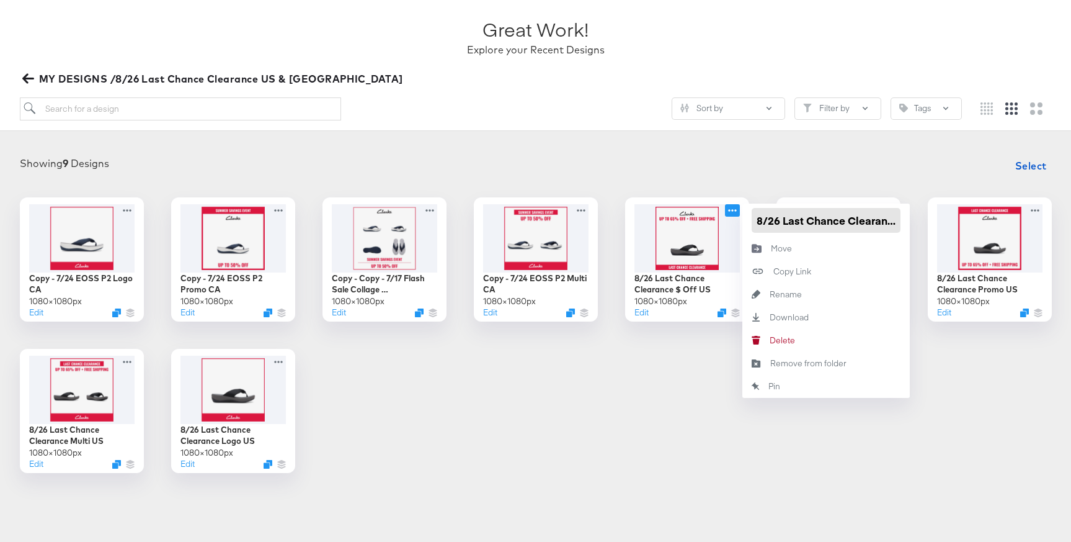
drag, startPoint x: 760, startPoint y: 219, endPoint x: 782, endPoint y: 219, distance: 21.7
click at [782, 219] on input "8/26 Last Chance Clearance $ Off US" at bounding box center [826, 220] width 149 height 25
drag, startPoint x: 756, startPoint y: 220, endPoint x: 850, endPoint y: 226, distance: 94.5
click at [850, 226] on input "8/26 Last Chance Clearance $ Off US" at bounding box center [826, 220] width 149 height 25
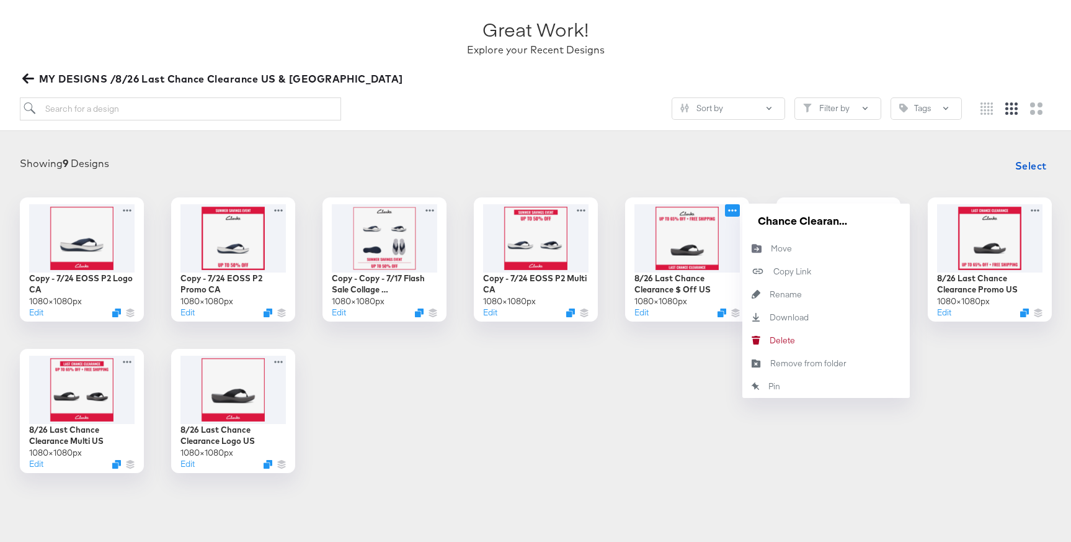
click at [813, 174] on div "Showing 9 Designs Select" at bounding box center [535, 165] width 1046 height 25
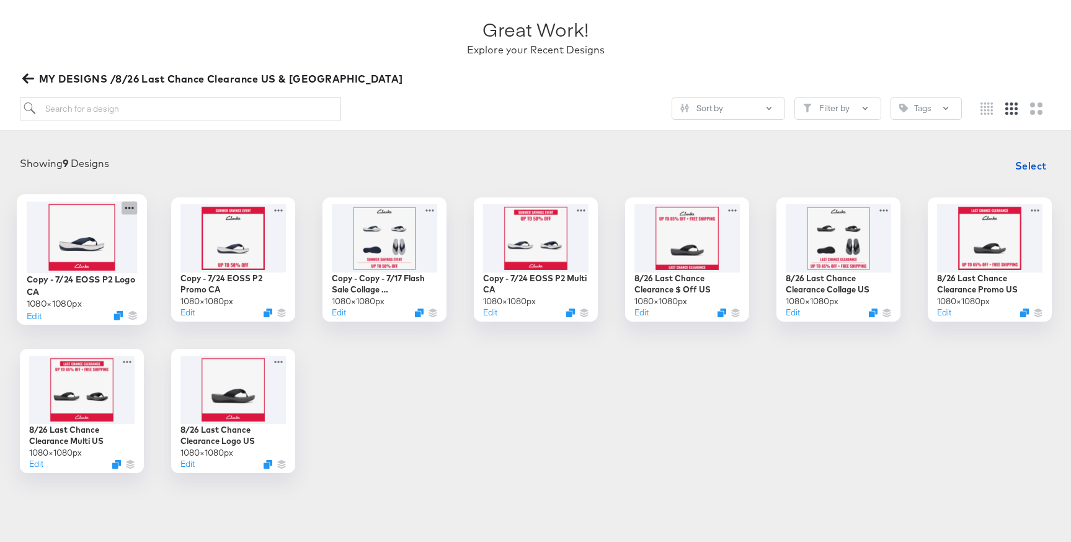
click at [126, 209] on icon at bounding box center [130, 207] width 16 height 13
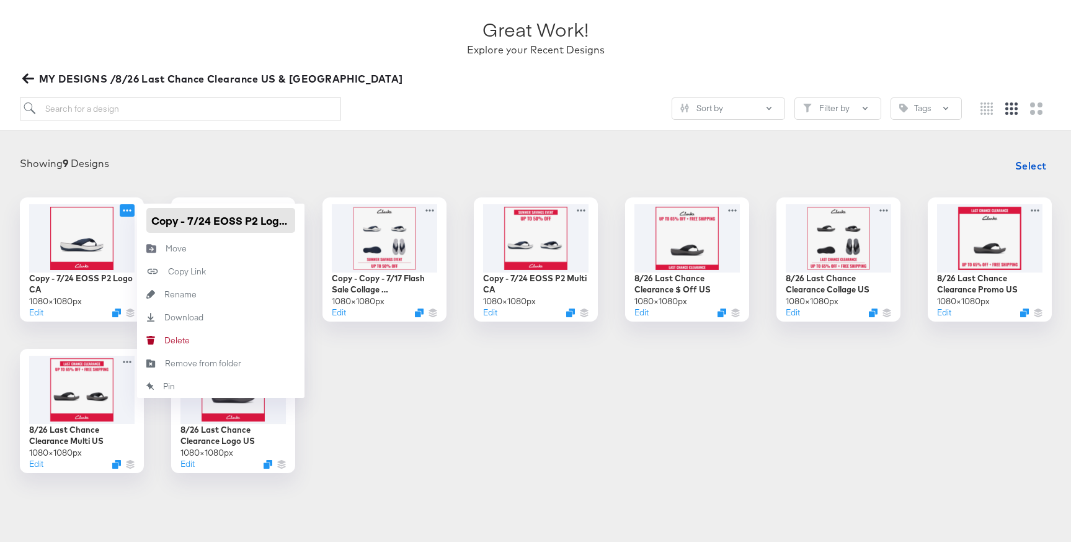
scroll to position [0, 14]
drag, startPoint x: 151, startPoint y: 220, endPoint x: 244, endPoint y: 219, distance: 93.1
click at [244, 219] on input "Copy - 7/24 EOSS P2 Logo CA" at bounding box center [220, 220] width 149 height 25
paste input "8/26 Last Chance Clearance"
type input "8/26 Last Chance Clearance Logo CA"
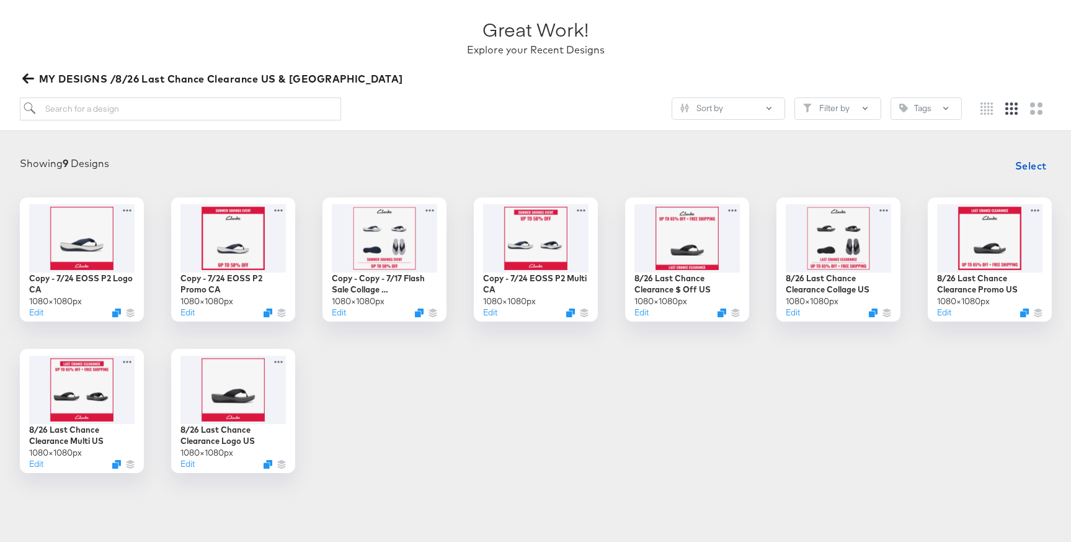
click at [344, 151] on div "Showing 9 Designs Select Copy - 7/24 EOSS P2 Logo CA 1080 × 1080 px Edit Copy -…" at bounding box center [535, 313] width 1071 height 344
click at [187, 312] on button "Edit" at bounding box center [184, 315] width 15 height 12
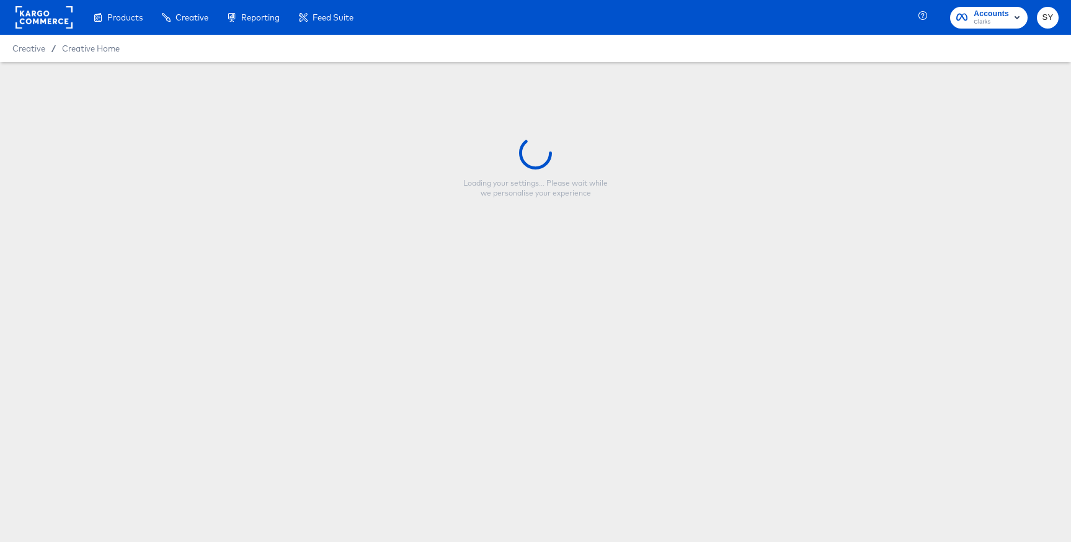
type input "Copy - 7/24 EOSS P2 Promo CA"
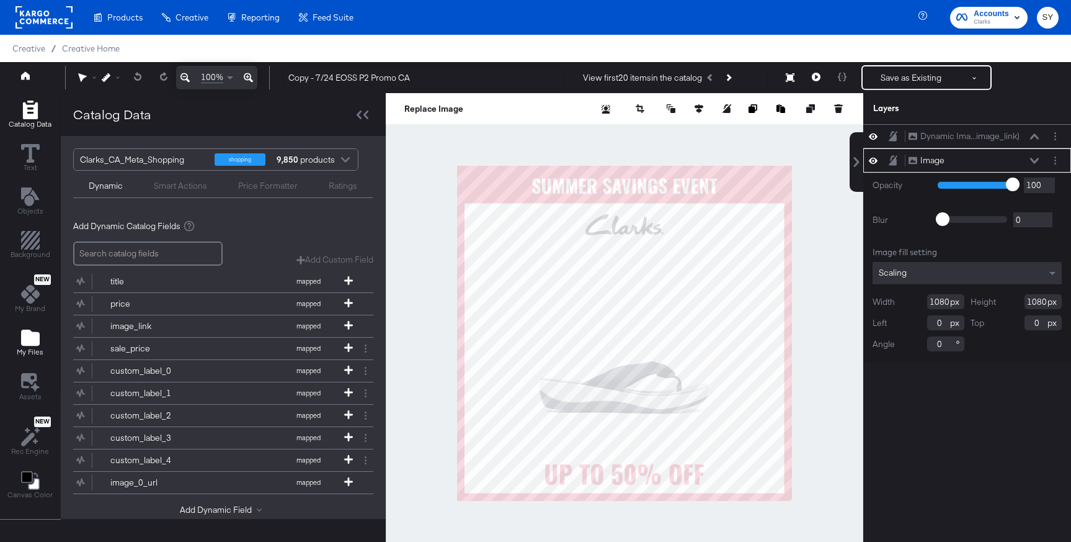
click at [35, 333] on icon "Add Files" at bounding box center [30, 337] width 19 height 16
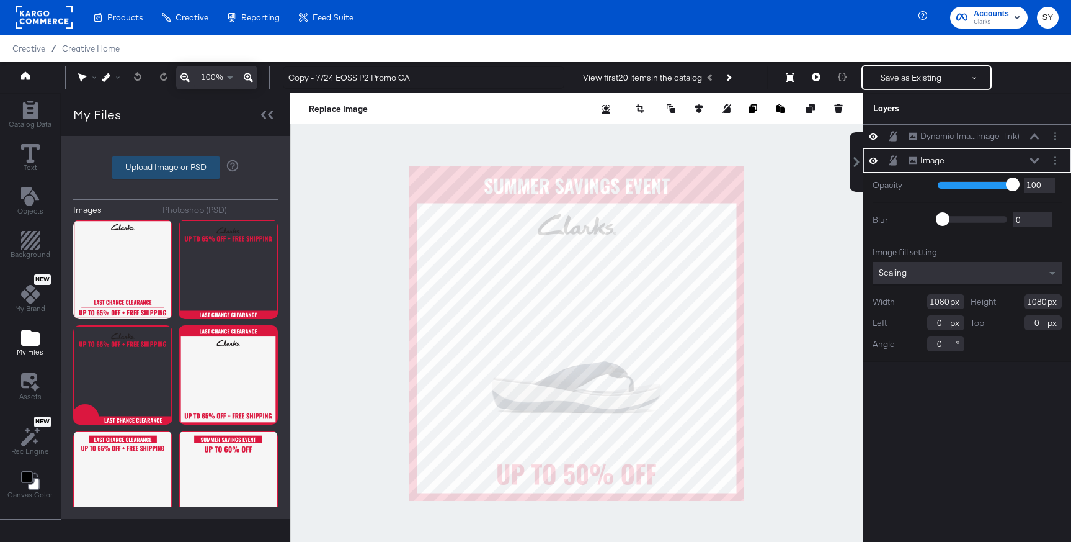
click at [171, 165] on label "Upload Image or PSD" at bounding box center [165, 167] width 107 height 21
click at [176, 167] on input "Upload Image or PSD" at bounding box center [176, 167] width 0 height 0
type input "C:\fakepath\promo 23.png"
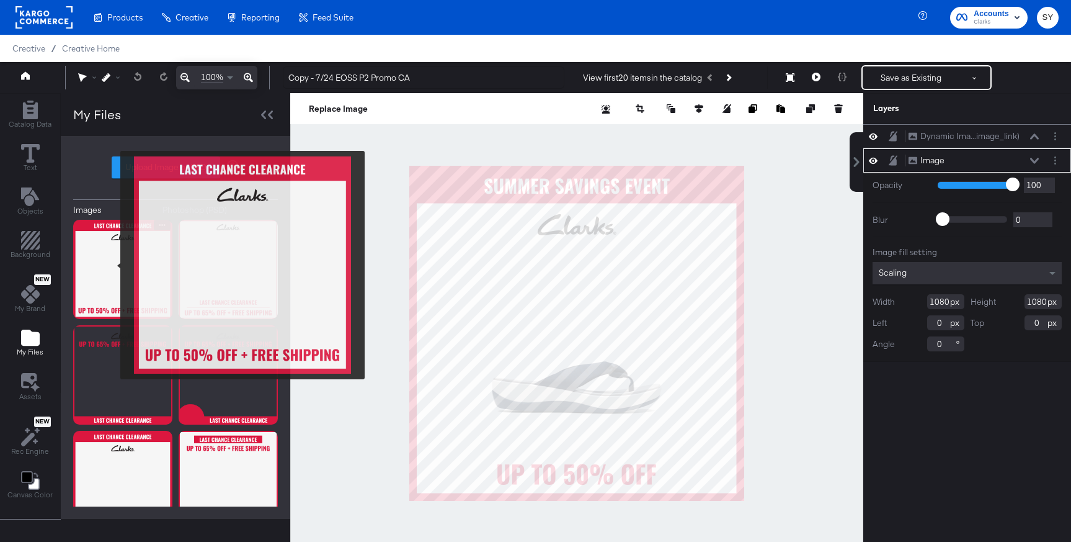
click at [112, 265] on img at bounding box center [122, 269] width 99 height 99
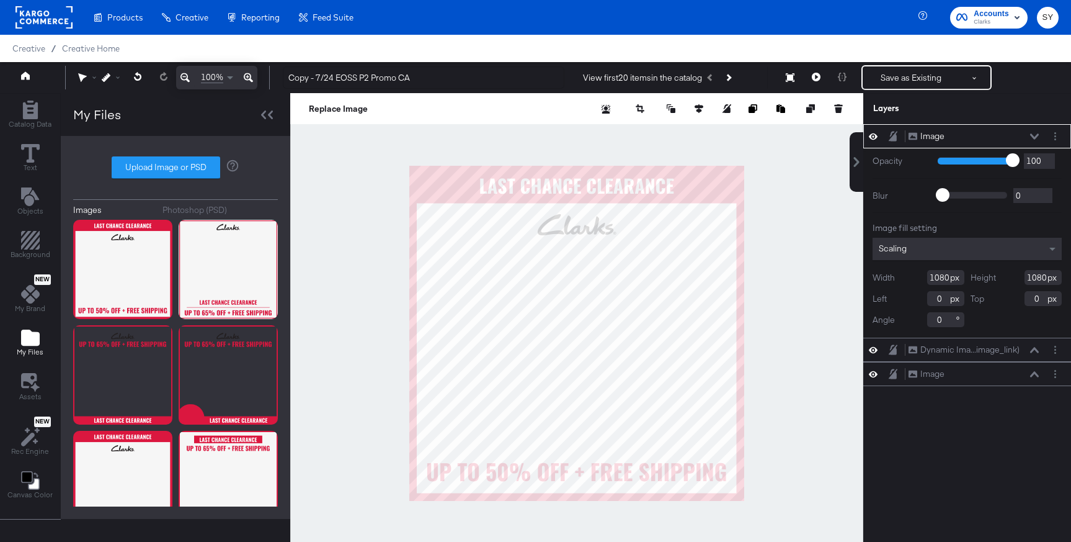
click at [1028, 131] on div "Image Image" at bounding box center [974, 136] width 132 height 13
click at [1032, 135] on icon at bounding box center [1034, 136] width 9 height 6
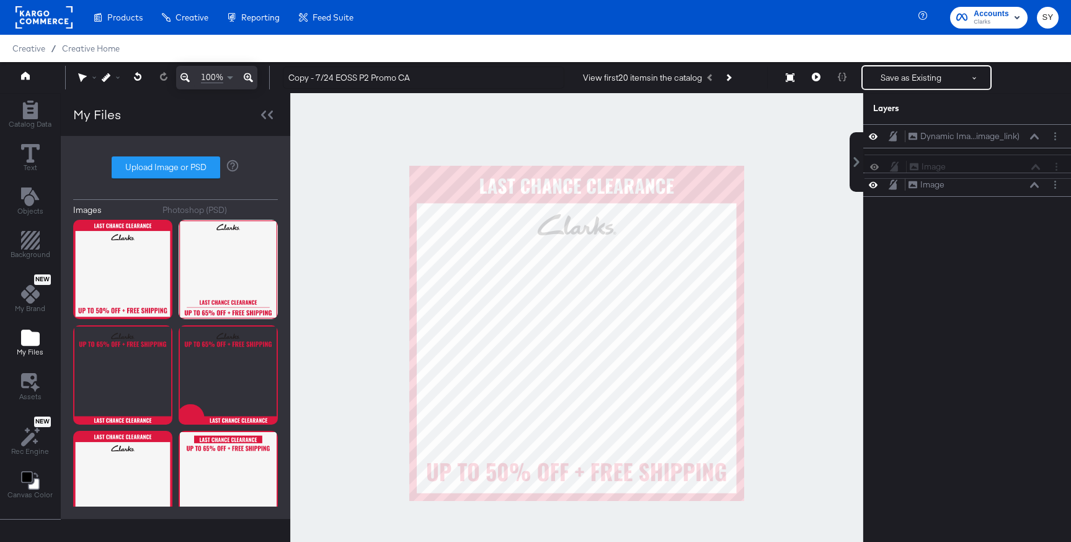
drag, startPoint x: 990, startPoint y: 140, endPoint x: 992, endPoint y: 167, distance: 27.4
click at [992, 167] on div "Image Image Dynamic Ima...image_link) Dynamic Image (image_link) Image Image" at bounding box center [967, 160] width 208 height 73
click at [1054, 183] on button "Layer Options" at bounding box center [1055, 184] width 13 height 13
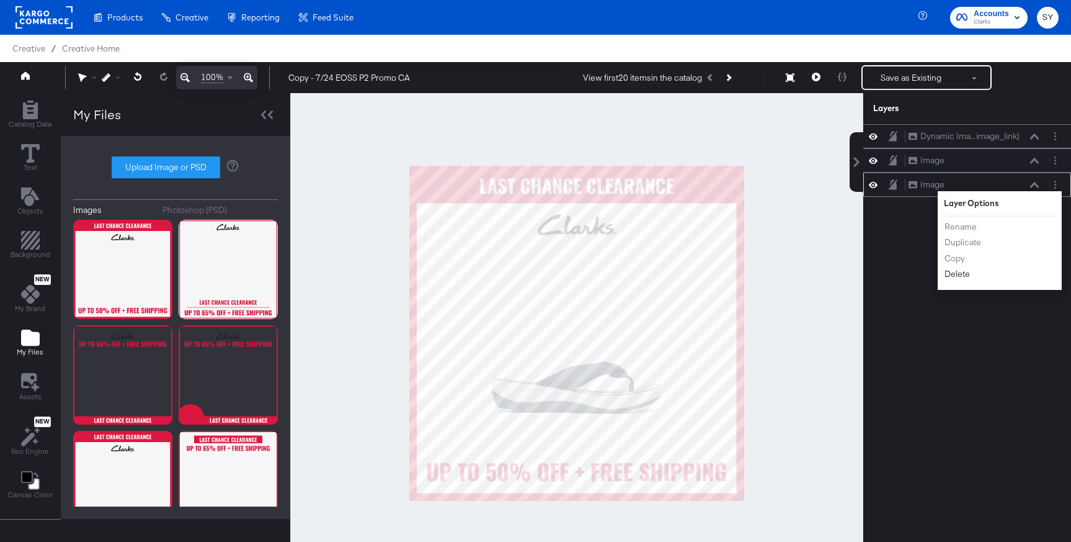
click at [965, 277] on button "Delete" at bounding box center [957, 273] width 27 height 13
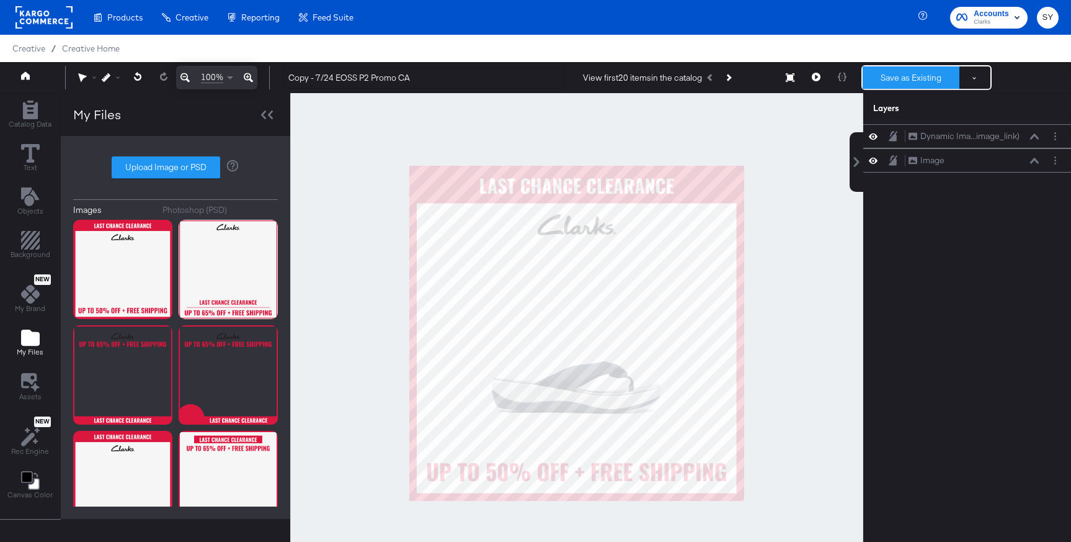
click at [916, 69] on button "Save as Existing" at bounding box center [911, 77] width 97 height 22
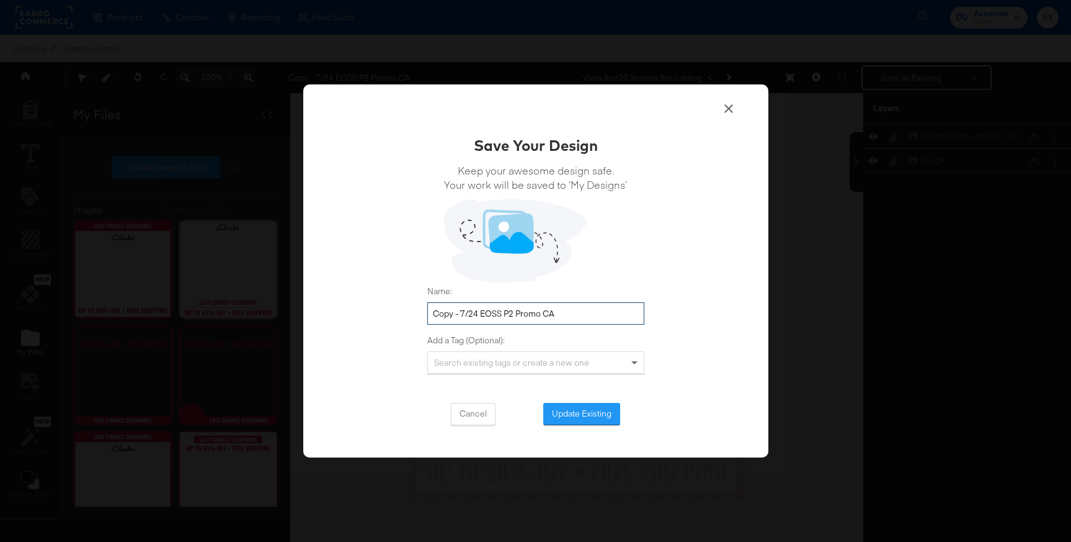
drag, startPoint x: 514, startPoint y: 314, endPoint x: 433, endPoint y: 311, distance: 81.3
click at [433, 311] on input "Copy - 7/24 EOSS P2 Promo CA" at bounding box center [535, 313] width 217 height 23
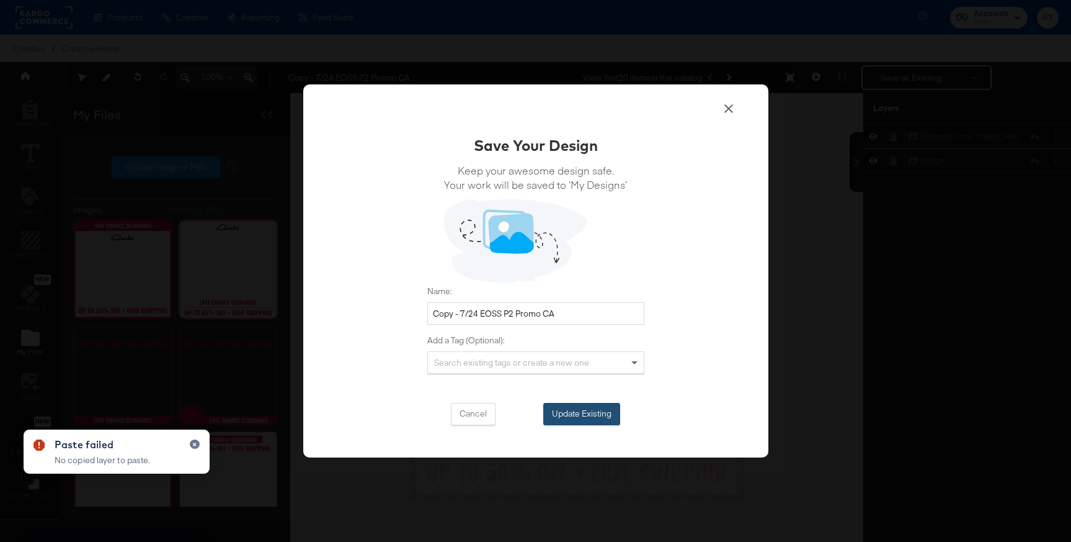
click at [584, 408] on button "Update Existing" at bounding box center [581, 414] width 77 height 22
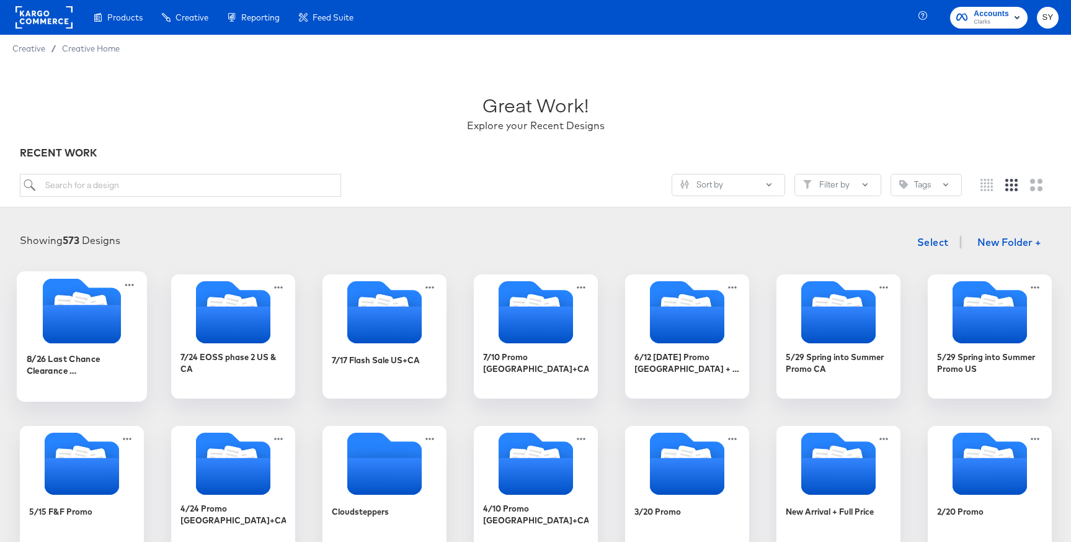
click at [80, 350] on div "8/26 Last Chance Clearance [GEOGRAPHIC_DATA] & [GEOGRAPHIC_DATA]" at bounding box center [81, 370] width 111 height 48
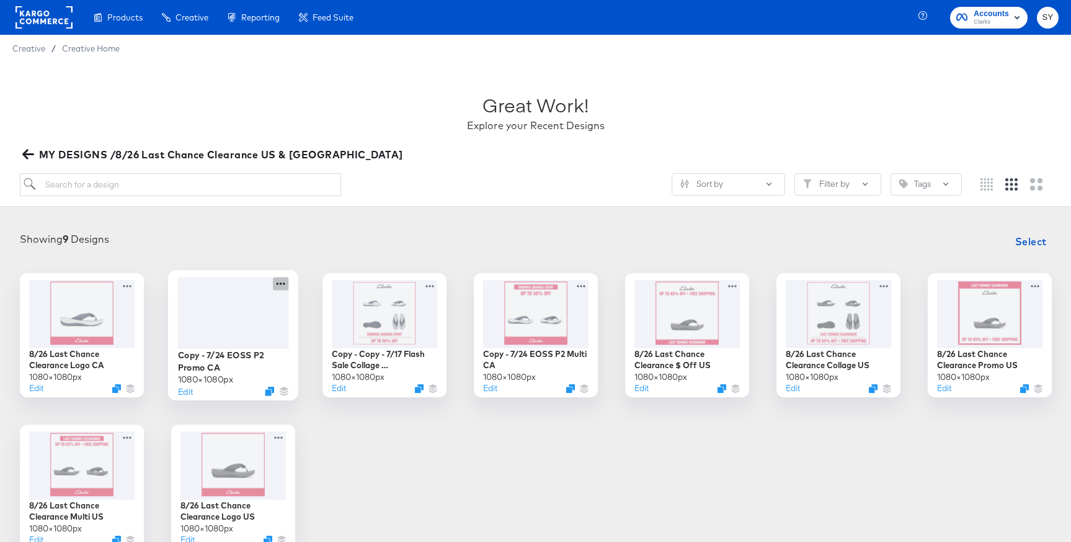
click at [279, 283] on icon at bounding box center [281, 283] width 16 height 13
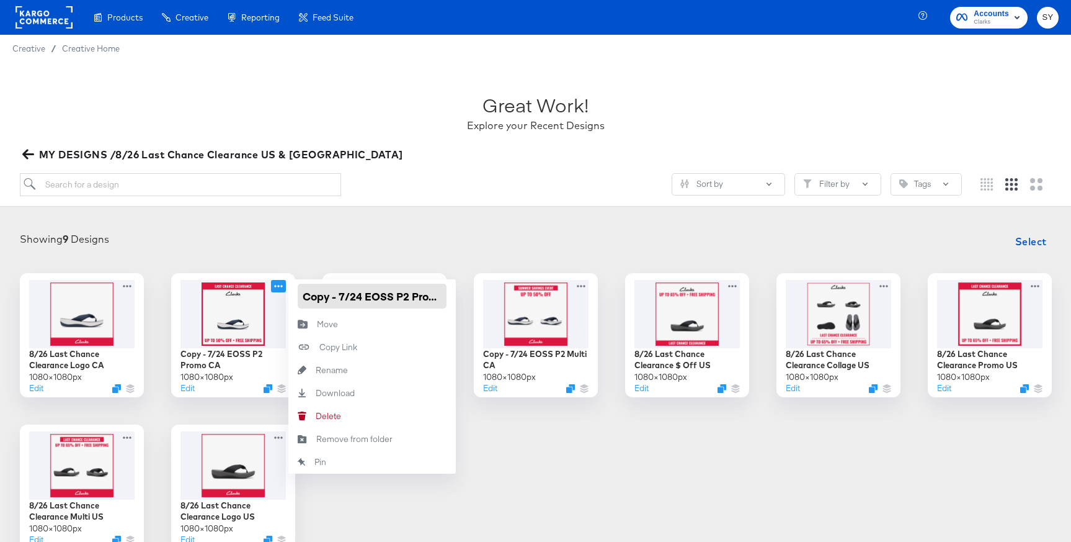
scroll to position [0, 22]
drag, startPoint x: 303, startPoint y: 295, endPoint x: 388, endPoint y: 301, distance: 85.2
click at [388, 301] on input "Copy - 7/24 EOSS P2 Promo CA" at bounding box center [372, 295] width 149 height 25
paste input "8/26 Last Chance Clearance"
type input "8/26 Last Chance Clearance Promo CA"
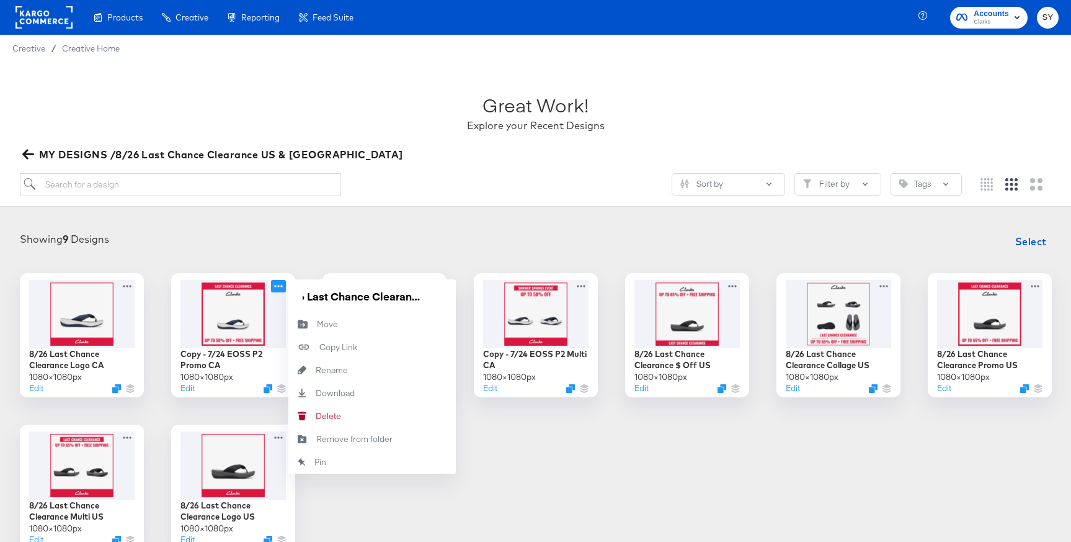
click at [477, 244] on div "Showing 9 Designs Select" at bounding box center [535, 241] width 1046 height 25
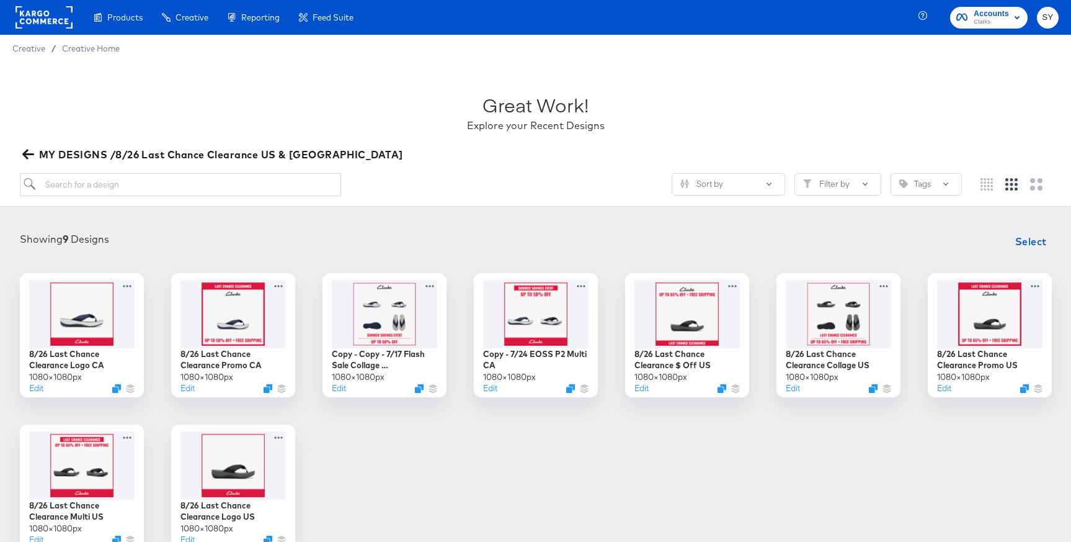
click at [392, 464] on div "8/26 Last Chance Clearance Logo CA 1080 × 1080 px Edit 8/26 Last Chance Clearan…" at bounding box center [535, 410] width 1046 height 275
click at [339, 395] on button "Edit" at bounding box center [336, 391] width 15 height 12
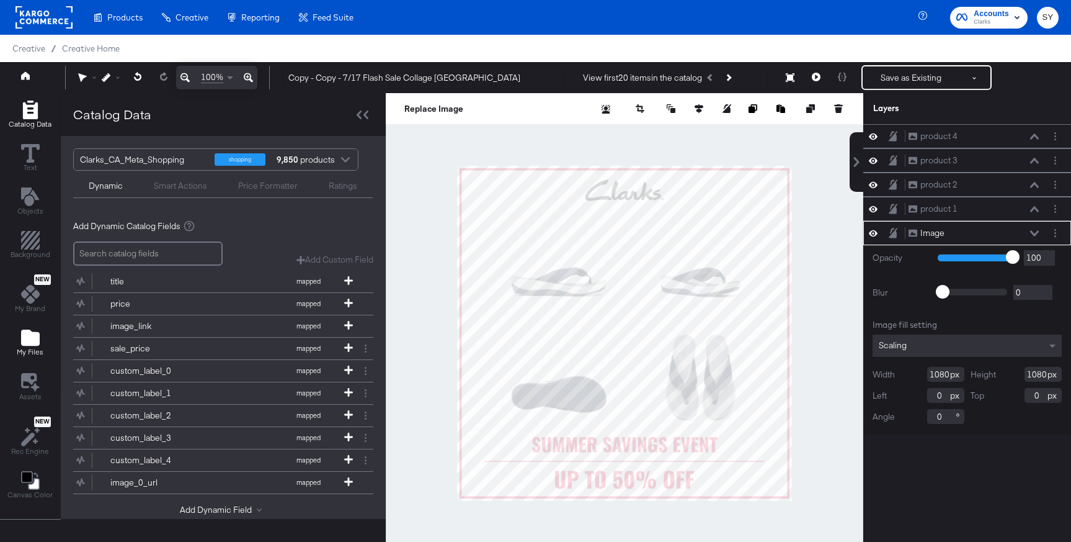
click at [30, 333] on icon "Add Files" at bounding box center [30, 337] width 19 height 16
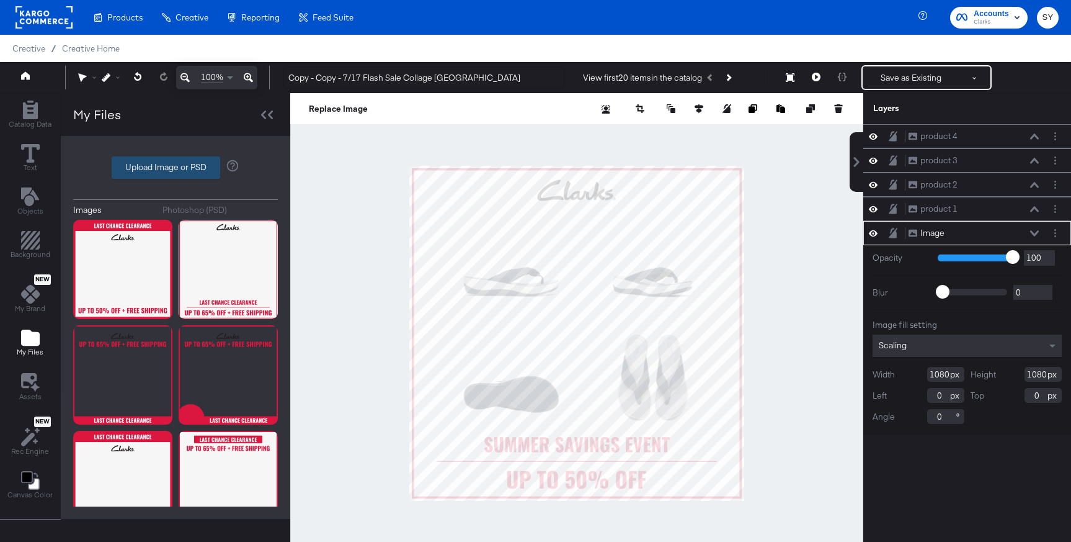
click at [149, 169] on label "Upload Image or PSD" at bounding box center [165, 167] width 107 height 21
click at [176, 167] on input "Upload Image or PSD" at bounding box center [176, 167] width 0 height 0
type input "C:\fakepath\collage 6.png"
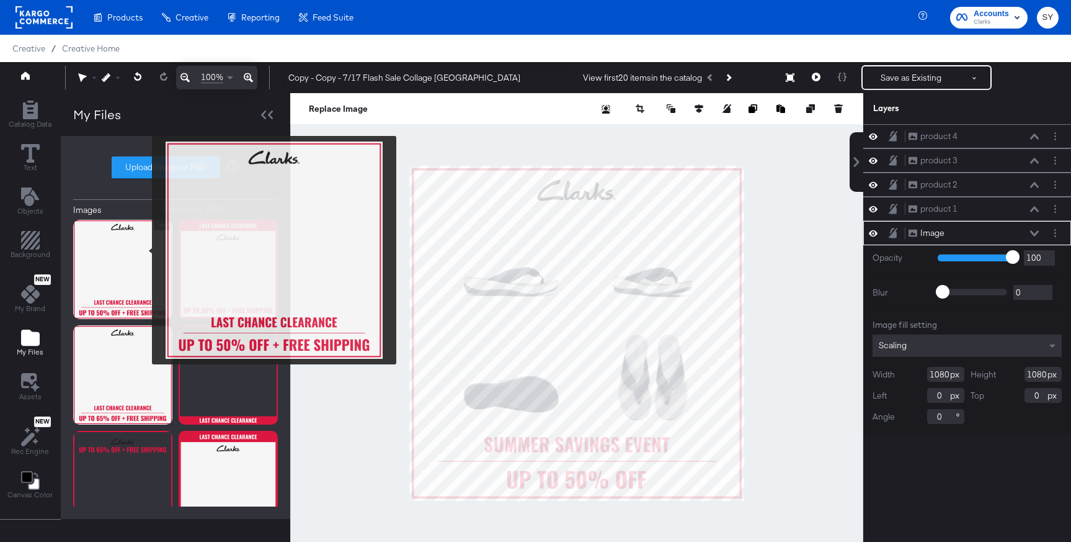
click at [144, 250] on img at bounding box center [122, 269] width 99 height 99
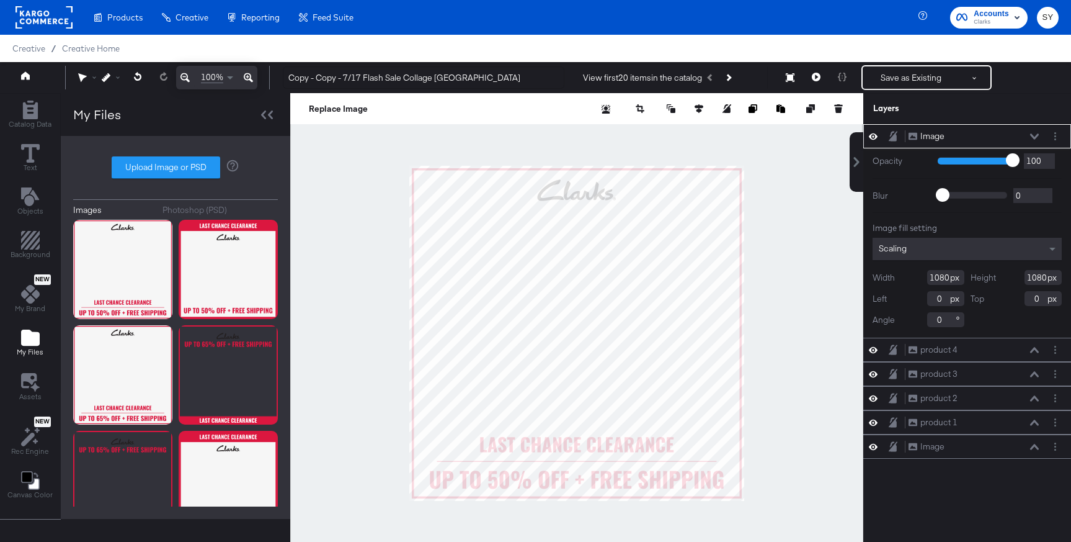
click at [1035, 133] on icon at bounding box center [1034, 136] width 9 height 6
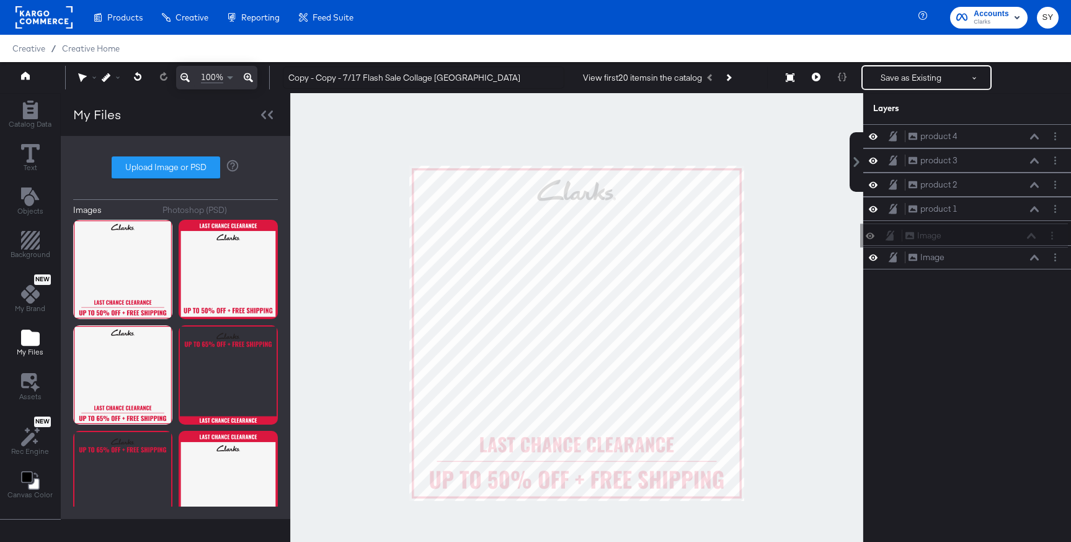
drag, startPoint x: 996, startPoint y: 139, endPoint x: 992, endPoint y: 240, distance: 101.2
click at [992, 240] on div "Image Image product 4 product 4 product 3 product 3 product 2 product 2 product…" at bounding box center [967, 196] width 208 height 145
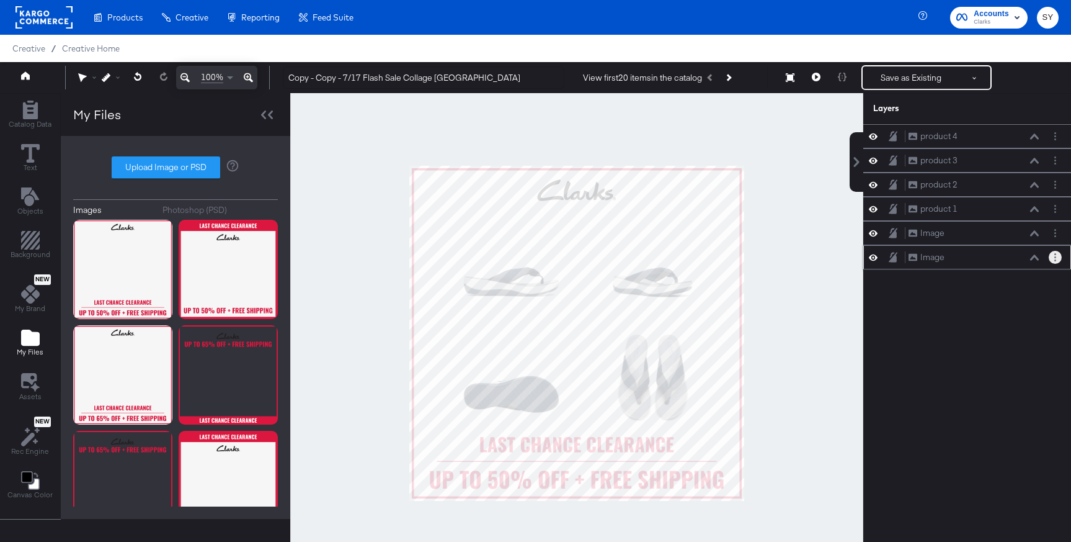
click at [1055, 259] on circle "Layer Options" at bounding box center [1056, 260] width 2 height 2
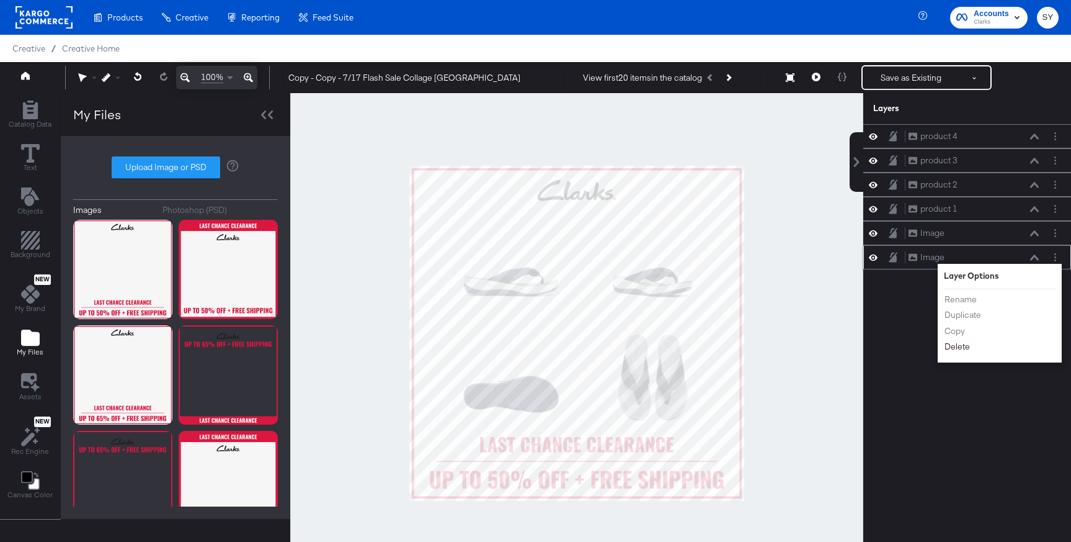
click at [963, 348] on button "Delete" at bounding box center [957, 346] width 27 height 13
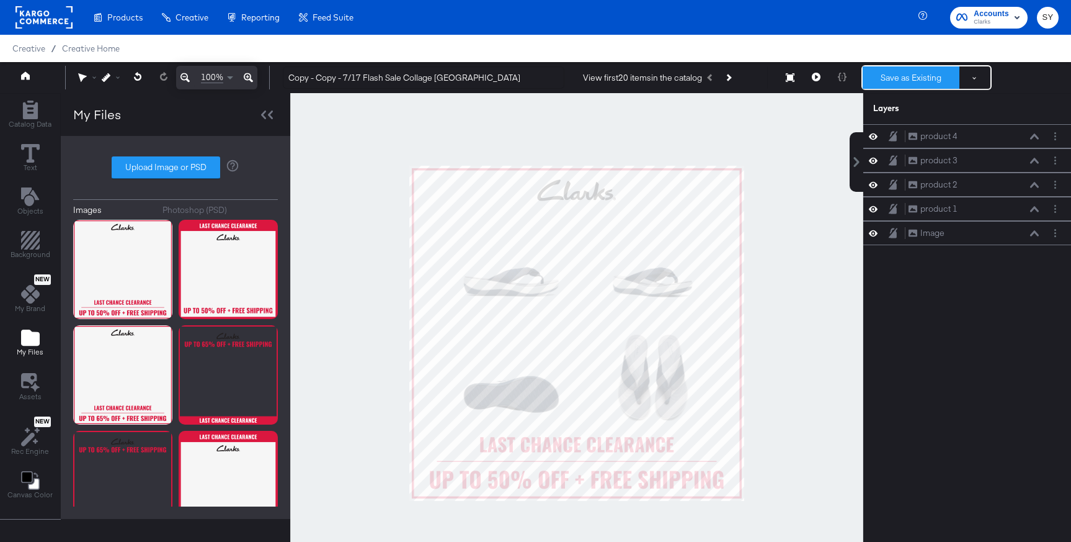
click at [916, 69] on button "Save as Existing" at bounding box center [911, 77] width 97 height 22
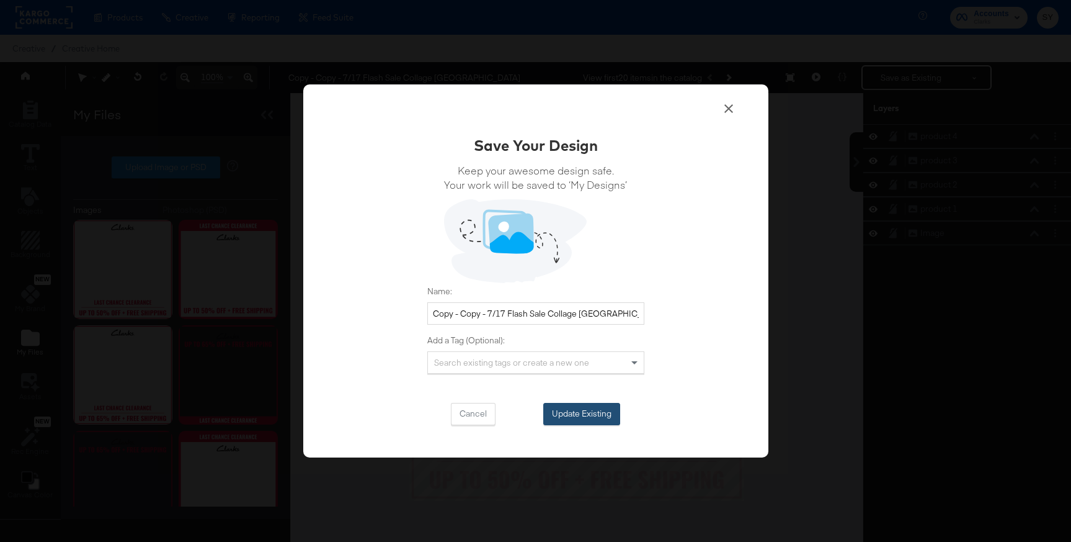
click at [590, 417] on button "Update Existing" at bounding box center [581, 414] width 77 height 22
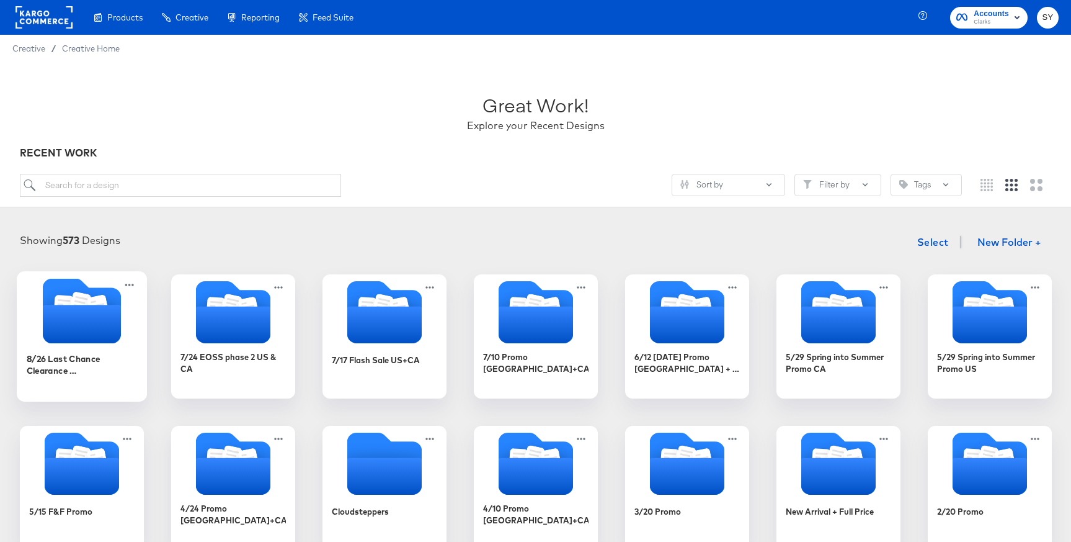
click at [103, 349] on div "8/26 Last Chance Clearance [GEOGRAPHIC_DATA] & [GEOGRAPHIC_DATA]" at bounding box center [81, 370] width 111 height 48
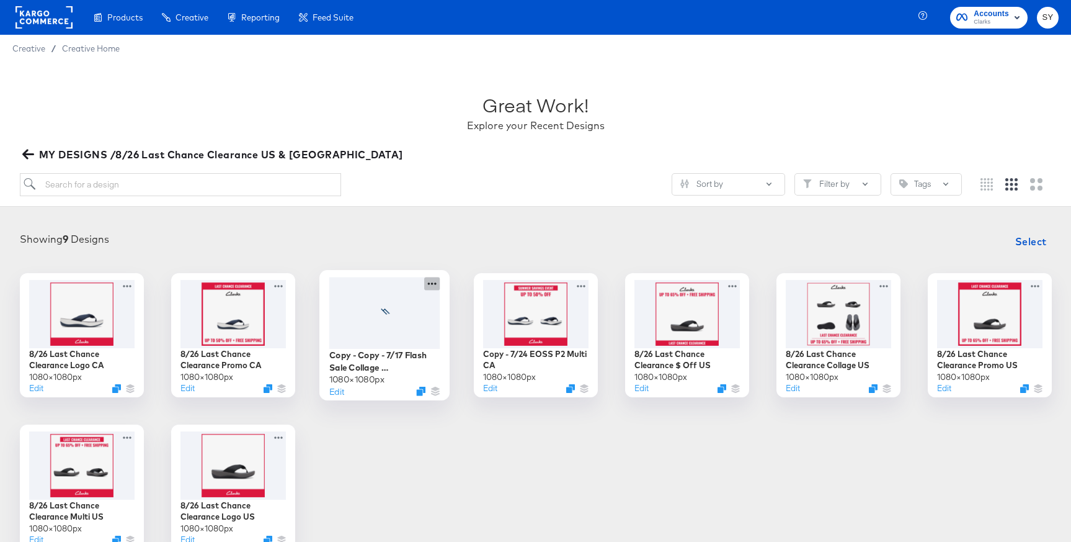
click at [434, 280] on icon at bounding box center [432, 283] width 16 height 13
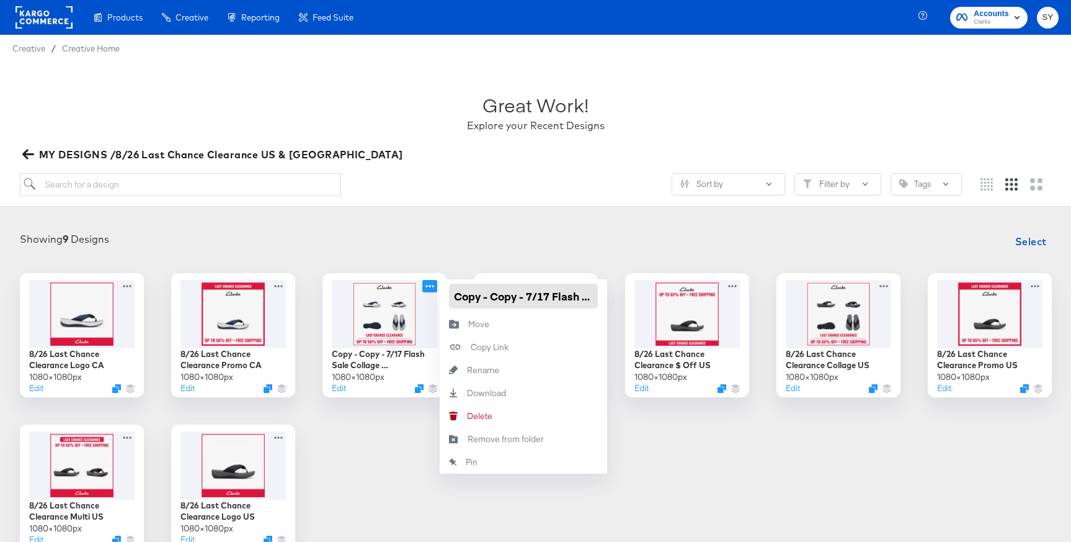
drag, startPoint x: 458, startPoint y: 298, endPoint x: 481, endPoint y: 297, distance: 23.6
click at [482, 297] on input "Copy - Copy - 7/17 Flash Sale Collage [GEOGRAPHIC_DATA]" at bounding box center [523, 295] width 149 height 25
drag, startPoint x: 455, startPoint y: 295, endPoint x: 535, endPoint y: 300, distance: 80.8
click at [535, 300] on input "Copy - Copy - 7/17 Flash Sale Collage [GEOGRAPHIC_DATA]" at bounding box center [523, 295] width 149 height 25
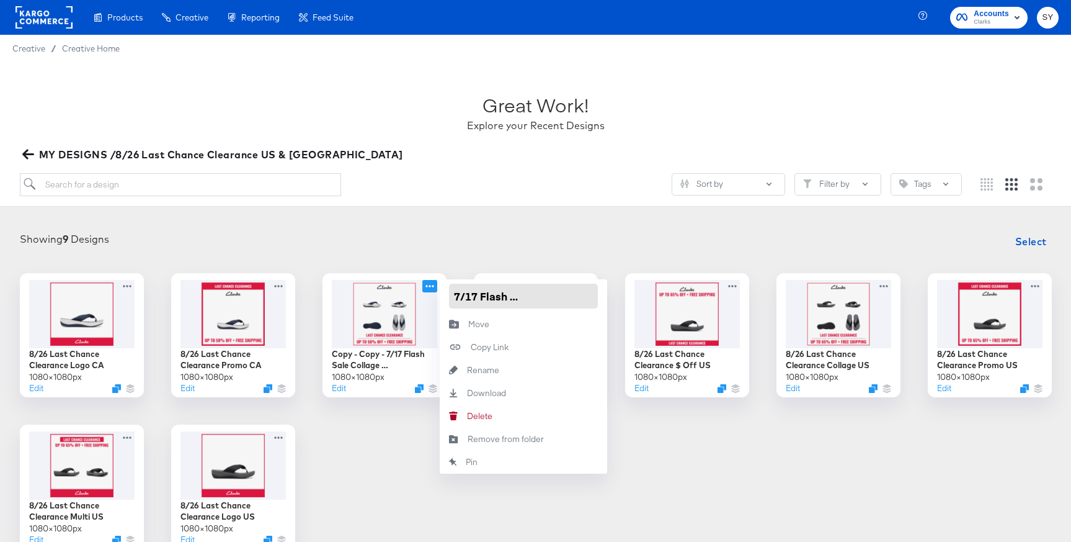
paste input "8/26 Last Chance Clearance"
type input "8/26 Last Chance Clearance Collage CA"
click at [603, 246] on div "Showing 9 Designs Select" at bounding box center [535, 241] width 1046 height 25
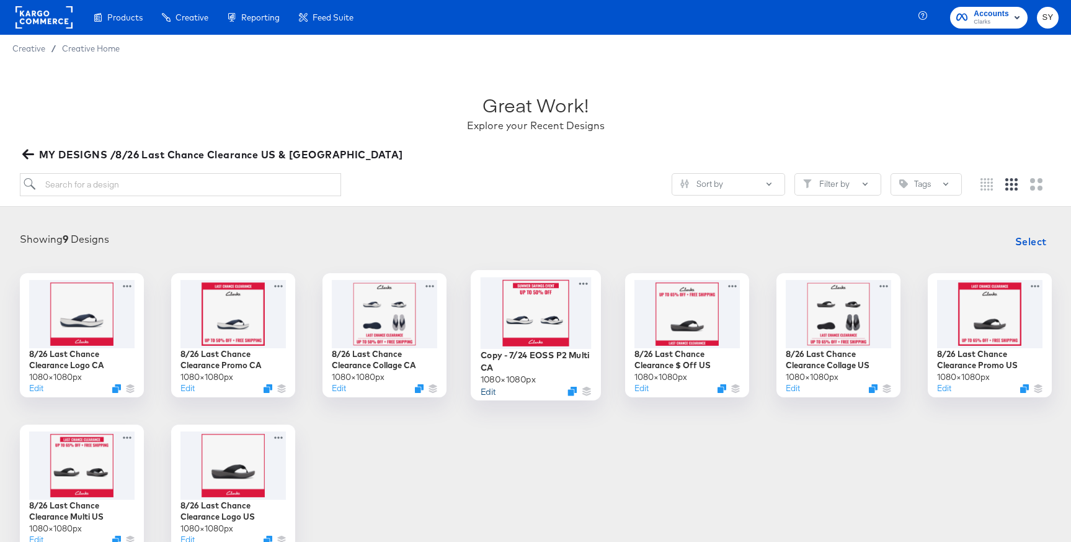
click at [489, 391] on button "Edit" at bounding box center [487, 391] width 15 height 12
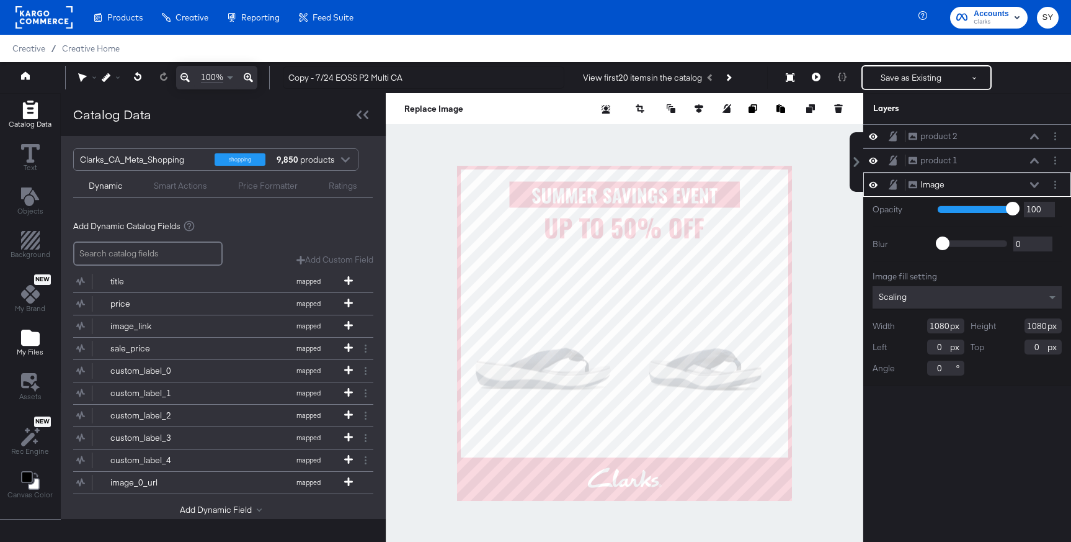
click at [38, 340] on icon "Add Files" at bounding box center [30, 337] width 19 height 16
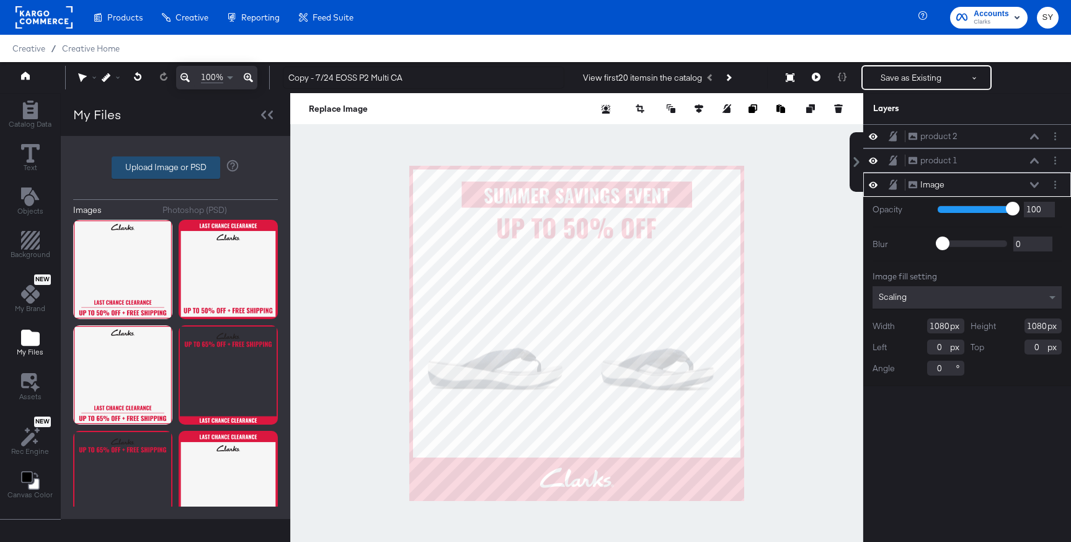
click at [177, 169] on label "Upload Image or PSD" at bounding box center [165, 167] width 107 height 21
click at [176, 167] on input "Upload Image or PSD" at bounding box center [176, 167] width 0 height 0
type input "C:\fakepath\multi 8.png"
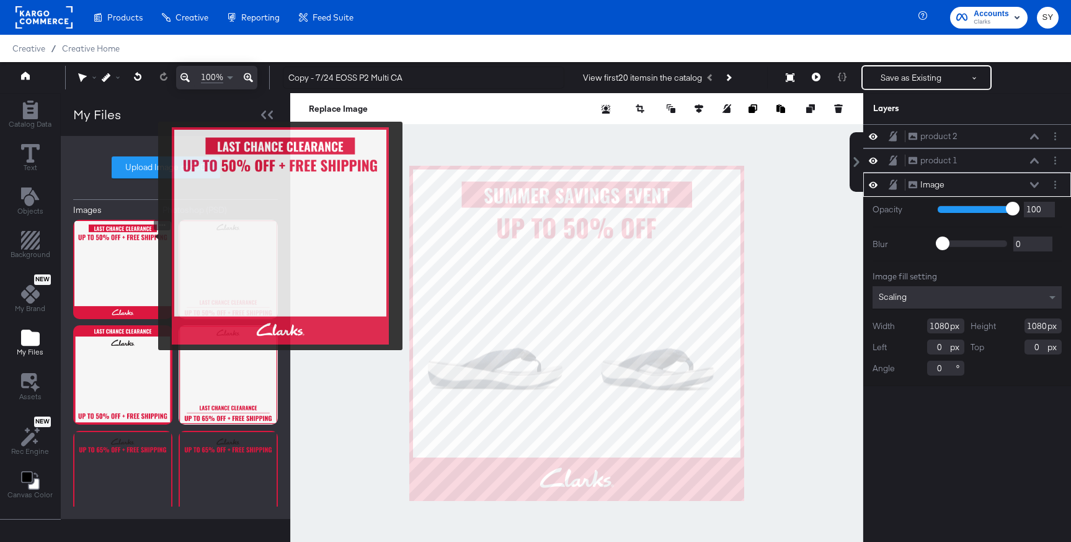
click at [150, 236] on img at bounding box center [122, 269] width 99 height 99
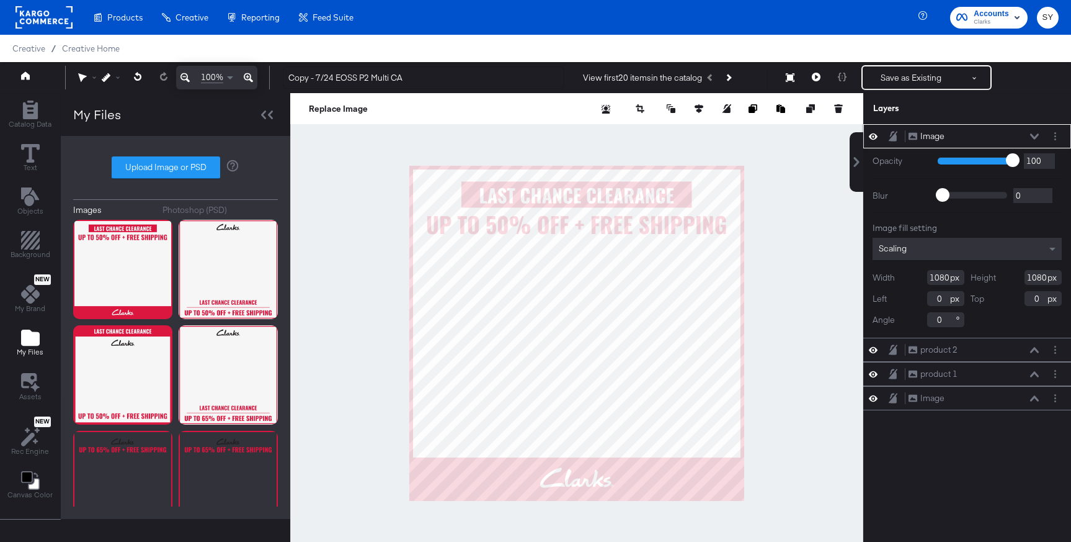
click at [1036, 134] on icon at bounding box center [1034, 136] width 9 height 6
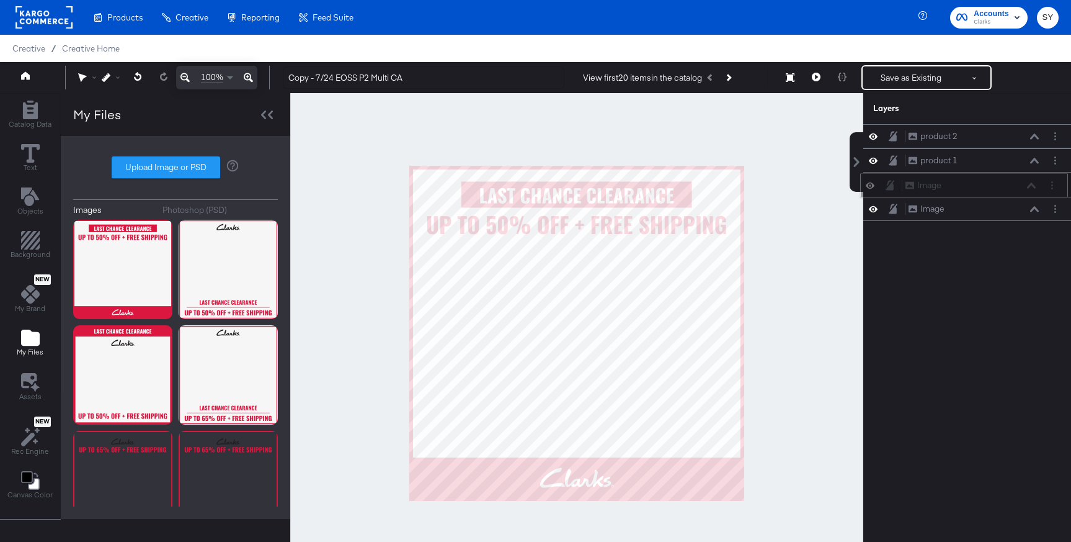
drag, startPoint x: 999, startPoint y: 132, endPoint x: 996, endPoint y: 185, distance: 52.8
click at [996, 185] on div "Image Image" at bounding box center [971, 185] width 132 height 13
click at [1055, 209] on icon "Layer Options" at bounding box center [1056, 209] width 2 height 8
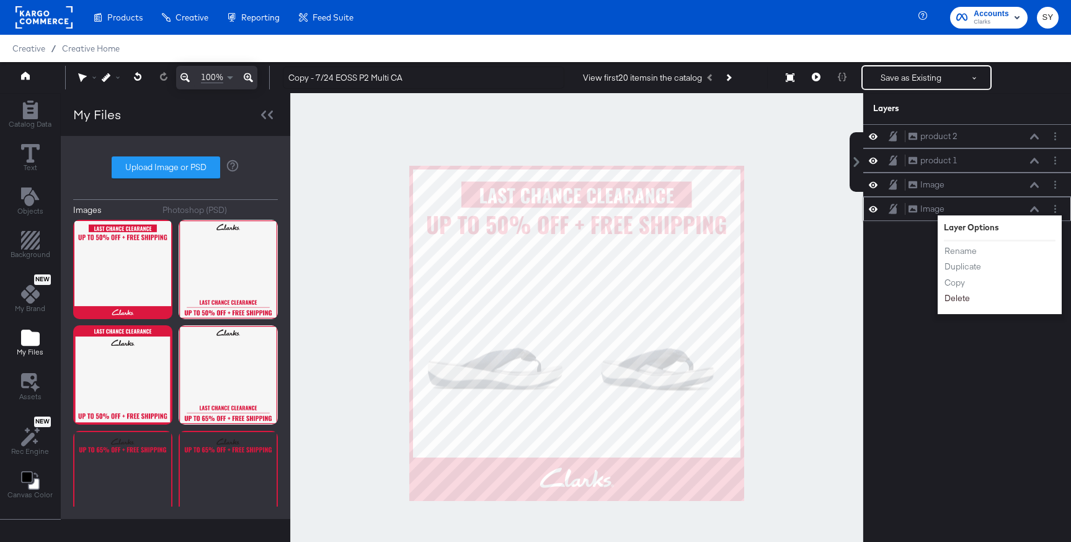
click at [966, 301] on button "Delete" at bounding box center [957, 298] width 27 height 13
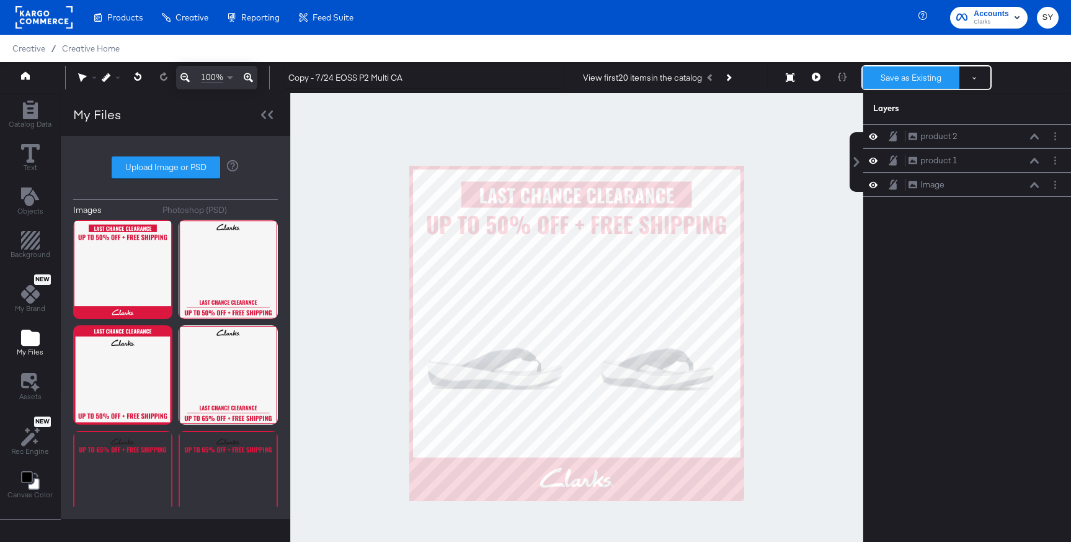
click at [922, 74] on button "Save as Existing" at bounding box center [911, 77] width 97 height 22
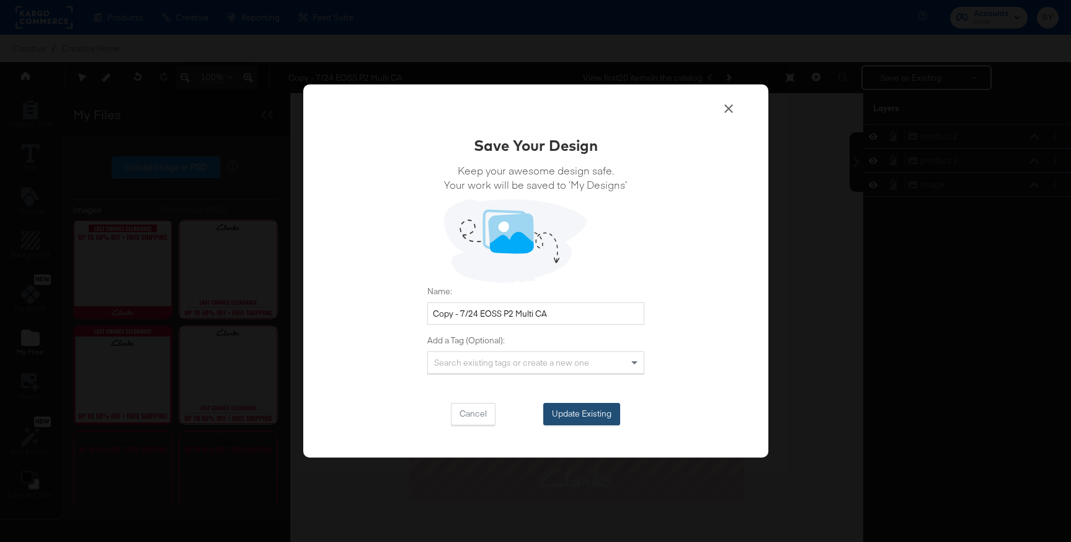
click at [599, 408] on button "Update Existing" at bounding box center [581, 414] width 77 height 22
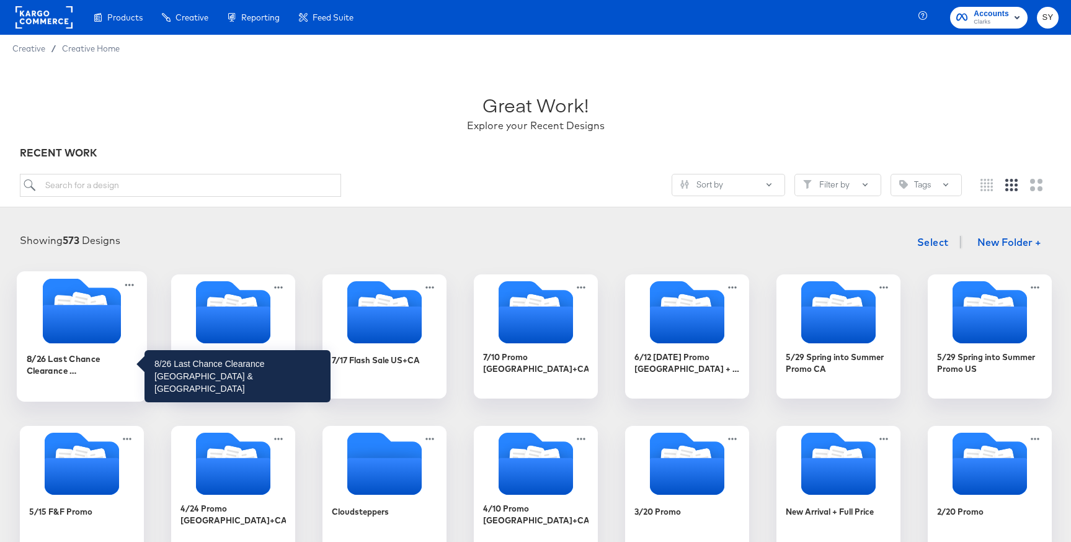
click at [92, 372] on div "8/26 Last Chance Clearance [GEOGRAPHIC_DATA] & [GEOGRAPHIC_DATA]" at bounding box center [81, 364] width 111 height 24
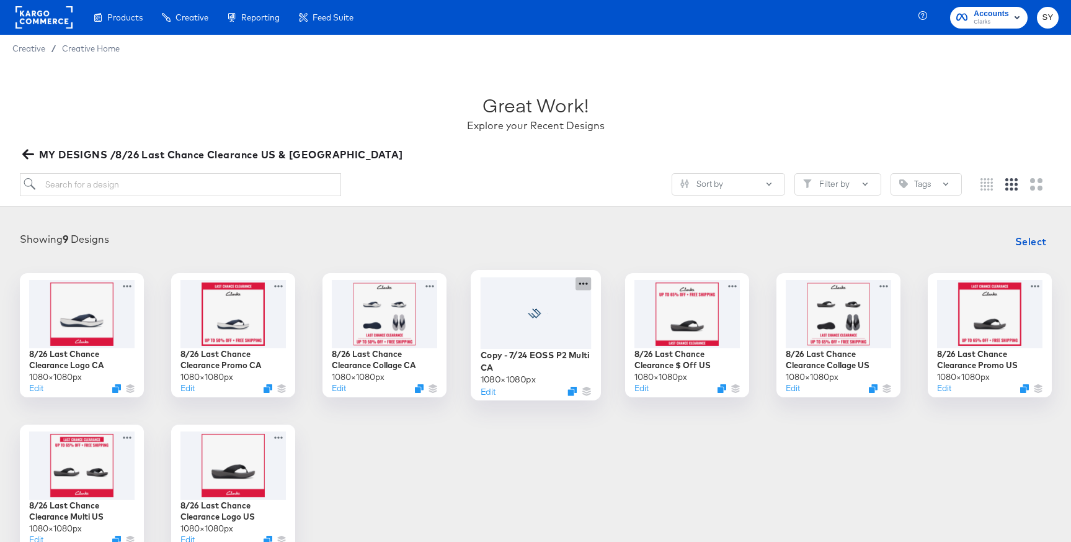
click at [585, 283] on icon at bounding box center [584, 283] width 16 height 13
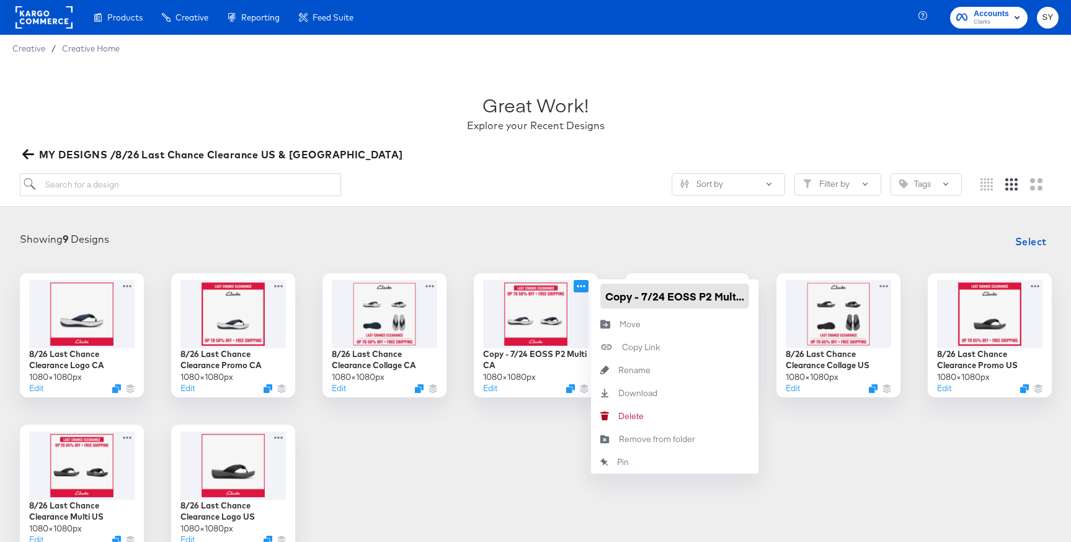
scroll to position [0, 12]
drag, startPoint x: 607, startPoint y: 292, endPoint x: 702, endPoint y: 298, distance: 95.7
click at [702, 298] on input "Copy - 7/24 EOSS P2 Multi CA" at bounding box center [674, 295] width 149 height 25
paste input "8/26 Last Chance Clearance"
type input "8/26 Last Chance Clearance Multi CA"
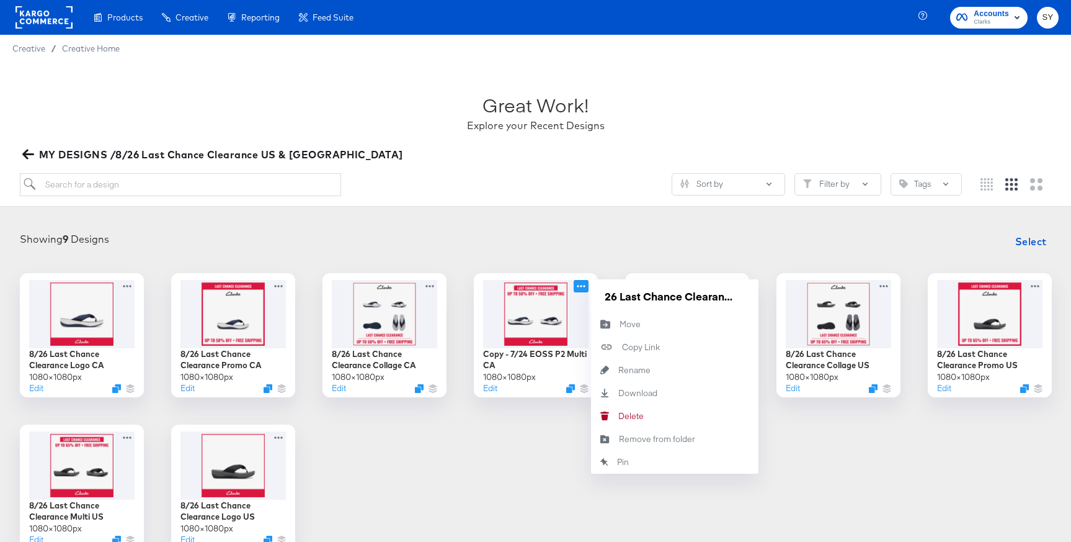
click at [746, 255] on div "Showing 9 Designs Select 8/26 Last Chance Clearance Logo CA 1080 × 1080 px Edit…" at bounding box center [535, 388] width 1046 height 319
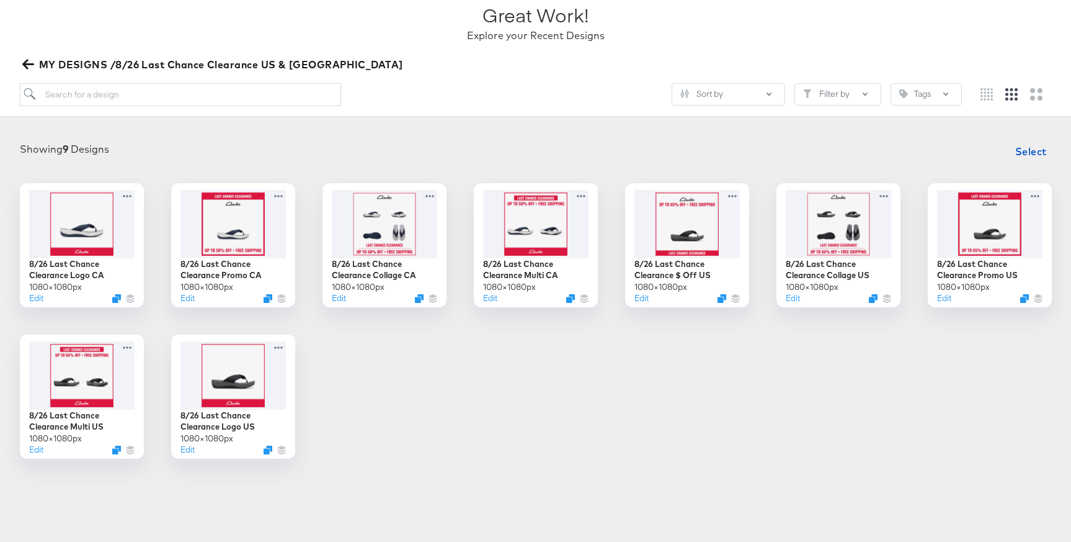
scroll to position [96, 0]
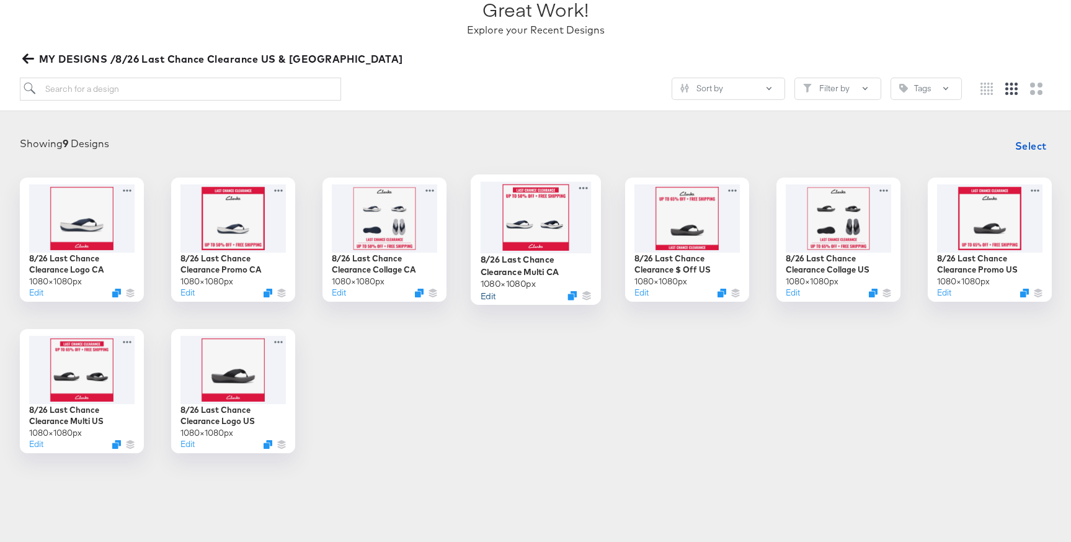
click at [488, 290] on button "Edit" at bounding box center [487, 295] width 15 height 12
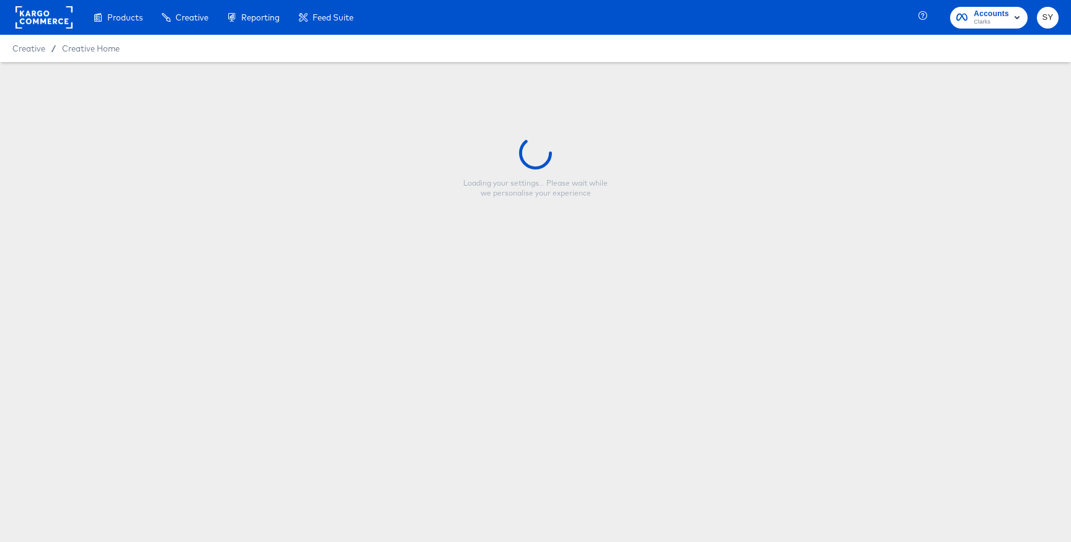
type input "8/26 Last Chance Clearance Multi CA"
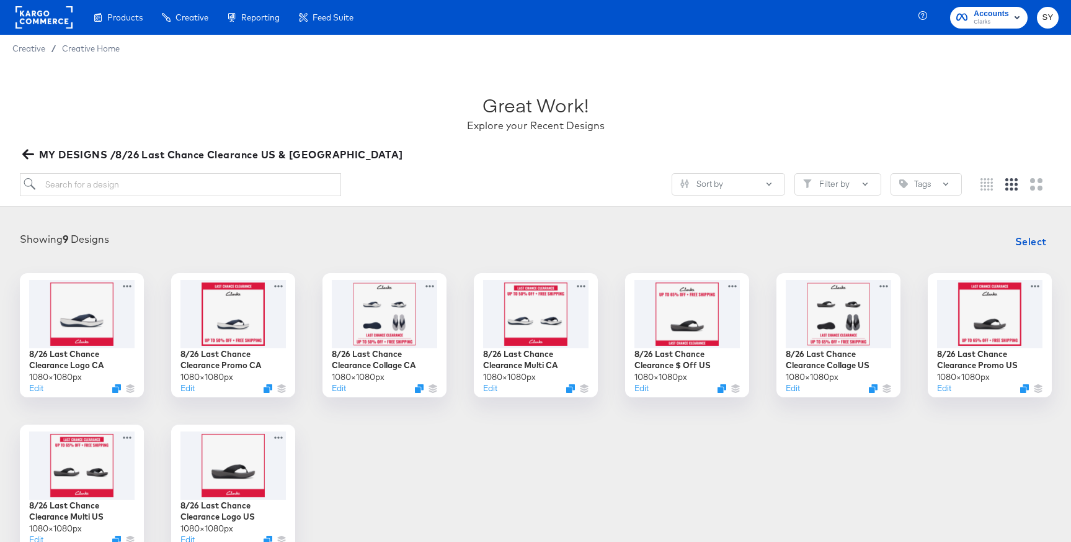
click at [378, 225] on div "Showing 9 Designs Select 8/26 Last Chance Clearance Logo CA 1080 × 1080 px Edit…" at bounding box center [535, 388] width 1071 height 344
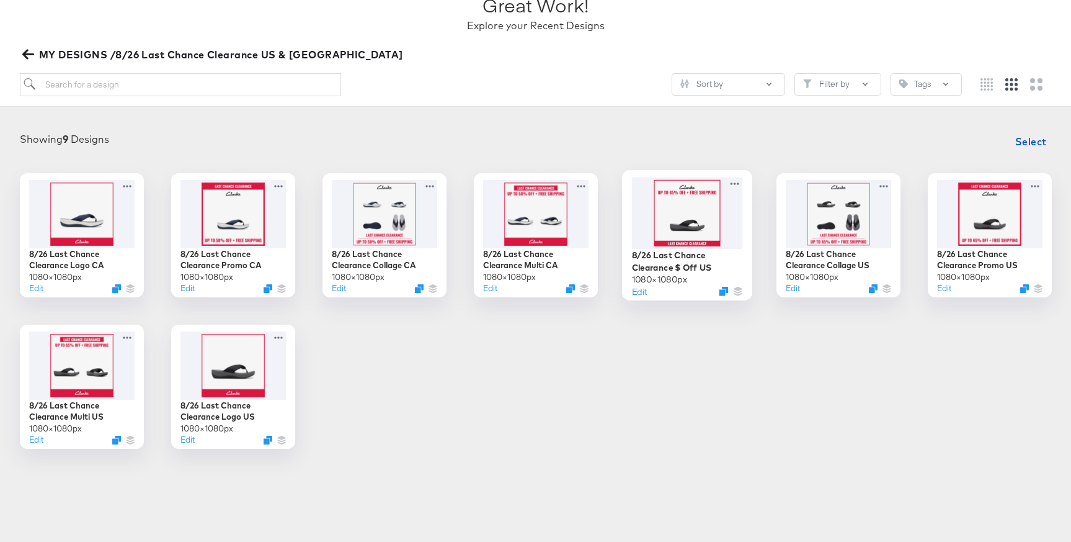
scroll to position [99, 0]
drag, startPoint x: 280, startPoint y: 45, endPoint x: 151, endPoint y: 42, distance: 129.7
click at [151, 42] on div "Great Work! Explore your Recent Designs MY DESIGNS /8/26 Last Chance Clearance …" at bounding box center [535, 35] width 1071 height 145
drag, startPoint x: 316, startPoint y: 56, endPoint x: 132, endPoint y: 47, distance: 184.5
click at [132, 47] on div "MY DESIGNS /8/26 Last Chance Clearance US & [GEOGRAPHIC_DATA]" at bounding box center [536, 55] width 1032 height 17
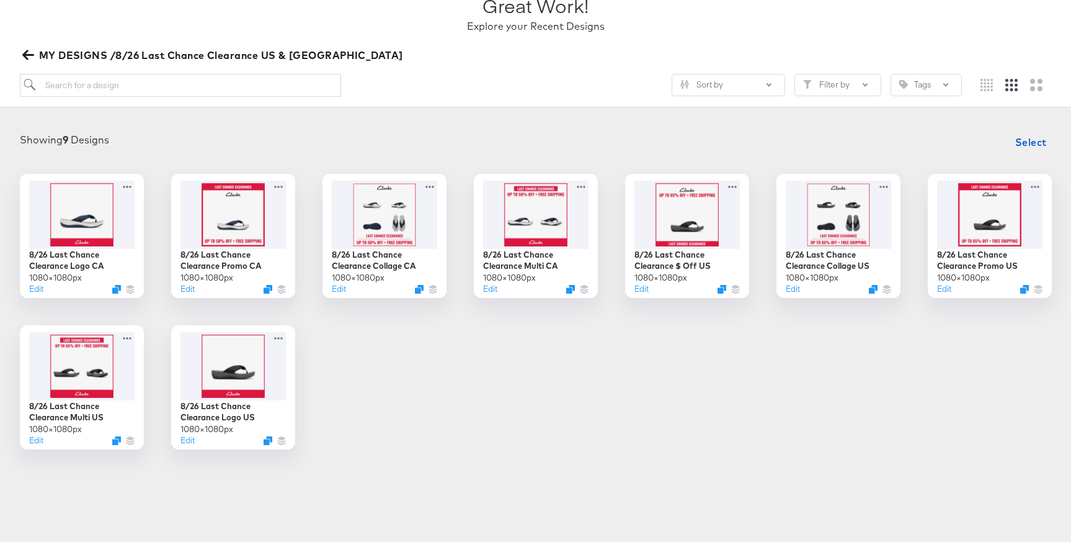
click at [141, 51] on span "MY DESIGNS /8/26 Last Chance Clearance US & [GEOGRAPHIC_DATA]" at bounding box center [214, 55] width 378 height 17
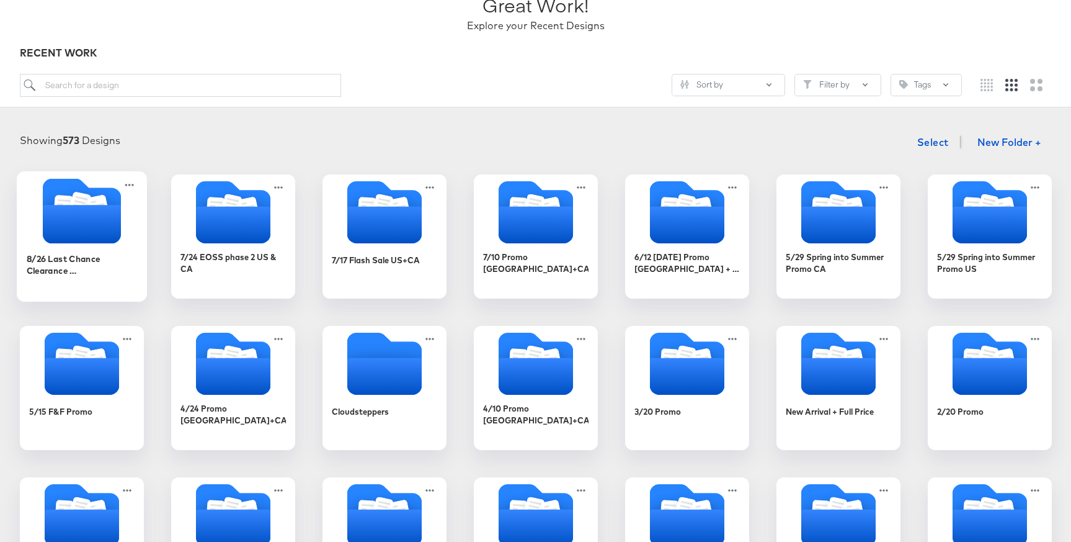
click at [81, 234] on icon "Folder" at bounding box center [81, 224] width 78 height 38
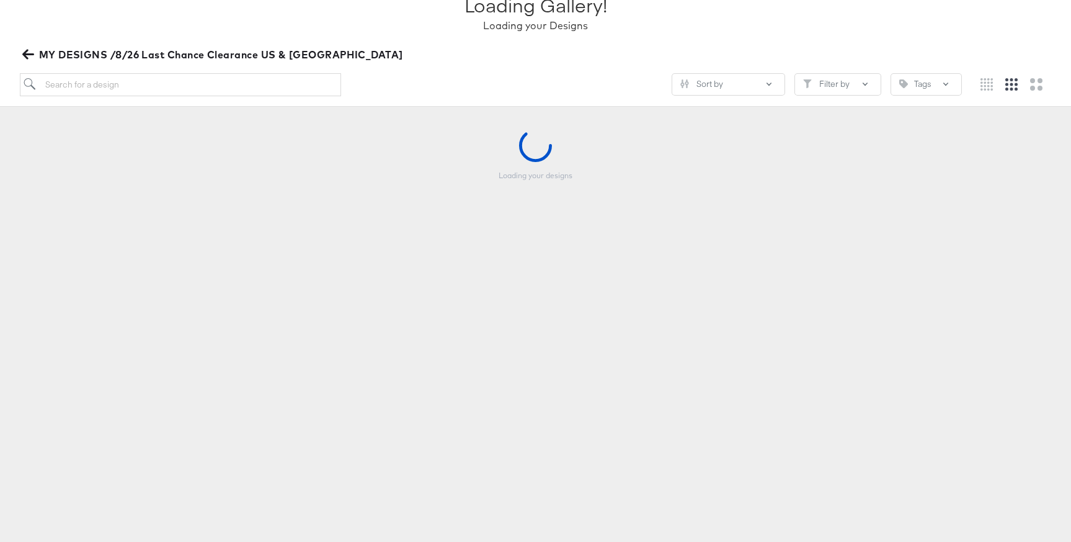
scroll to position [99, 0]
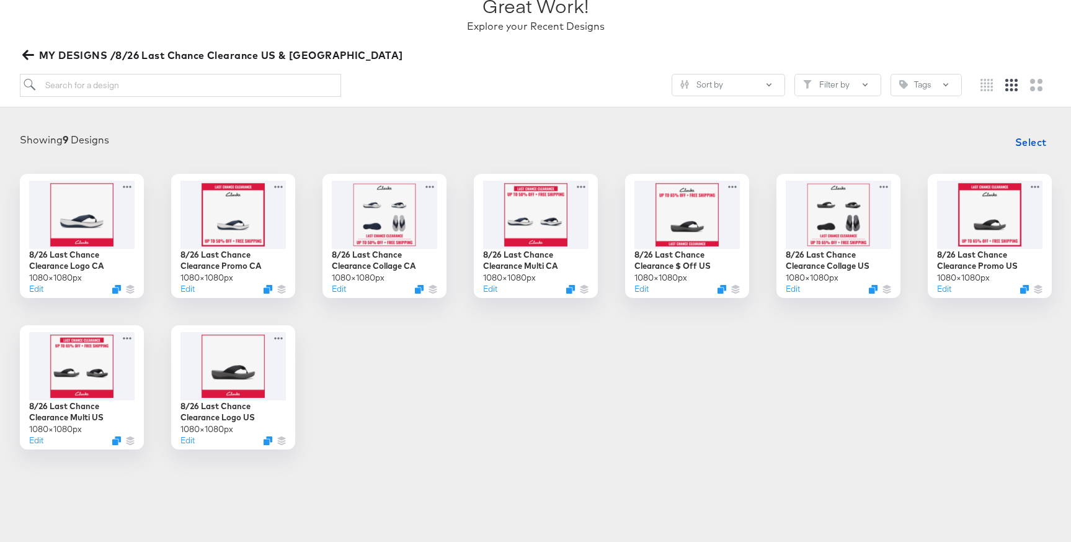
click at [22, 53] on icon "button" at bounding box center [28, 55] width 12 height 12
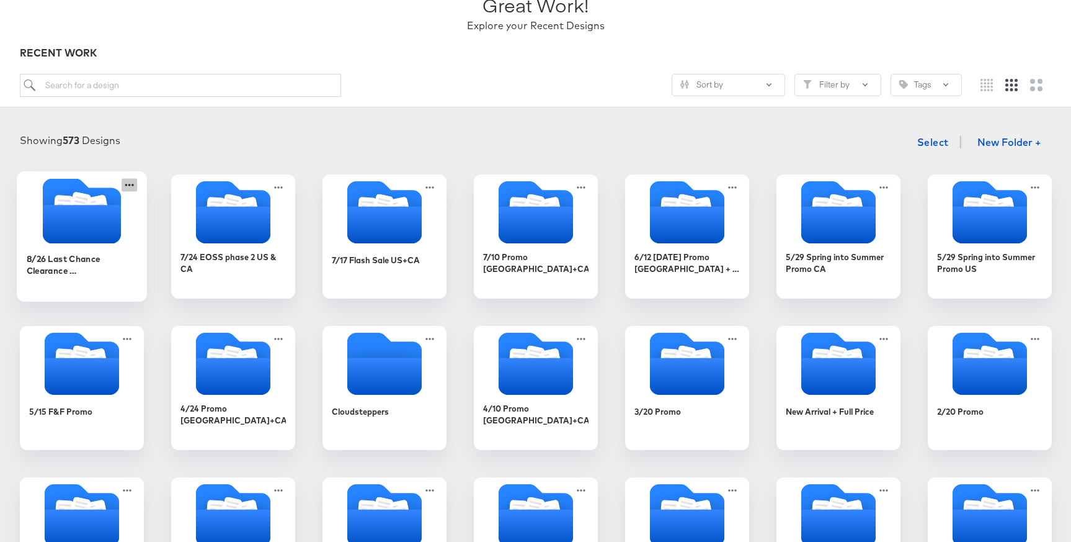
click at [128, 184] on icon at bounding box center [130, 184] width 16 height 13
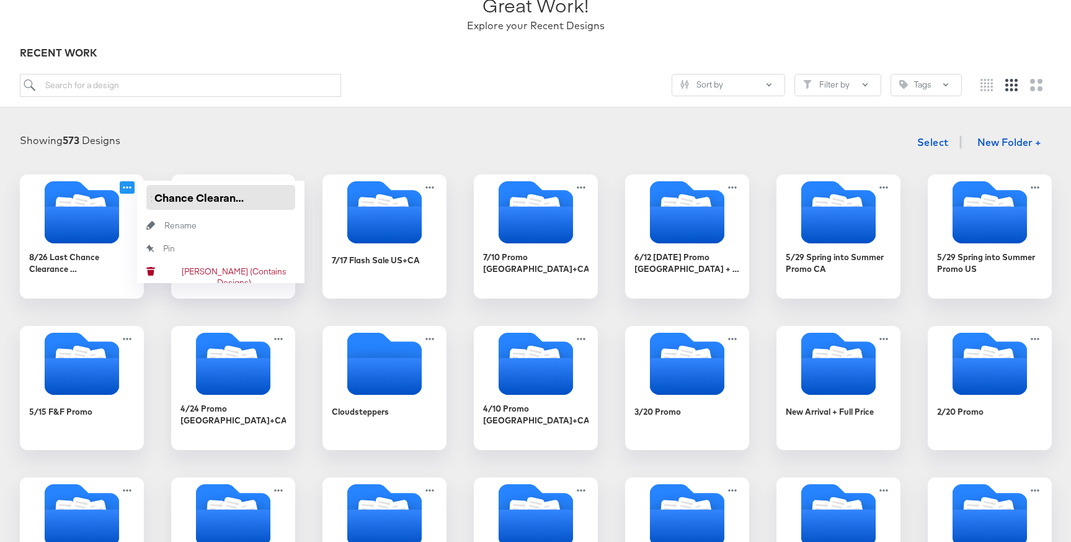
scroll to position [0, 49]
drag, startPoint x: 153, startPoint y: 197, endPoint x: 321, endPoint y: 208, distance: 169.1
click at [321, 208] on div "8/26 Last Chance Clearance US & [GEOGRAPHIC_DATA] 8/26 Last Chance Clearance US…" at bounding box center [535, 463] width 1046 height 578
click at [354, 132] on div "Showing 573 Designs Select New Folder +" at bounding box center [535, 142] width 1046 height 25
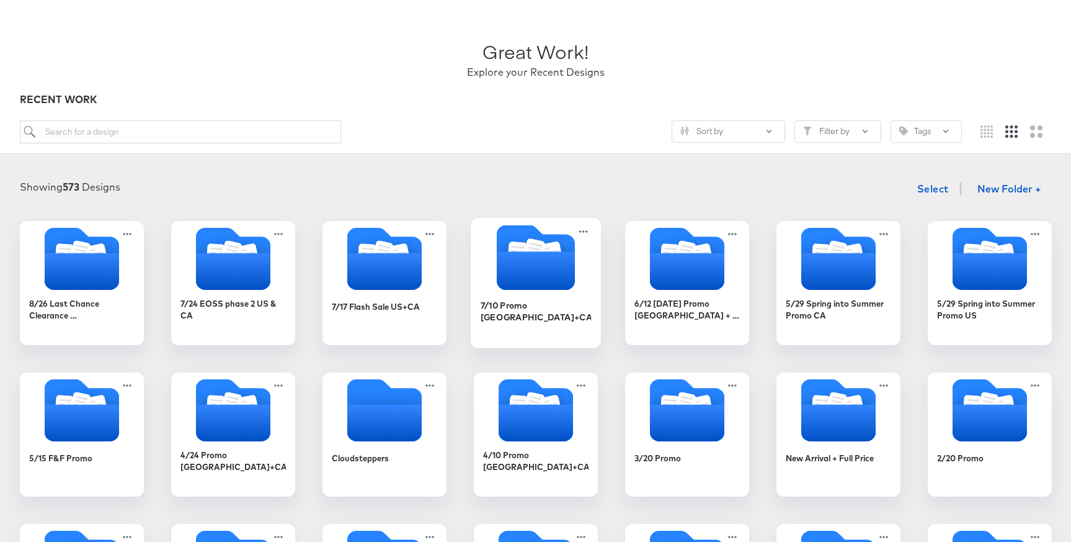
scroll to position [0, 0]
